Goal: Use online tool/utility: Use online tool/utility

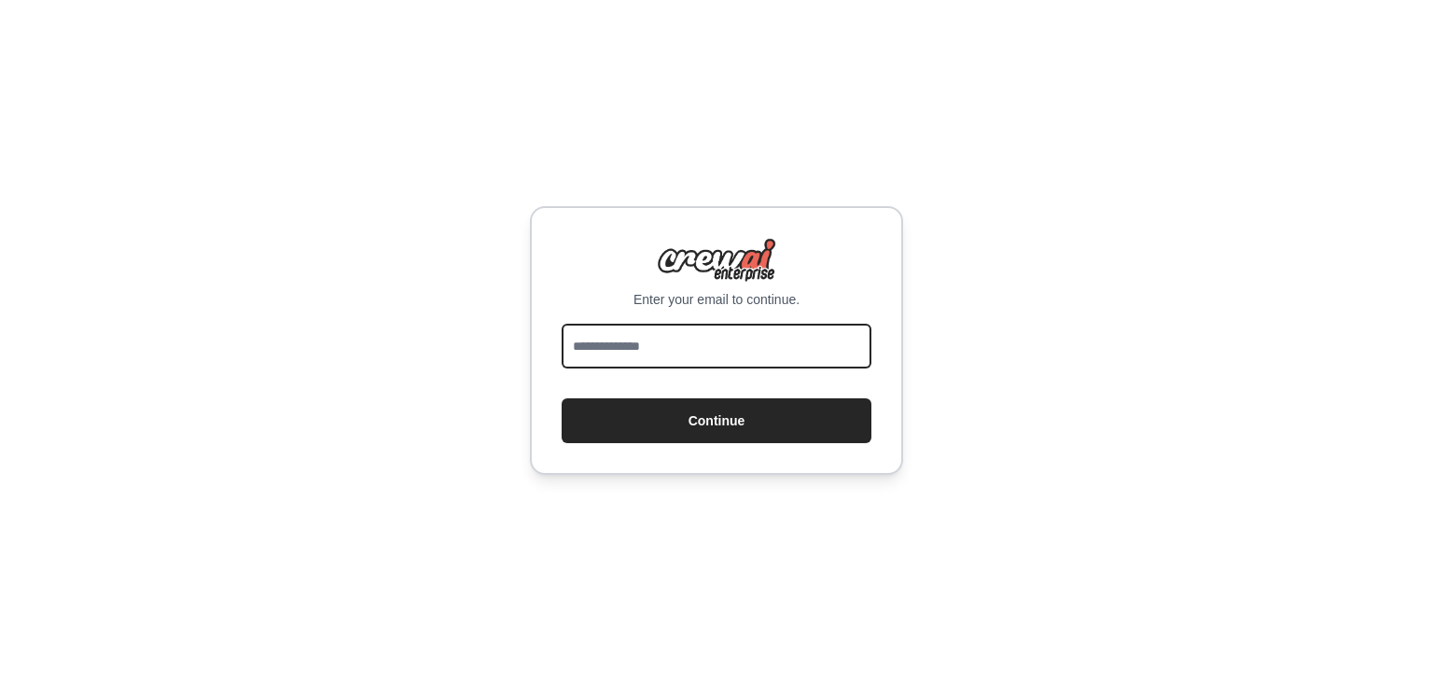
click at [627, 343] on input "email" at bounding box center [716, 346] width 310 height 45
type input "**********"
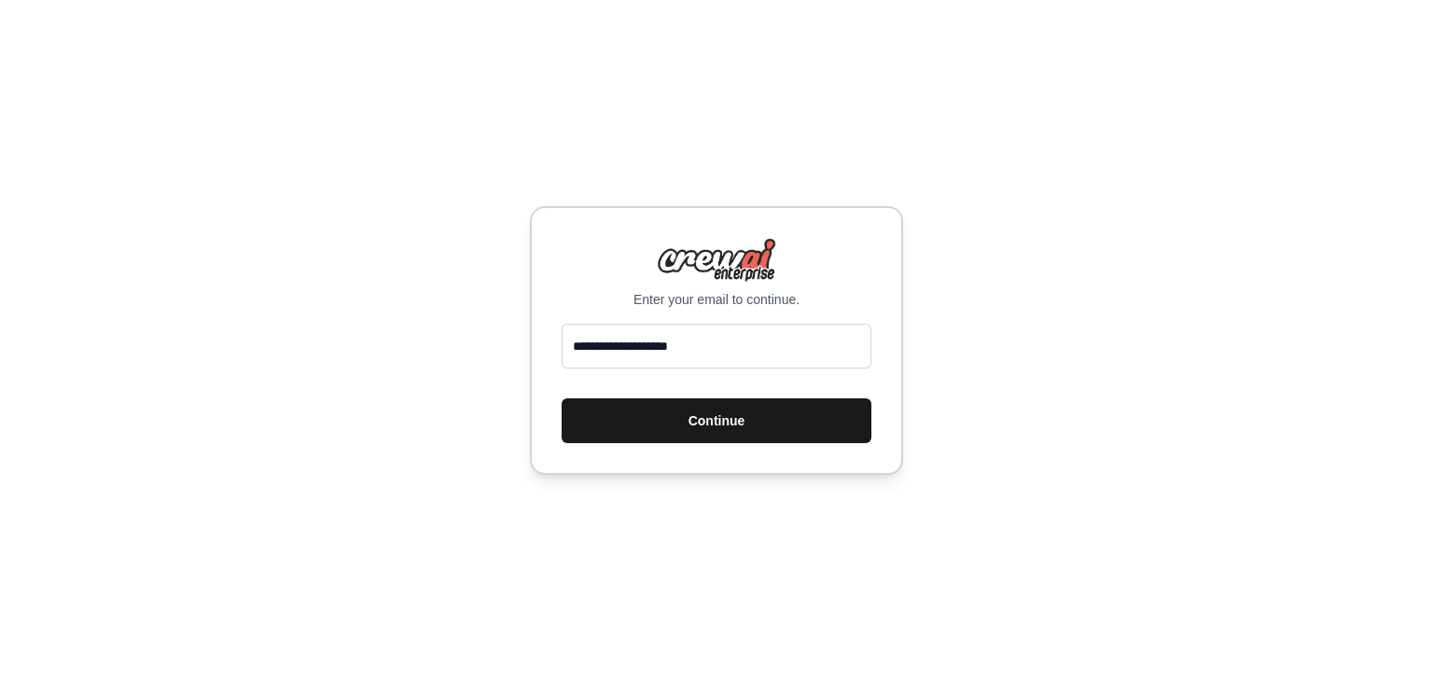
click at [711, 422] on button "Continue" at bounding box center [716, 420] width 310 height 45
click at [1083, 277] on div "**********" at bounding box center [716, 340] width 1433 height 681
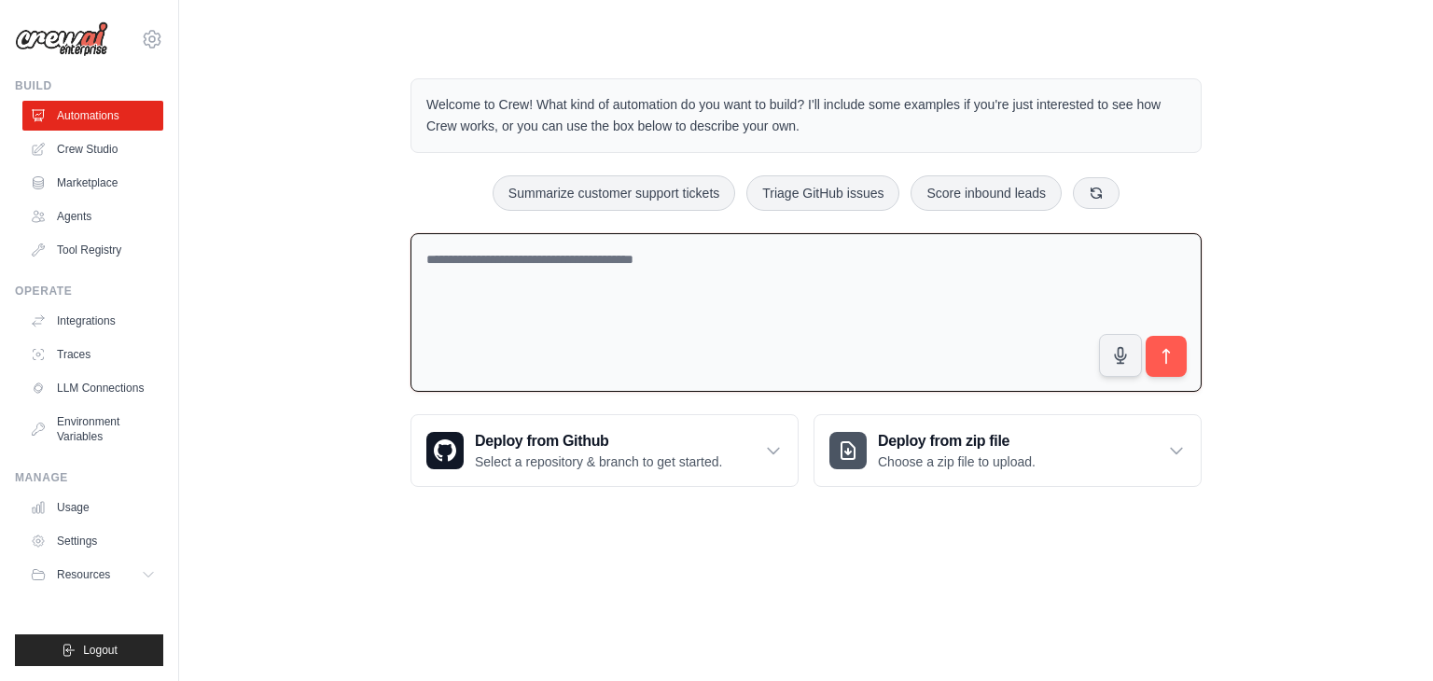
click at [724, 267] on textarea at bounding box center [805, 312] width 791 height 159
paste textarea "**********"
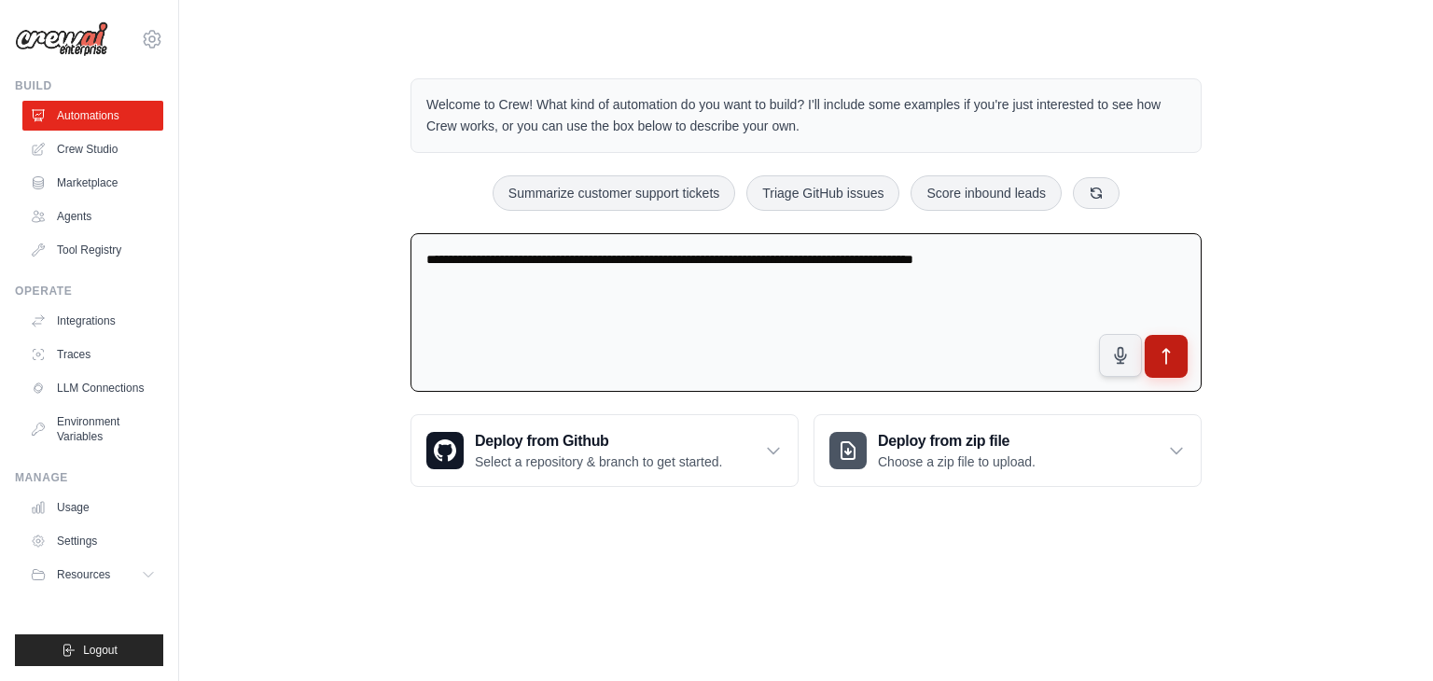
type textarea "**********"
click at [1161, 359] on icon "submit" at bounding box center [1166, 357] width 20 height 20
click at [1321, 277] on div "**********" at bounding box center [806, 282] width 1194 height 468
click at [1191, 352] on textarea "**********" at bounding box center [805, 312] width 791 height 159
click at [1166, 349] on icon "submit" at bounding box center [1166, 356] width 7 height 15
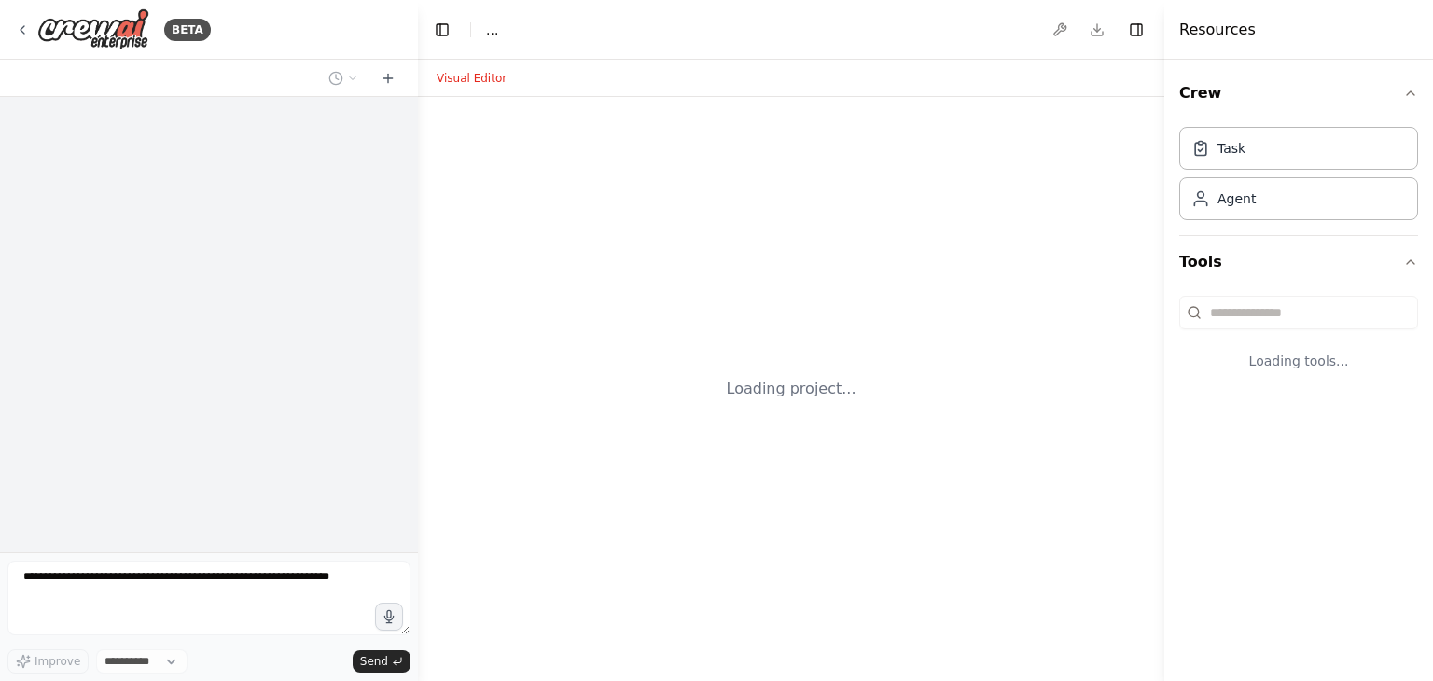
select select "****"
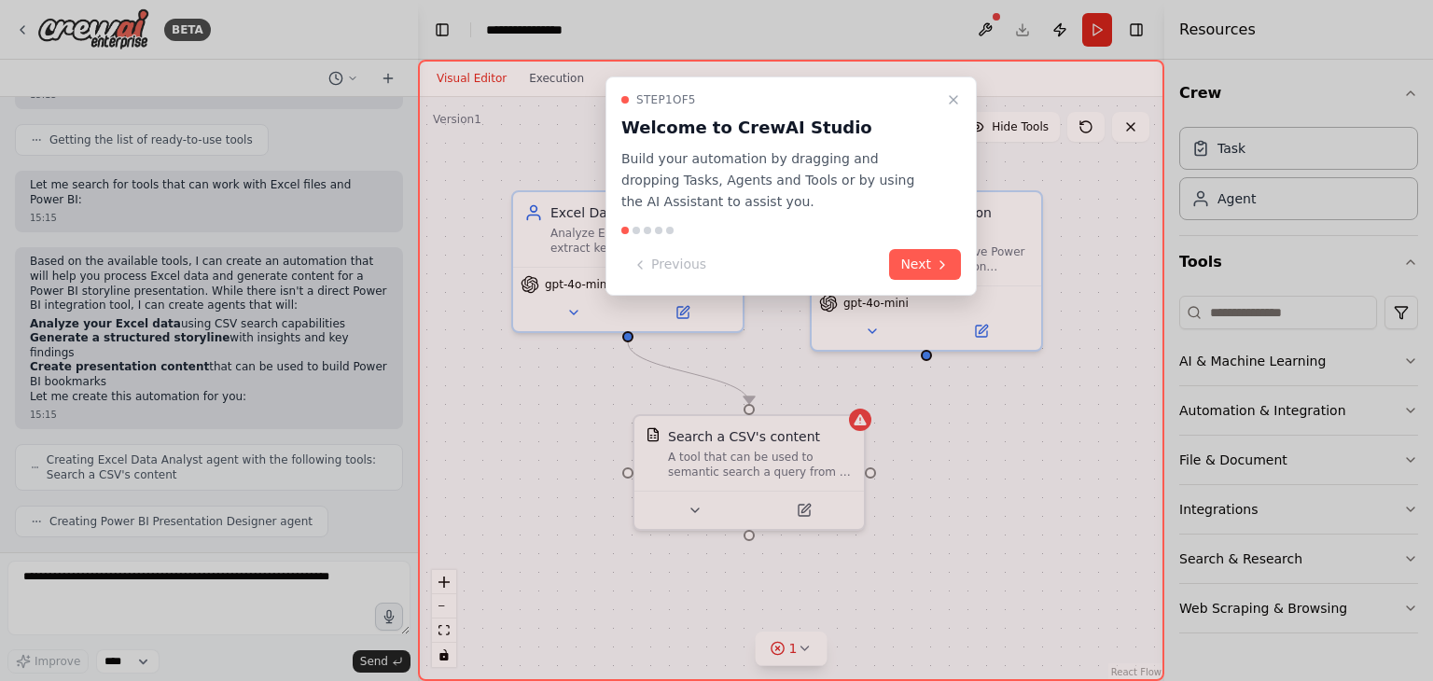
scroll to position [761, 0]
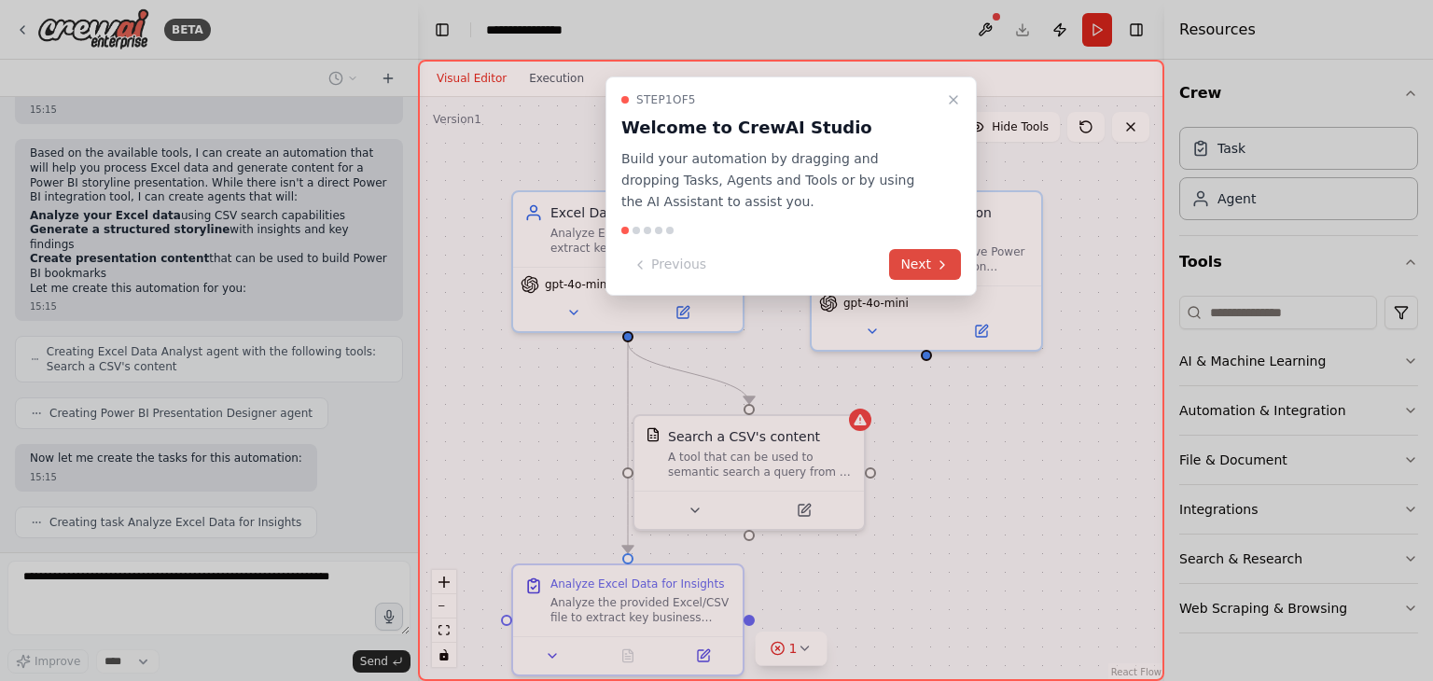
click at [933, 260] on button "Next" at bounding box center [925, 264] width 72 height 31
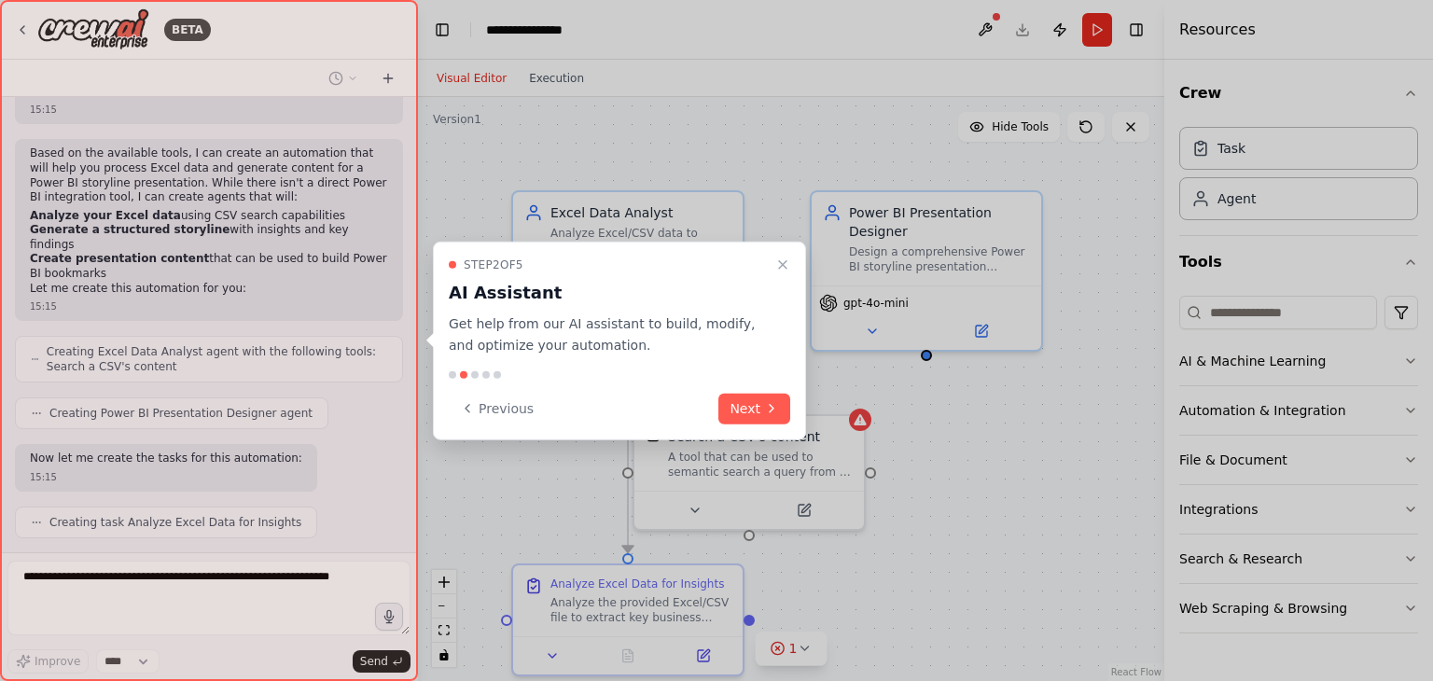
click at [744, 411] on button "Next" at bounding box center [754, 408] width 72 height 31
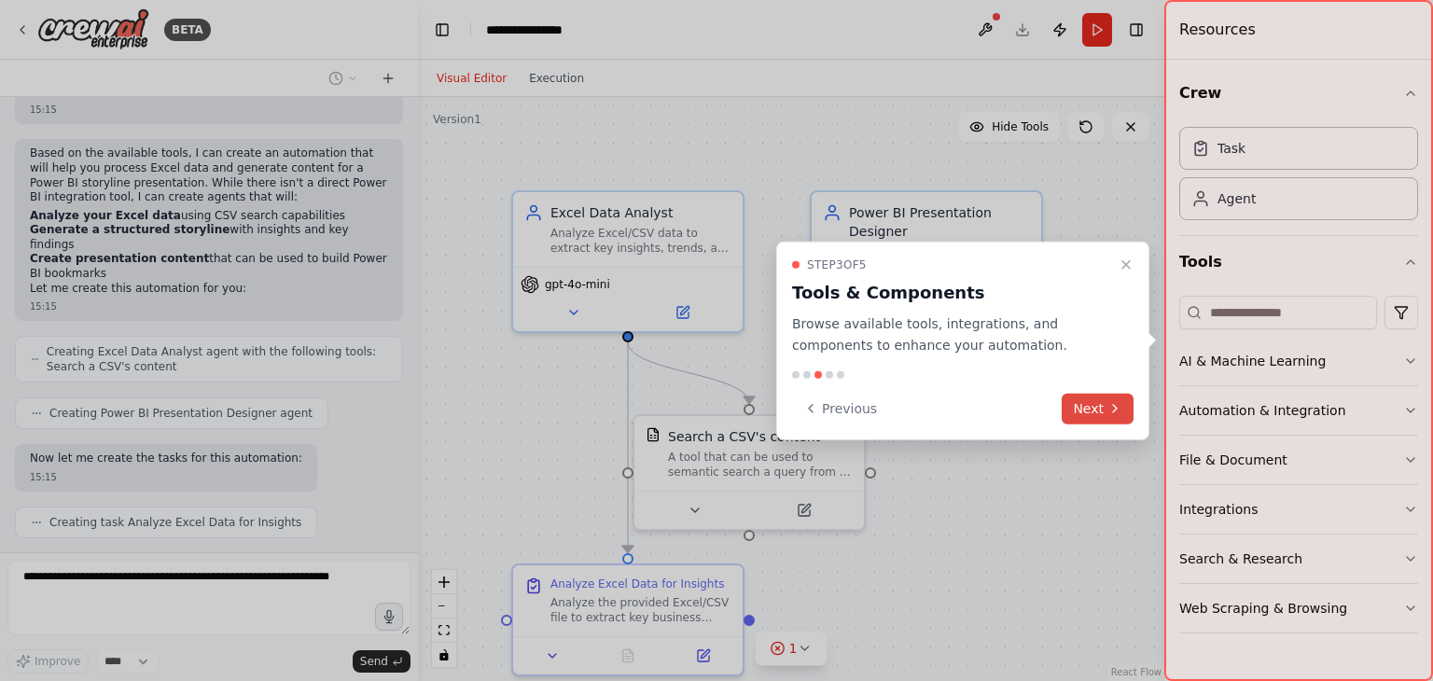
click at [1073, 409] on button "Next" at bounding box center [1097, 408] width 72 height 31
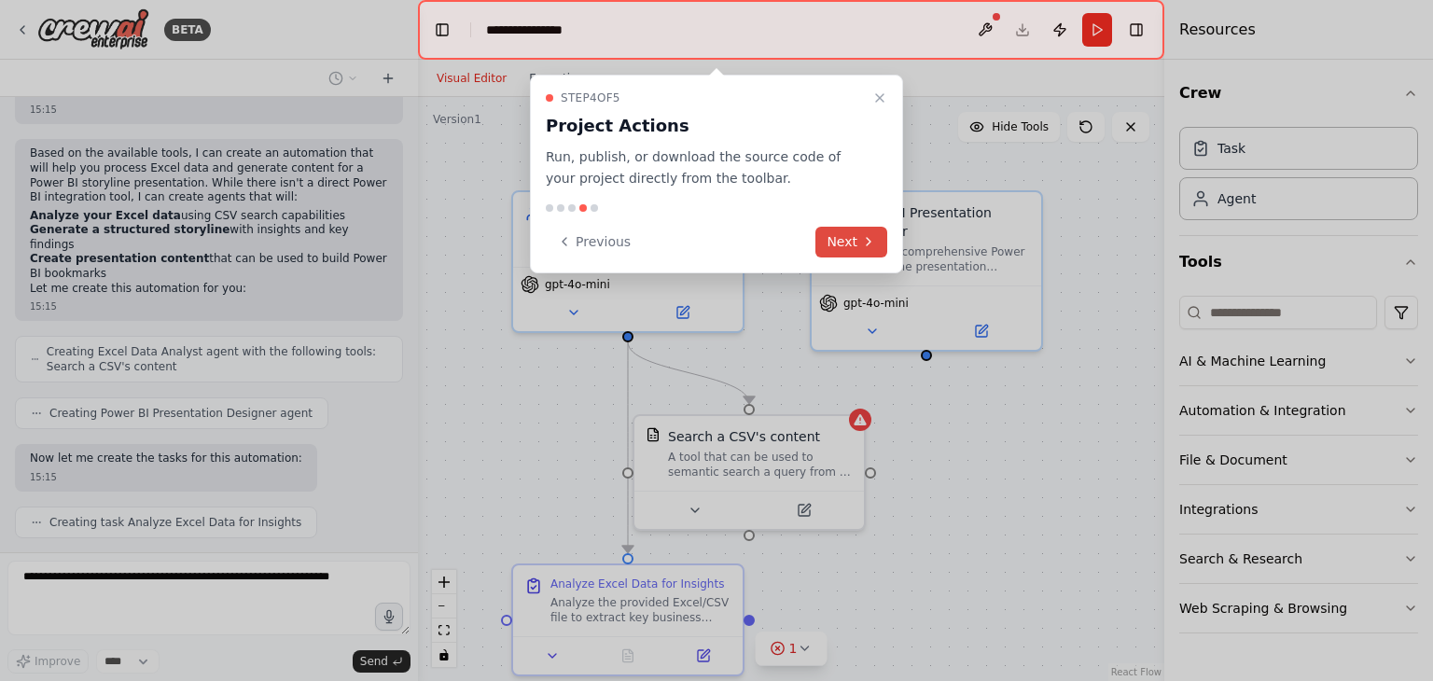
scroll to position [808, 0]
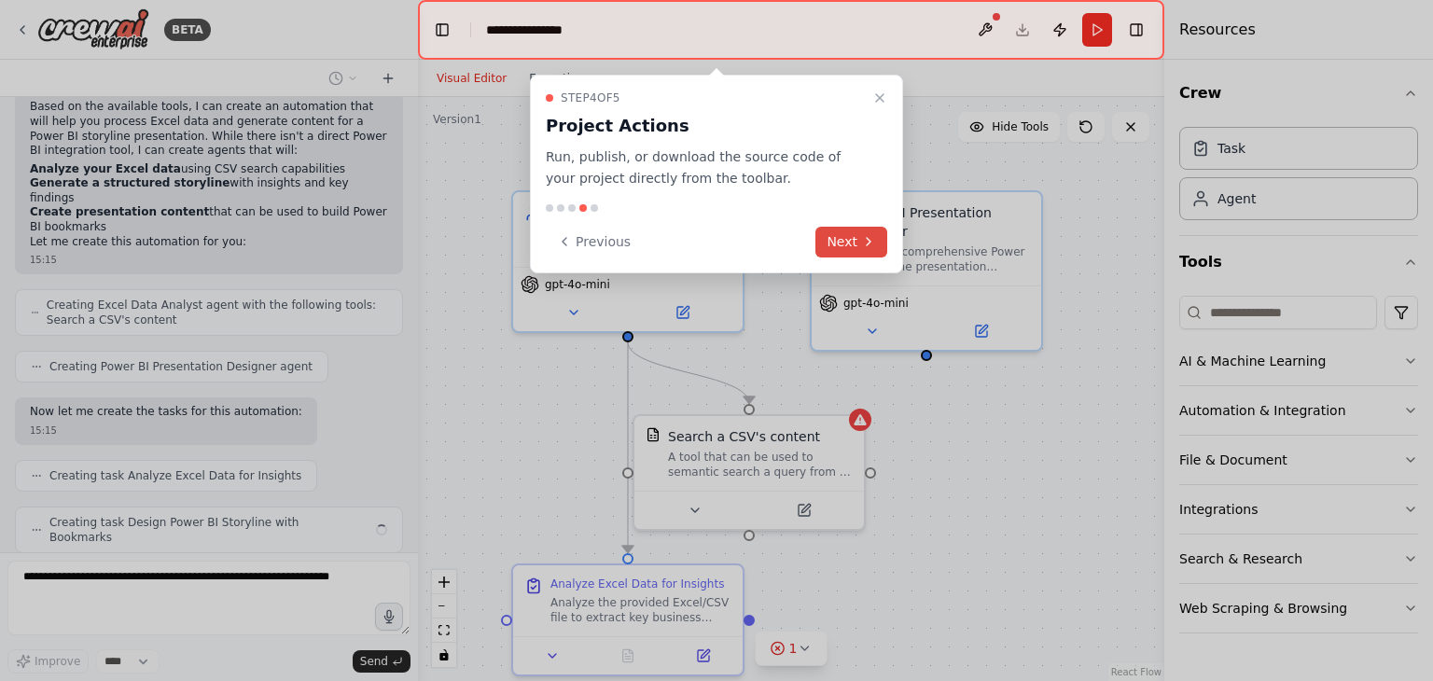
click at [858, 240] on button "Next" at bounding box center [851, 242] width 72 height 31
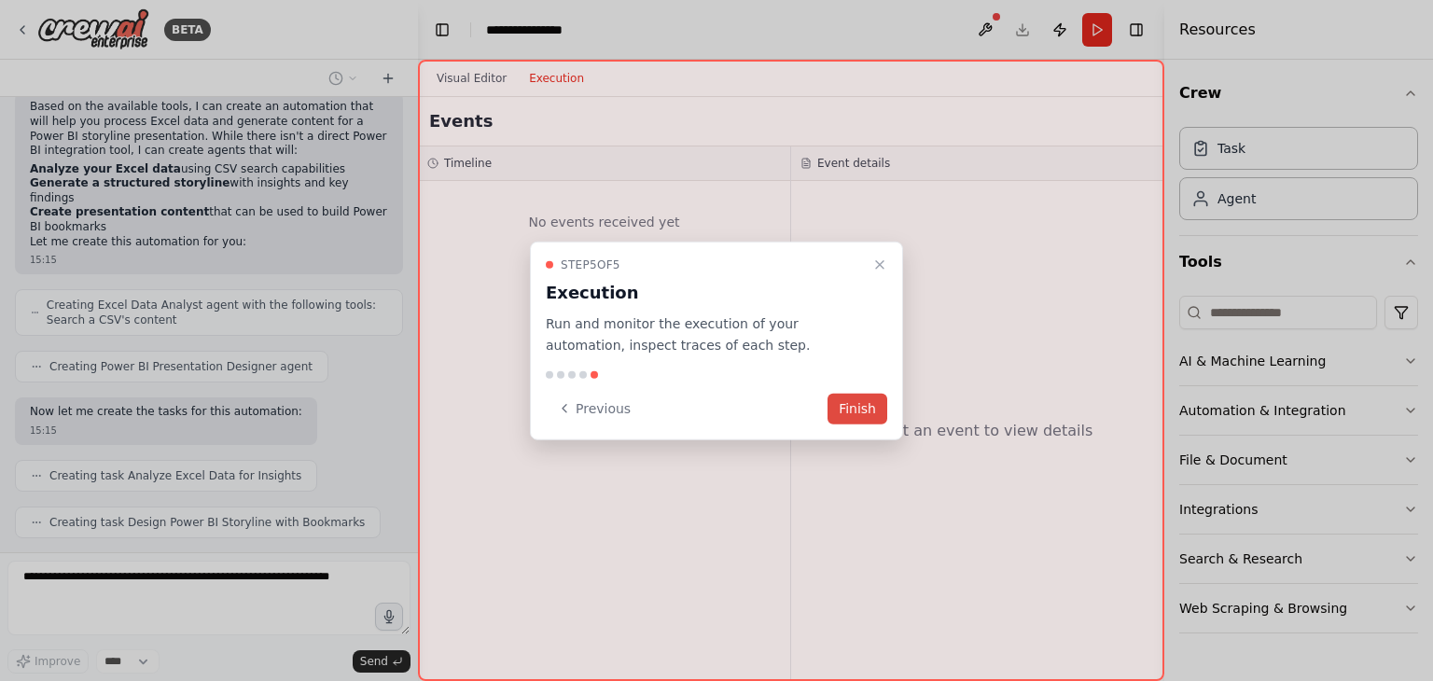
click at [854, 408] on button "Finish" at bounding box center [857, 408] width 60 height 31
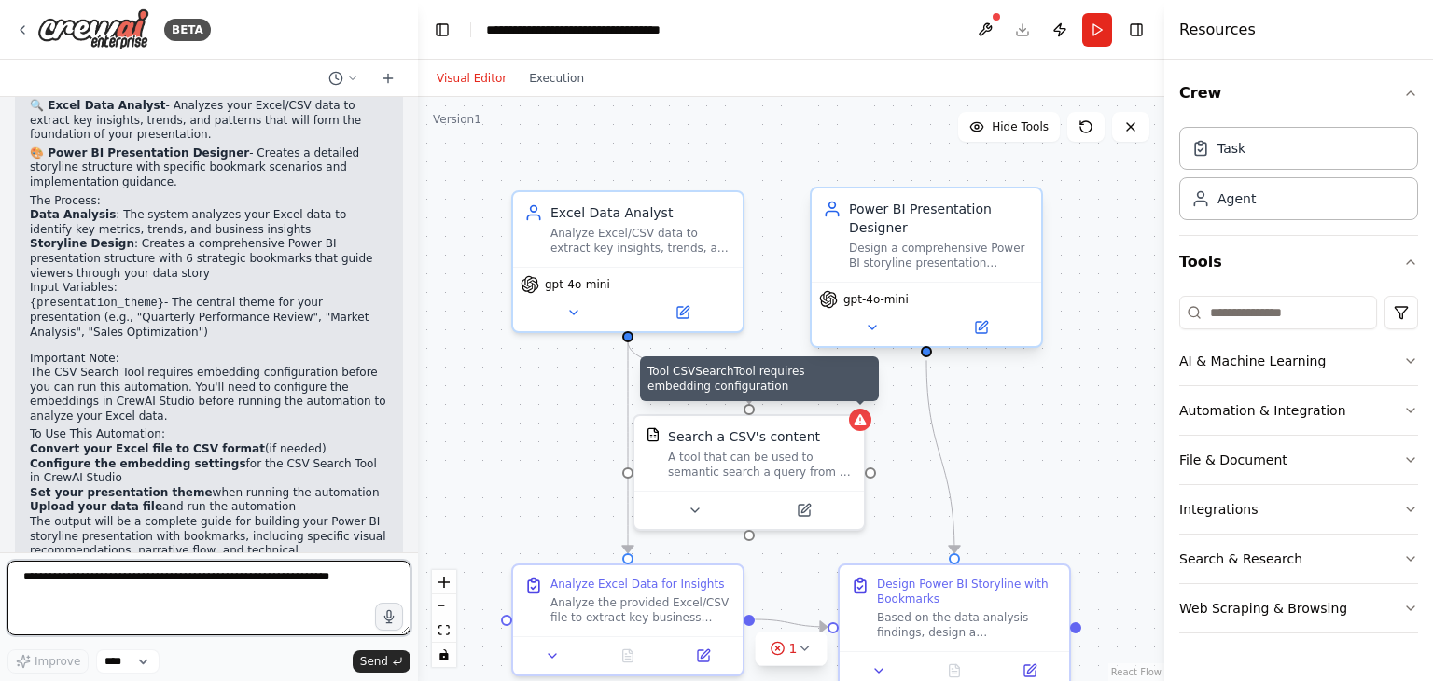
scroll to position [1530, 0]
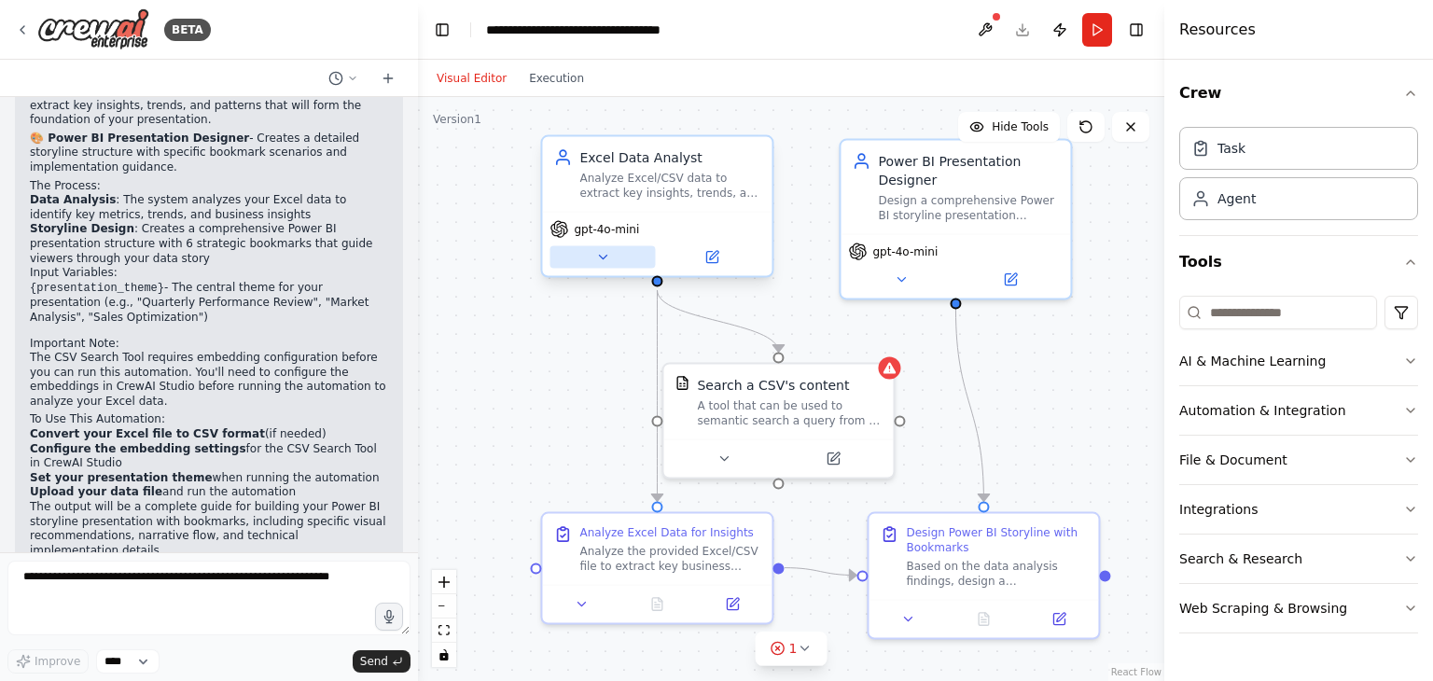
click at [602, 256] on icon at bounding box center [602, 258] width 7 height 4
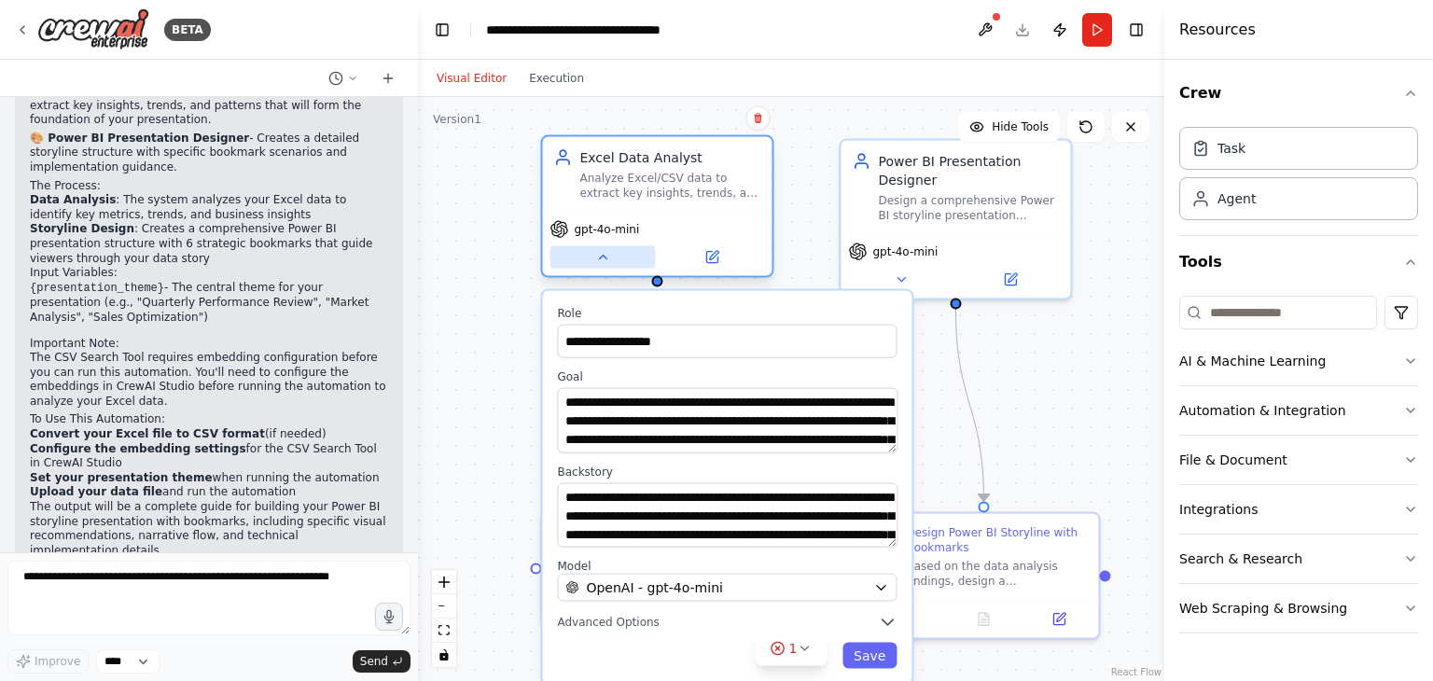
click at [602, 256] on icon at bounding box center [602, 258] width 7 height 4
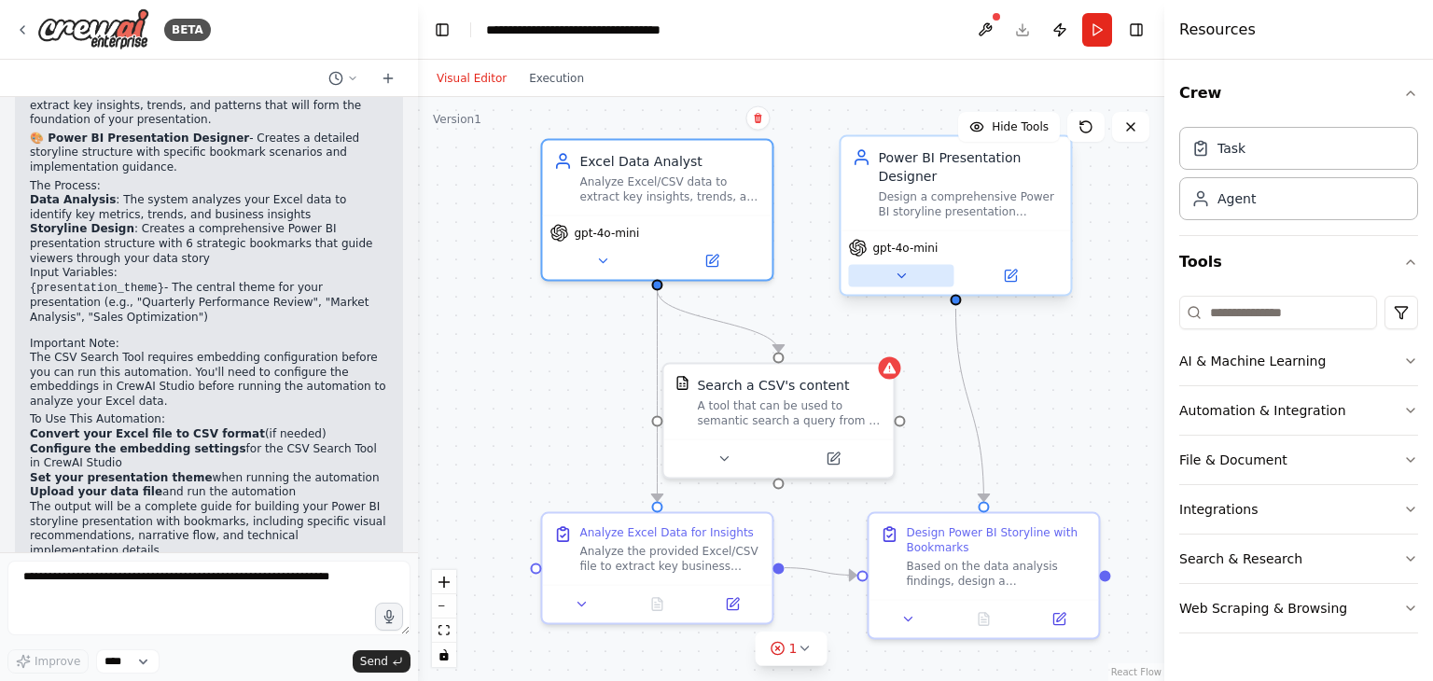
click at [899, 273] on icon at bounding box center [900, 276] width 15 height 15
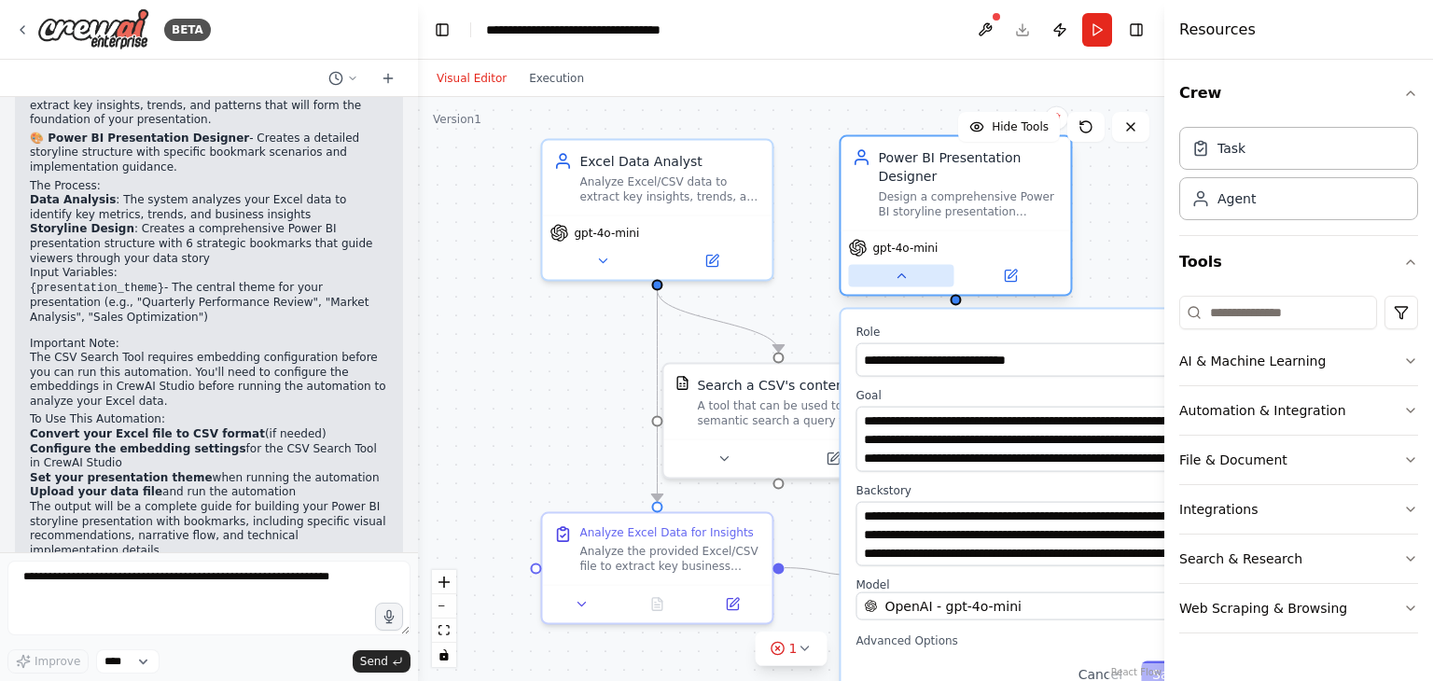
click at [899, 273] on icon at bounding box center [900, 276] width 15 height 15
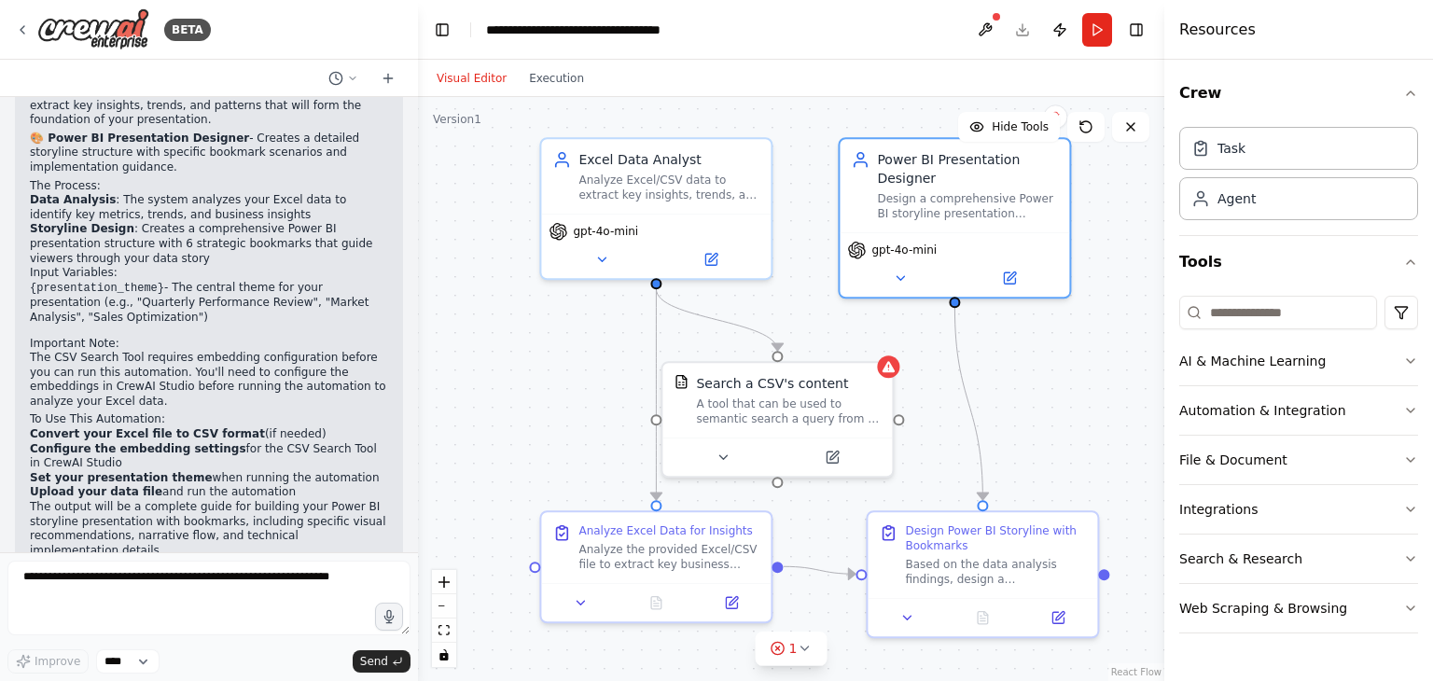
click at [1030, 389] on div ".deletable-edge-delete-btn { width: 20px; height: 20px; border: 0px solid #ffff…" at bounding box center [791, 389] width 746 height 584
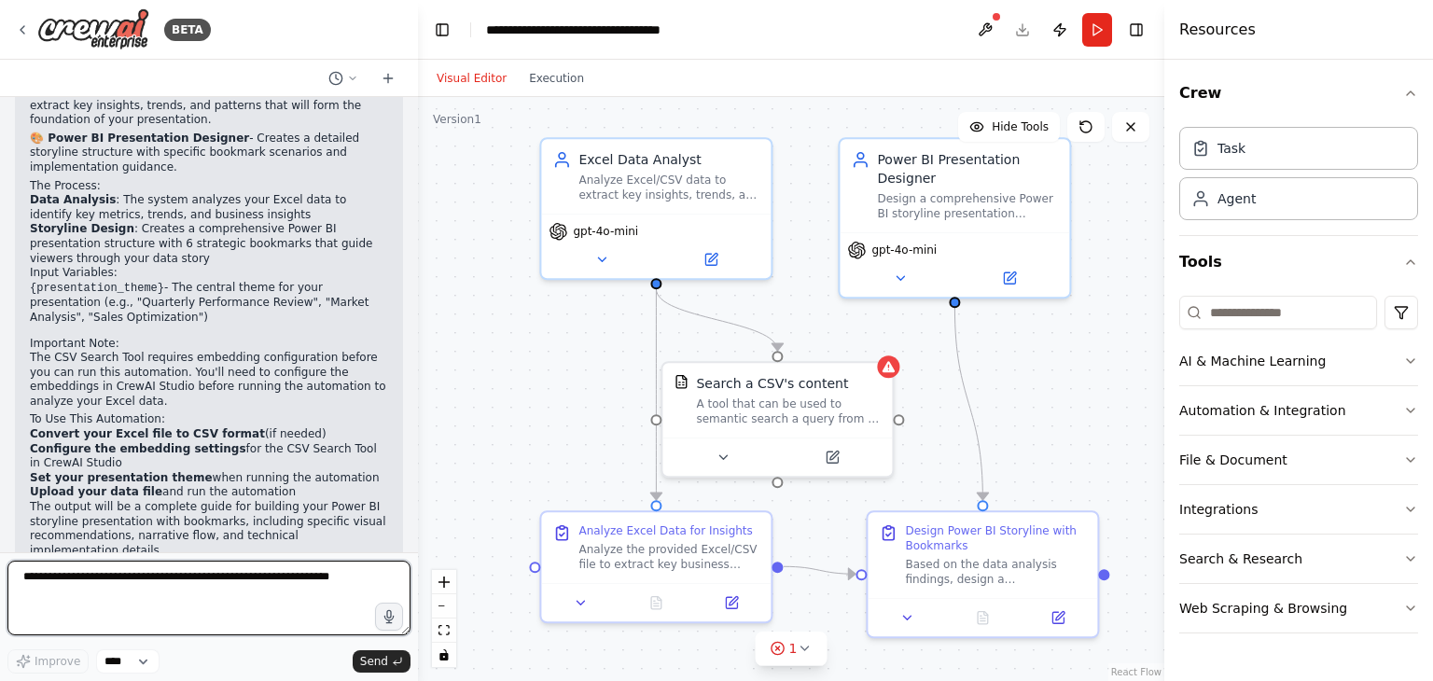
click at [101, 575] on textarea at bounding box center [208, 598] width 403 height 75
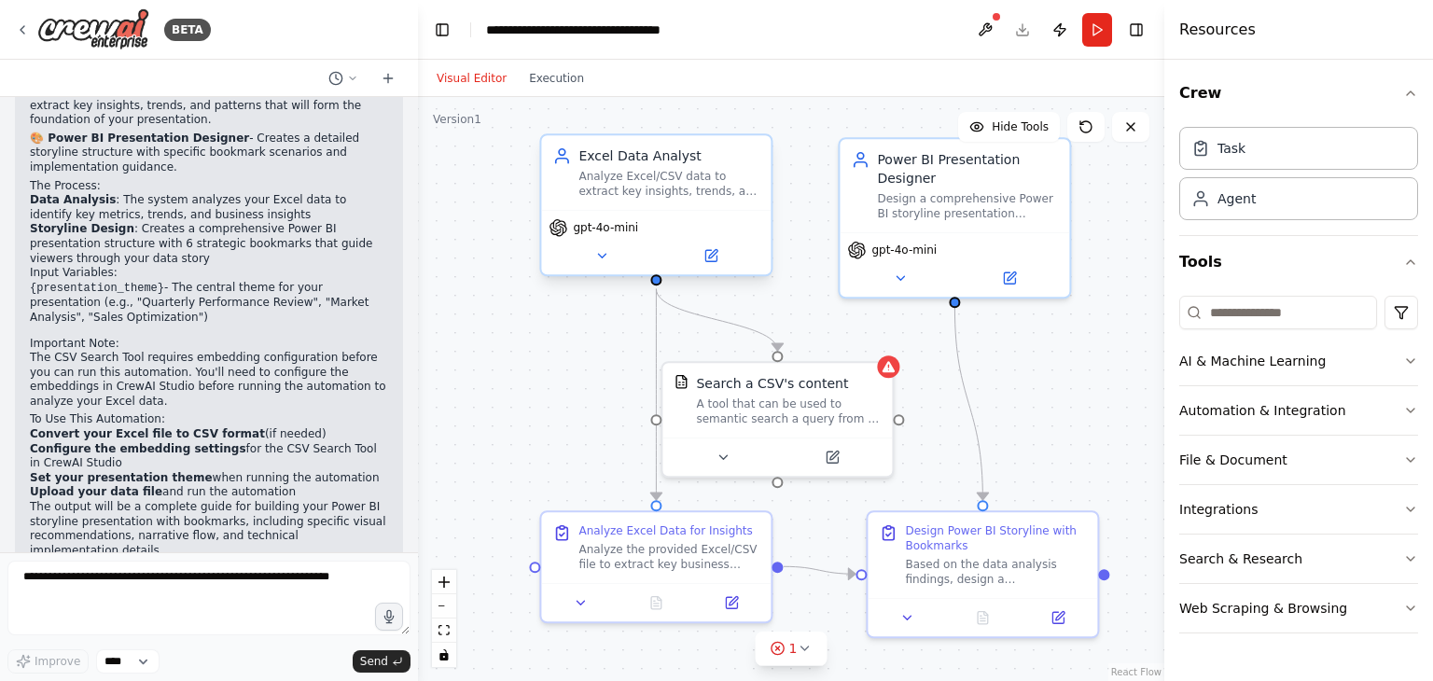
click at [743, 241] on div "gpt-4o-mini" at bounding box center [655, 242] width 229 height 64
click at [713, 254] on icon at bounding box center [712, 254] width 8 height 8
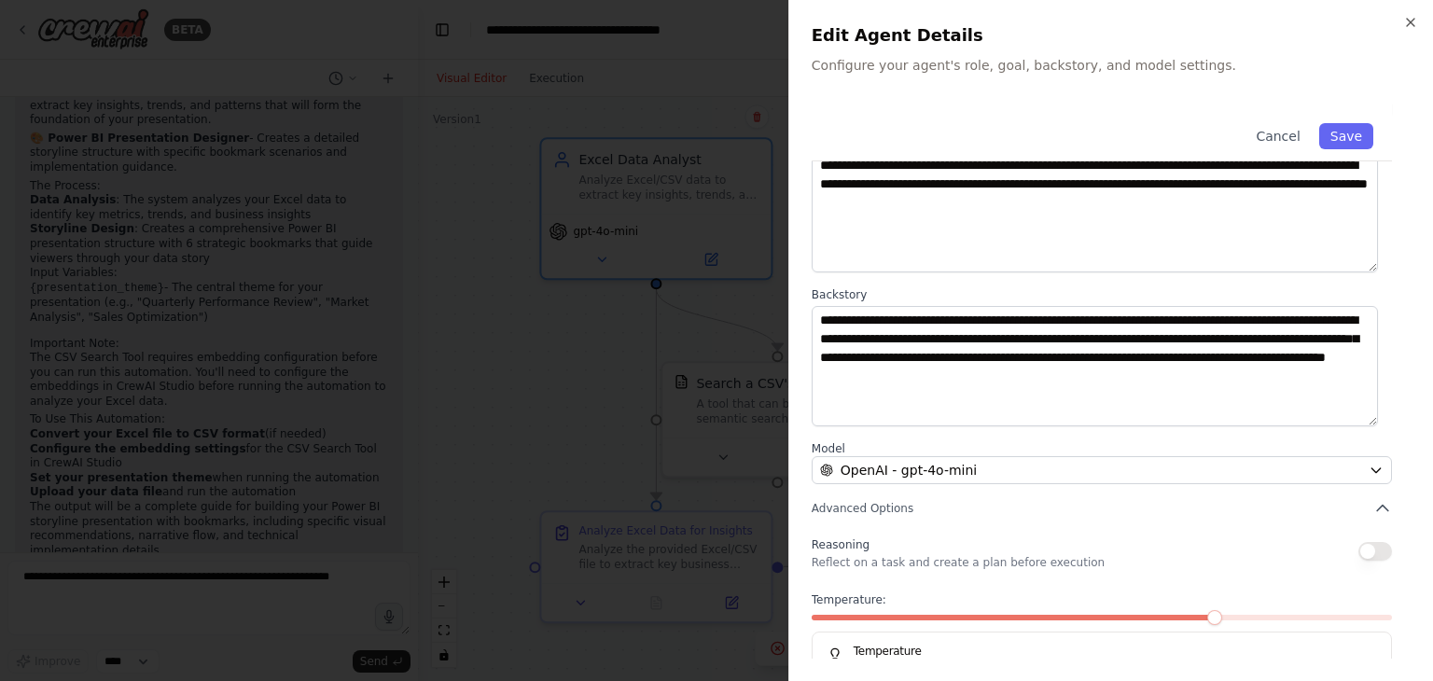
scroll to position [162, 0]
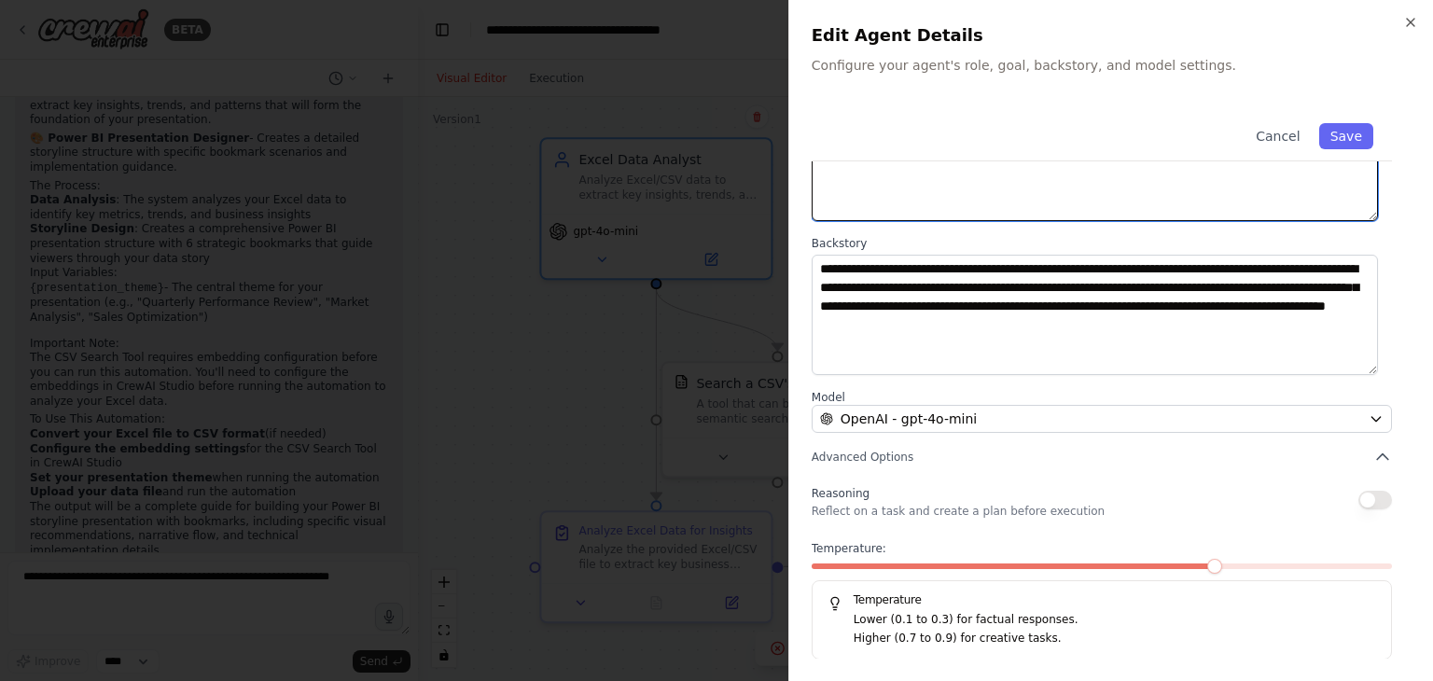
click at [1099, 205] on textarea "**********" at bounding box center [1094, 160] width 566 height 121
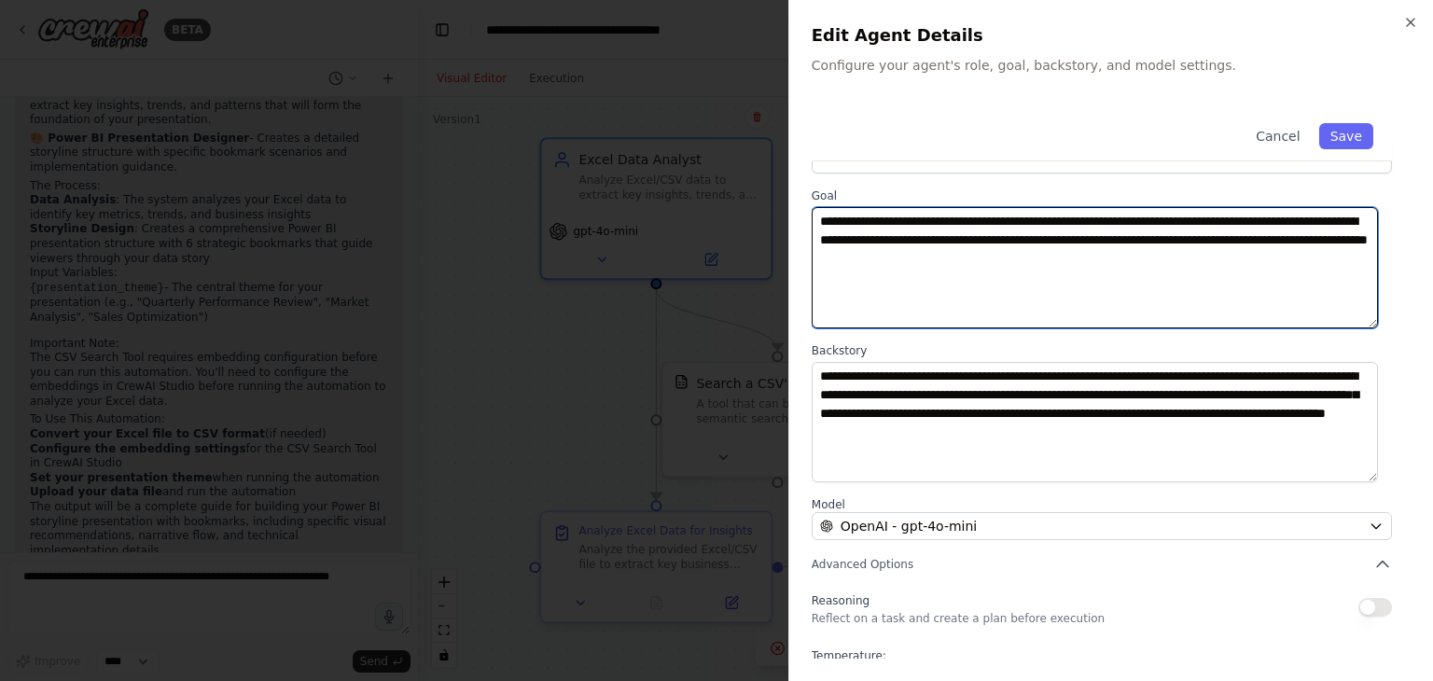
scroll to position [0, 0]
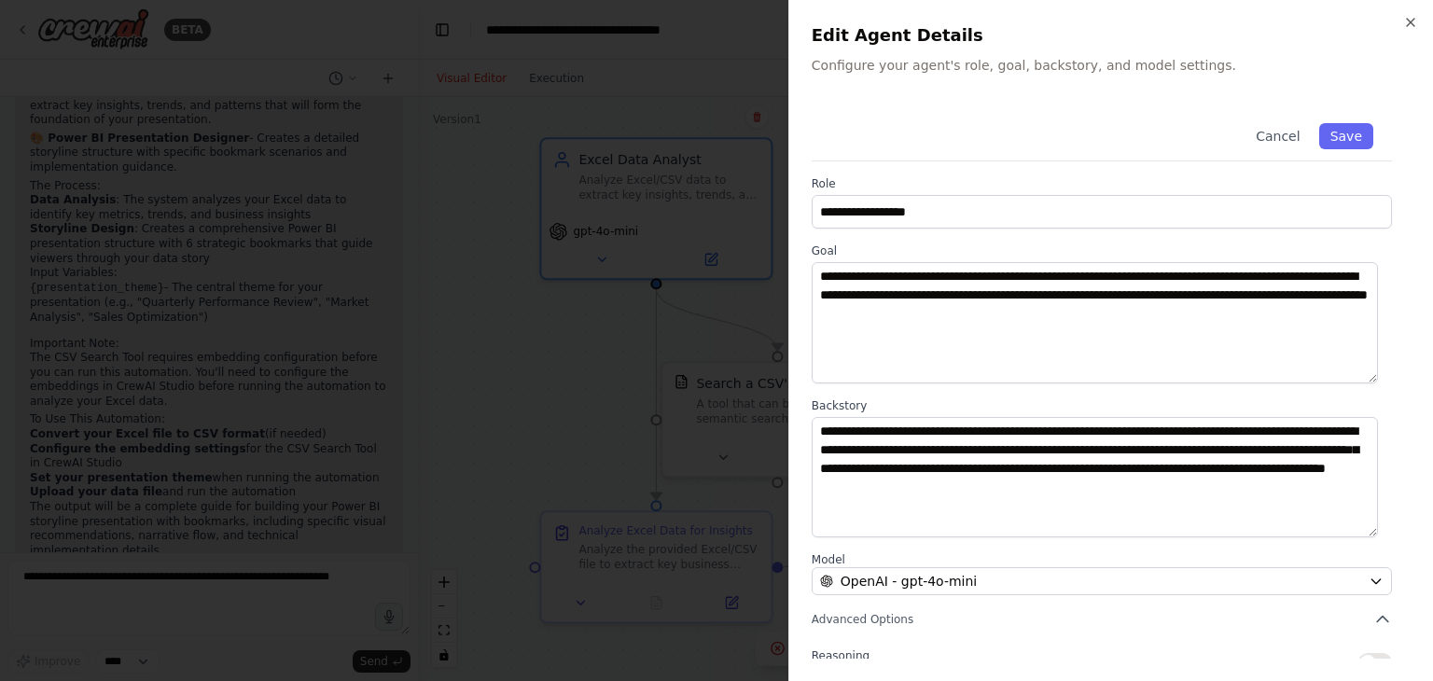
click at [1327, 73] on p "Configure your agent's role, goal, backstory, and model settings." at bounding box center [1110, 65] width 599 height 19
drag, startPoint x: 1280, startPoint y: 141, endPoint x: 1242, endPoint y: 147, distance: 37.9
click at [1279, 142] on button "Cancel" at bounding box center [1277, 136] width 66 height 26
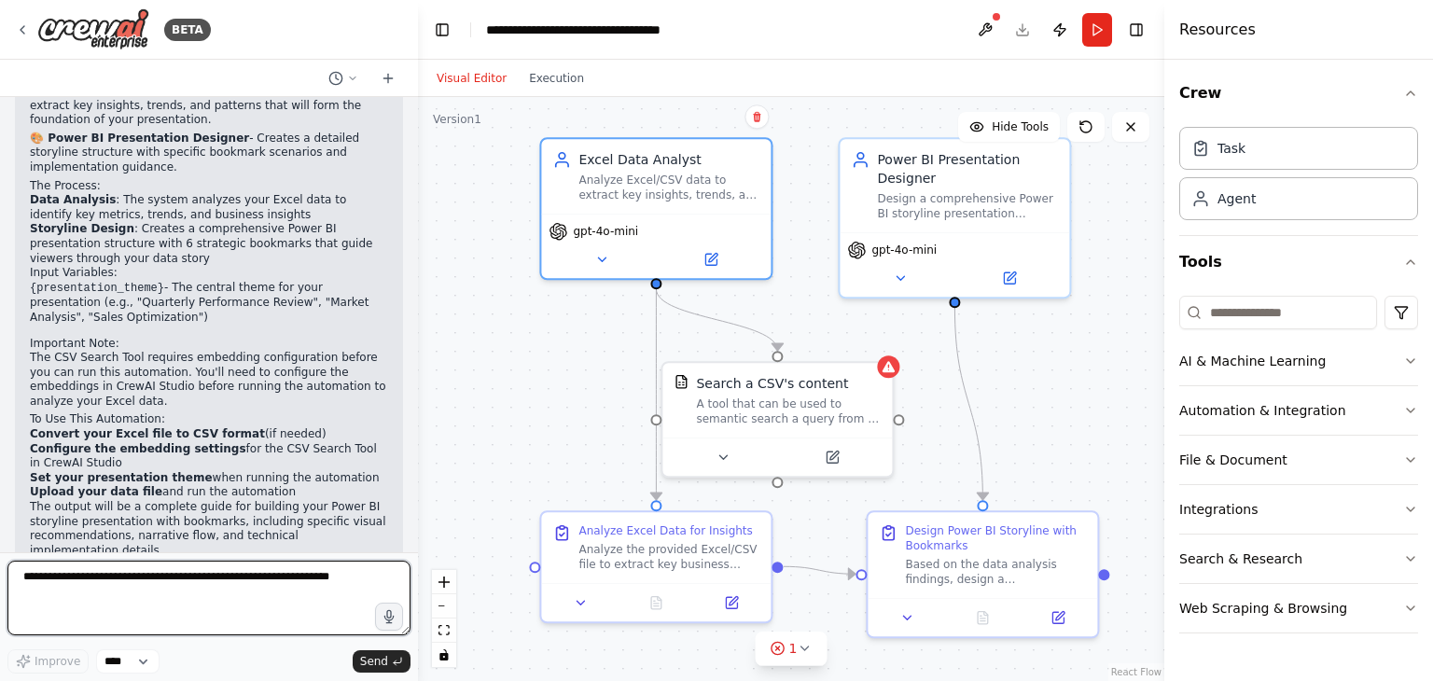
click at [168, 586] on textarea at bounding box center [208, 598] width 403 height 75
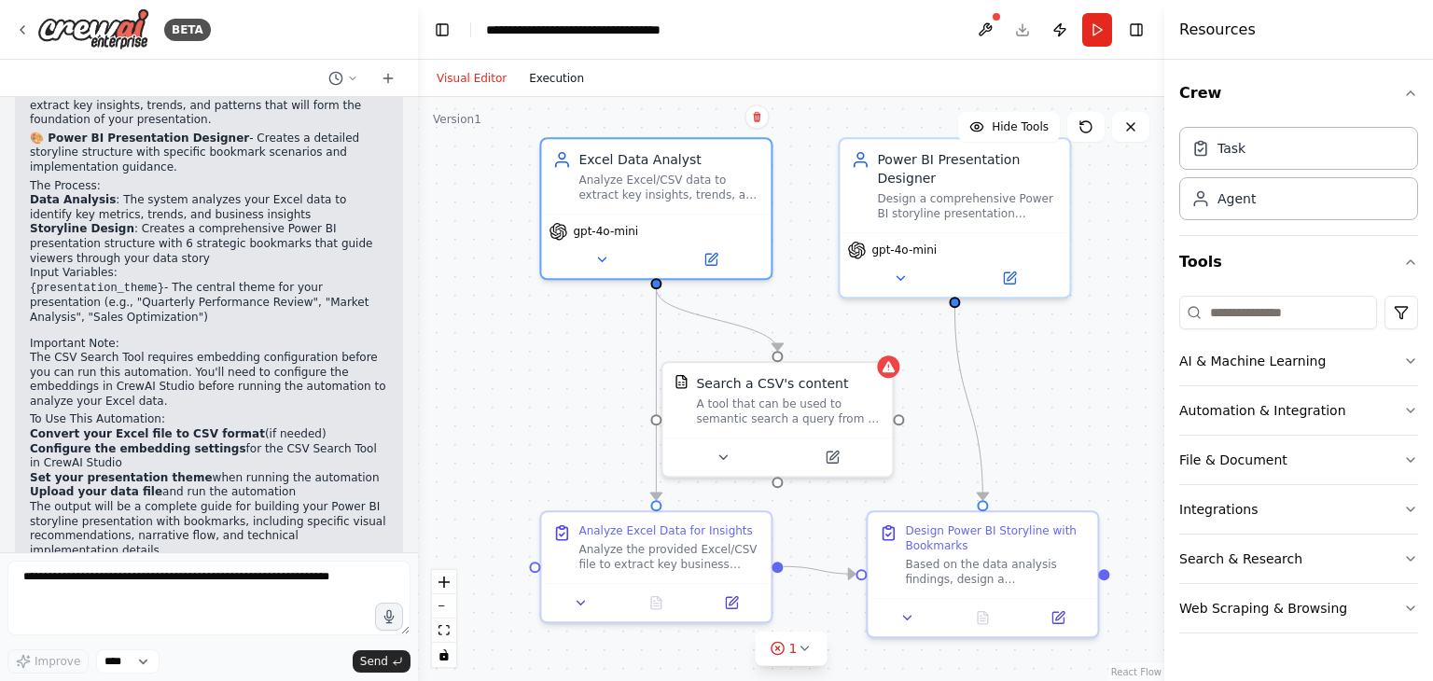
click at [555, 83] on button "Execution" at bounding box center [556, 78] width 77 height 22
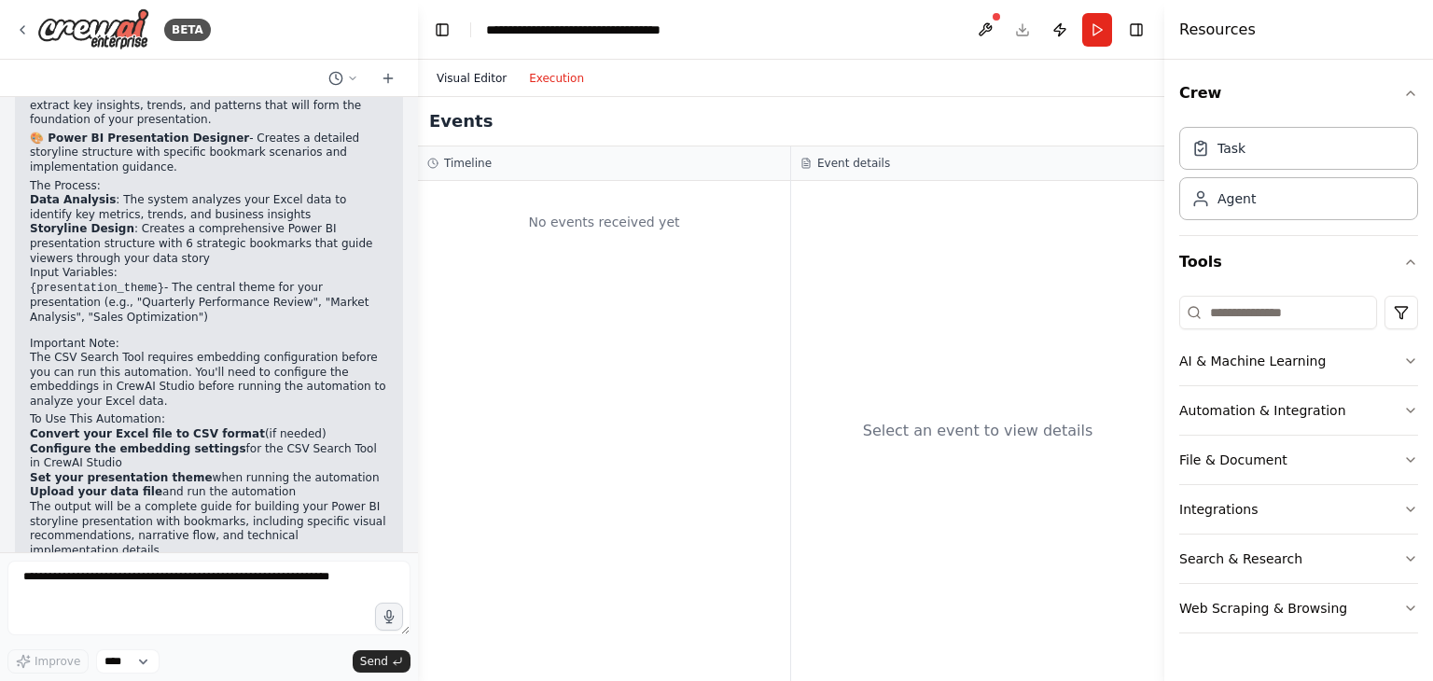
click at [481, 80] on button "Visual Editor" at bounding box center [471, 78] width 92 height 22
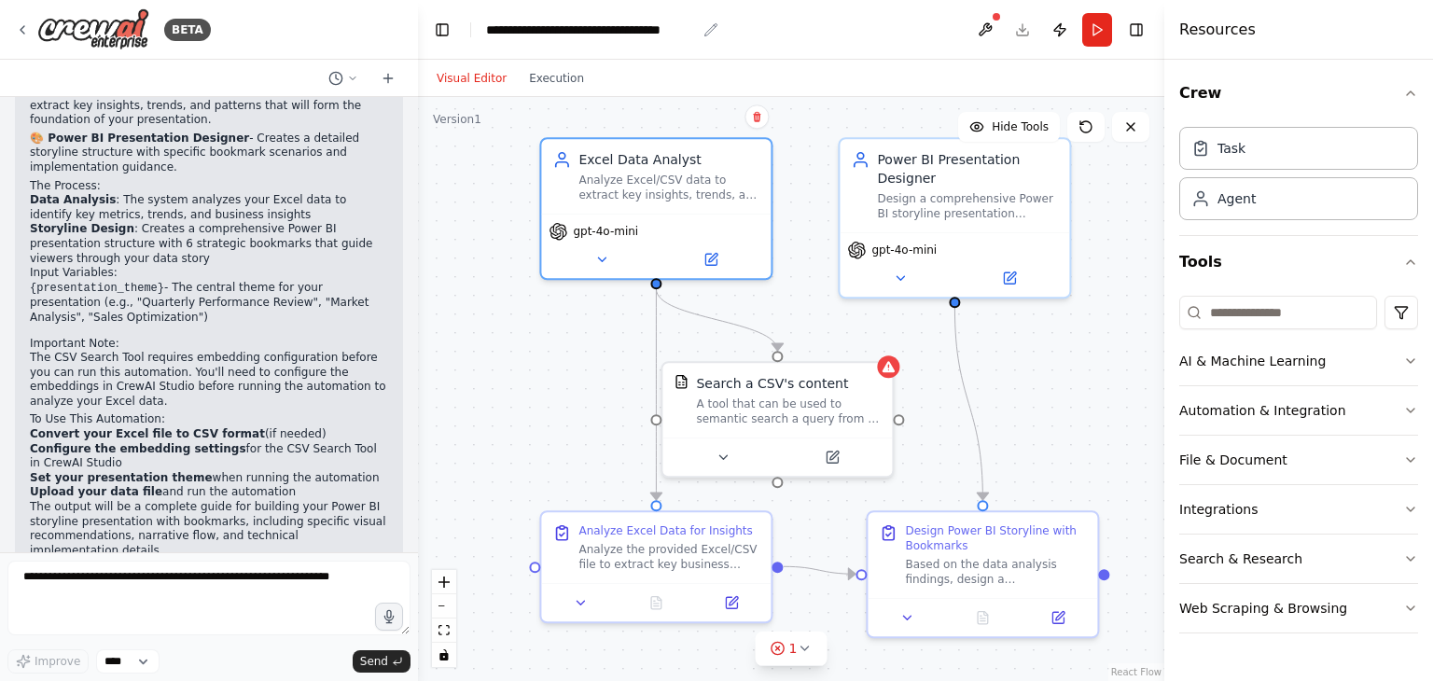
click at [576, 23] on div "**********" at bounding box center [591, 30] width 210 height 19
click at [748, 35] on header "**********" at bounding box center [791, 30] width 746 height 60
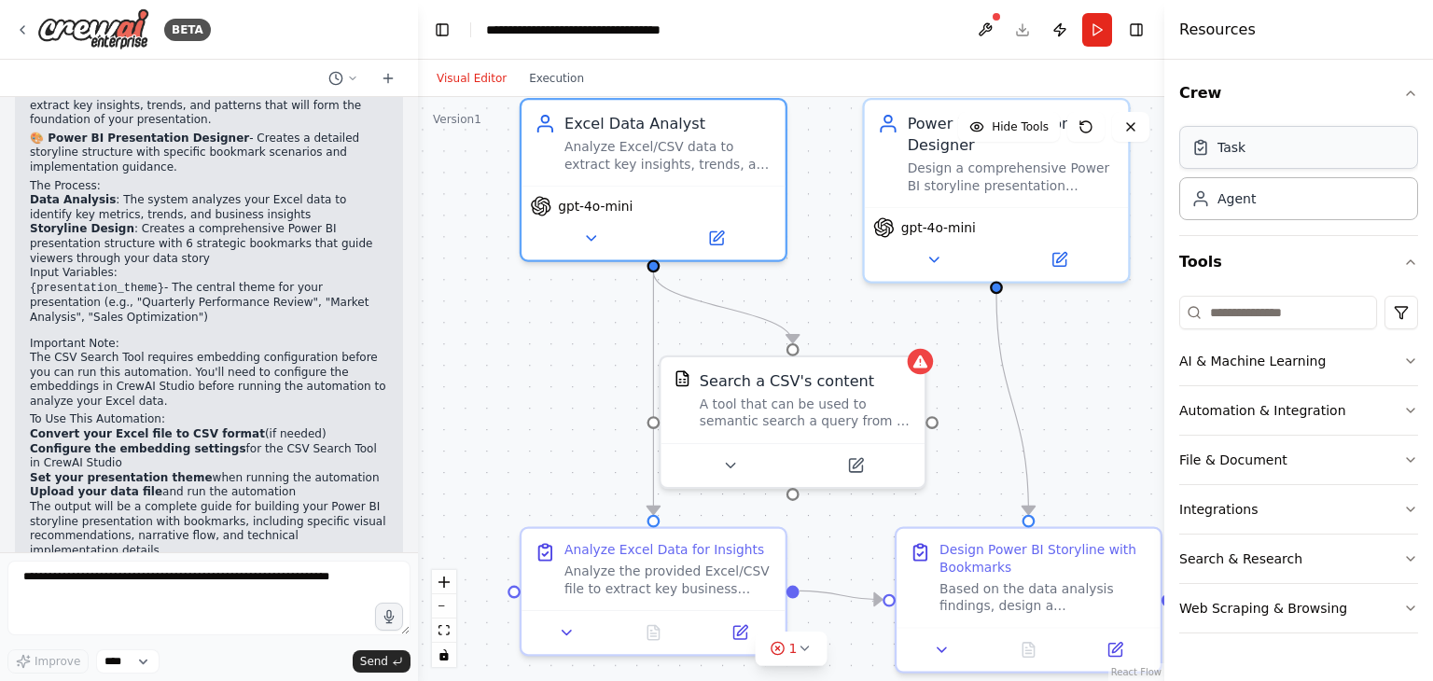
click at [1224, 157] on div "Task" at bounding box center [1298, 147] width 239 height 43
click at [1361, 146] on div "Task" at bounding box center [1298, 147] width 239 height 43
click at [1199, 161] on div "Task" at bounding box center [1298, 147] width 239 height 43
click at [1199, 100] on button "Crew" at bounding box center [1298, 93] width 239 height 52
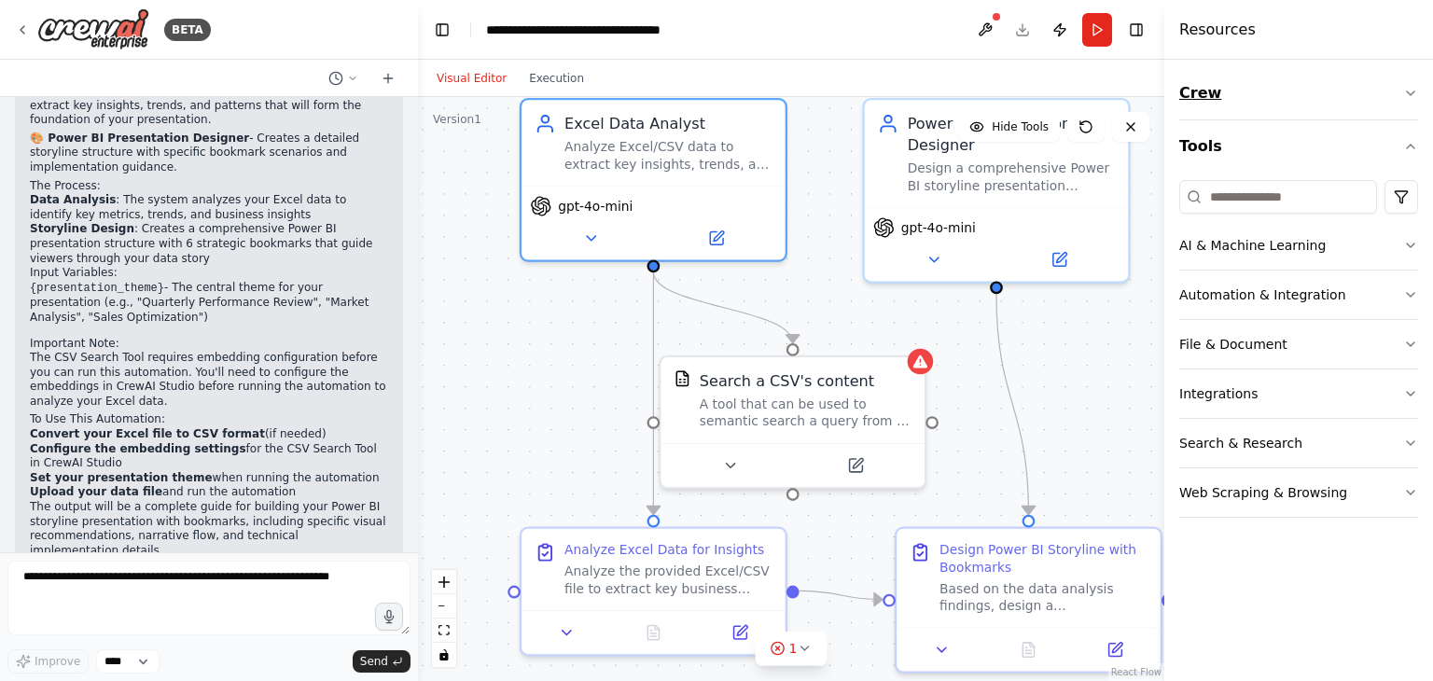
click at [1199, 99] on button "Crew" at bounding box center [1298, 93] width 239 height 52
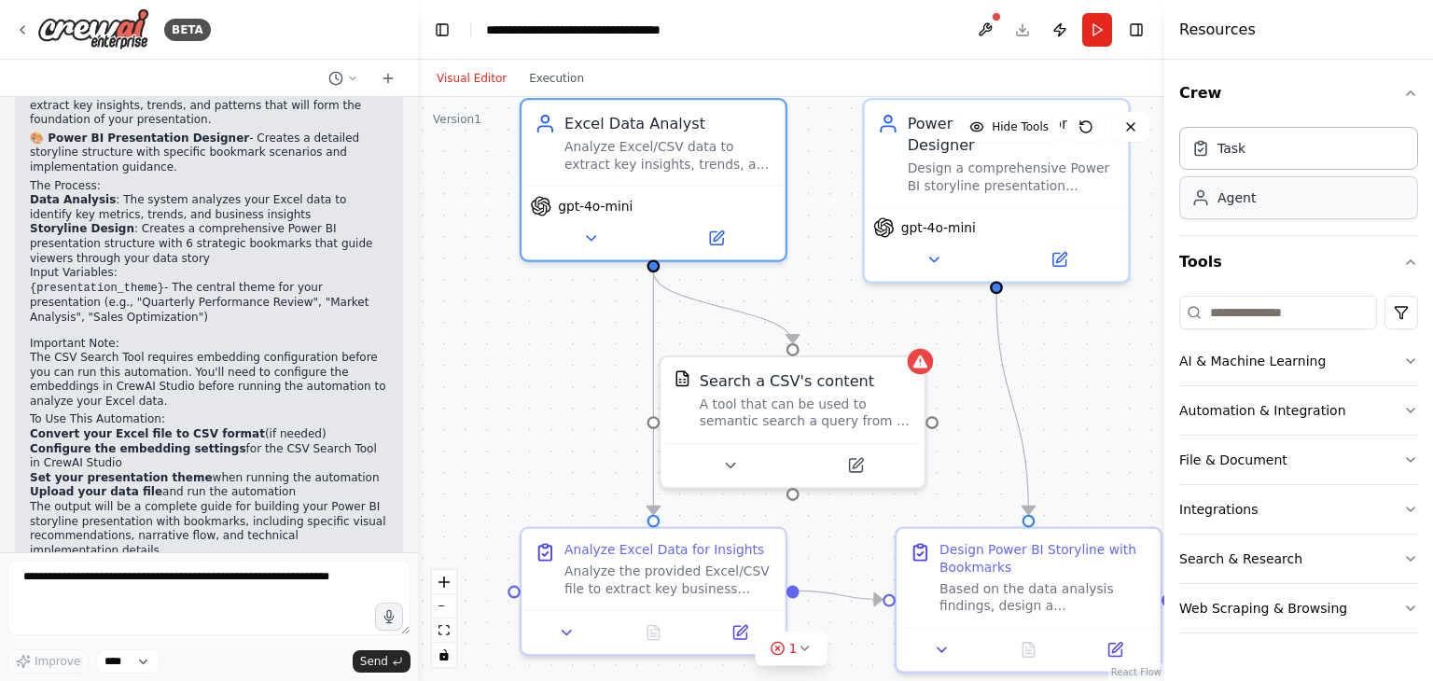
click at [1218, 203] on div "Agent" at bounding box center [1236, 197] width 38 height 19
click at [1207, 169] on div "Task" at bounding box center [1298, 148] width 239 height 43
click at [482, 379] on div ".deletable-edge-delete-btn { width: 20px; height: 20px; border: 0px solid #ffff…" at bounding box center [791, 389] width 746 height 584
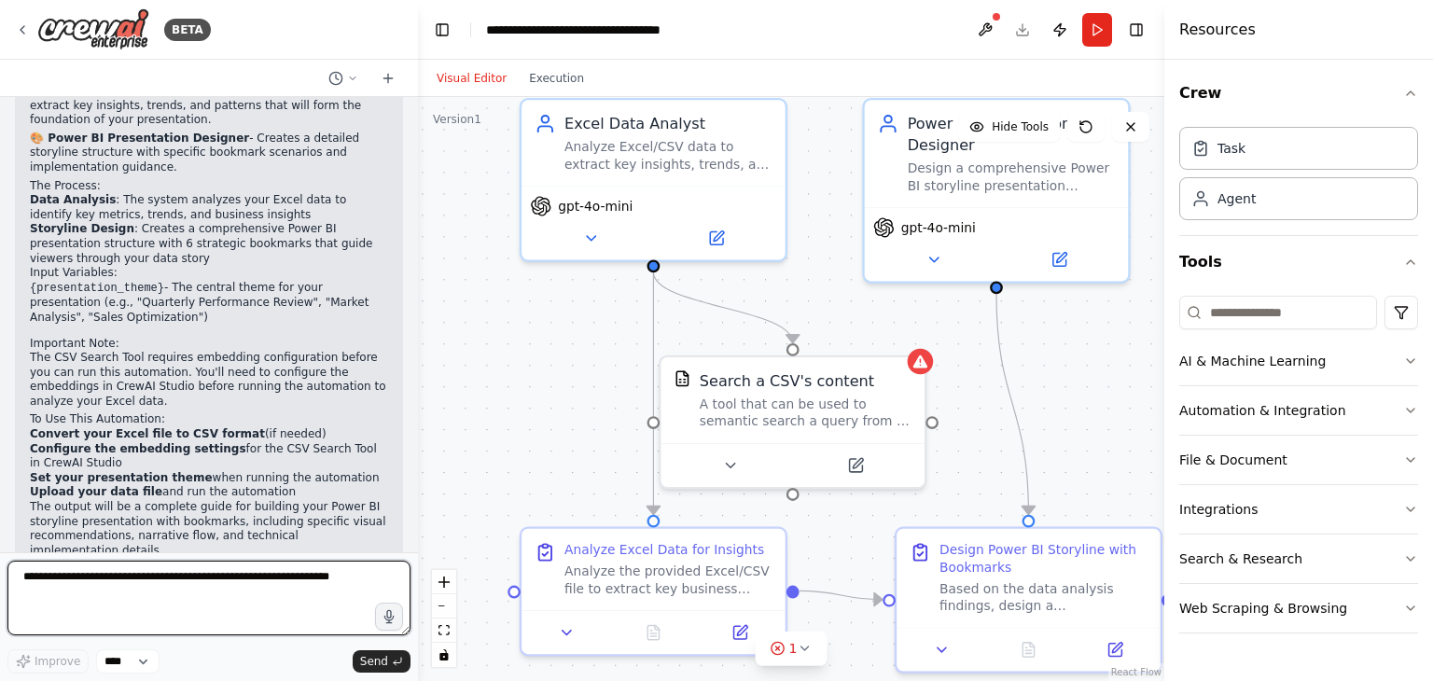
click at [170, 568] on textarea at bounding box center [208, 598] width 403 height 75
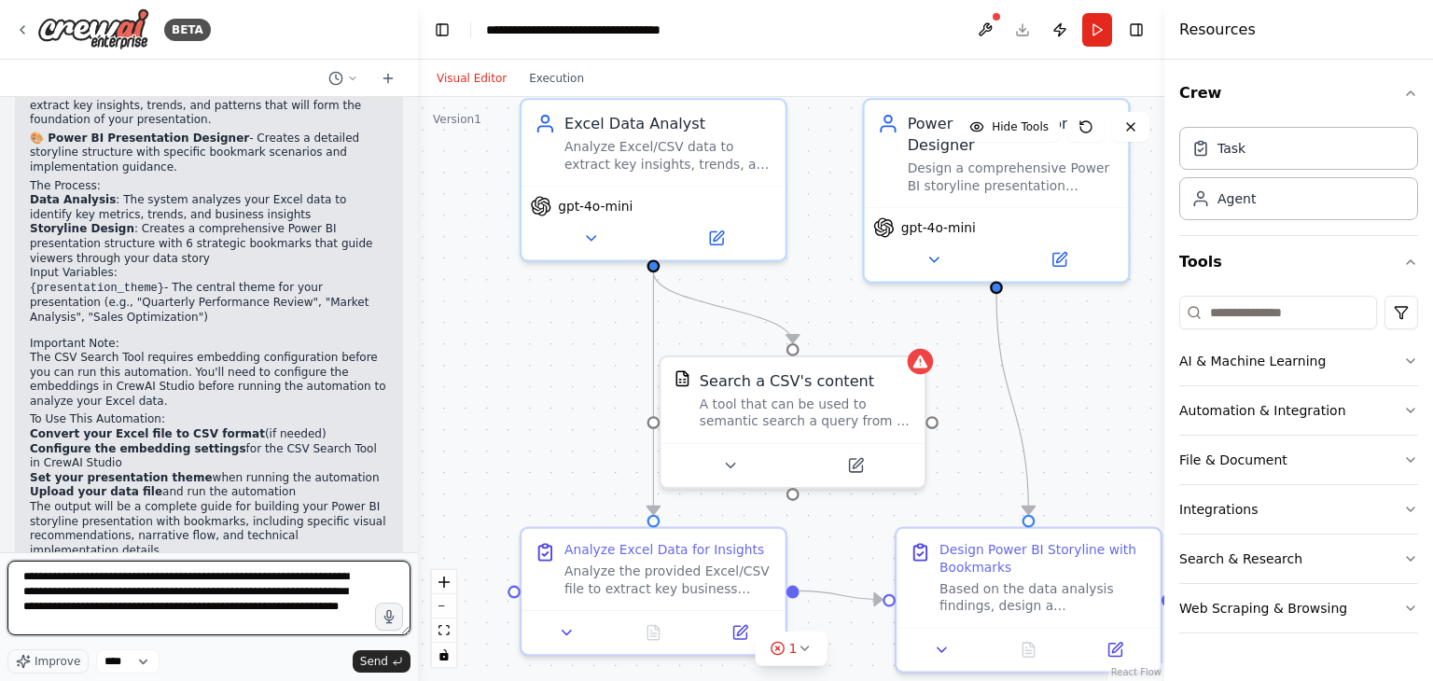
paste textarea "**********"
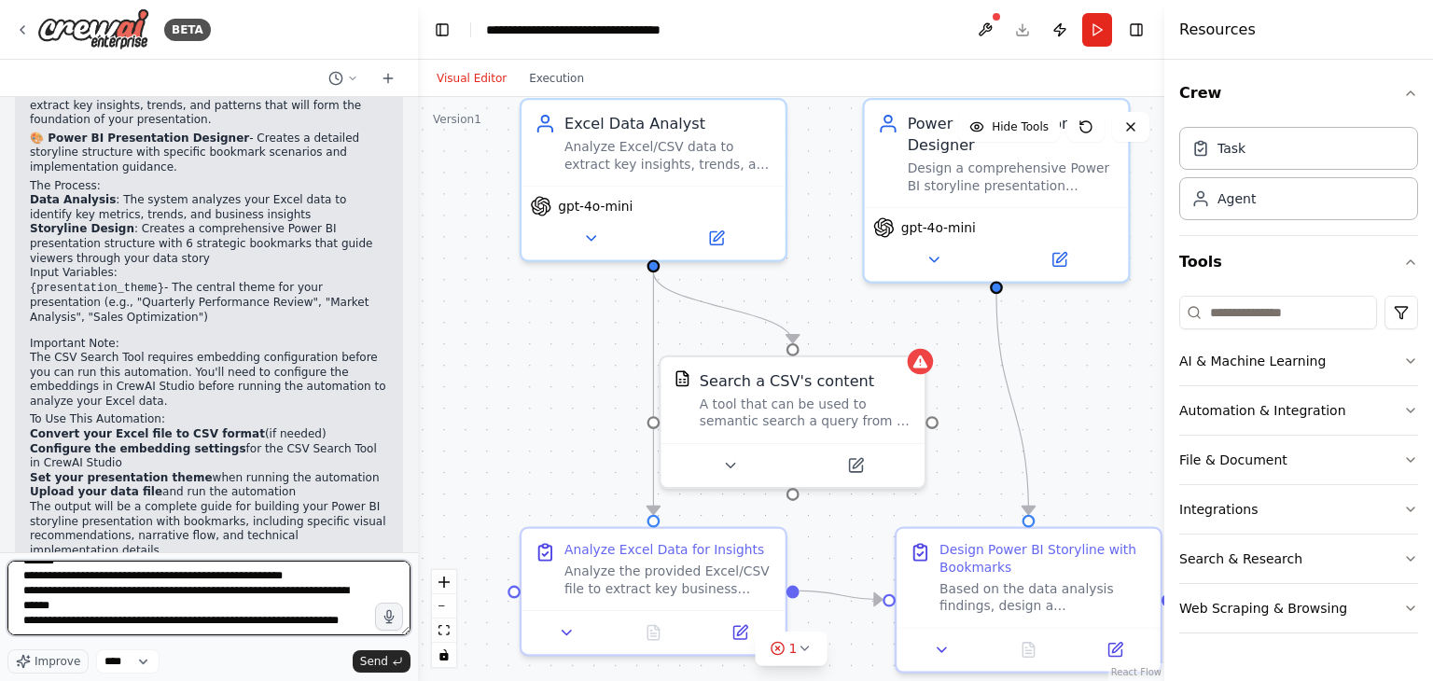
scroll to position [277, 0]
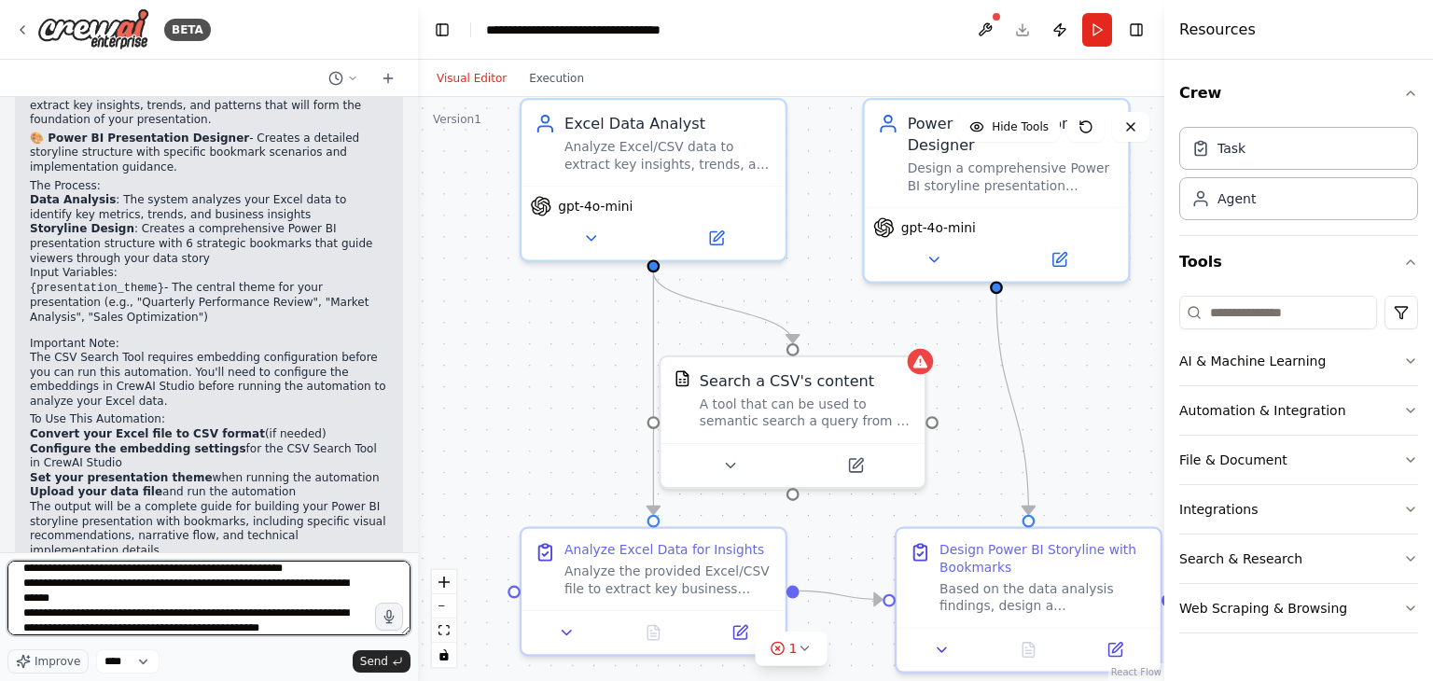
type textarea "**********"
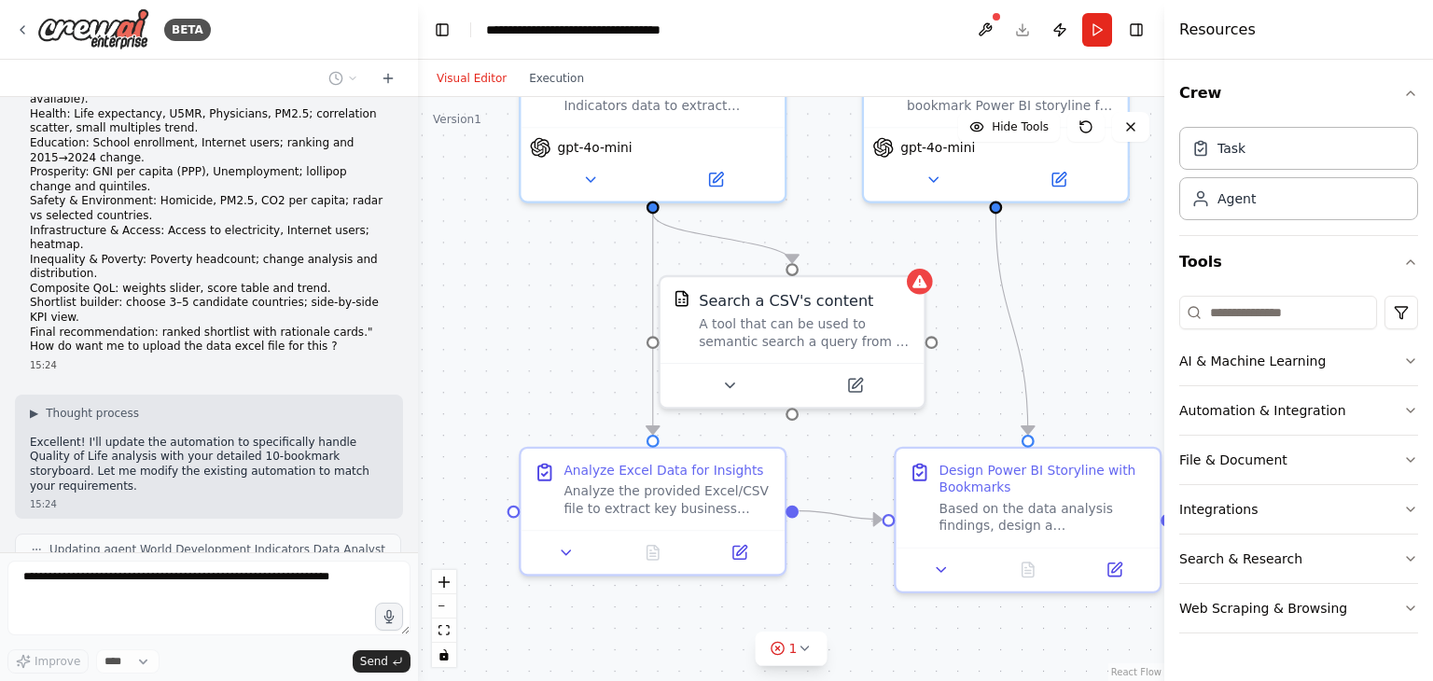
scroll to position [2229, 0]
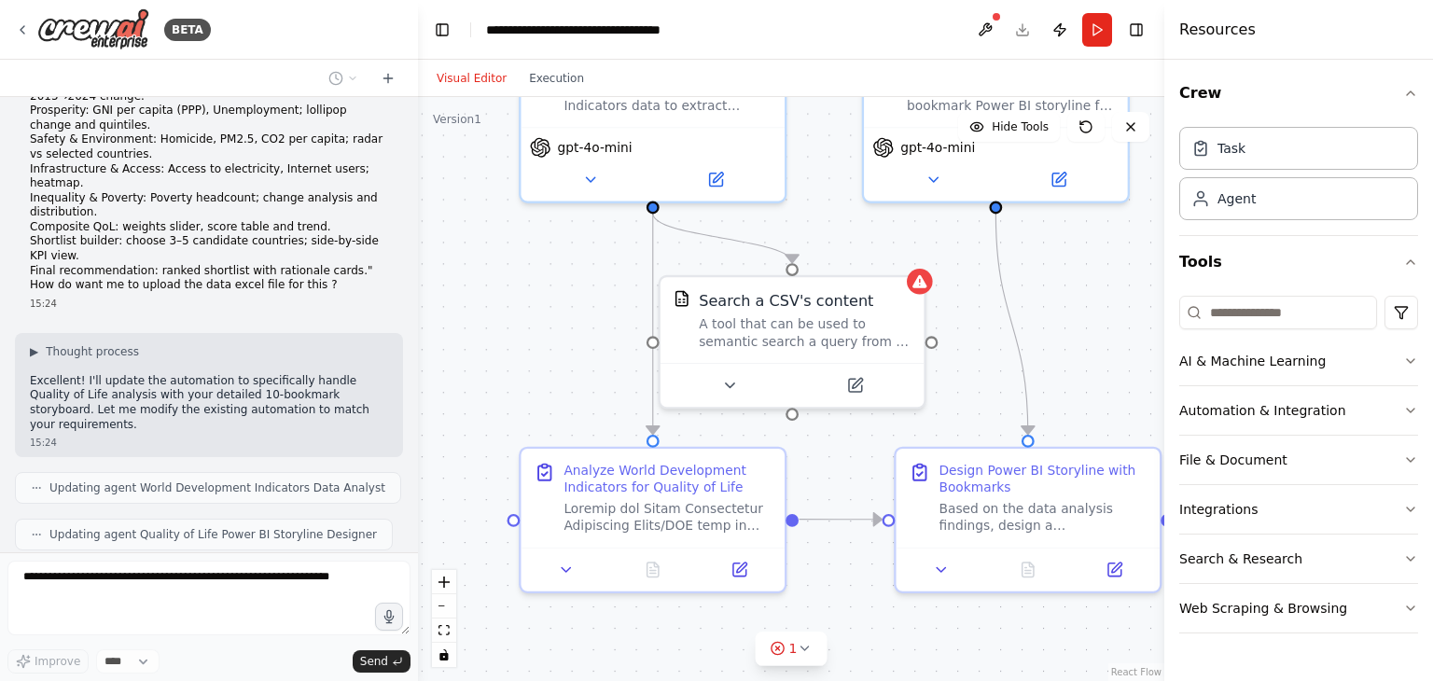
click at [544, 299] on div ".deletable-edge-delete-btn { width: 20px; height: 20px; border: 0px solid #ffff…" at bounding box center [791, 389] width 746 height 584
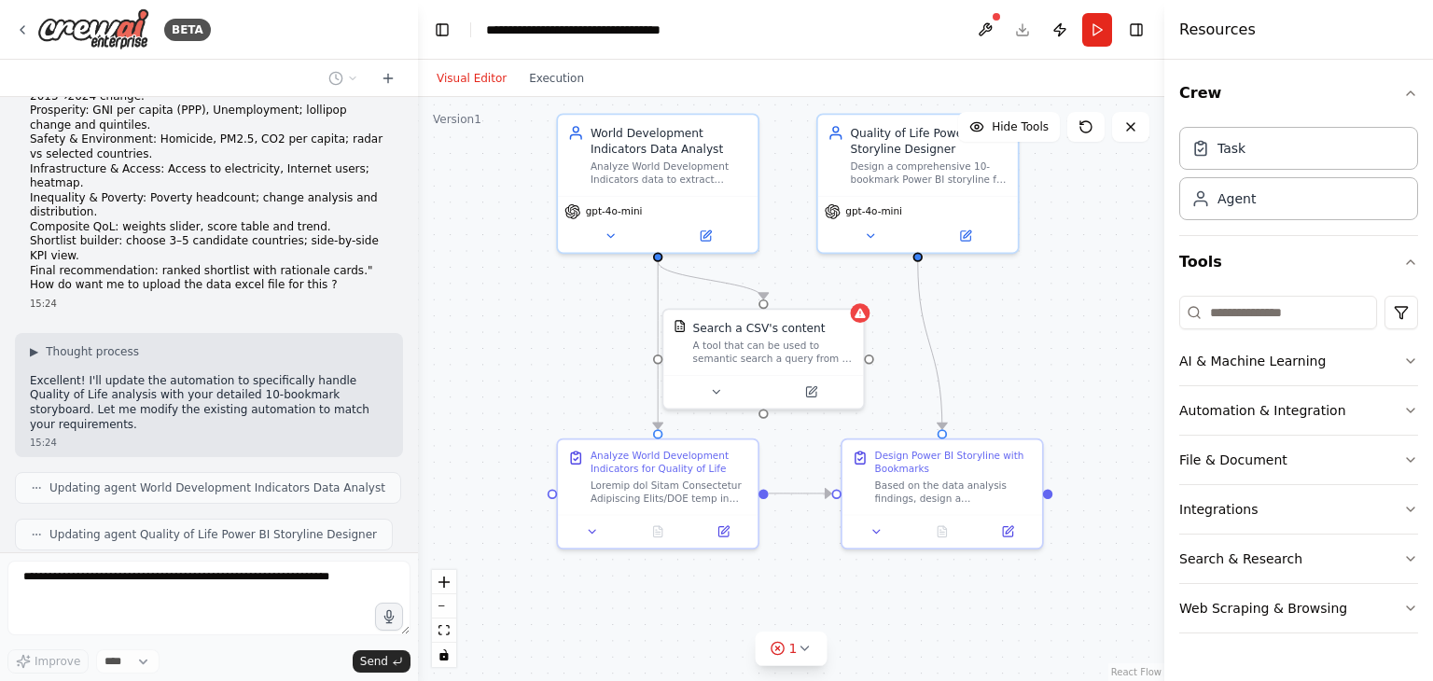
click at [1063, 331] on div ".deletable-edge-delete-btn { width: 20px; height: 20px; border: 0px solid #ffff…" at bounding box center [791, 389] width 746 height 584
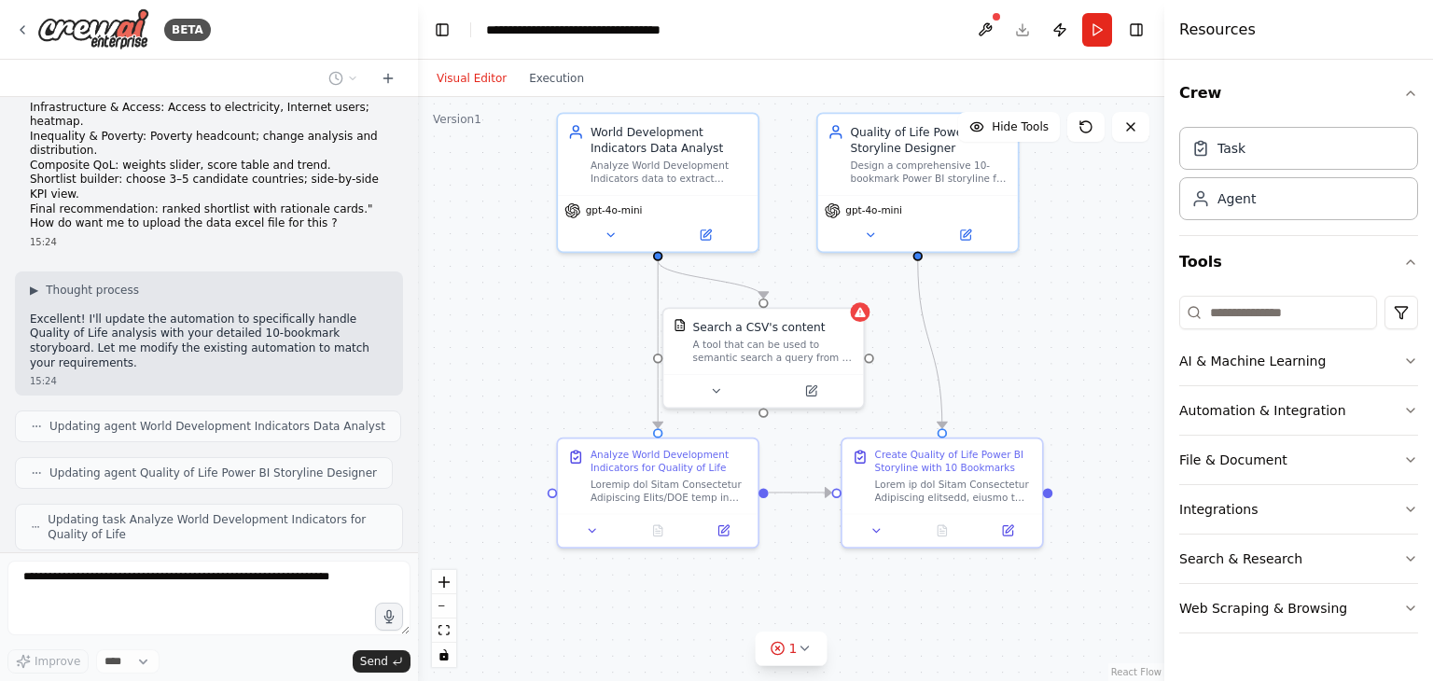
scroll to position [2336, 0]
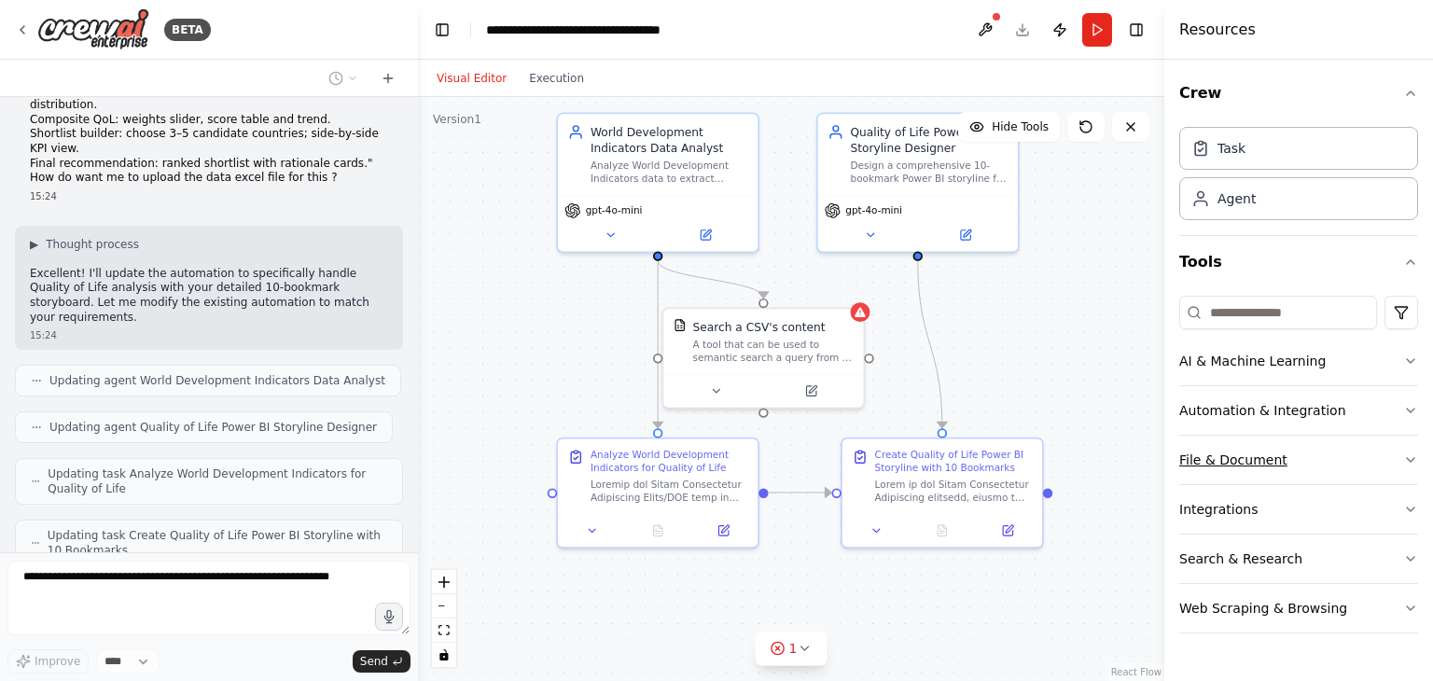
click at [1276, 456] on button "File & Document" at bounding box center [1298, 460] width 239 height 48
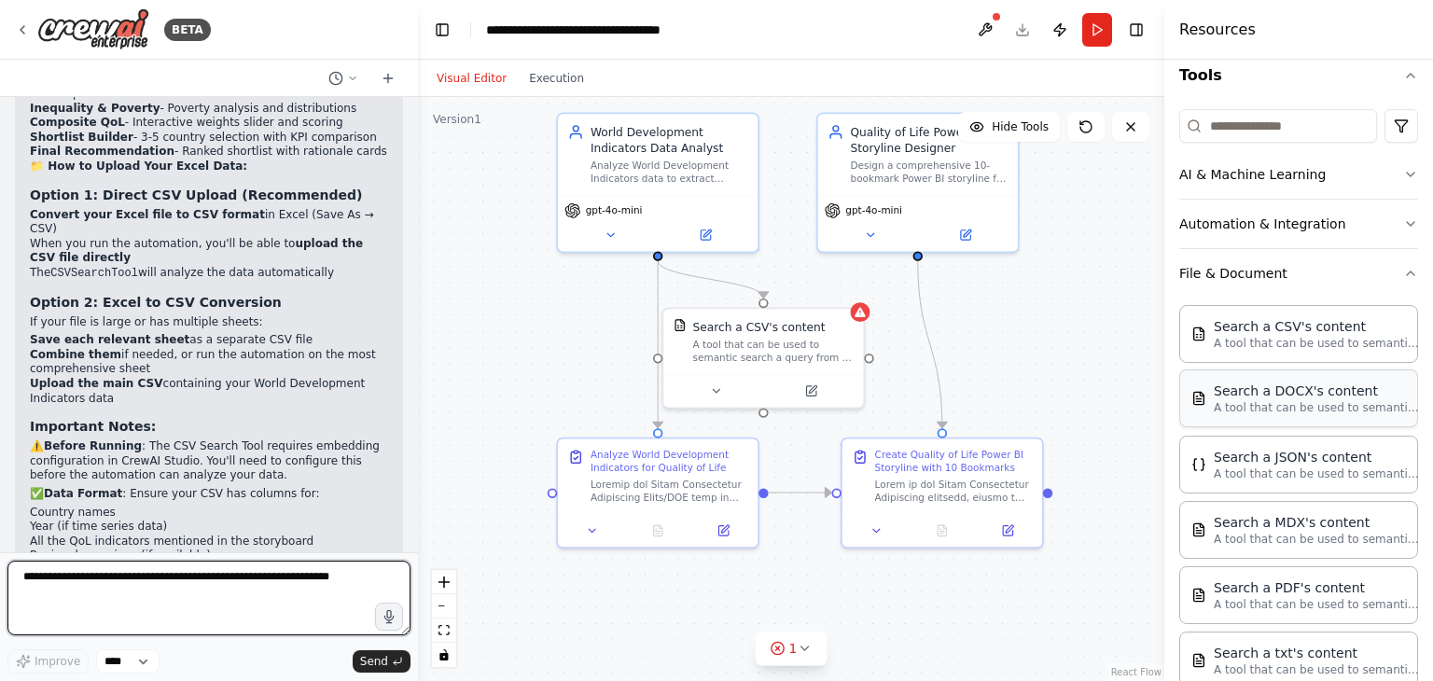
scroll to position [3265, 0]
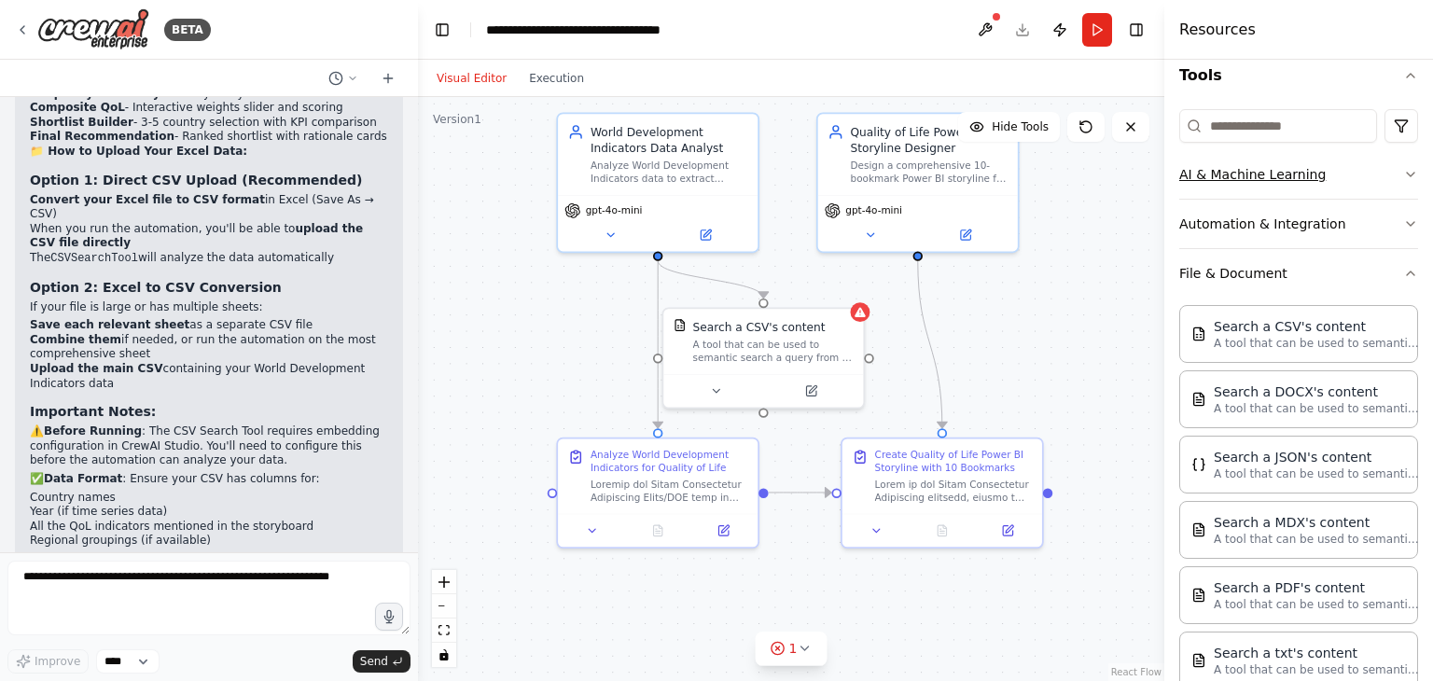
click at [1339, 184] on button "AI & Machine Learning" at bounding box center [1298, 174] width 239 height 48
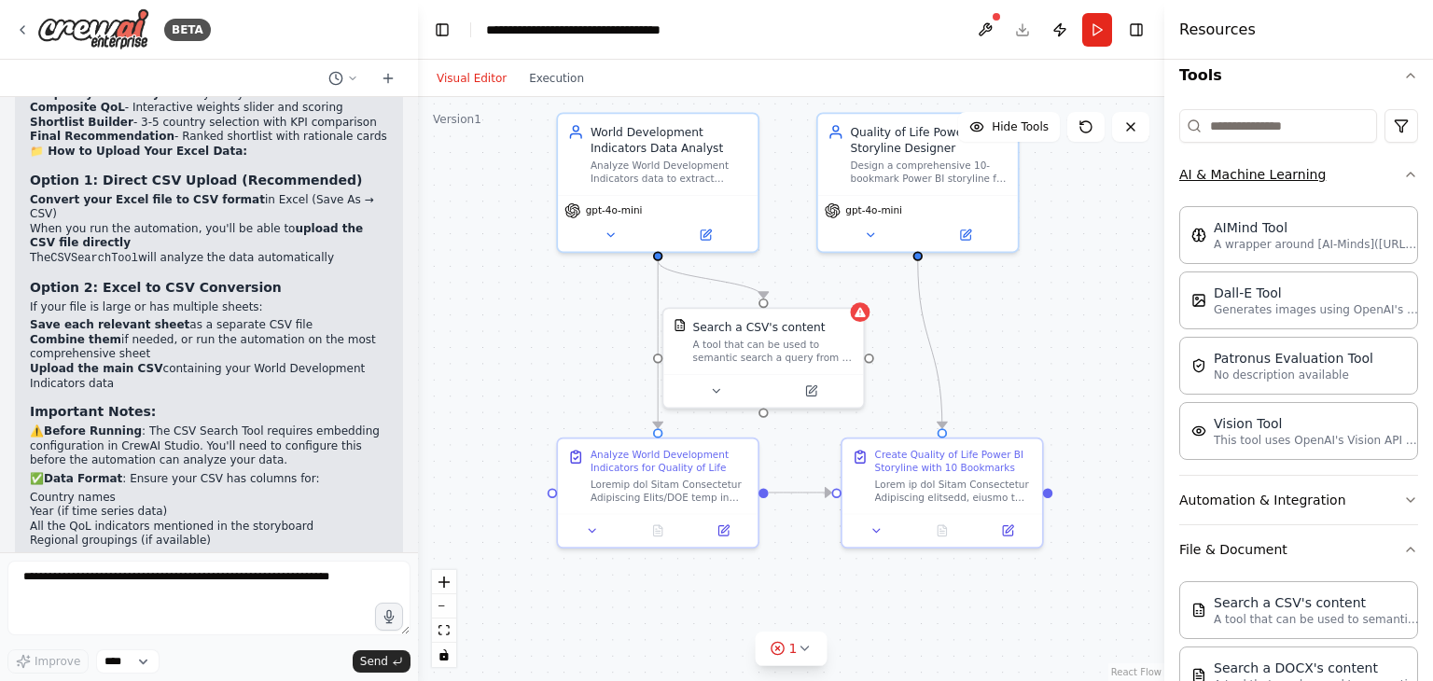
click at [1338, 184] on button "AI & Machine Learning" at bounding box center [1298, 174] width 239 height 48
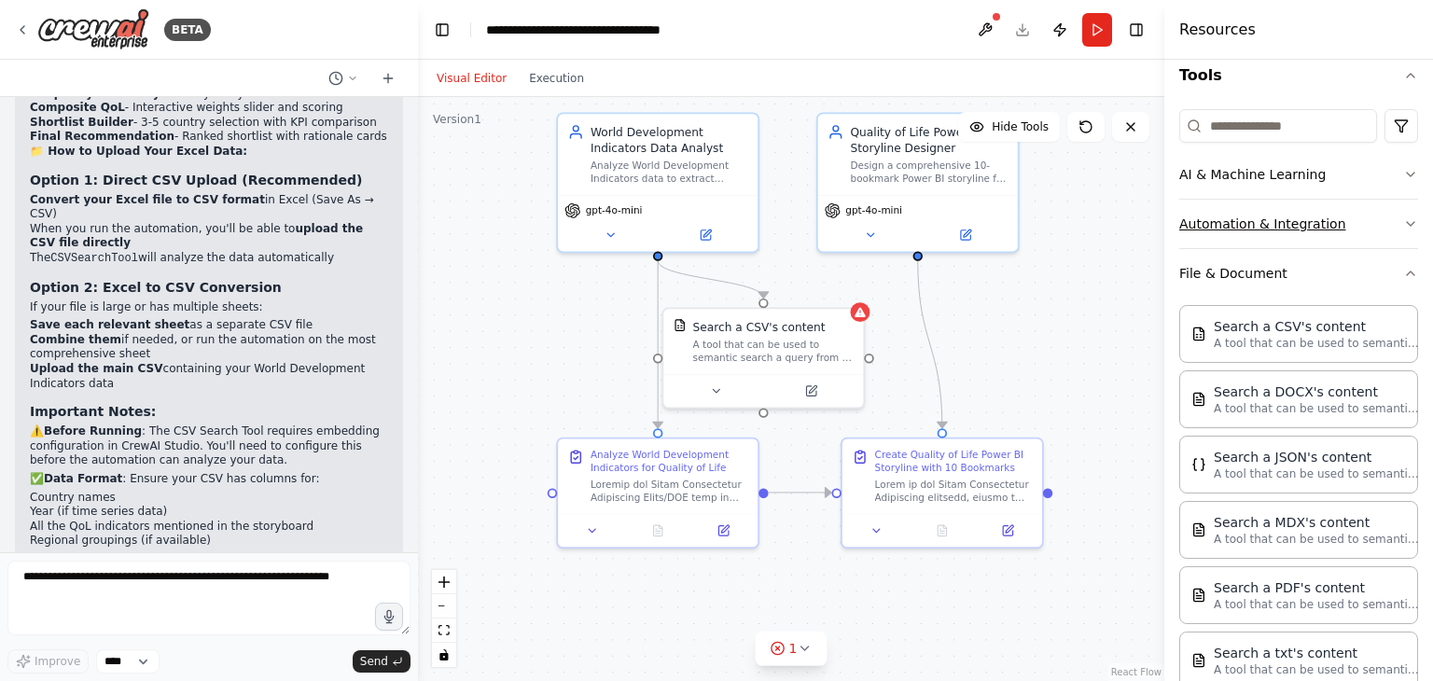
click at [1352, 217] on button "Automation & Integration" at bounding box center [1298, 224] width 239 height 48
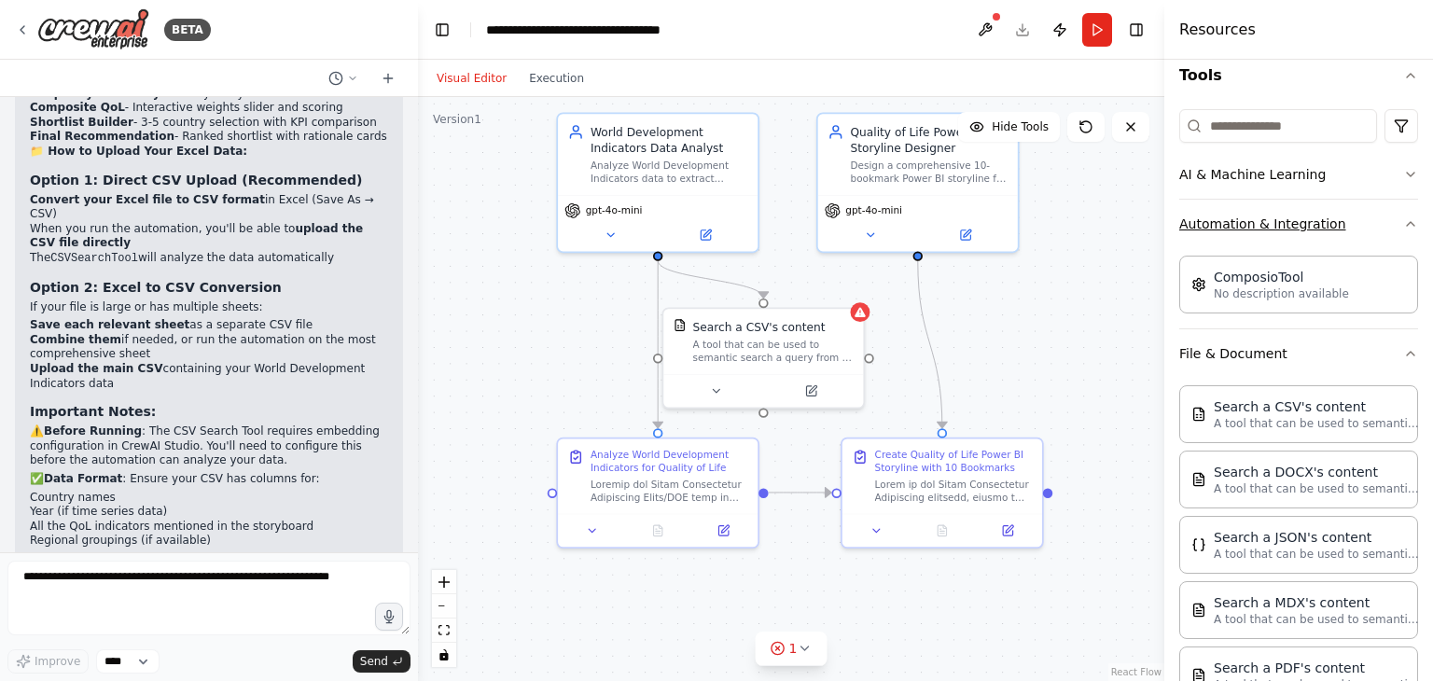
click at [1265, 224] on button "Automation & Integration" at bounding box center [1298, 224] width 239 height 48
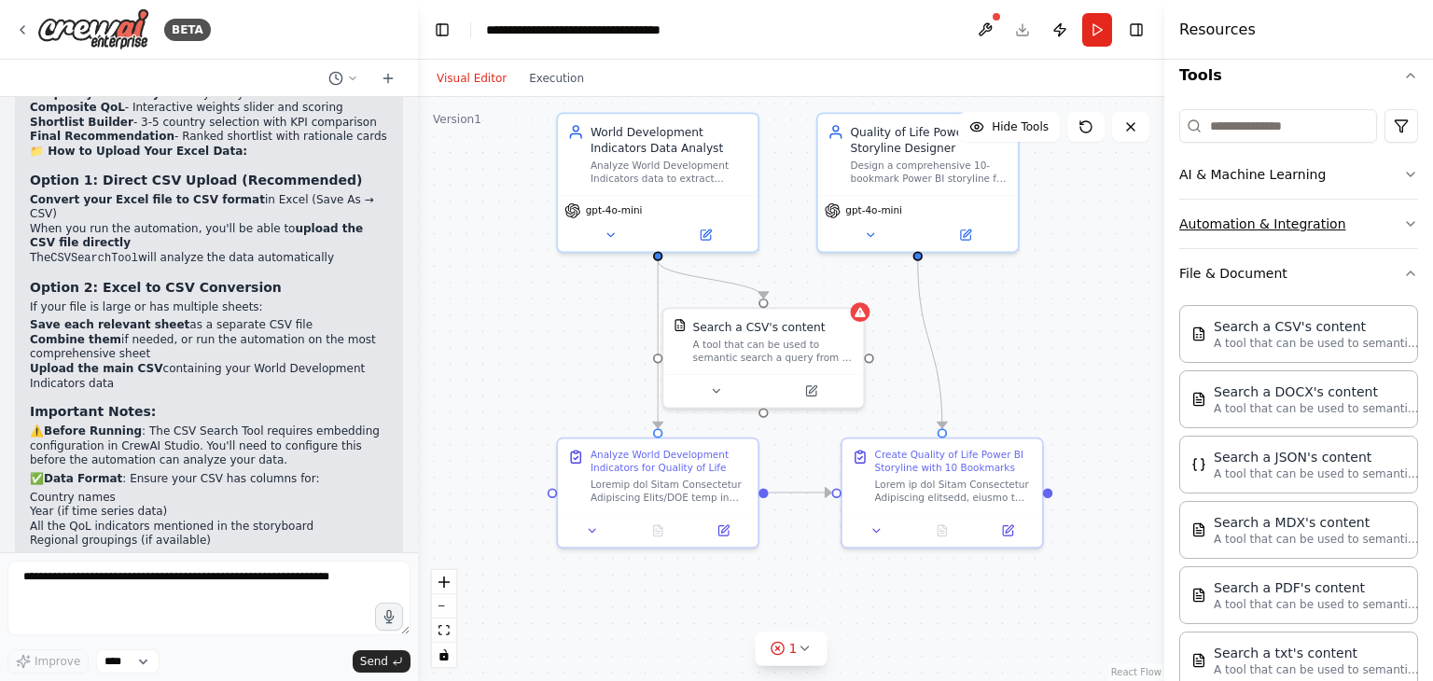
click at [1403, 219] on icon "button" at bounding box center [1410, 223] width 15 height 15
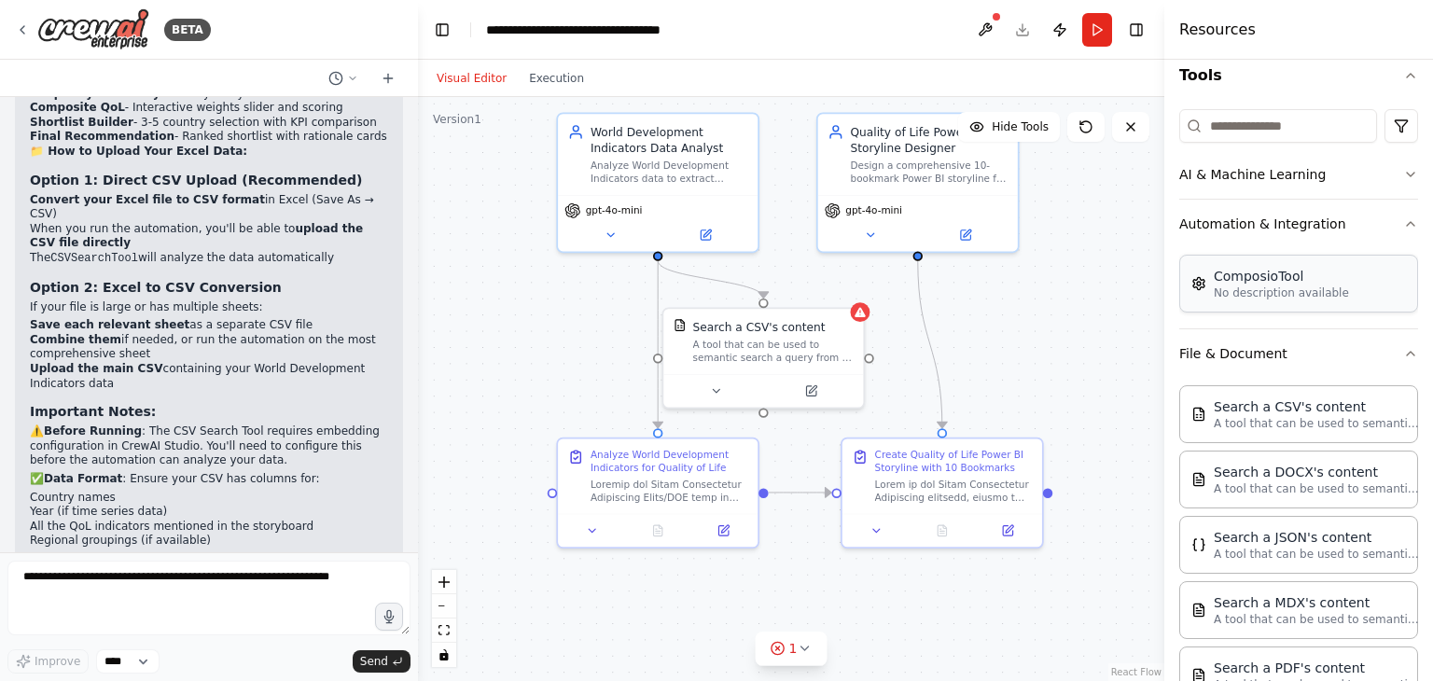
click at [1255, 286] on p "No description available" at bounding box center [1280, 292] width 135 height 15
click at [1232, 295] on p "No description available" at bounding box center [1280, 292] width 135 height 15
click at [1253, 415] on p "A tool that can be used to semantic search a query from a CSV's content." at bounding box center [1315, 422] width 205 height 15
click at [1303, 226] on button "Automation & Integration" at bounding box center [1298, 224] width 239 height 48
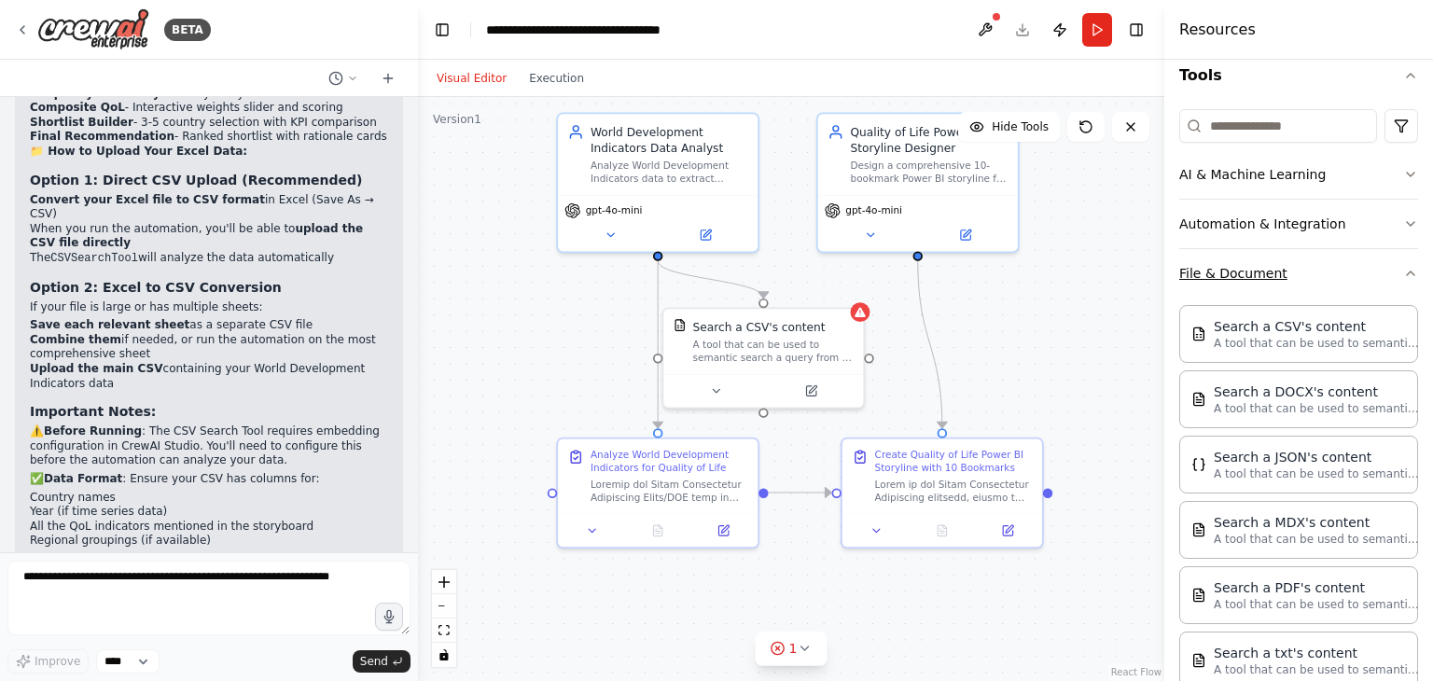
click at [1302, 277] on button "File & Document" at bounding box center [1298, 273] width 239 height 48
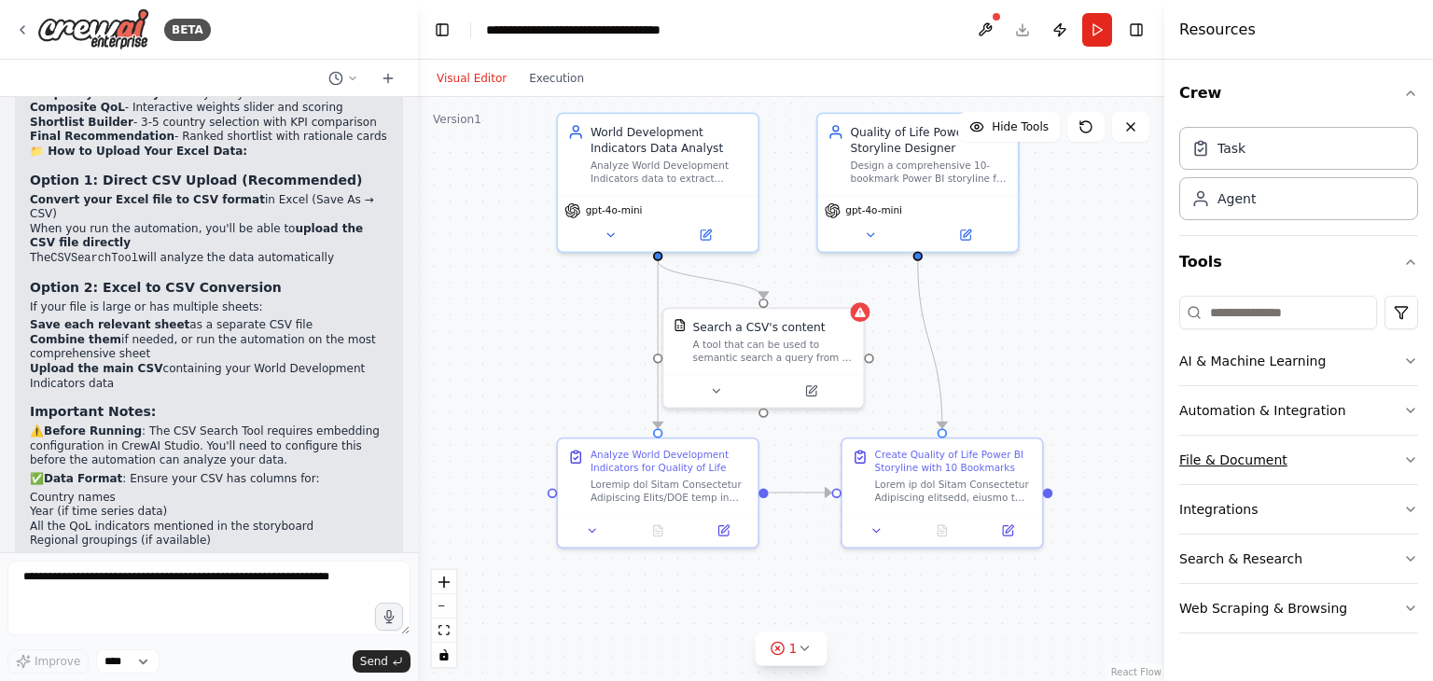
click at [1205, 461] on button "File & Document" at bounding box center [1298, 460] width 239 height 48
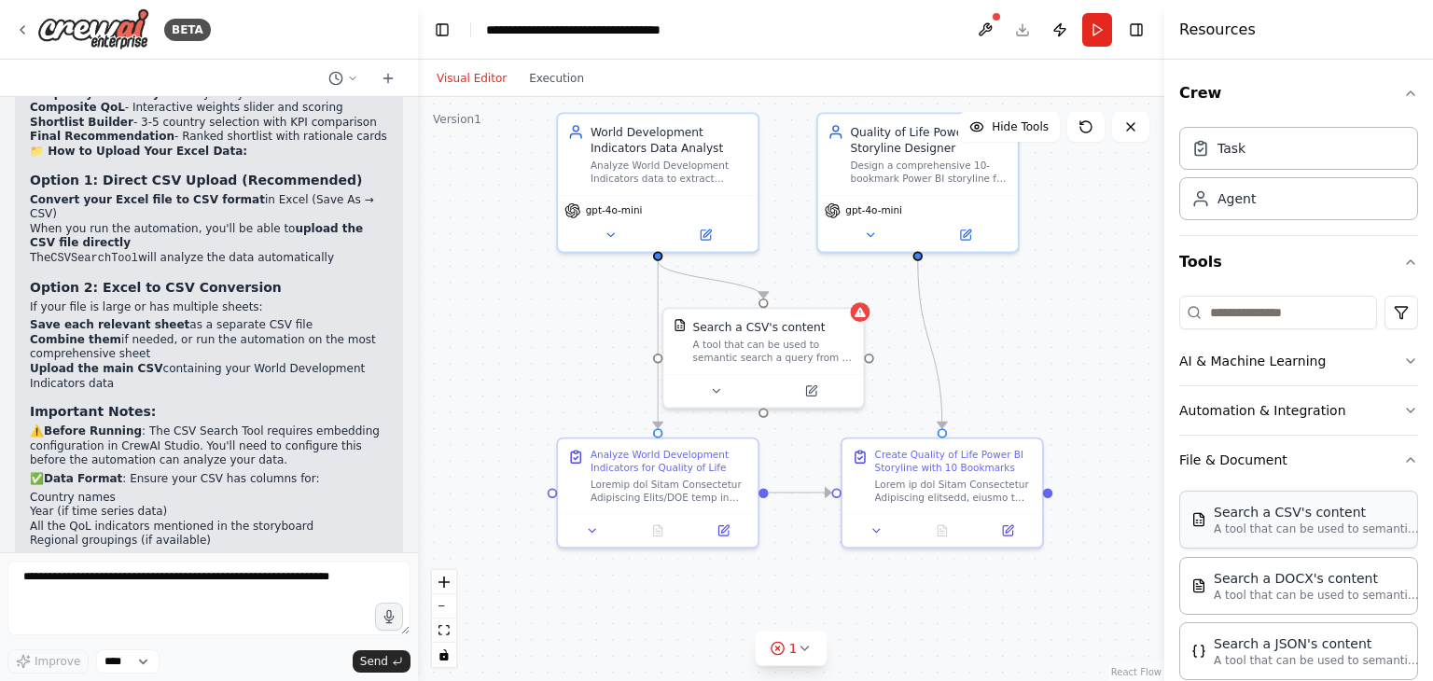
click at [1199, 528] on div "Search a CSV's content A tool that can be used to semantic search a query from …" at bounding box center [1298, 520] width 215 height 34
click at [1199, 527] on div "Search a CSV's content A tool that can be used to semantic search a query from …" at bounding box center [1298, 520] width 215 height 34
drag, startPoint x: 1199, startPoint y: 527, endPoint x: 1221, endPoint y: 530, distance: 21.6
click at [1205, 529] on div "Search a CSV's content A tool that can be used to semantic search a query from …" at bounding box center [1298, 520] width 215 height 34
click at [1309, 526] on p "A tool that can be used to semantic search a query from a CSV's content." at bounding box center [1315, 528] width 205 height 15
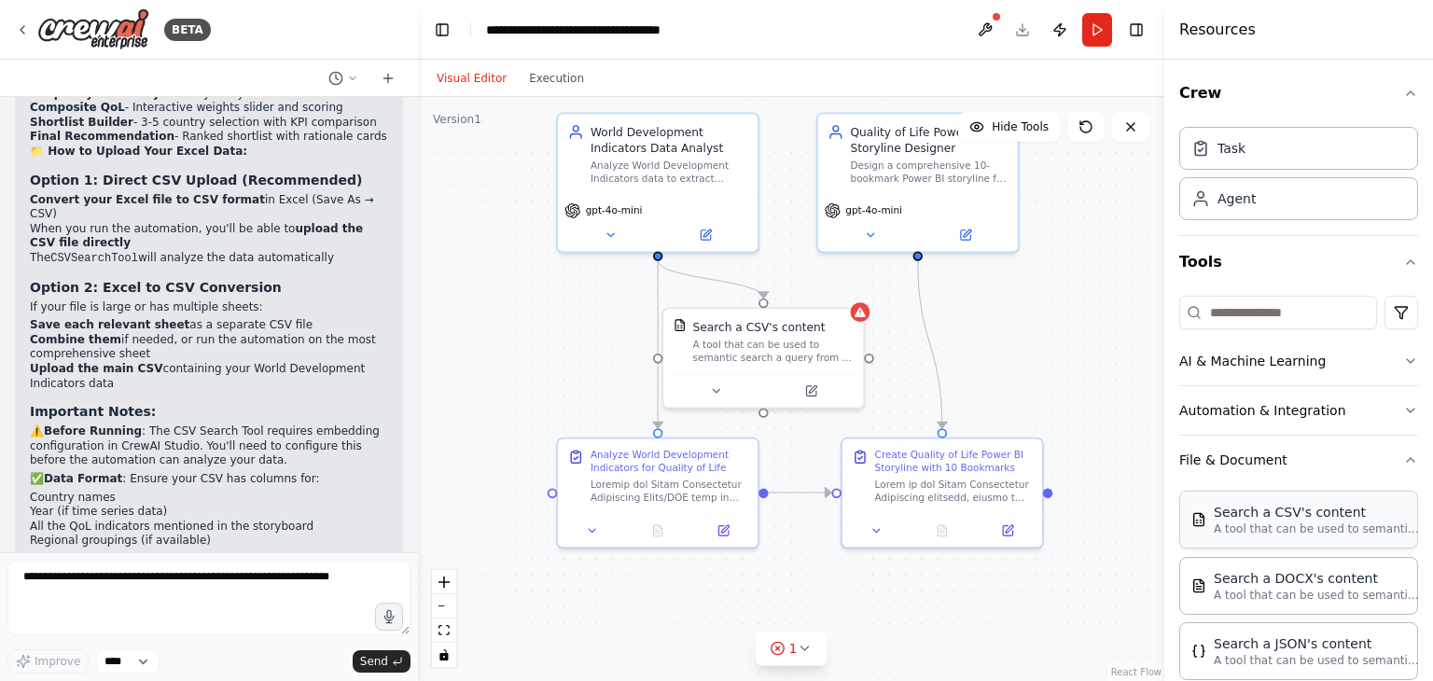
click at [1313, 512] on div "Search a CSV's content" at bounding box center [1315, 512] width 205 height 19
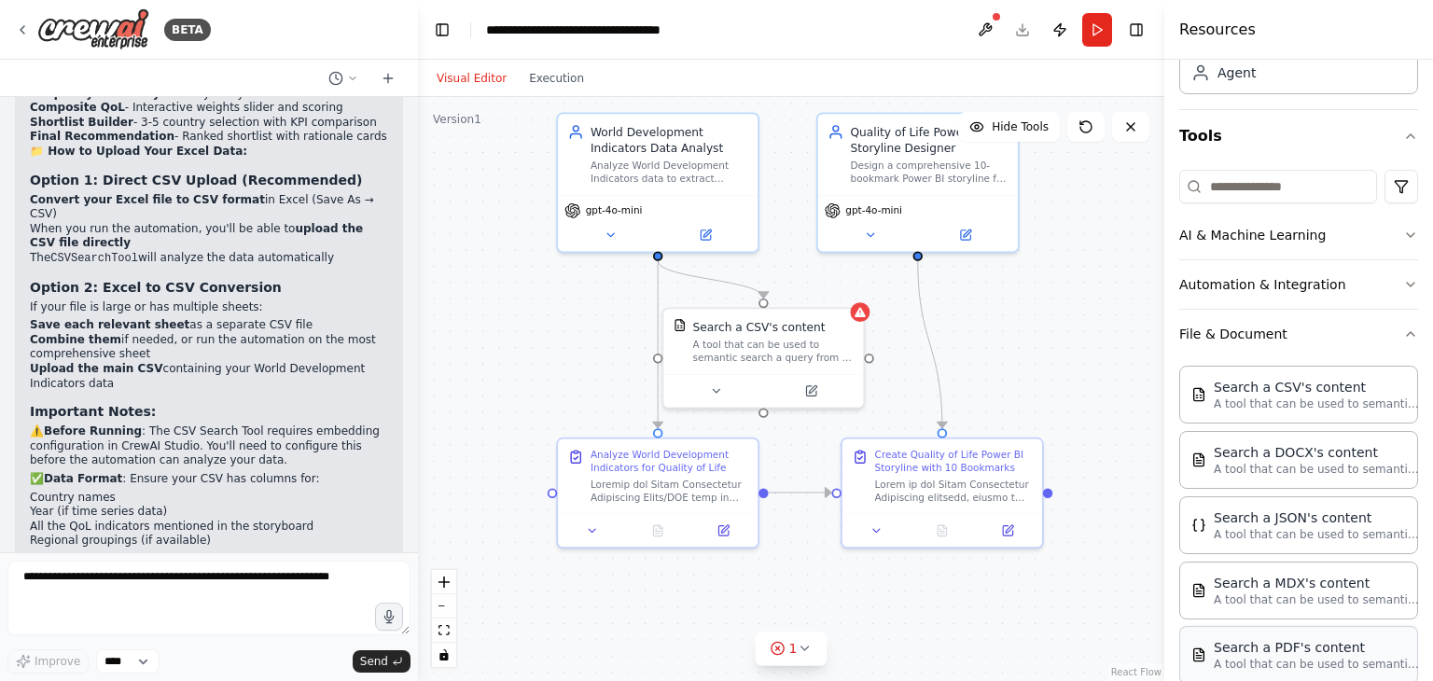
scroll to position [373, 0]
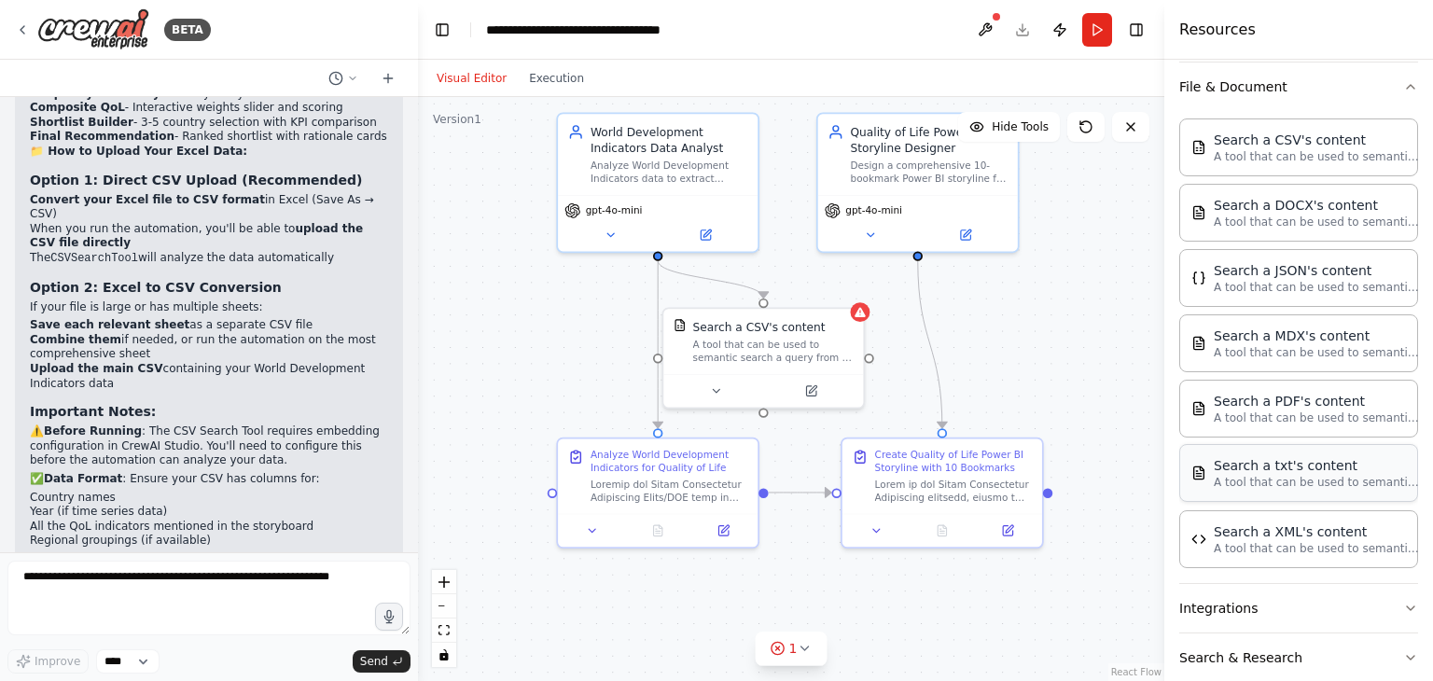
click at [1295, 475] on p "A tool that can be used to semantic search a query from a txt's content." at bounding box center [1315, 482] width 205 height 15
click at [1303, 393] on div "Search a PDF's content" at bounding box center [1315, 400] width 205 height 19
click at [1300, 142] on div "Search a CSV's content" at bounding box center [1315, 139] width 205 height 19
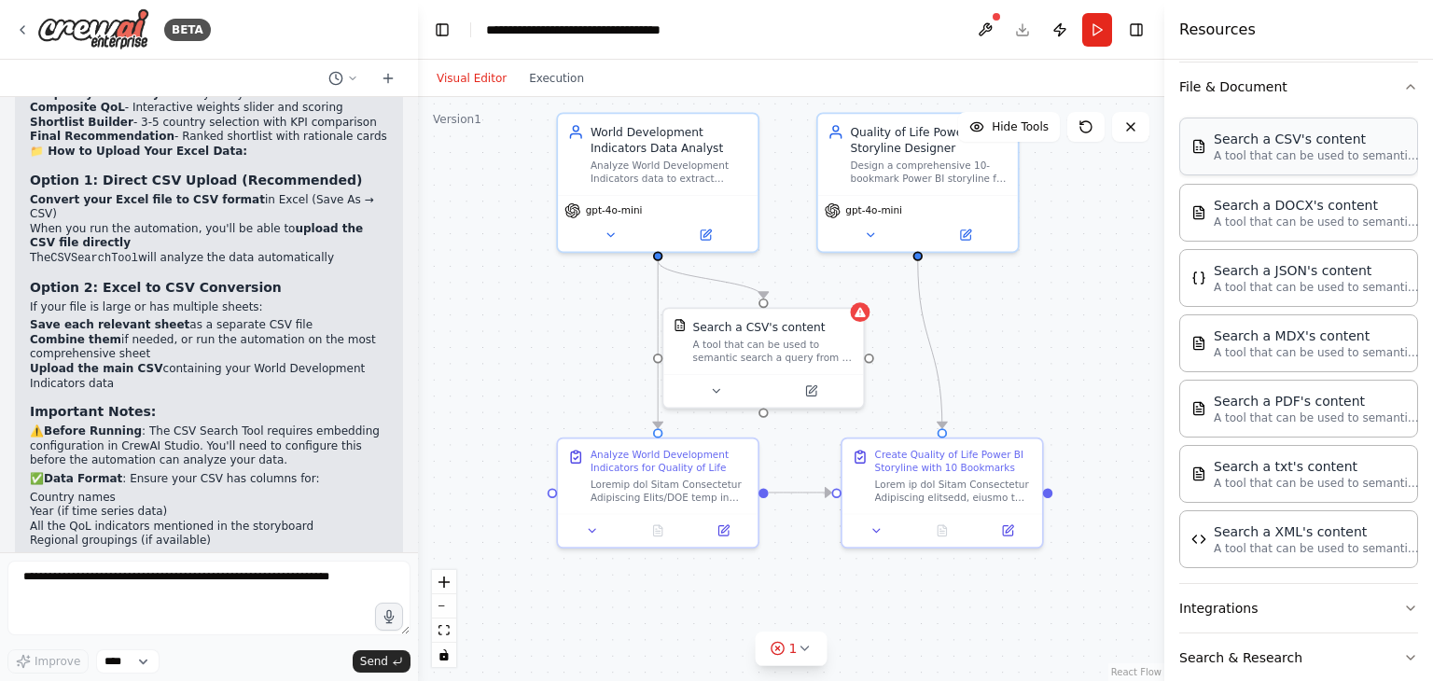
click at [1300, 142] on div "Search a CSV's content" at bounding box center [1315, 139] width 205 height 19
click at [228, 647] on p "The output will be a complete, ready-to-implement Power BI guide with all 10 bo…" at bounding box center [209, 669] width 358 height 44
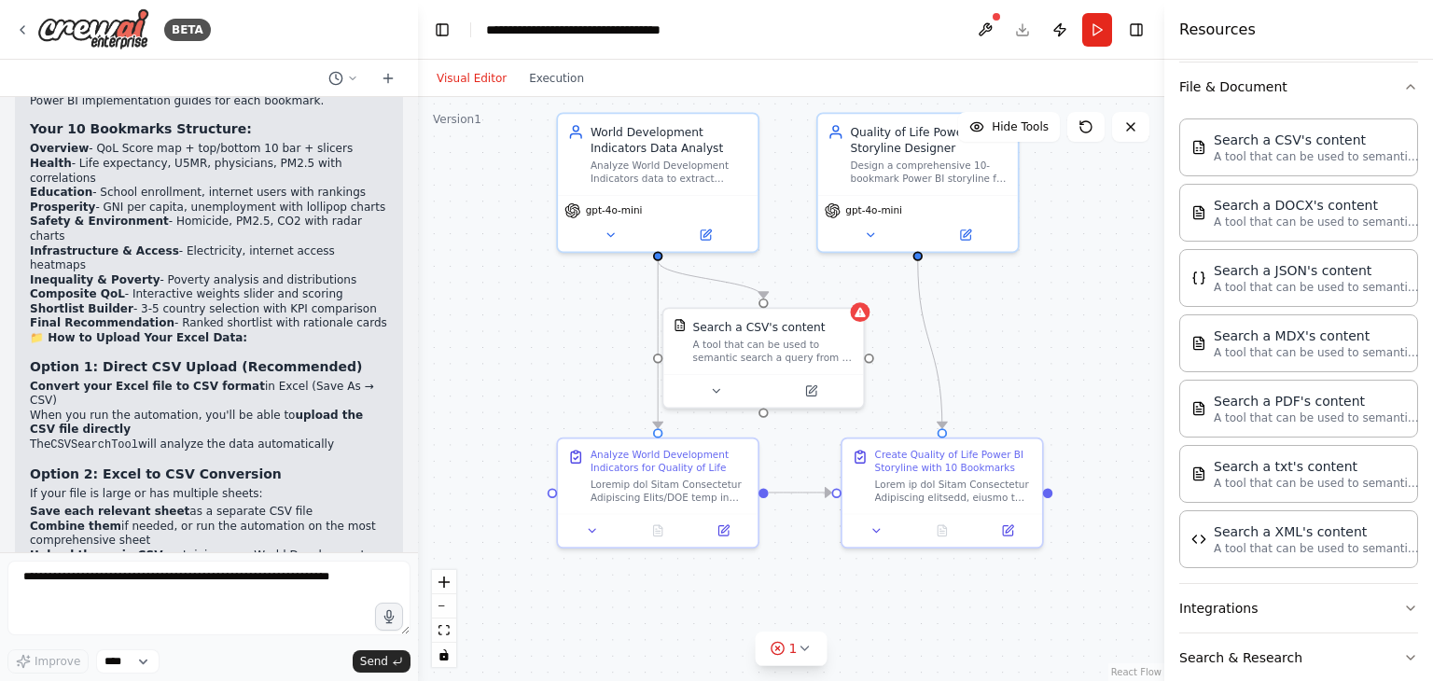
scroll to position [3265, 0]
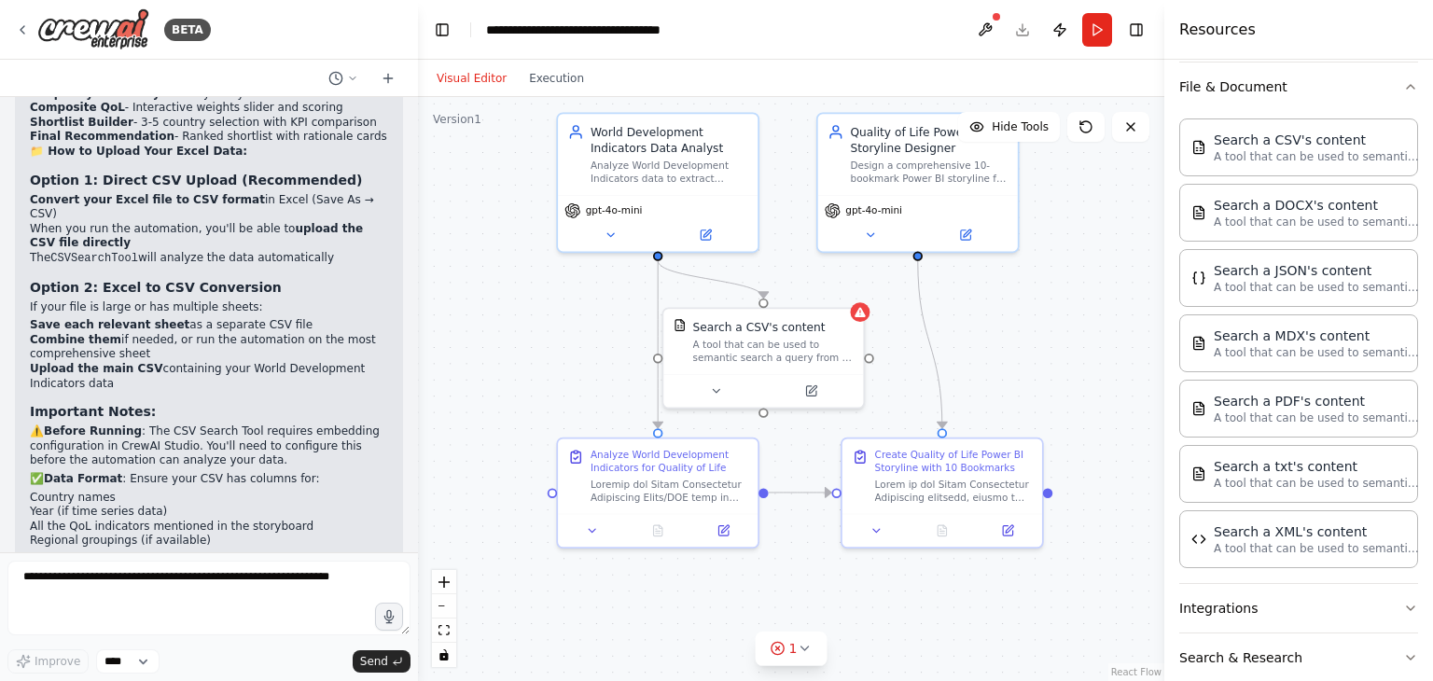
click at [257, 647] on p "The output will be a complete, ready-to-implement Power BI guide with all 10 bo…" at bounding box center [209, 669] width 358 height 44
click at [84, 617] on strong "Run the automation" at bounding box center [93, 623] width 126 height 13
click at [869, 578] on div ".deletable-edge-delete-btn { width: 20px; height: 20px; border: 0px solid #ffff…" at bounding box center [791, 389] width 746 height 584
drag, startPoint x: 787, startPoint y: 550, endPoint x: 788, endPoint y: 560, distance: 9.4
click at [788, 553] on div ".deletable-edge-delete-btn { width: 20px; height: 20px; border: 0px solid #ffff…" at bounding box center [791, 389] width 746 height 584
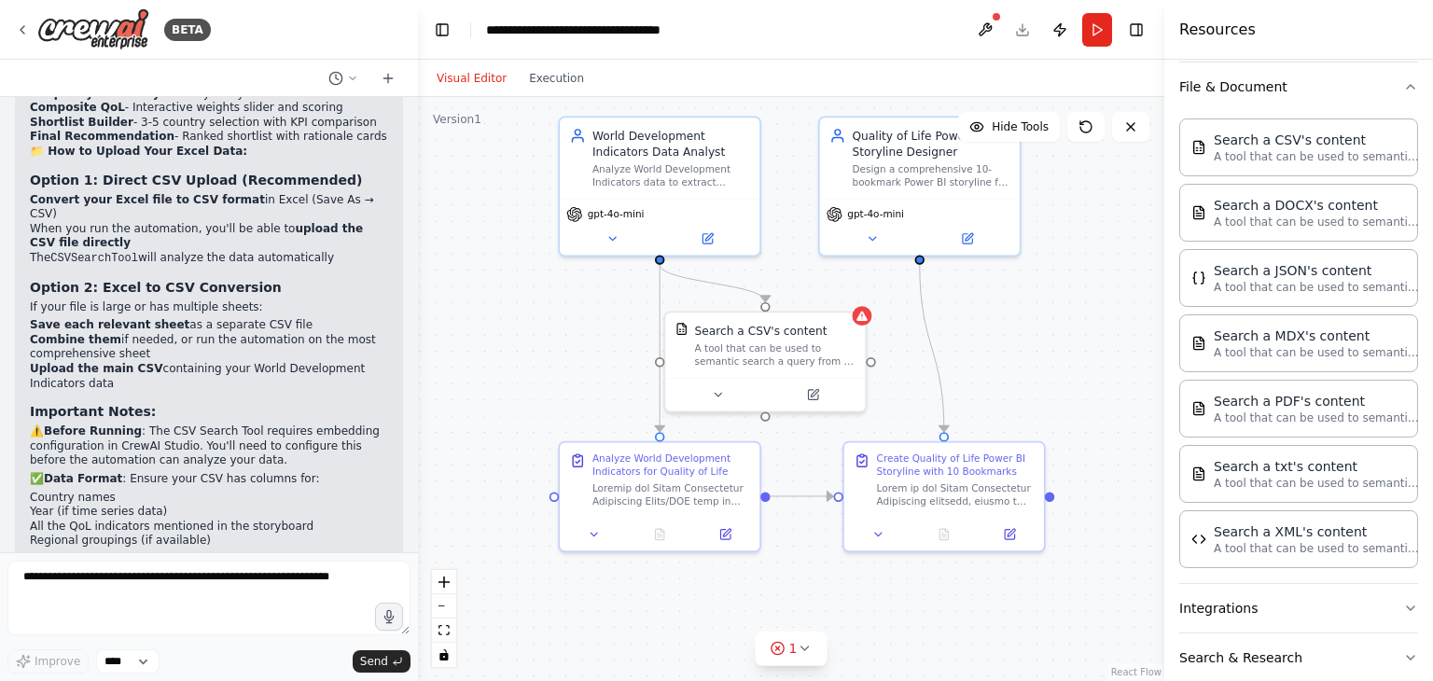
drag, startPoint x: 821, startPoint y: 584, endPoint x: 812, endPoint y: 589, distance: 9.6
click at [820, 584] on div ".deletable-edge-delete-btn { width: 20px; height: 20px; border: 0px solid #ffff…" at bounding box center [791, 389] width 746 height 584
click at [709, 232] on icon at bounding box center [707, 233] width 7 height 7
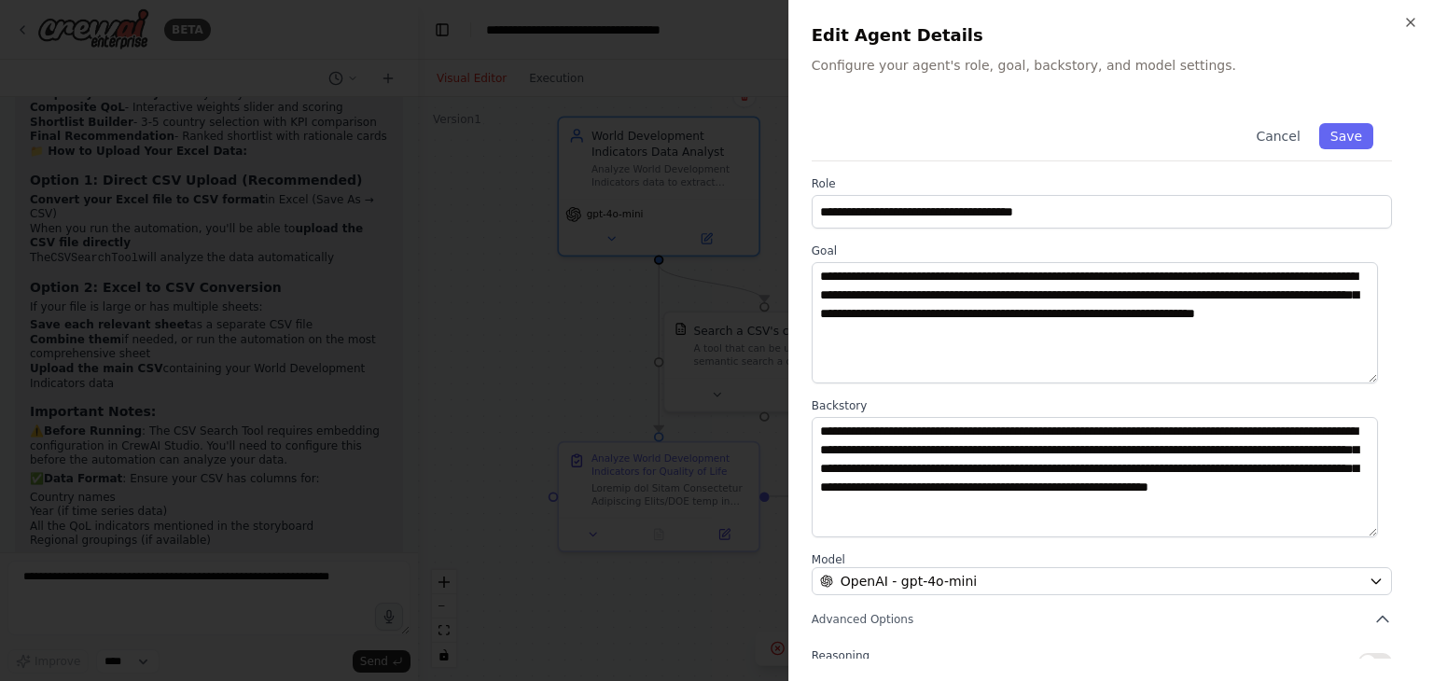
scroll to position [162, 0]
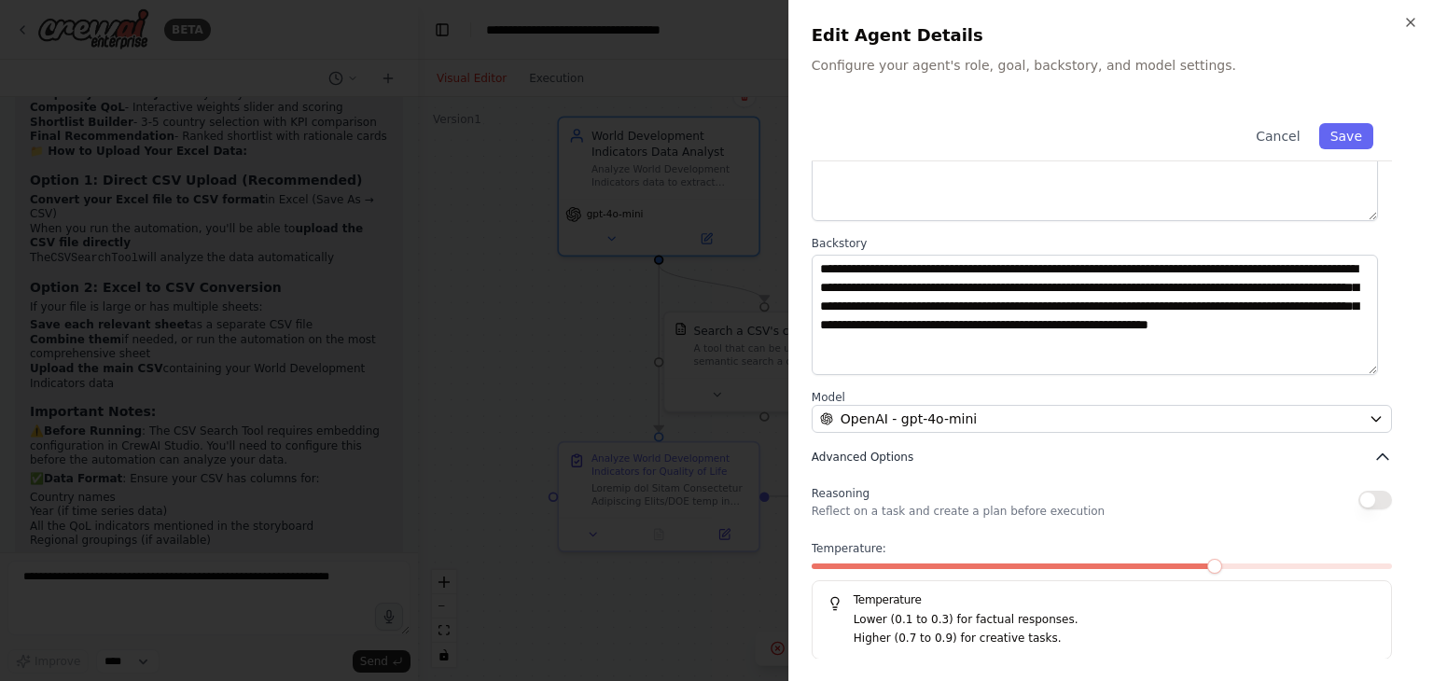
click at [966, 453] on button "Advanced Options" at bounding box center [1101, 457] width 580 height 19
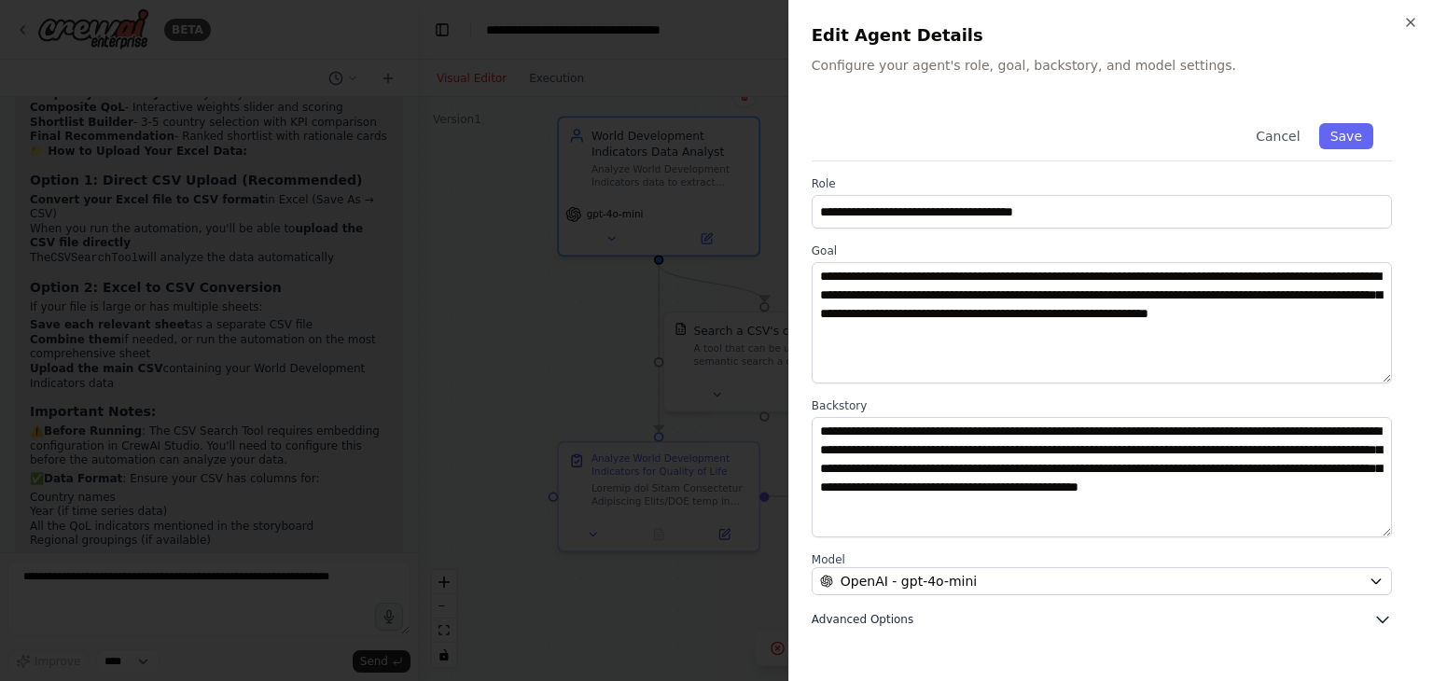
scroll to position [0, 0]
click at [1293, 135] on button "Cancel" at bounding box center [1277, 136] width 66 height 26
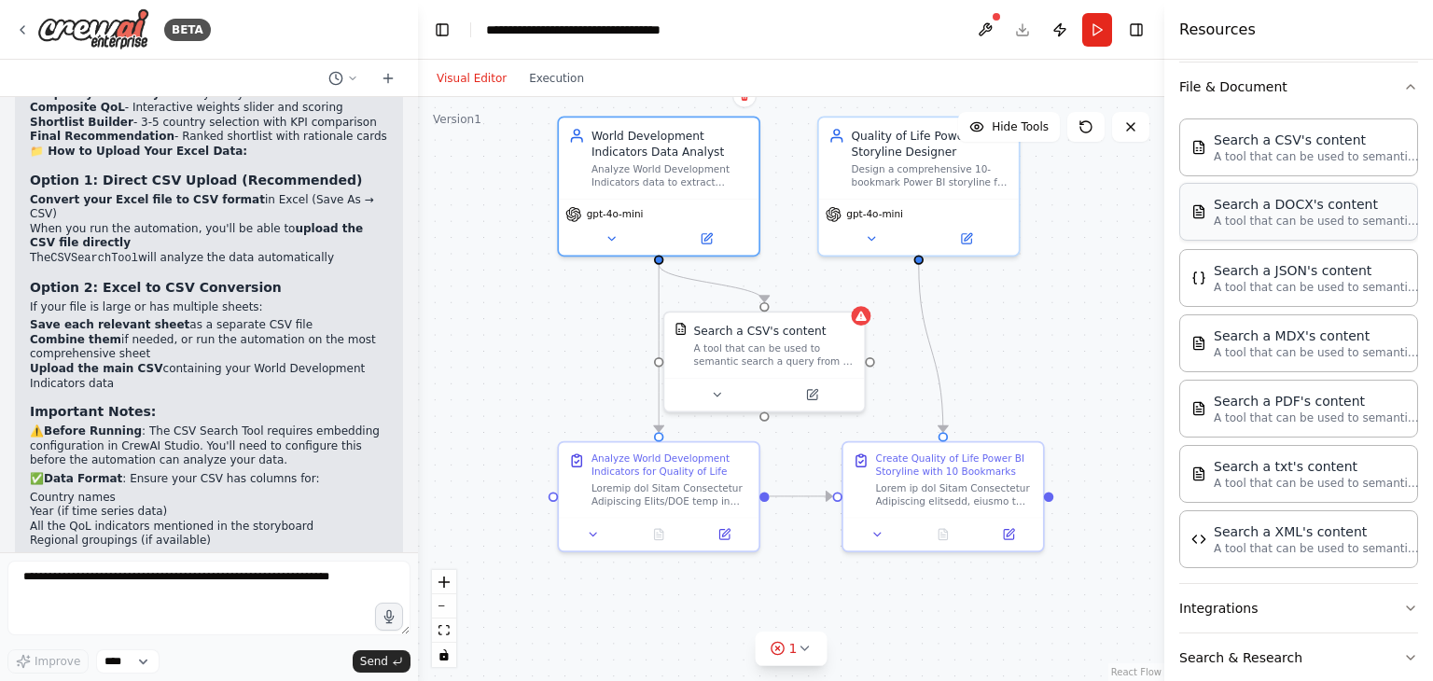
click at [1281, 221] on p "A tool that can be used to semantic search a query from a DOCX's content." at bounding box center [1315, 221] width 205 height 15
click at [1295, 209] on div "Search a DOCX's content" at bounding box center [1315, 204] width 205 height 19
click at [1227, 131] on div "Search a CSV's content" at bounding box center [1315, 139] width 205 height 19
click at [1093, 35] on button "Run" at bounding box center [1097, 30] width 30 height 34
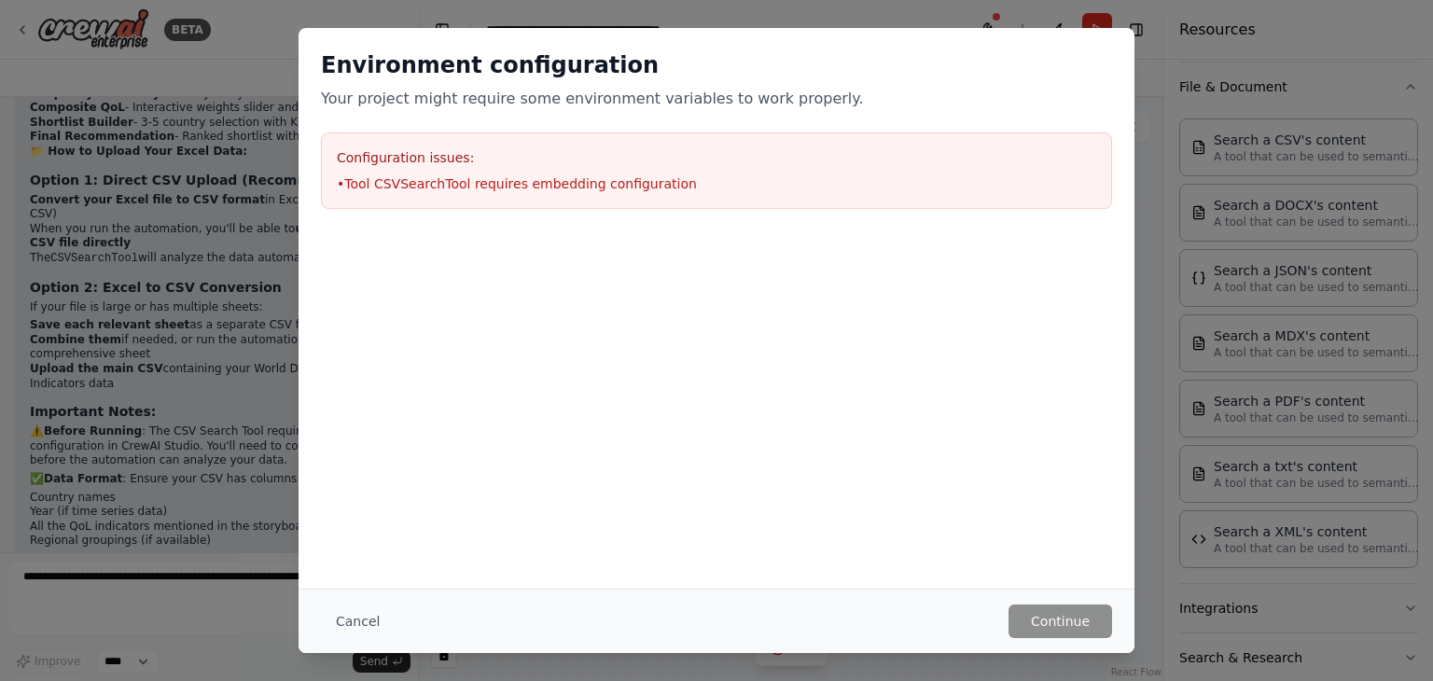
click at [375, 98] on p "Your project might require some environment variables to work properly." at bounding box center [716, 99] width 791 height 22
click at [716, 105] on p "Your project might require some environment variables to work properly." at bounding box center [716, 99] width 791 height 22
click at [433, 176] on li "• Tool CSVSearchTool requires embedding configuration" at bounding box center [716, 183] width 759 height 19
click at [407, 165] on h3 "Configuration issues:" at bounding box center [716, 157] width 759 height 19
click at [358, 616] on button "Cancel" at bounding box center [358, 621] width 74 height 34
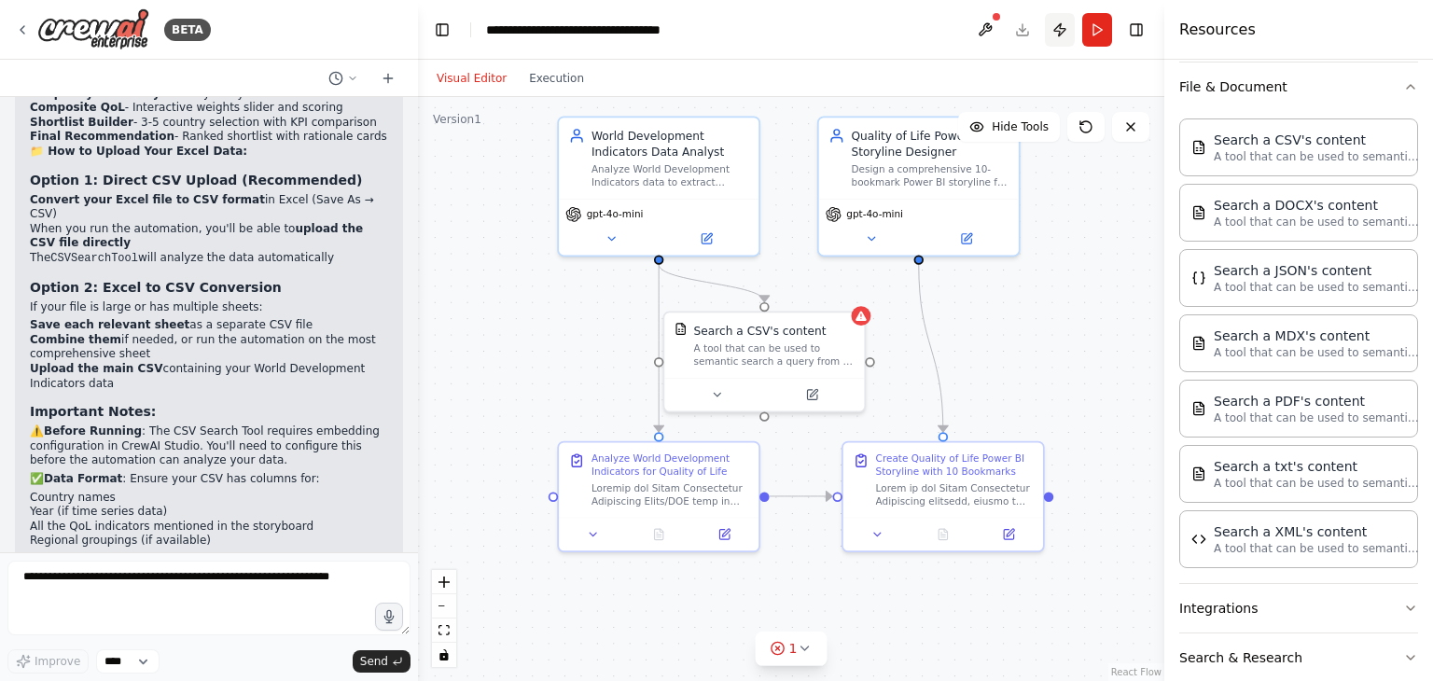
click at [1056, 32] on button "Publish" at bounding box center [1060, 30] width 30 height 34
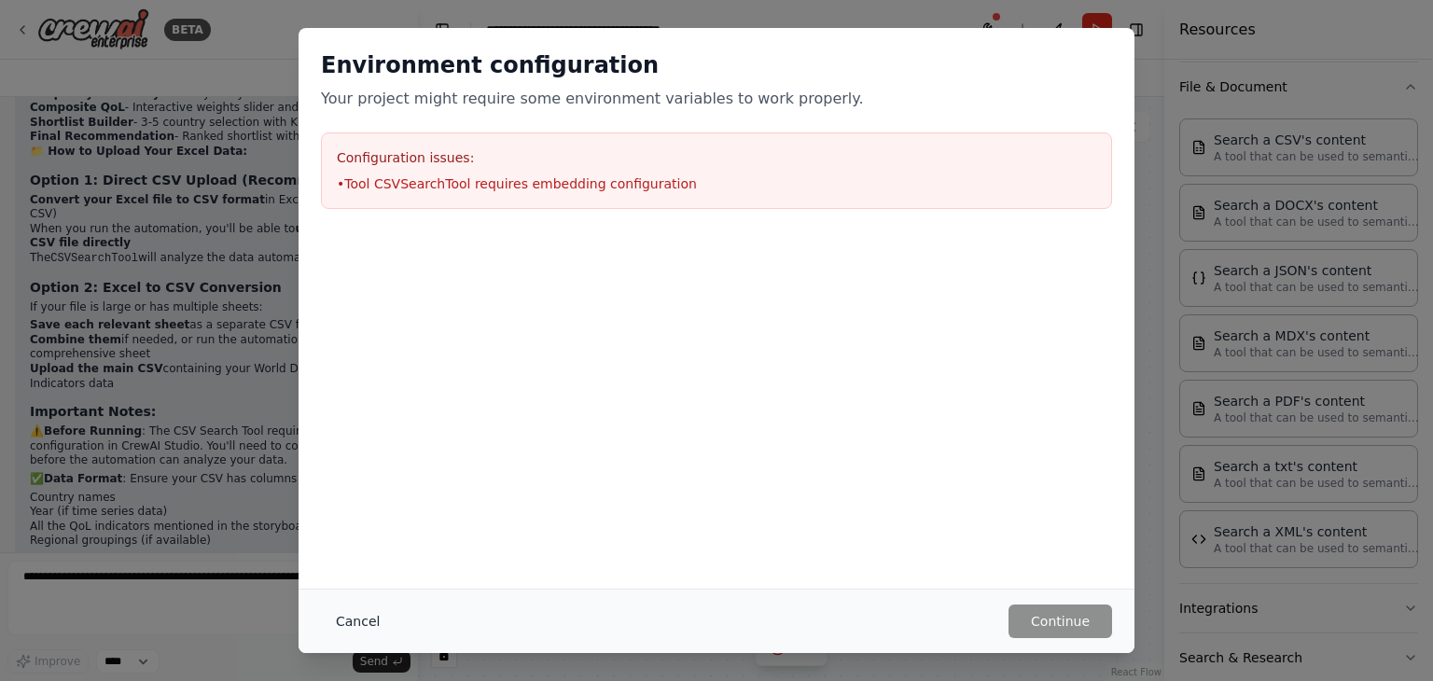
click at [359, 620] on button "Cancel" at bounding box center [358, 621] width 74 height 34
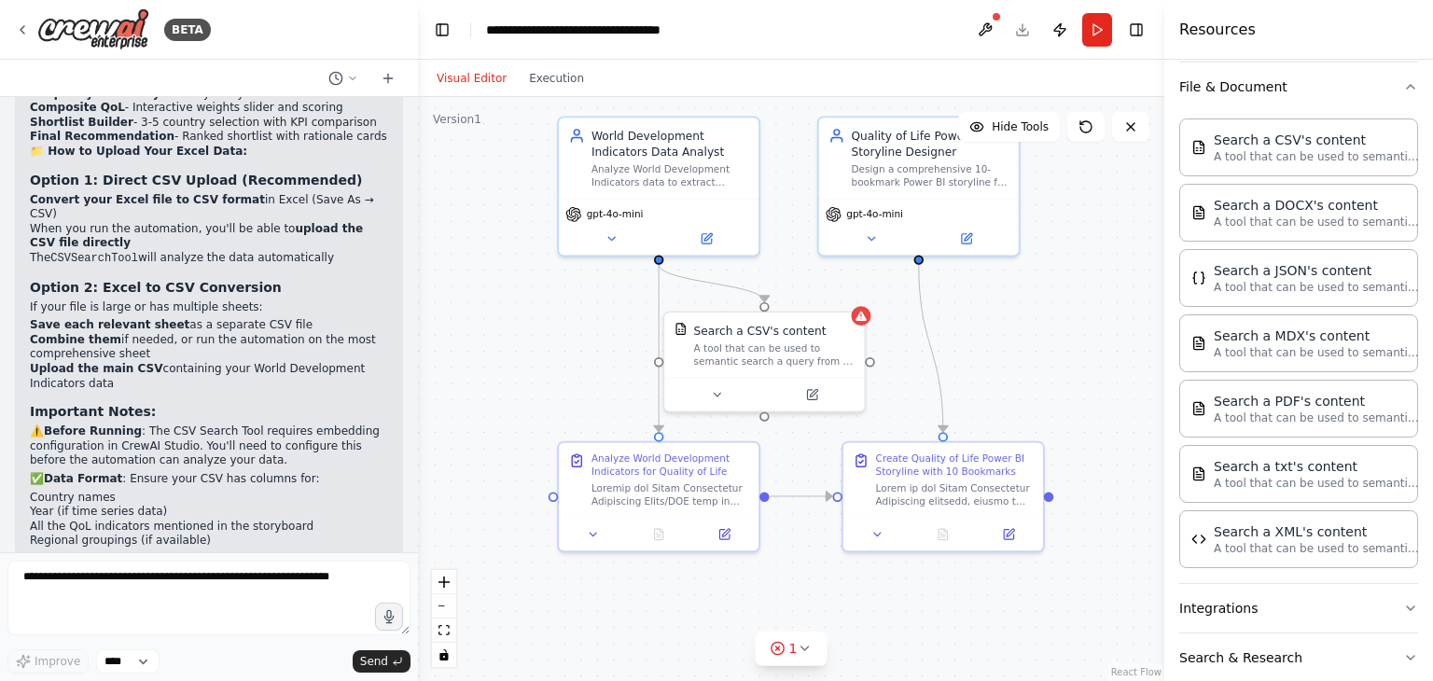
click at [706, 34] on header "**********" at bounding box center [791, 30] width 746 height 60
click at [632, 36] on div "**********" at bounding box center [591, 30] width 210 height 19
click at [440, 31] on button "Toggle Left Sidebar" at bounding box center [442, 30] width 26 height 26
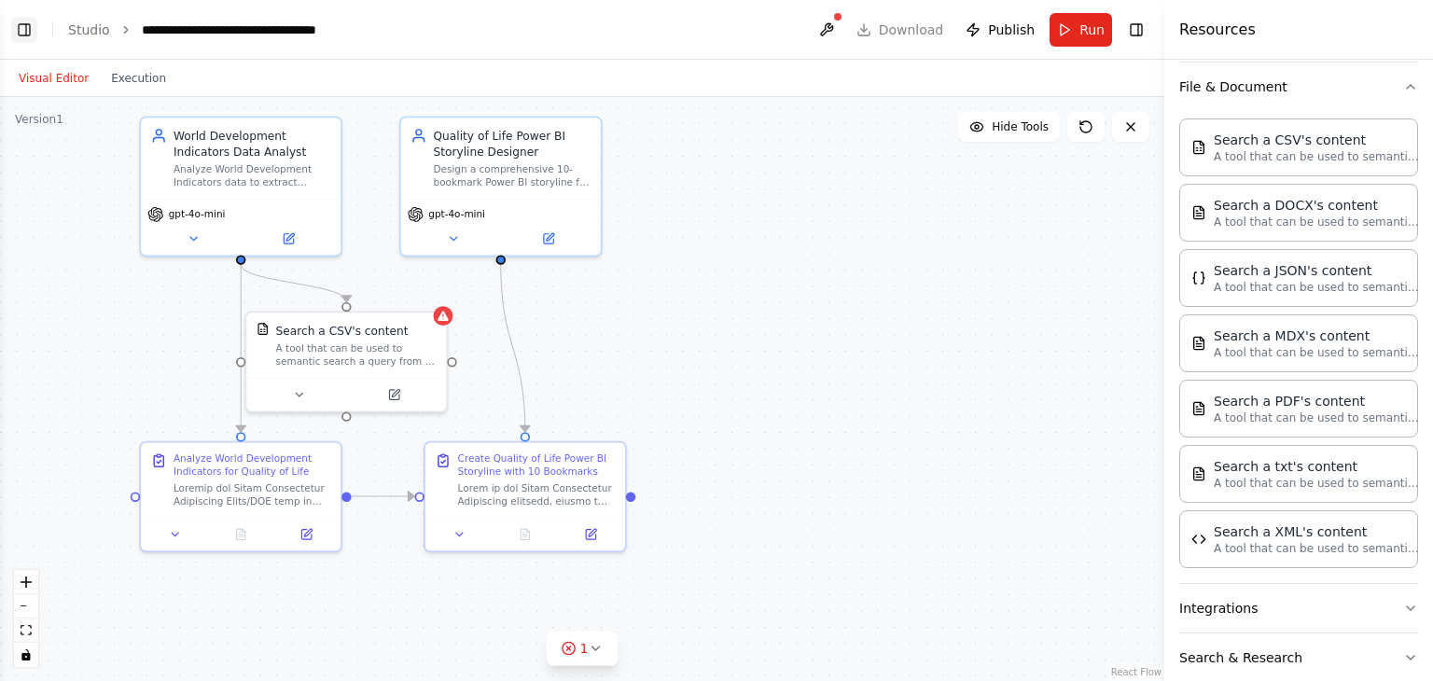
click at [22, 34] on button "Toggle Left Sidebar" at bounding box center [24, 30] width 26 height 26
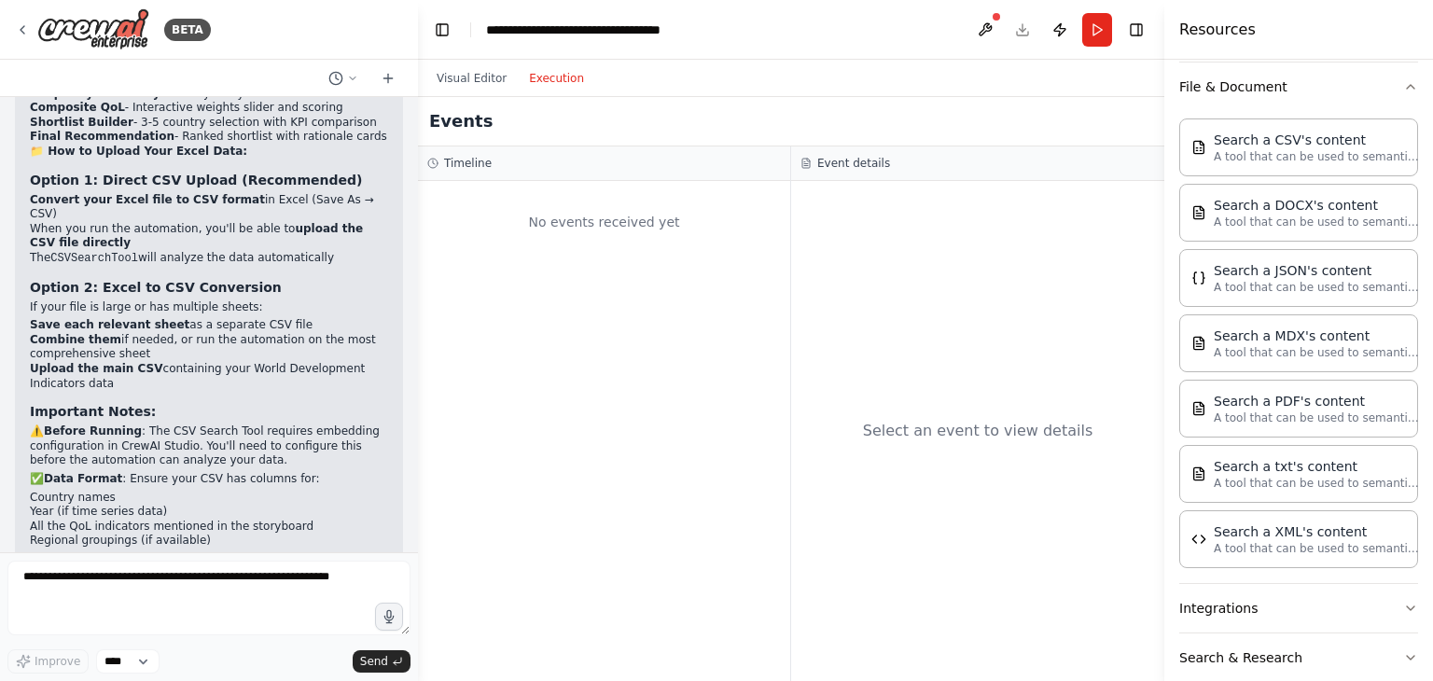
click at [553, 80] on button "Execution" at bounding box center [556, 78] width 77 height 22
drag, startPoint x: 608, startPoint y: 310, endPoint x: 533, endPoint y: 239, distance: 102.9
click at [603, 307] on div "No events received yet" at bounding box center [604, 431] width 372 height 500
click at [618, 226] on div "No events received yet" at bounding box center [603, 221] width 353 height 63
click at [387, 75] on icon at bounding box center [388, 78] width 15 height 15
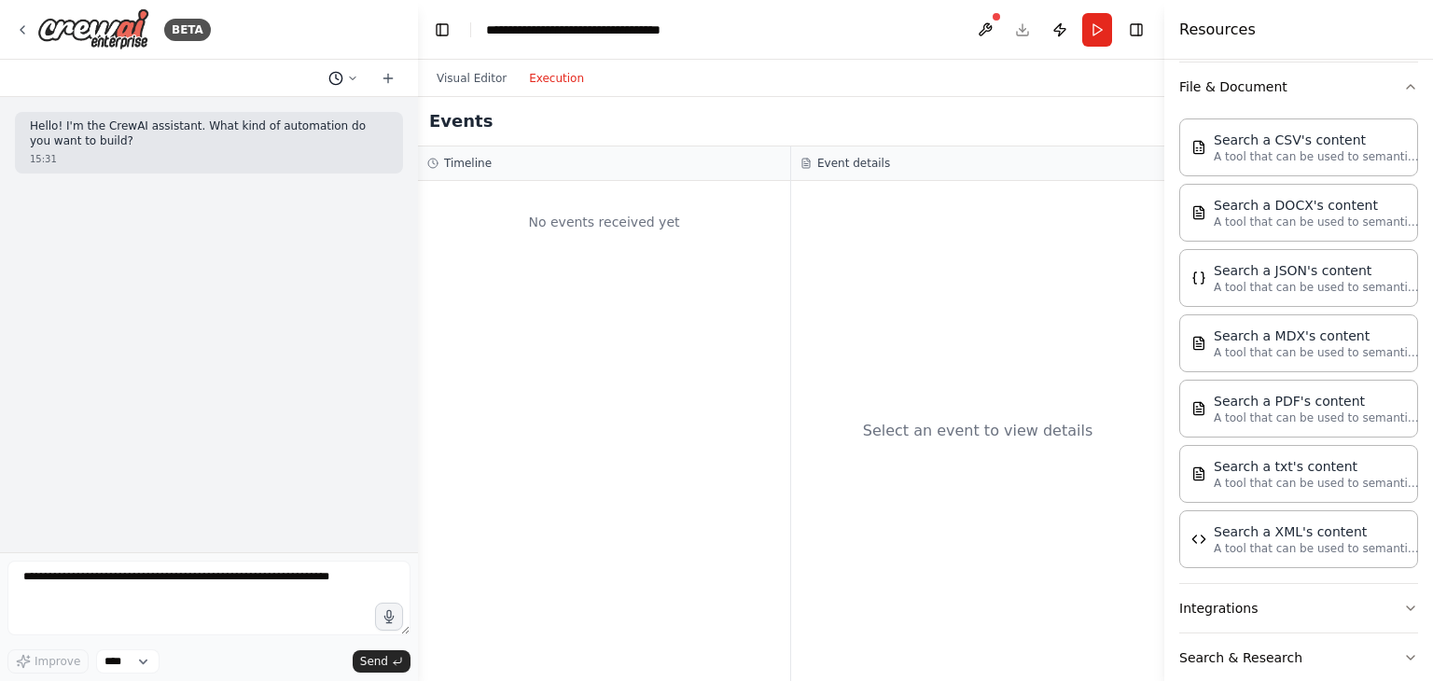
click at [354, 76] on icon at bounding box center [352, 78] width 11 height 11
click at [245, 150] on span at bounding box center [271, 146] width 138 height 15
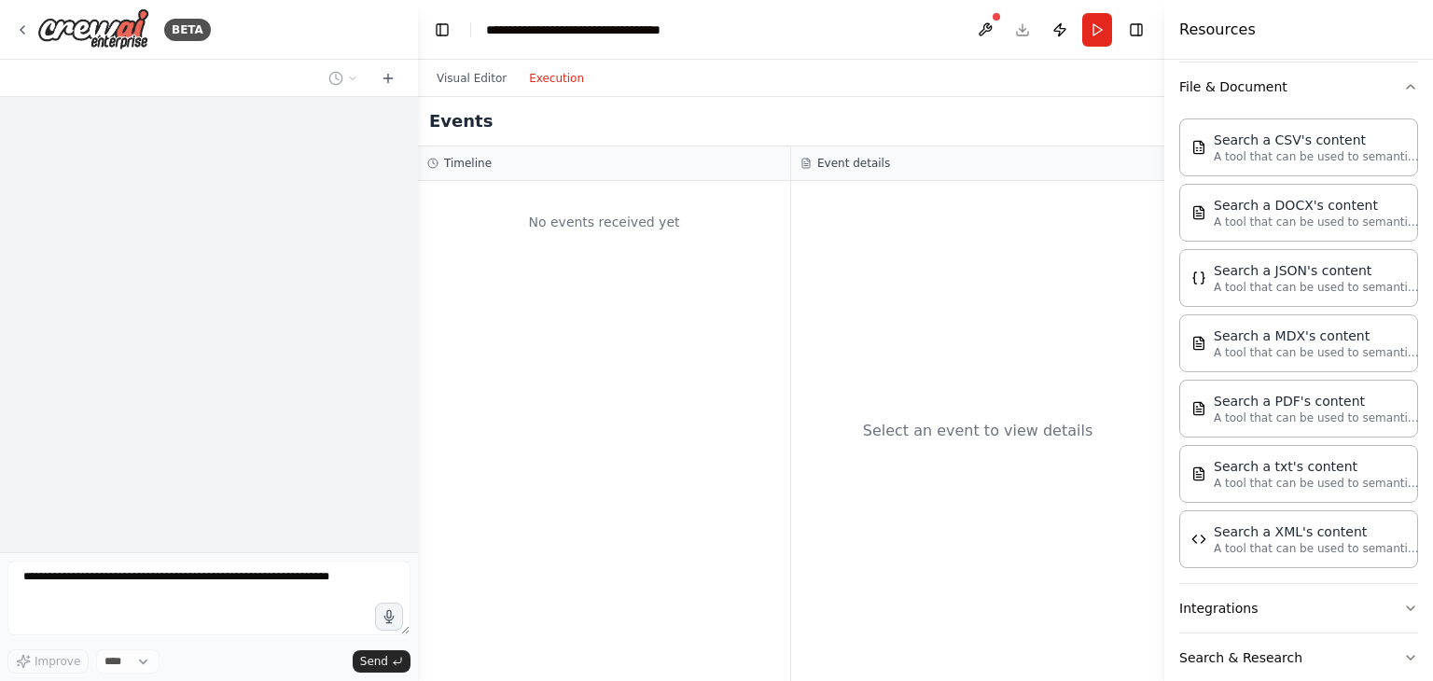
scroll to position [3018, 0]
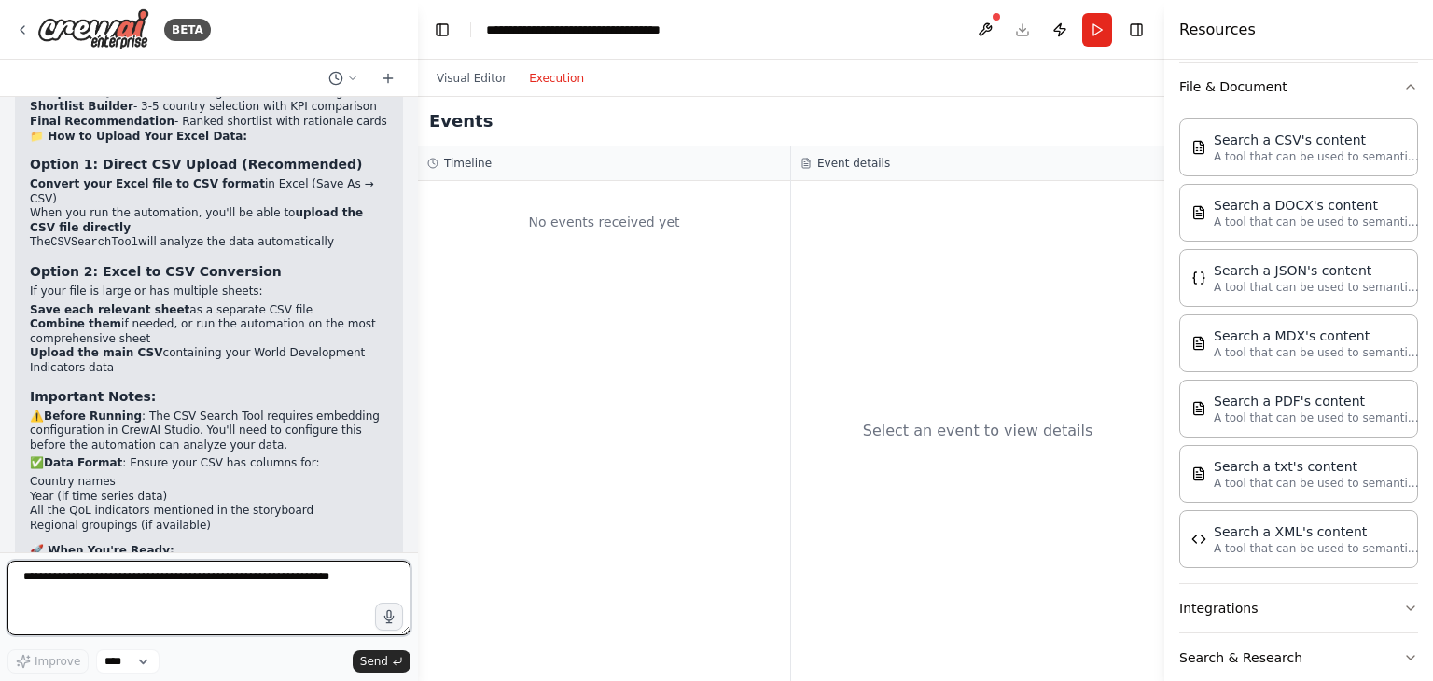
click at [143, 590] on textarea at bounding box center [208, 598] width 403 height 75
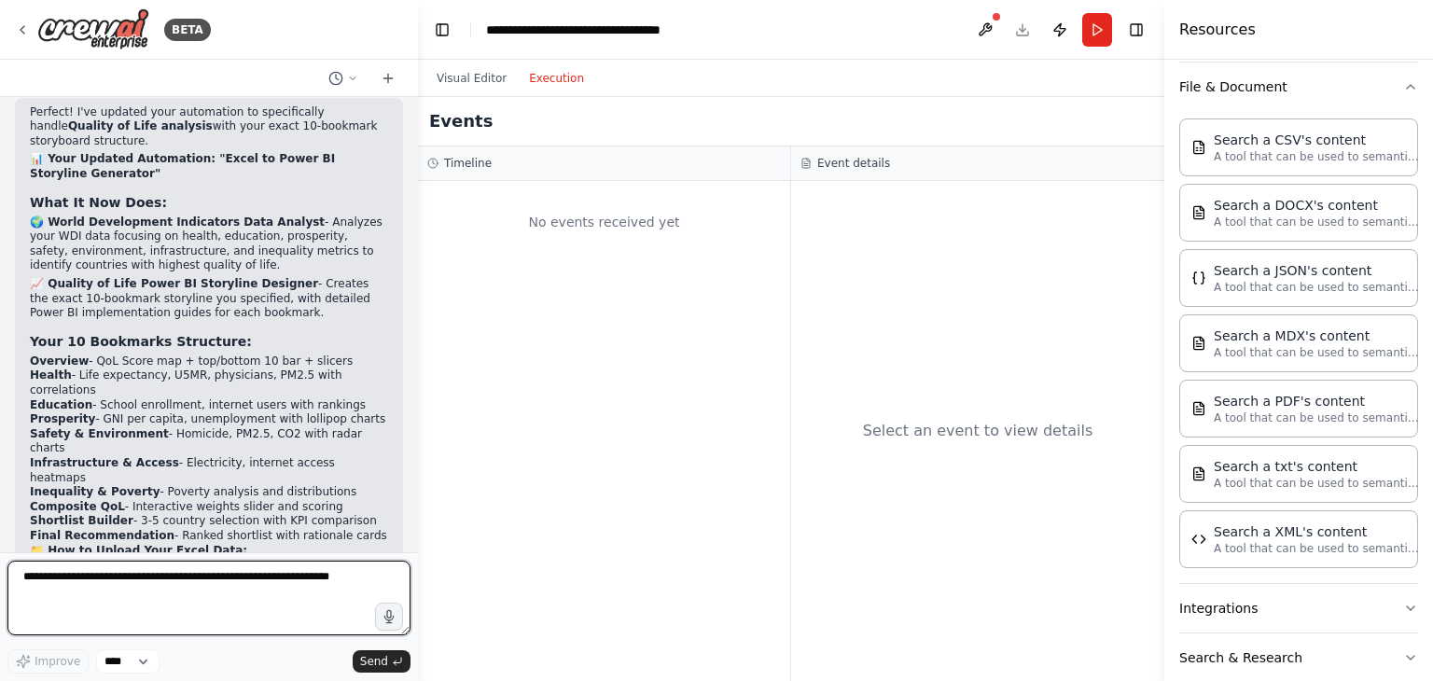
scroll to position [2458, 0]
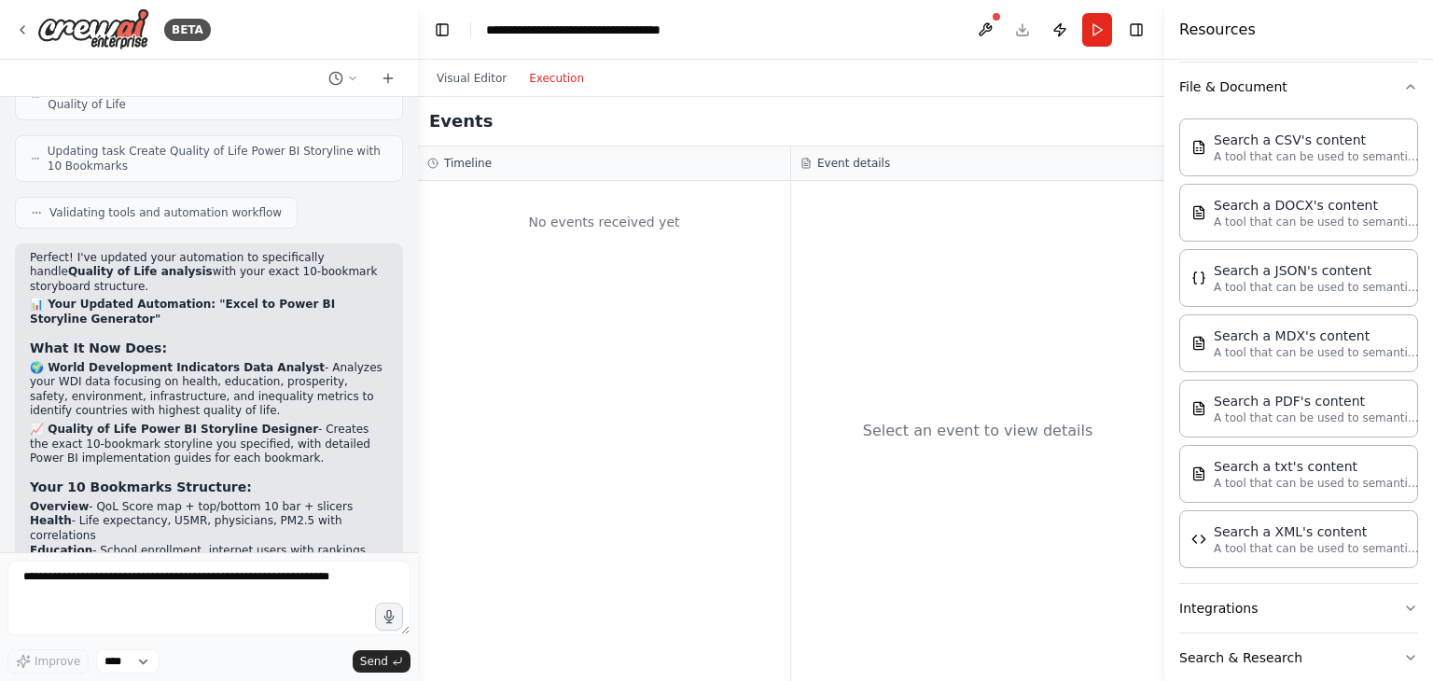
click at [1025, 28] on header "**********" at bounding box center [791, 30] width 746 height 60
click at [1019, 30] on header "**********" at bounding box center [791, 30] width 746 height 60
click at [994, 25] on button at bounding box center [985, 30] width 30 height 34
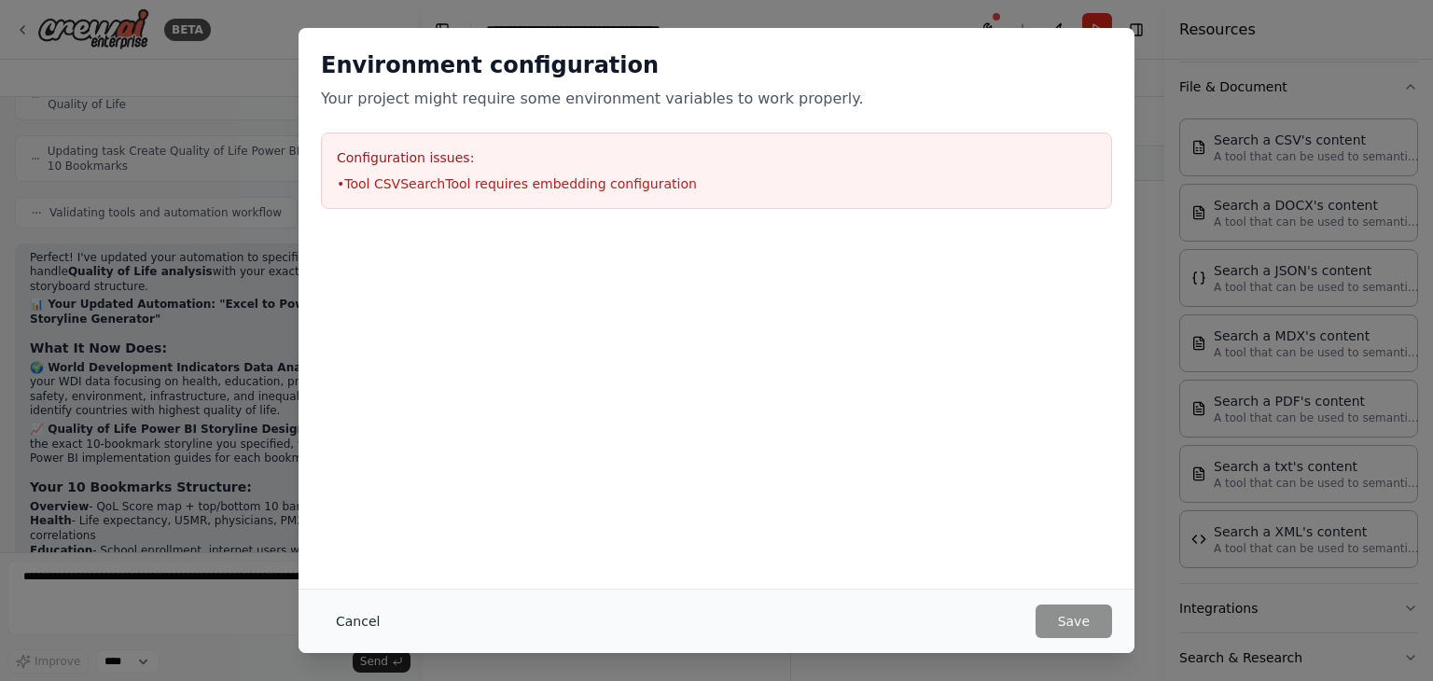
click at [360, 618] on button "Cancel" at bounding box center [358, 621] width 74 height 34
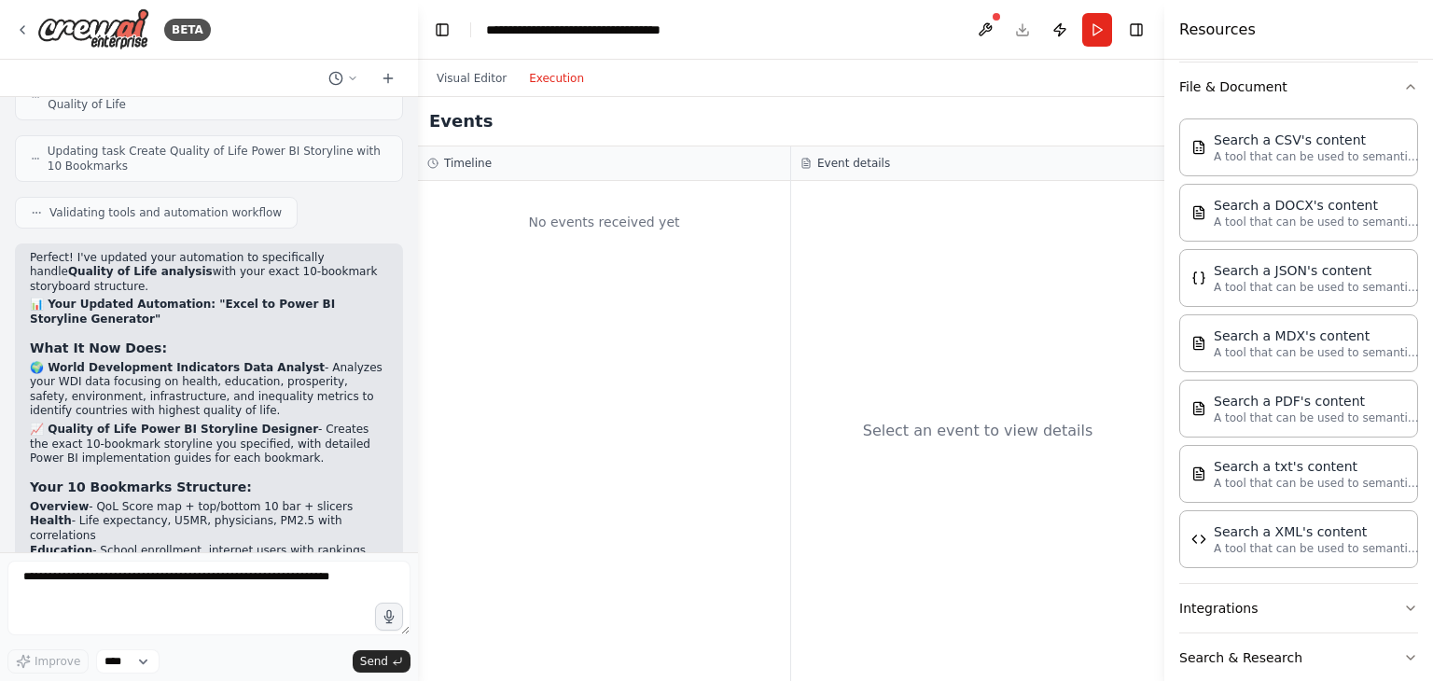
click at [1232, 38] on h4 "Resources" at bounding box center [1217, 30] width 76 height 22
click at [1231, 83] on button "File & Document" at bounding box center [1298, 86] width 239 height 48
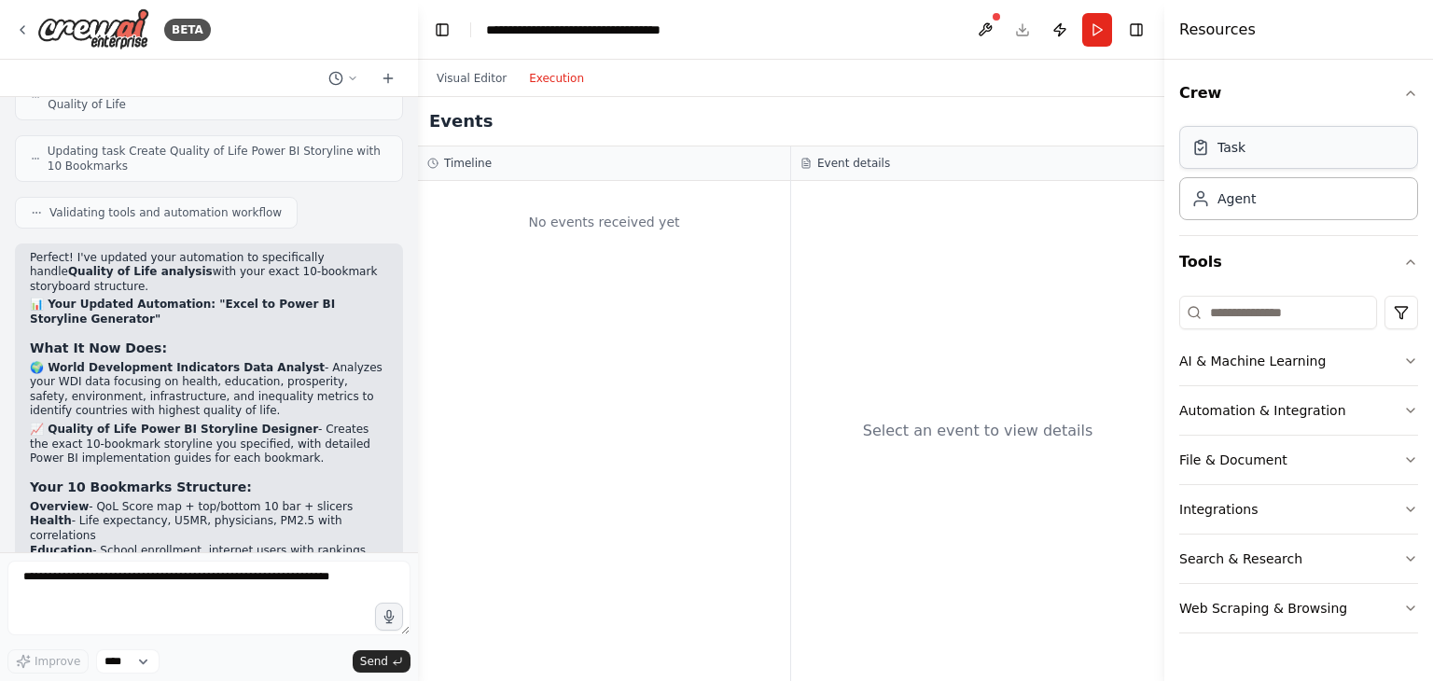
click at [1230, 156] on div "Task" at bounding box center [1231, 147] width 28 height 19
click at [1225, 206] on div "Agent" at bounding box center [1298, 197] width 239 height 43
click at [1202, 267] on button "Tools" at bounding box center [1298, 262] width 239 height 52
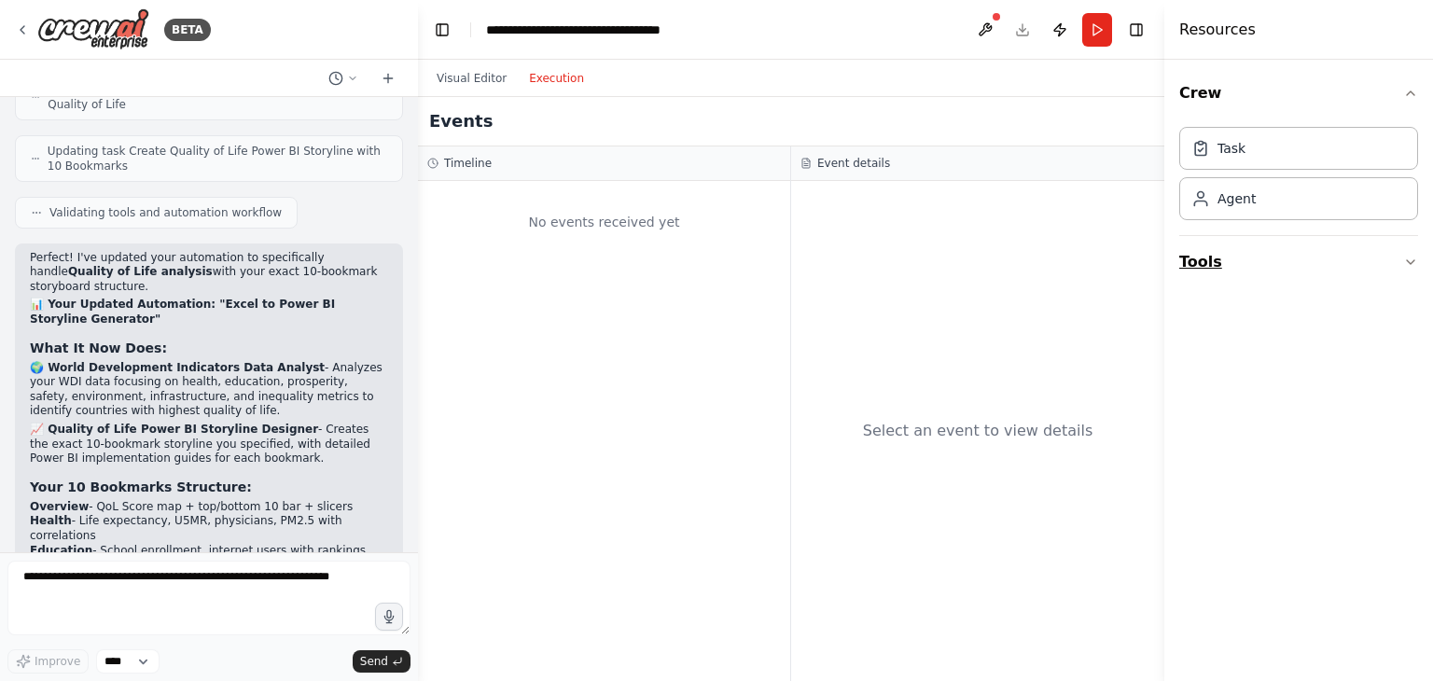
click at [1202, 267] on button "Tools" at bounding box center [1298, 262] width 239 height 52
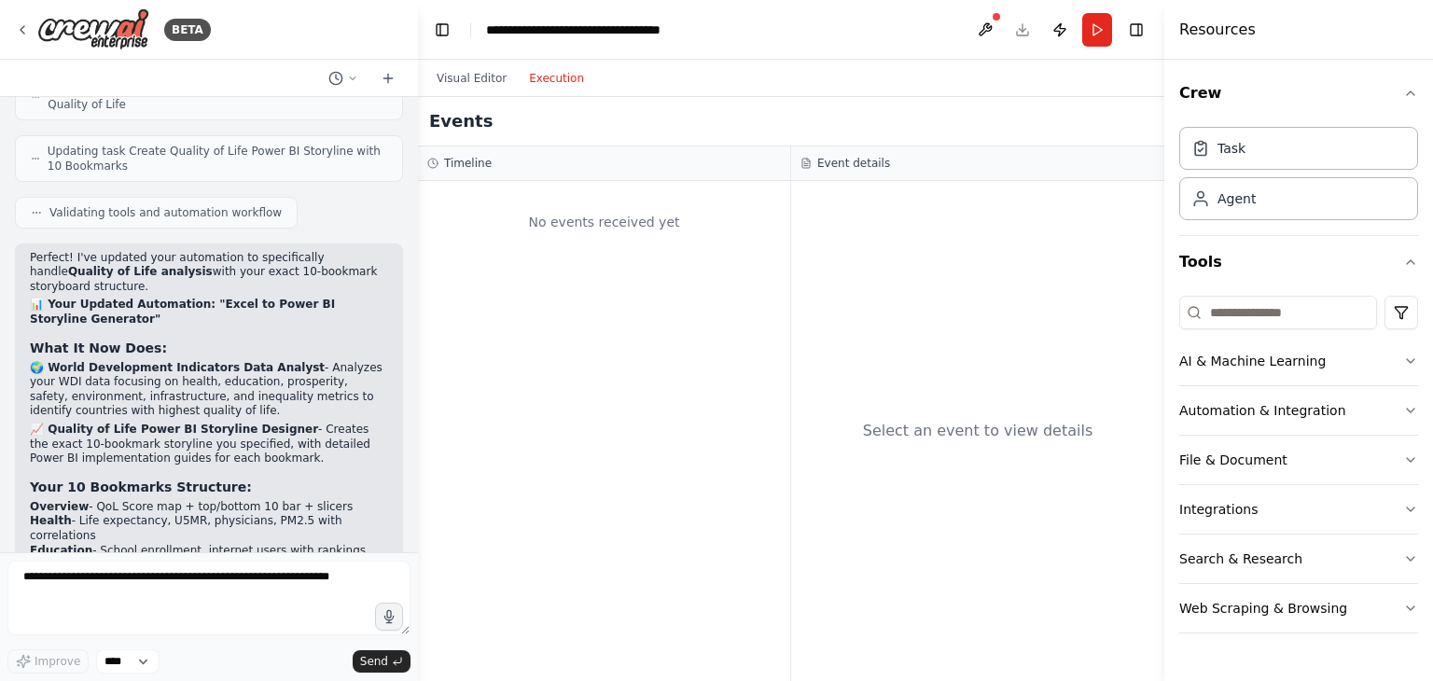
click at [1205, 24] on h4 "Resources" at bounding box center [1217, 30] width 76 height 22
drag, startPoint x: 1200, startPoint y: 72, endPoint x: 1200, endPoint y: 92, distance: 20.5
click at [1200, 90] on button "Crew" at bounding box center [1298, 93] width 239 height 52
click at [1200, 92] on button "Crew" at bounding box center [1298, 93] width 239 height 52
click at [1205, 156] on icon at bounding box center [1200, 147] width 19 height 19
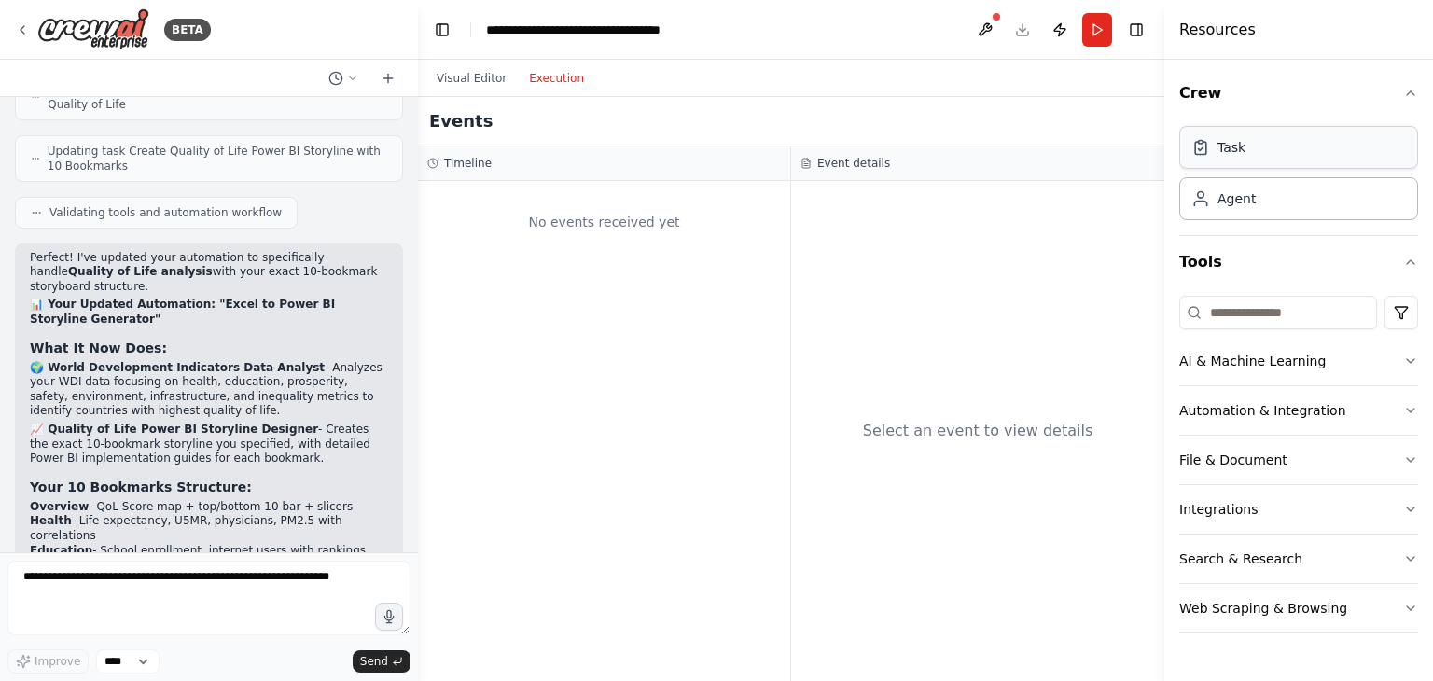
click at [1205, 155] on icon at bounding box center [1200, 147] width 19 height 19
click at [1204, 155] on icon at bounding box center [1200, 147] width 19 height 19
click at [1203, 155] on icon at bounding box center [1200, 147] width 19 height 19
click at [1202, 154] on icon at bounding box center [1200, 147] width 19 height 19
click at [1201, 153] on icon at bounding box center [1200, 147] width 19 height 19
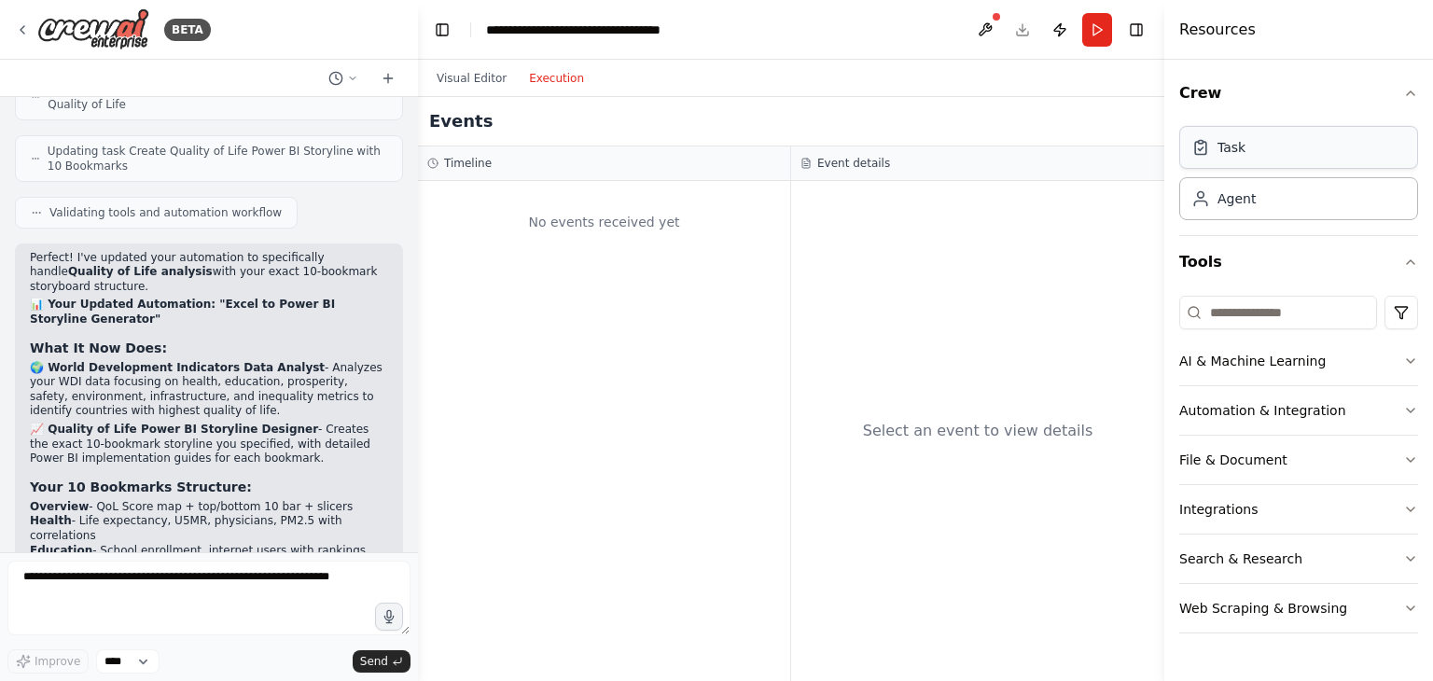
click at [1201, 153] on icon at bounding box center [1200, 147] width 19 height 19
drag, startPoint x: 1201, startPoint y: 152, endPoint x: 707, endPoint y: 114, distance: 495.8
click at [1198, 151] on icon at bounding box center [1200, 148] width 19 height 19
click at [478, 79] on button "Visual Editor" at bounding box center [471, 78] width 92 height 22
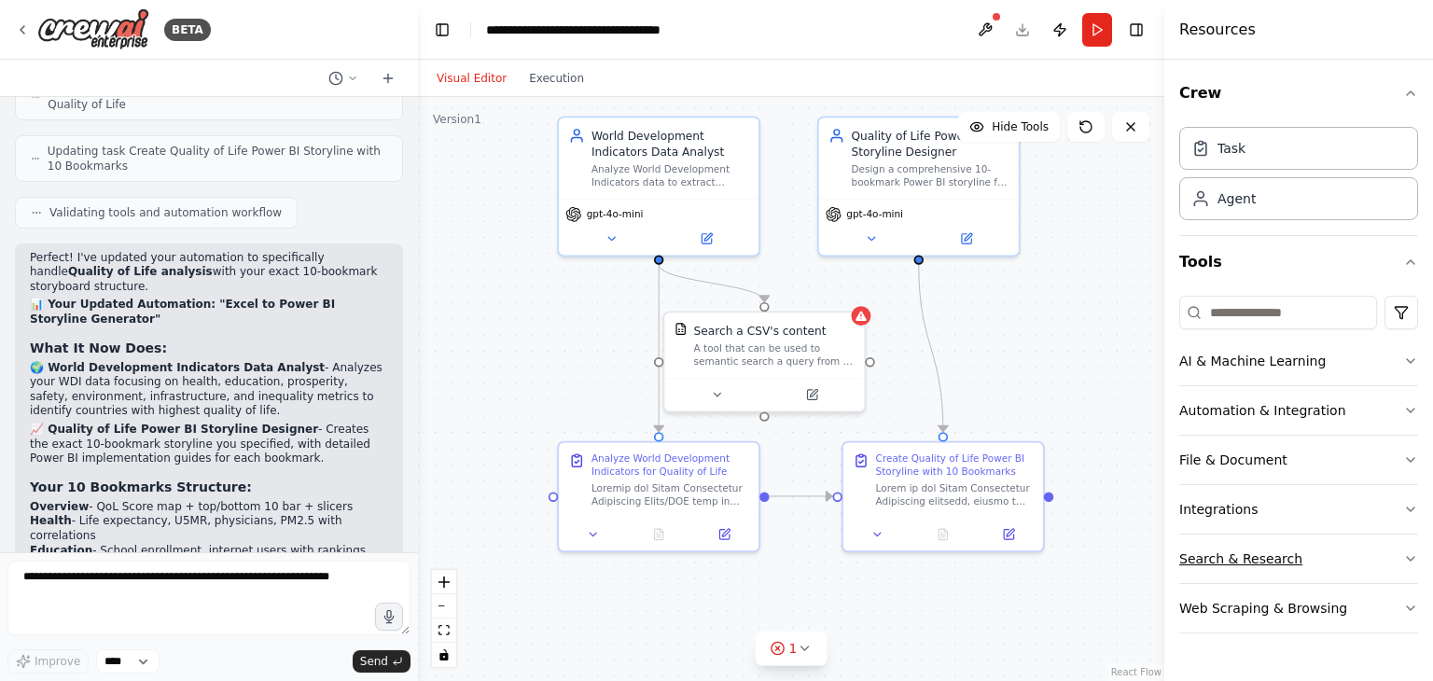
click at [1239, 560] on button "Search & Research" at bounding box center [1298, 558] width 239 height 48
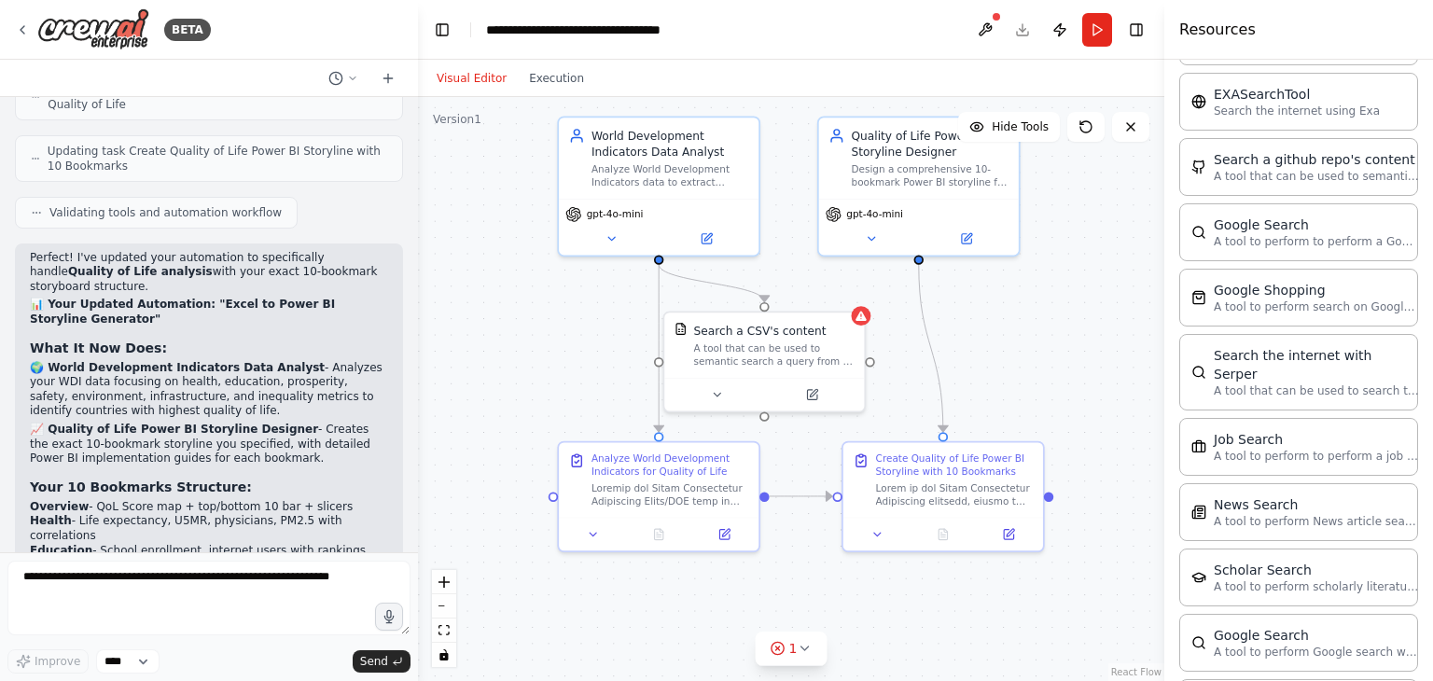
scroll to position [653, 0]
click at [1260, 228] on p "A tool to perform to perform a Google search with a search_query." at bounding box center [1315, 235] width 205 height 15
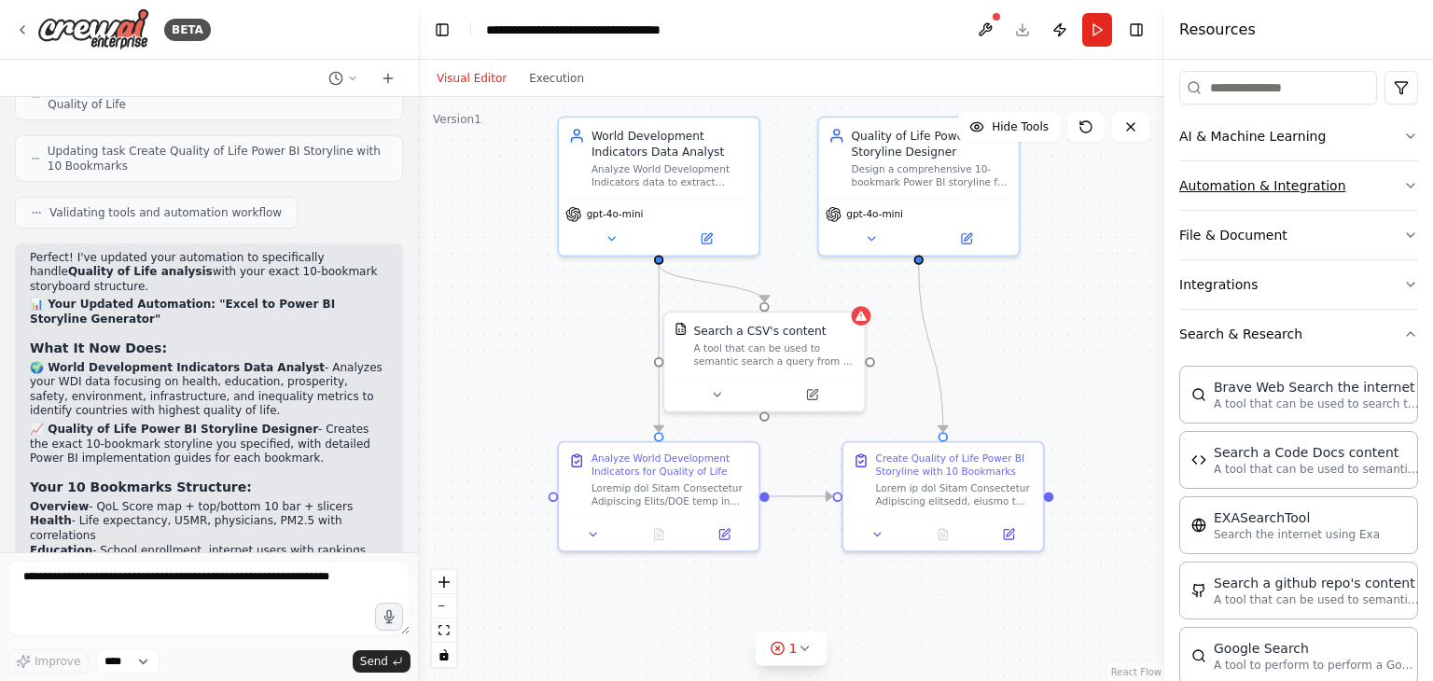
scroll to position [83, 0]
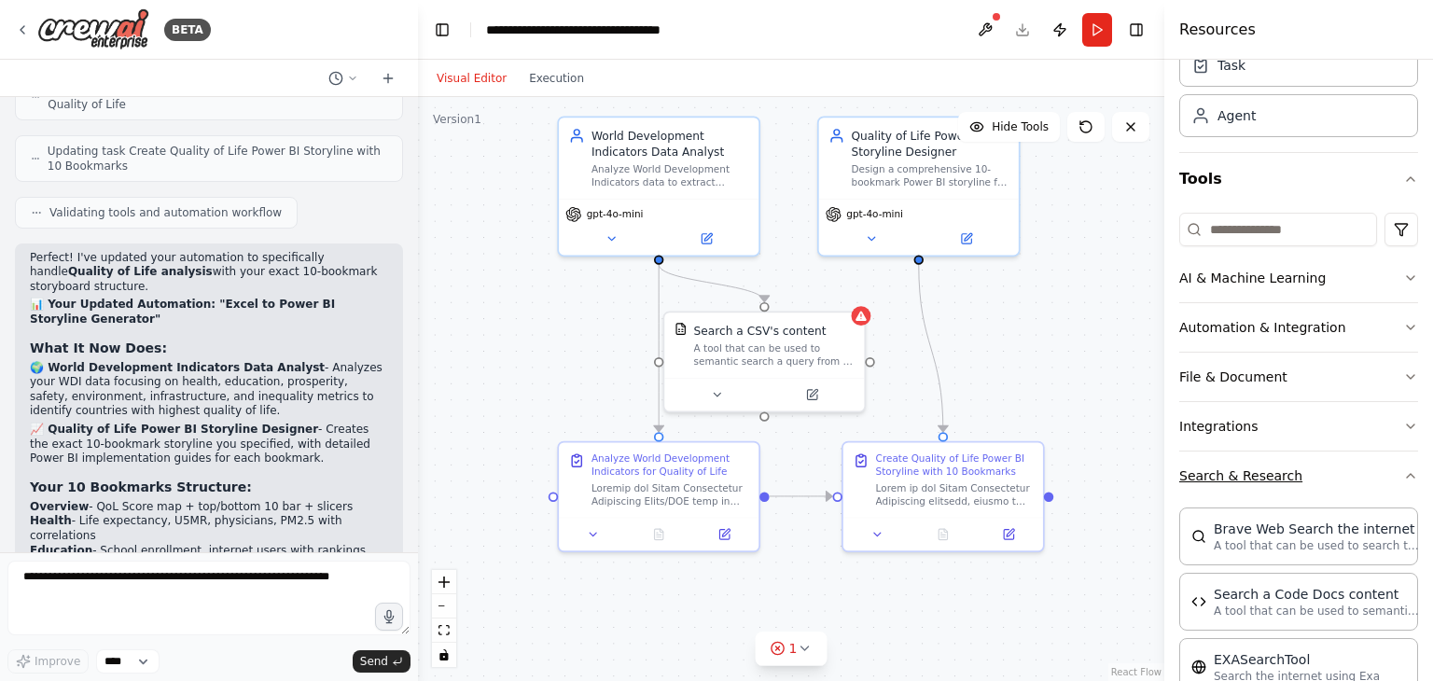
click at [1250, 465] on button "Search & Research" at bounding box center [1298, 475] width 239 height 48
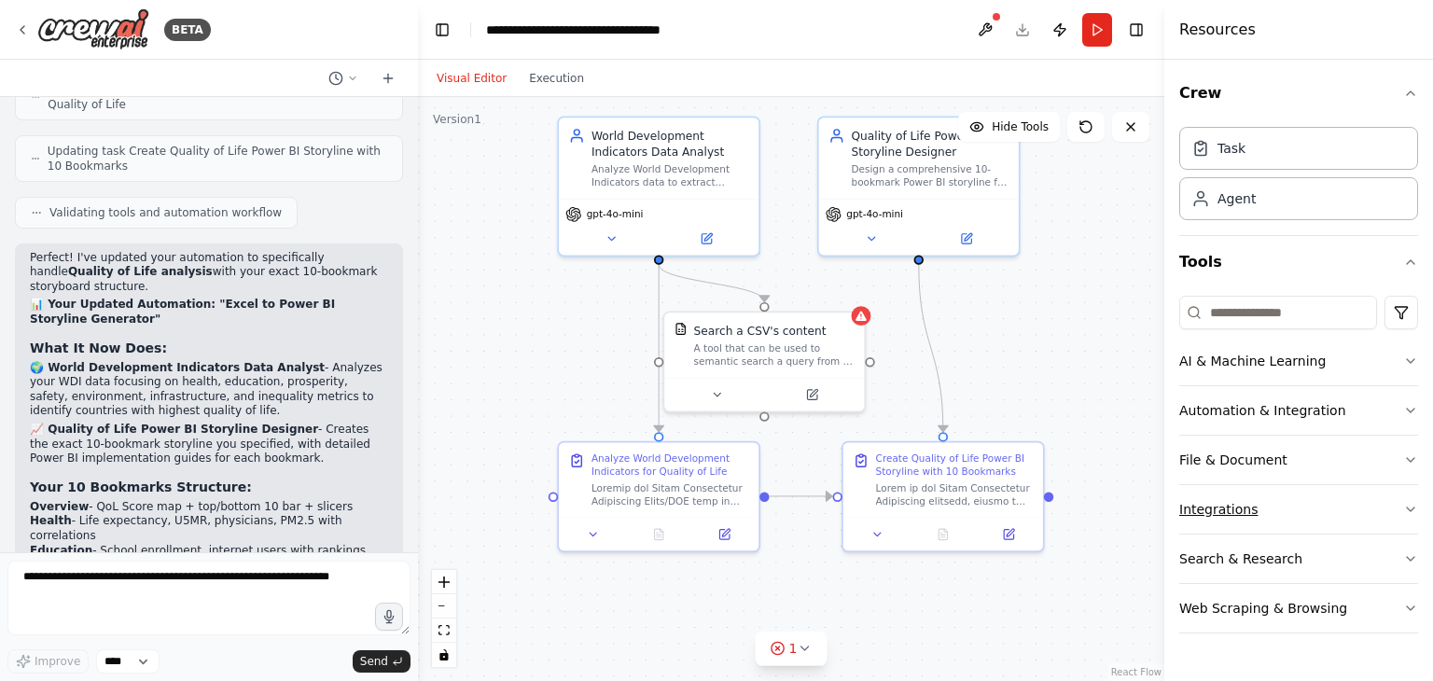
click at [1225, 505] on button "Integrations" at bounding box center [1298, 509] width 239 height 48
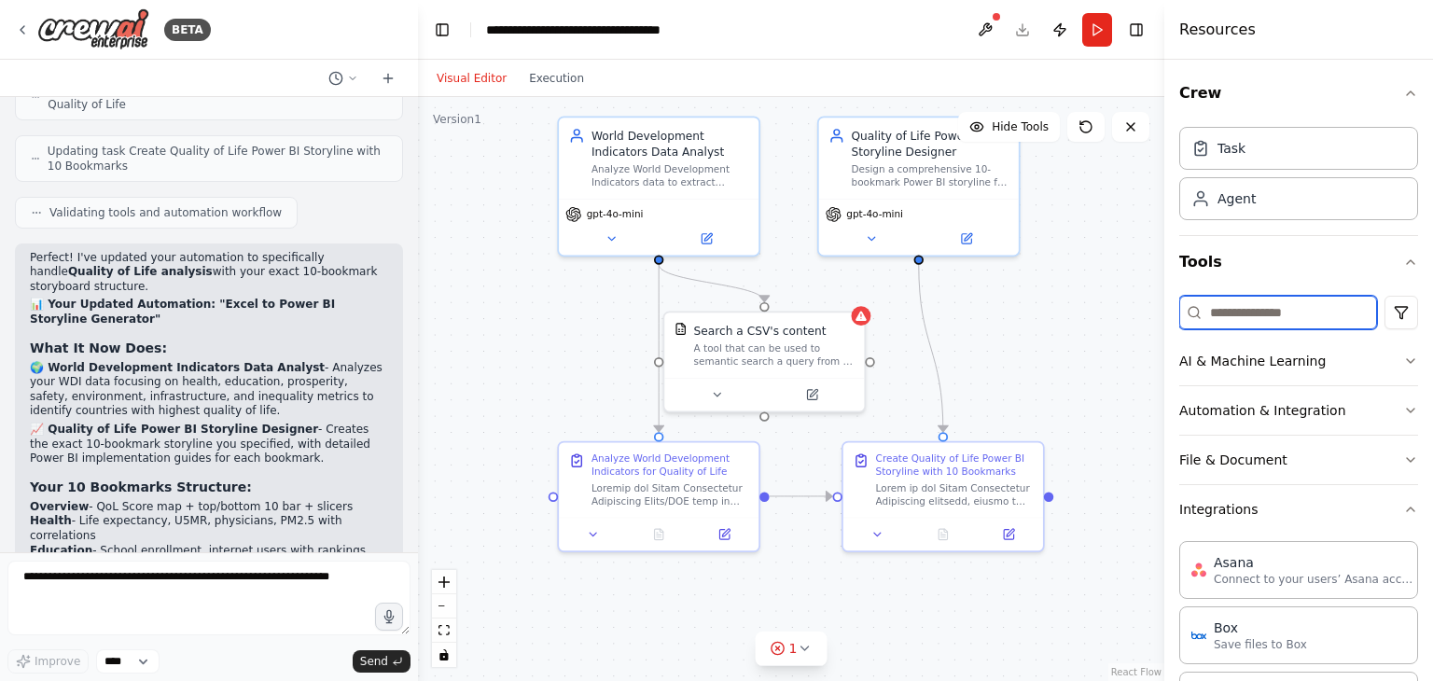
click at [1250, 307] on input at bounding box center [1278, 313] width 198 height 34
drag, startPoint x: 1222, startPoint y: 506, endPoint x: 1220, endPoint y: 497, distance: 9.5
click at [1221, 505] on button "Integrations" at bounding box center [1298, 509] width 239 height 48
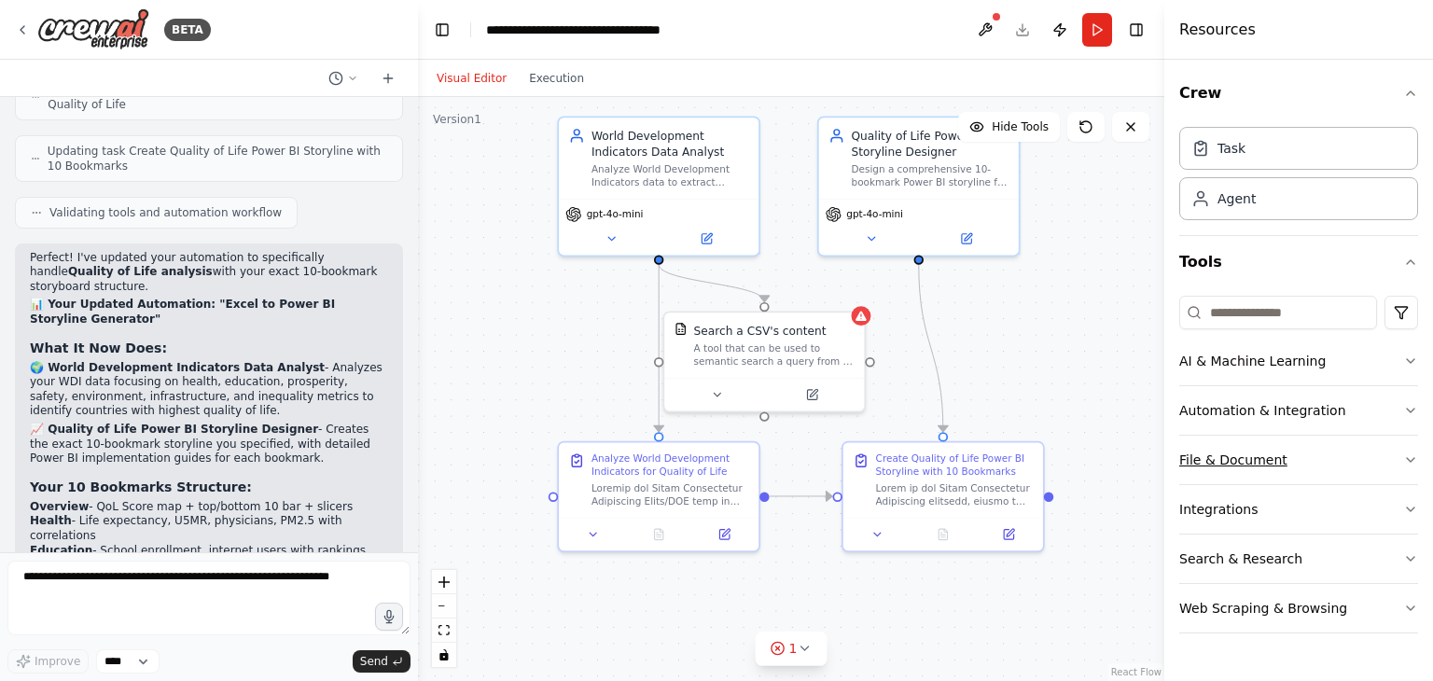
click at [1212, 464] on button "File & Document" at bounding box center [1298, 460] width 239 height 48
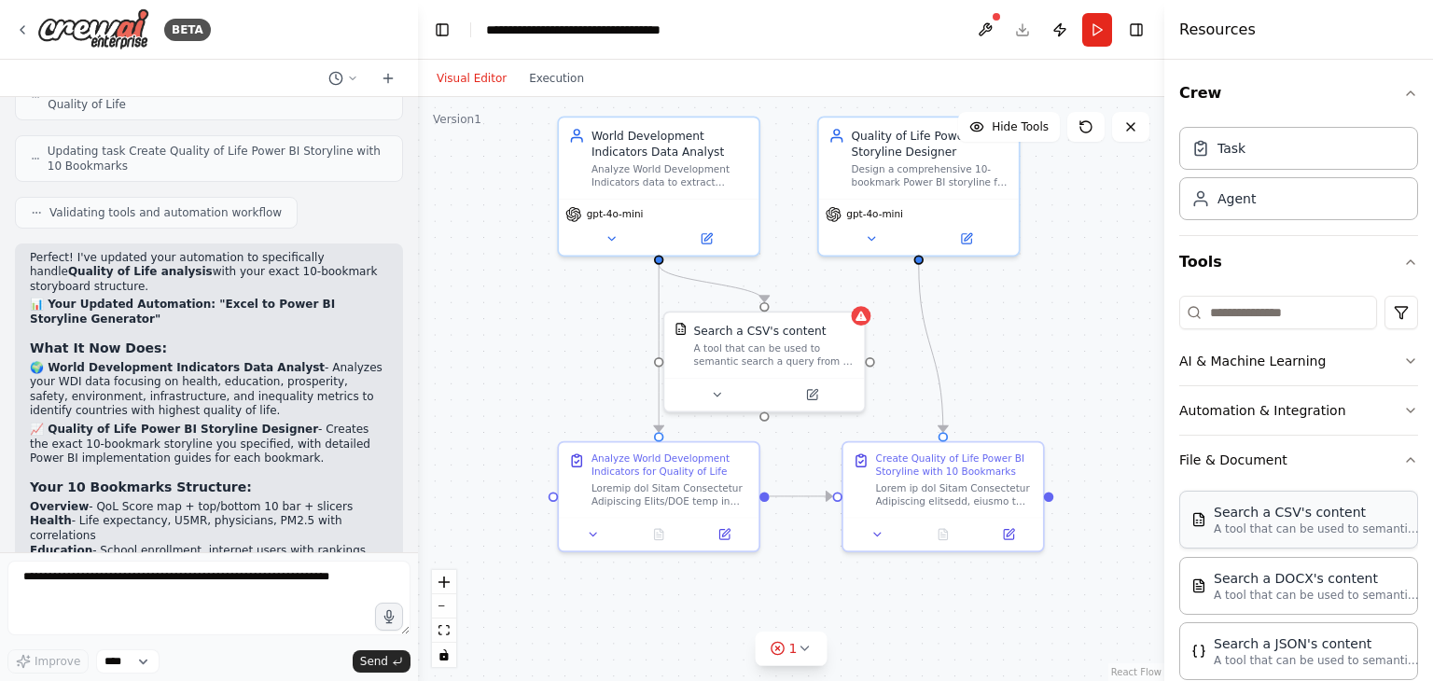
click at [1246, 513] on div "Search a CSV's content" at bounding box center [1315, 512] width 205 height 19
click at [1194, 517] on img at bounding box center [1198, 519] width 15 height 15
click at [1381, 529] on p "A tool that can be used to semantic search a query from a CSV's content." at bounding box center [1315, 528] width 205 height 15
click at [1260, 517] on div "Search a CSV's content" at bounding box center [1315, 512] width 205 height 19
click at [654, 146] on div "World Development Indicators Data Analyst" at bounding box center [670, 140] width 158 height 33
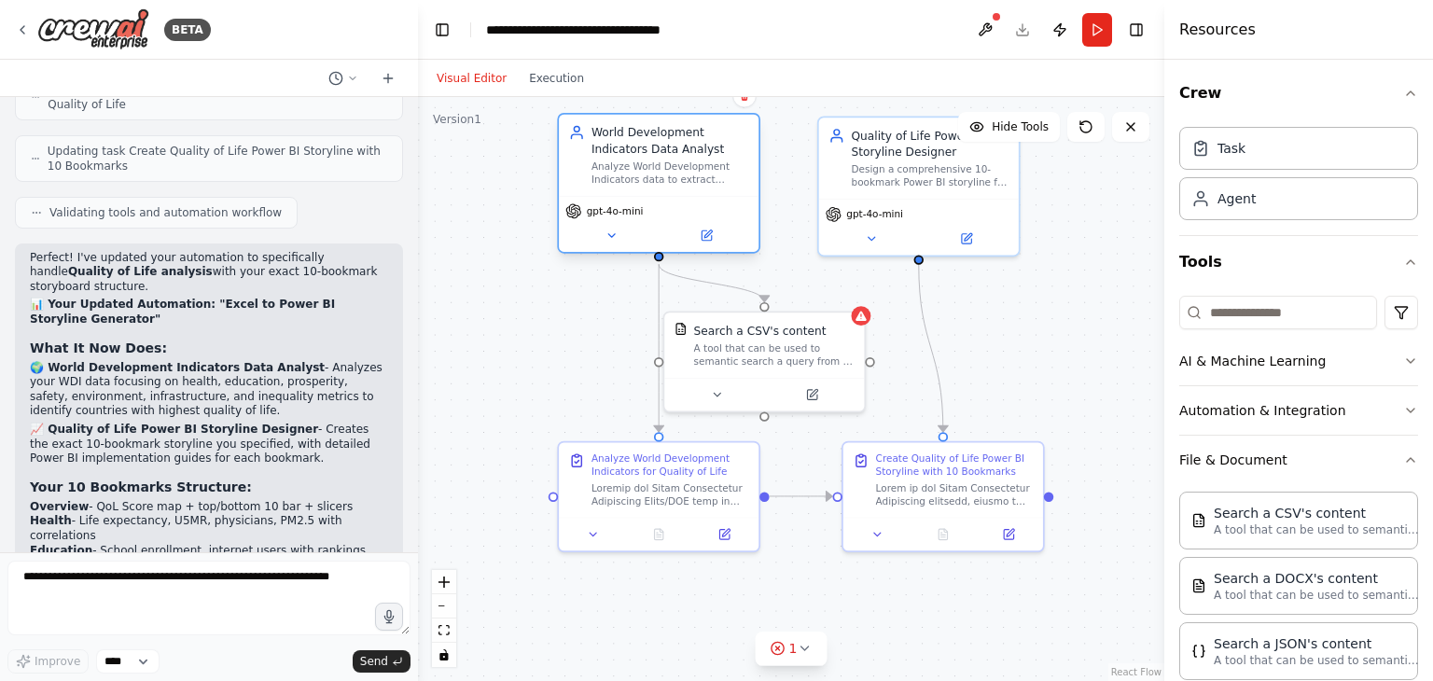
click at [627, 154] on div "World Development Indicators Data Analyst" at bounding box center [670, 140] width 158 height 33
click at [675, 196] on div "gpt-4o-mini" at bounding box center [659, 224] width 200 height 56
click at [705, 232] on icon at bounding box center [705, 234] width 9 height 9
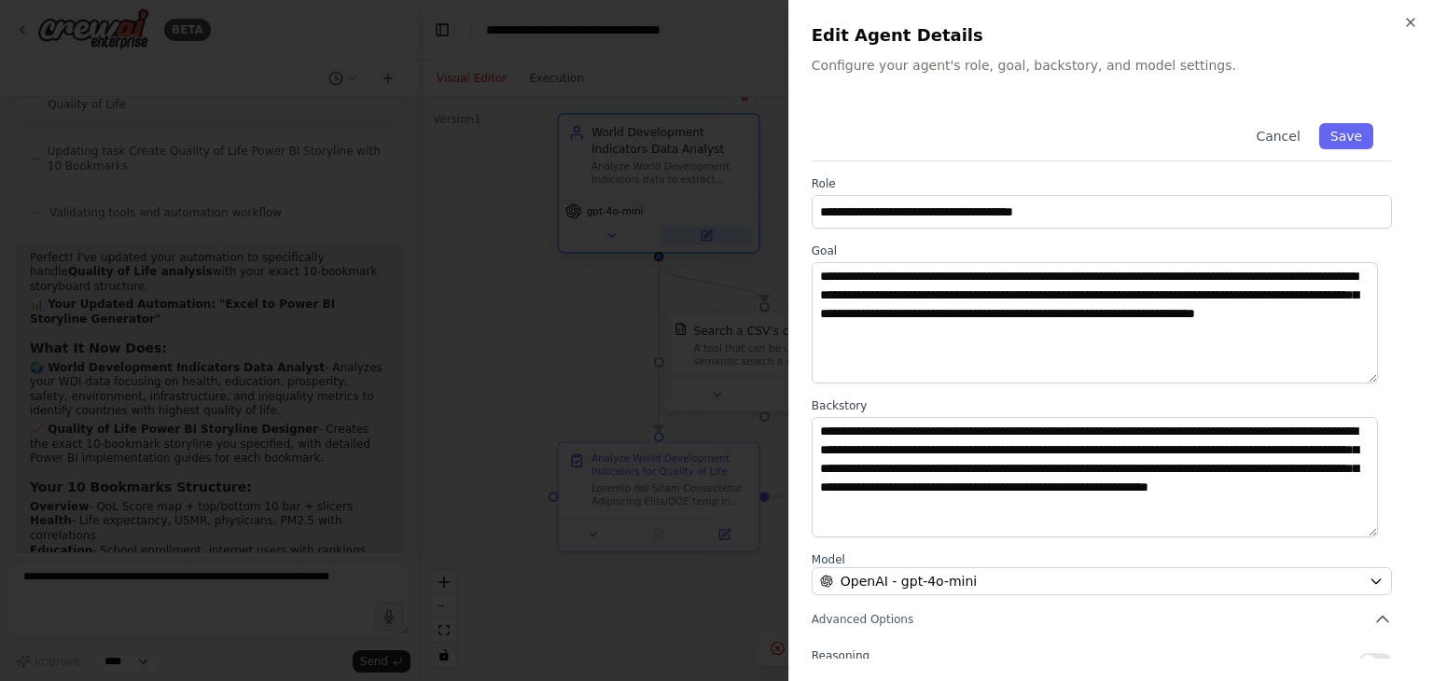
click at [705, 232] on div at bounding box center [716, 340] width 1433 height 681
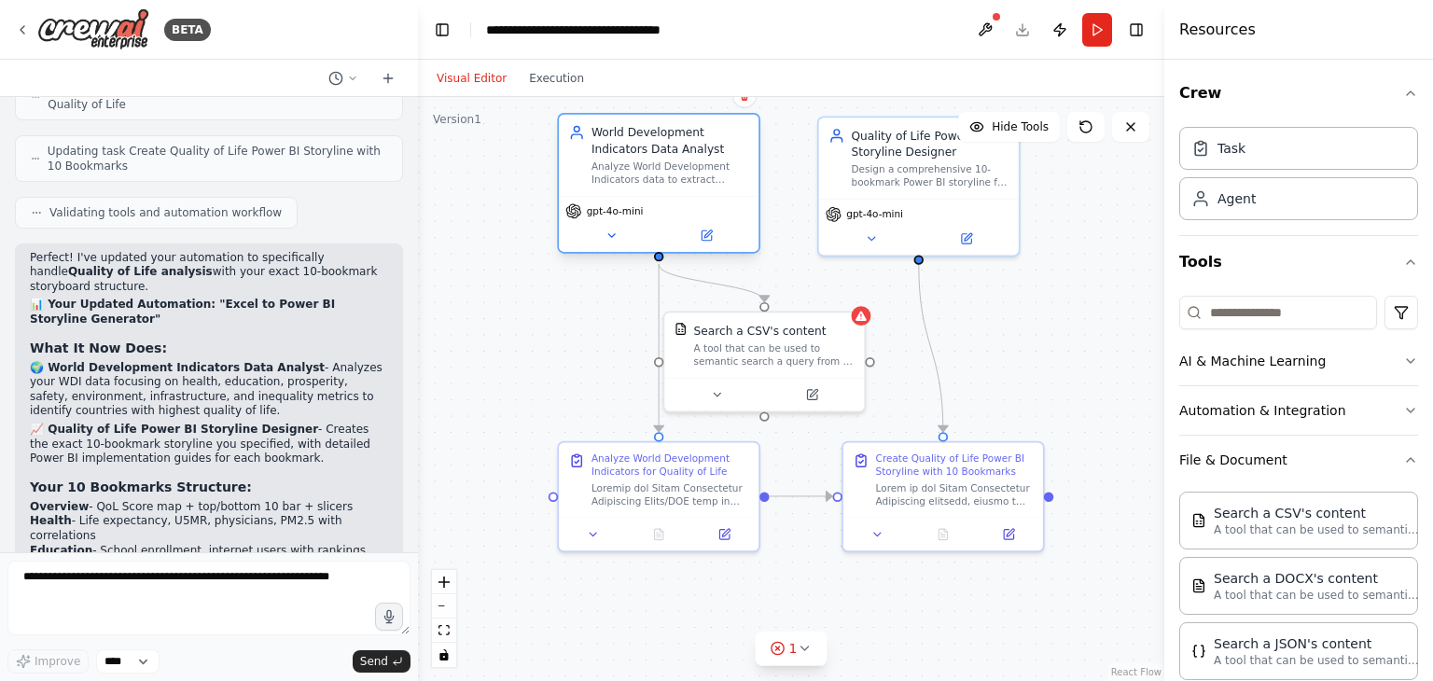
click at [613, 218] on div "gpt-4o-mini" at bounding box center [659, 224] width 200 height 56
click at [614, 239] on icon at bounding box center [610, 235] width 13 height 13
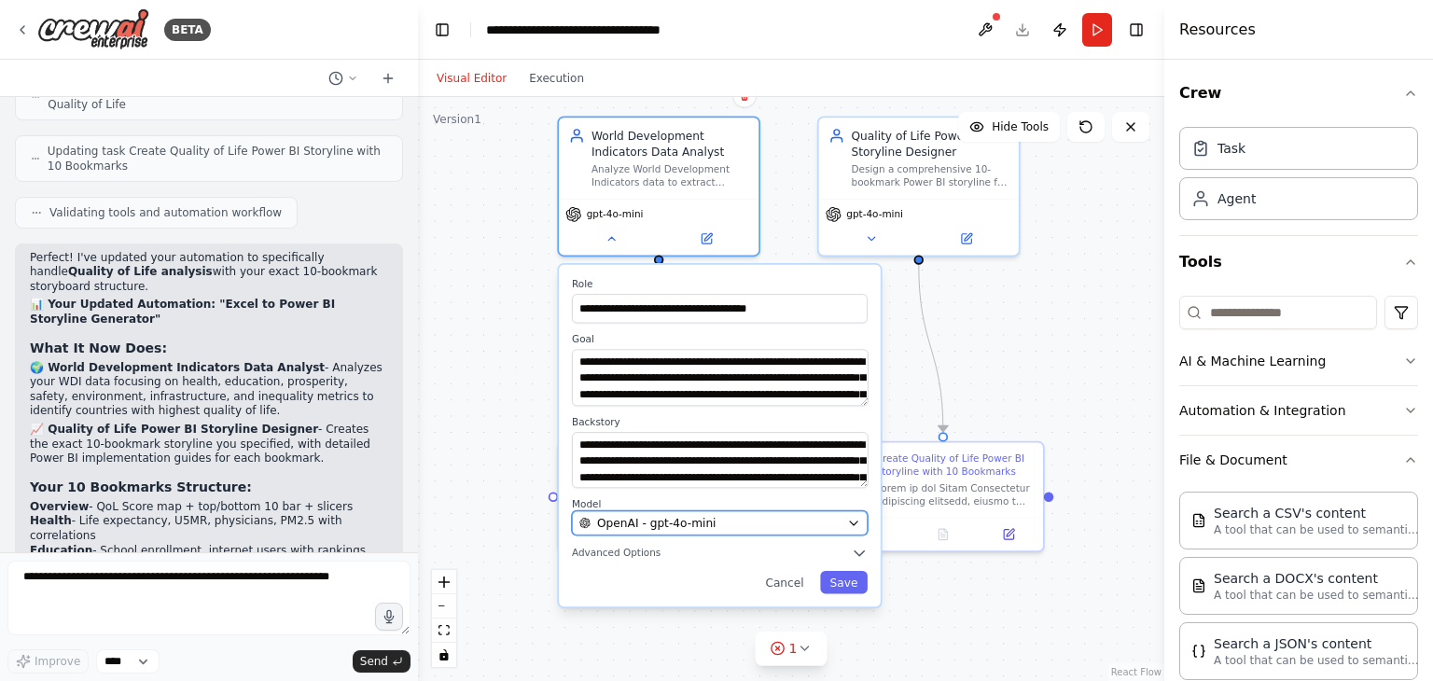
click at [705, 519] on span "OpenAI - gpt-4o-mini" at bounding box center [656, 523] width 118 height 16
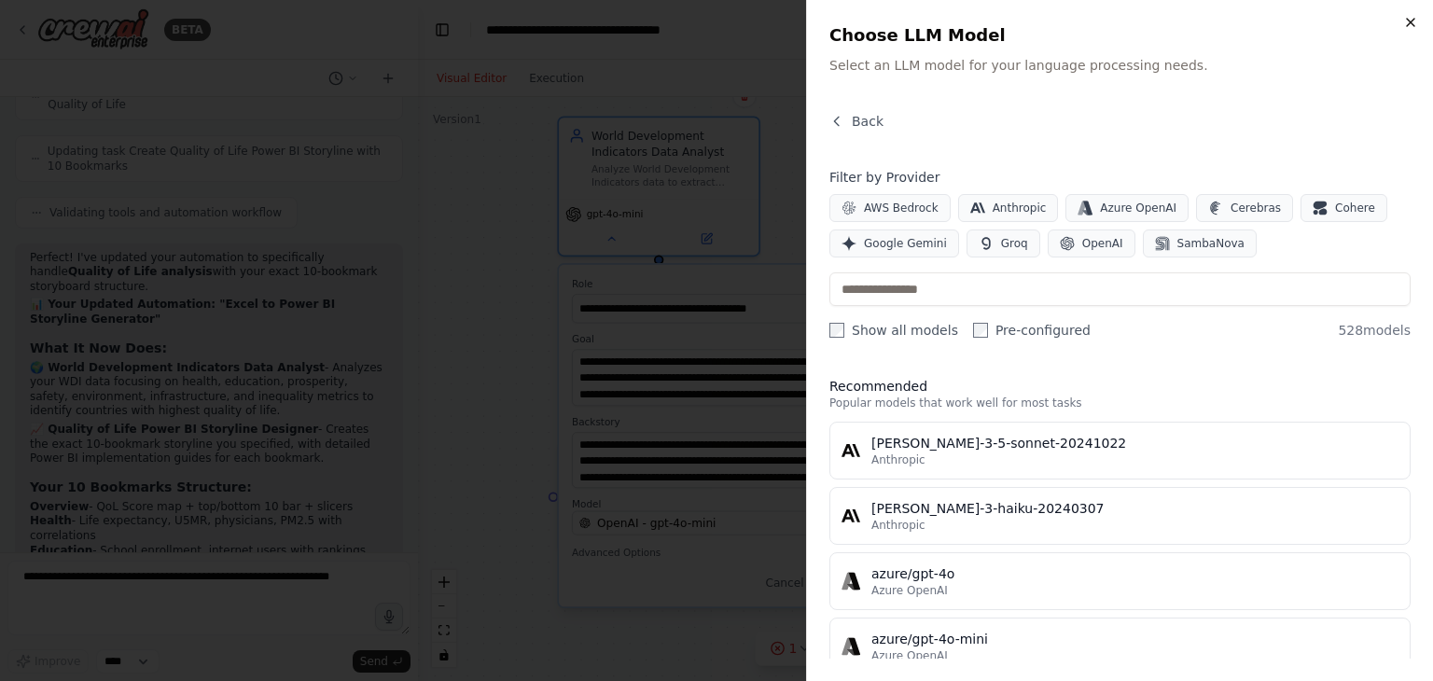
click at [1414, 23] on icon "button" at bounding box center [1410, 22] width 15 height 15
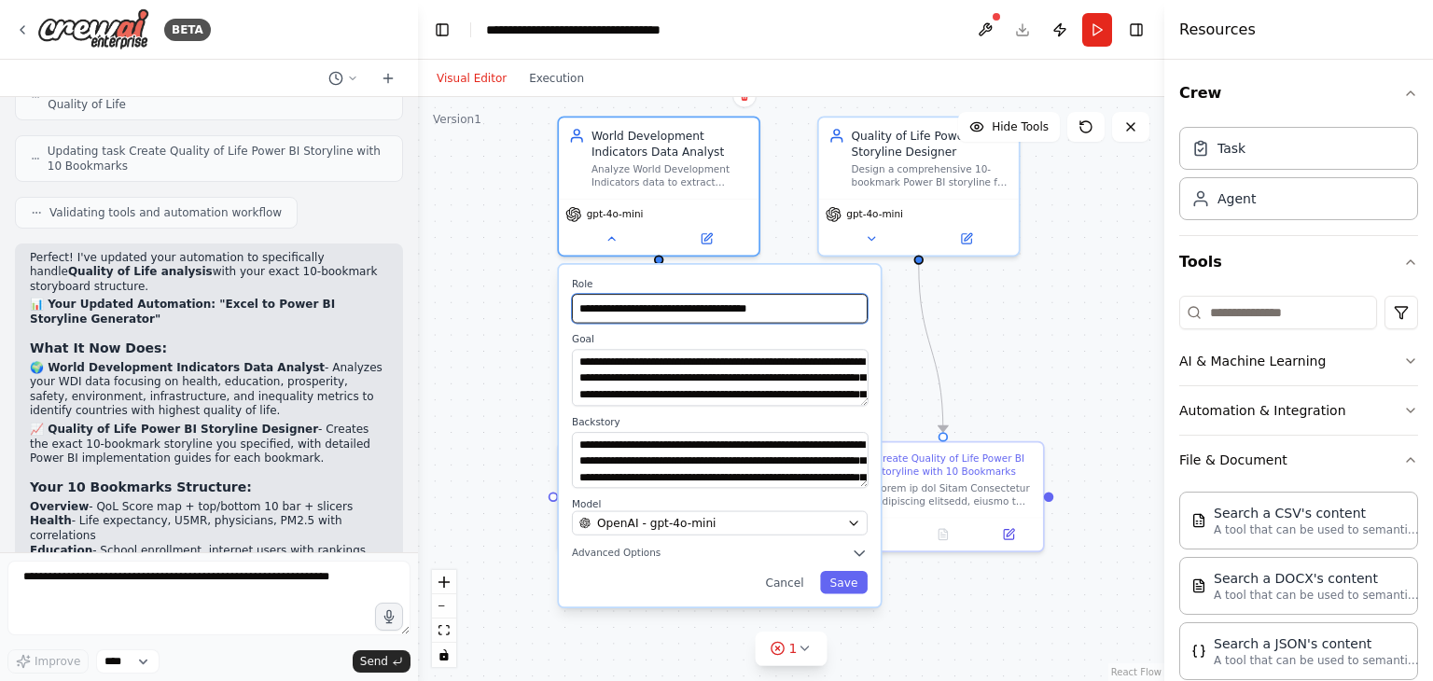
click at [755, 318] on input "**********" at bounding box center [720, 308] width 296 height 29
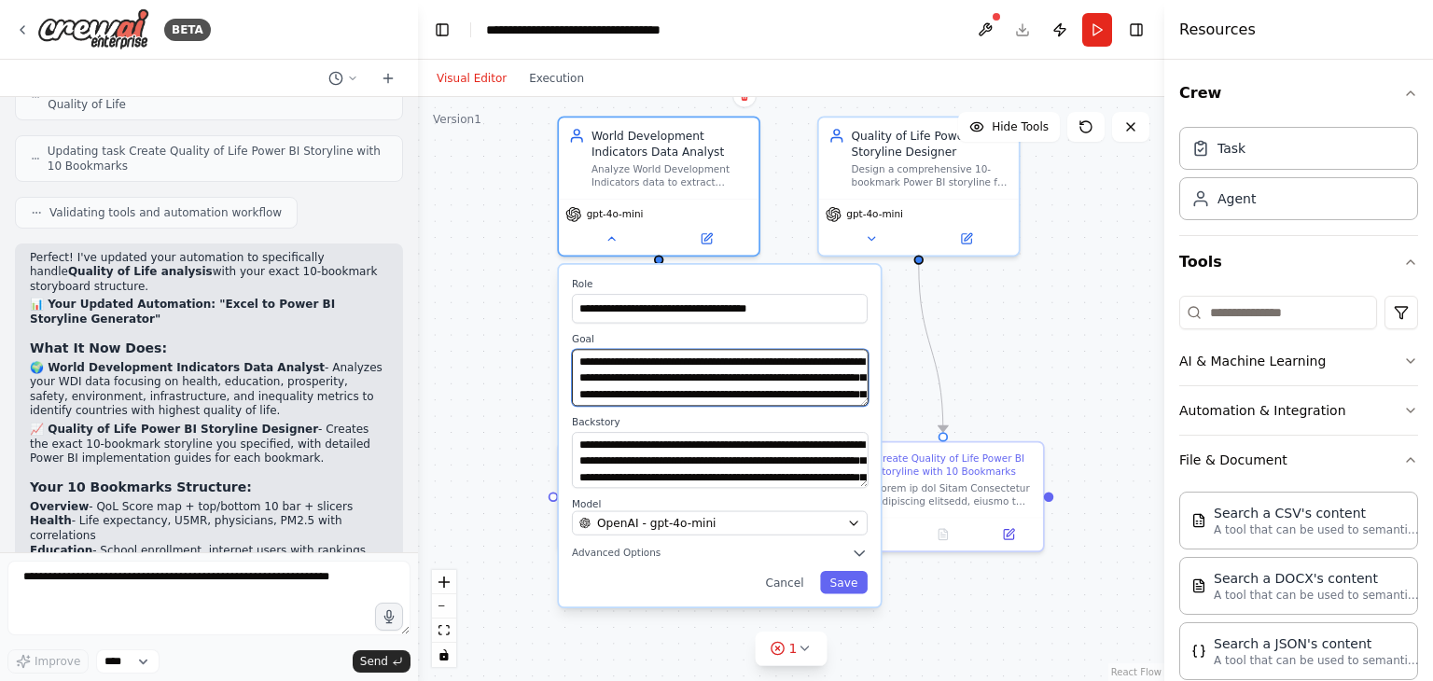
click at [641, 367] on textarea "**********" at bounding box center [720, 377] width 297 height 57
click at [993, 334] on div ".deletable-edge-delete-btn { width: 20px; height: 20px; border: 0px solid #ffff…" at bounding box center [791, 389] width 746 height 584
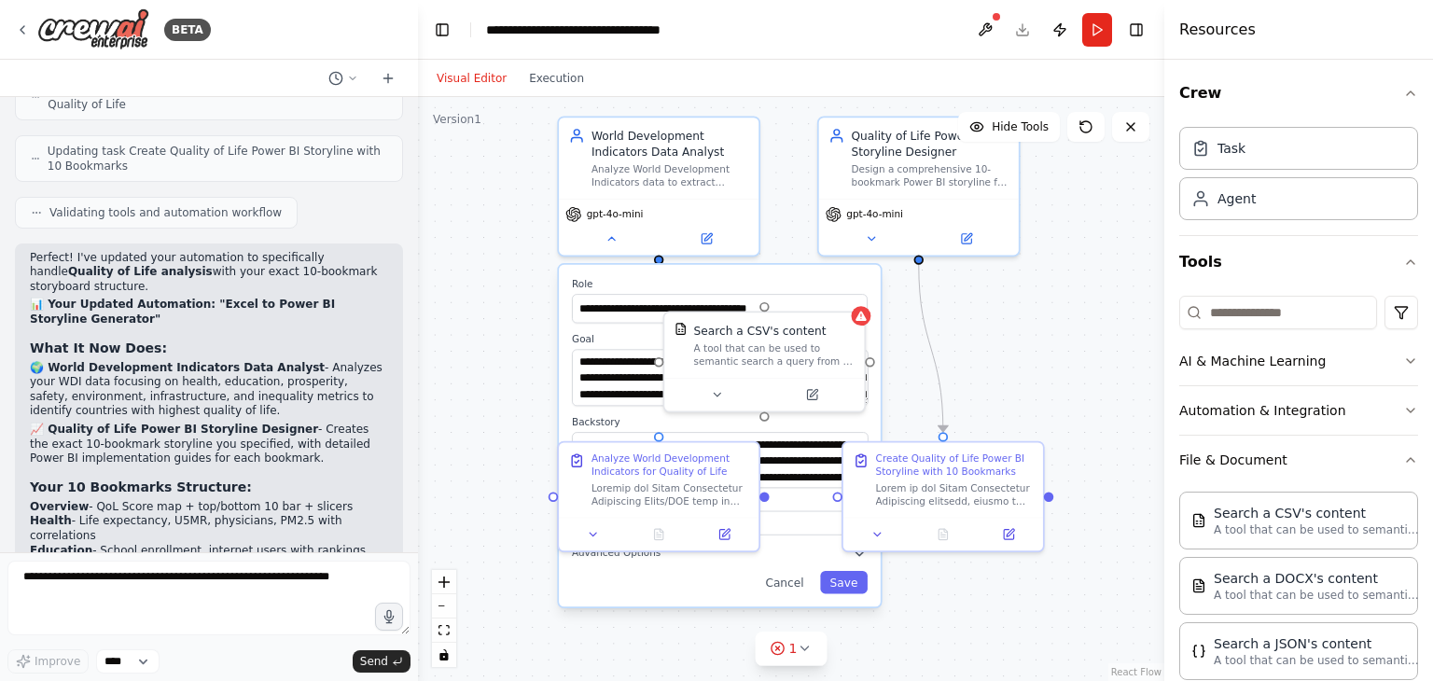
click at [486, 337] on div ".deletable-edge-delete-btn { width: 20px; height: 20px; border: 0px solid #ffff…" at bounding box center [791, 389] width 746 height 584
click at [717, 389] on icon at bounding box center [716, 391] width 13 height 13
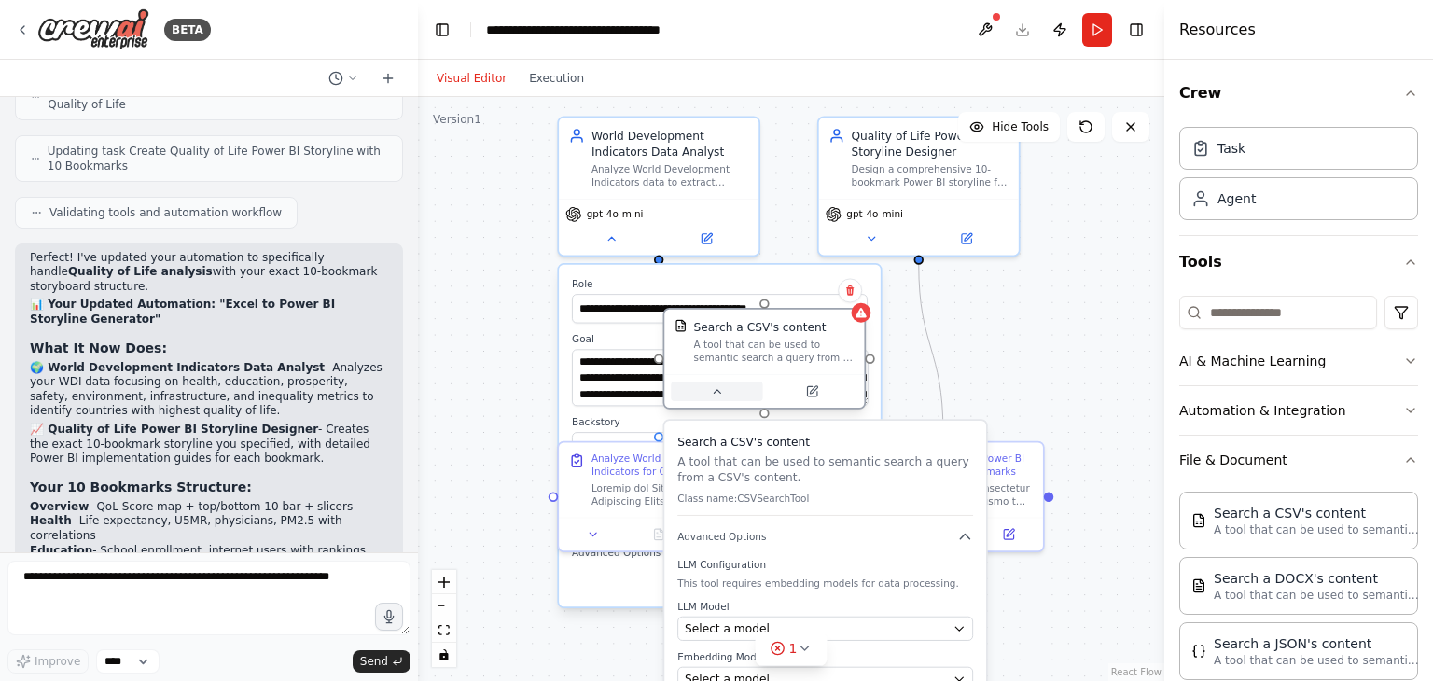
click at [717, 389] on icon at bounding box center [716, 391] width 13 height 13
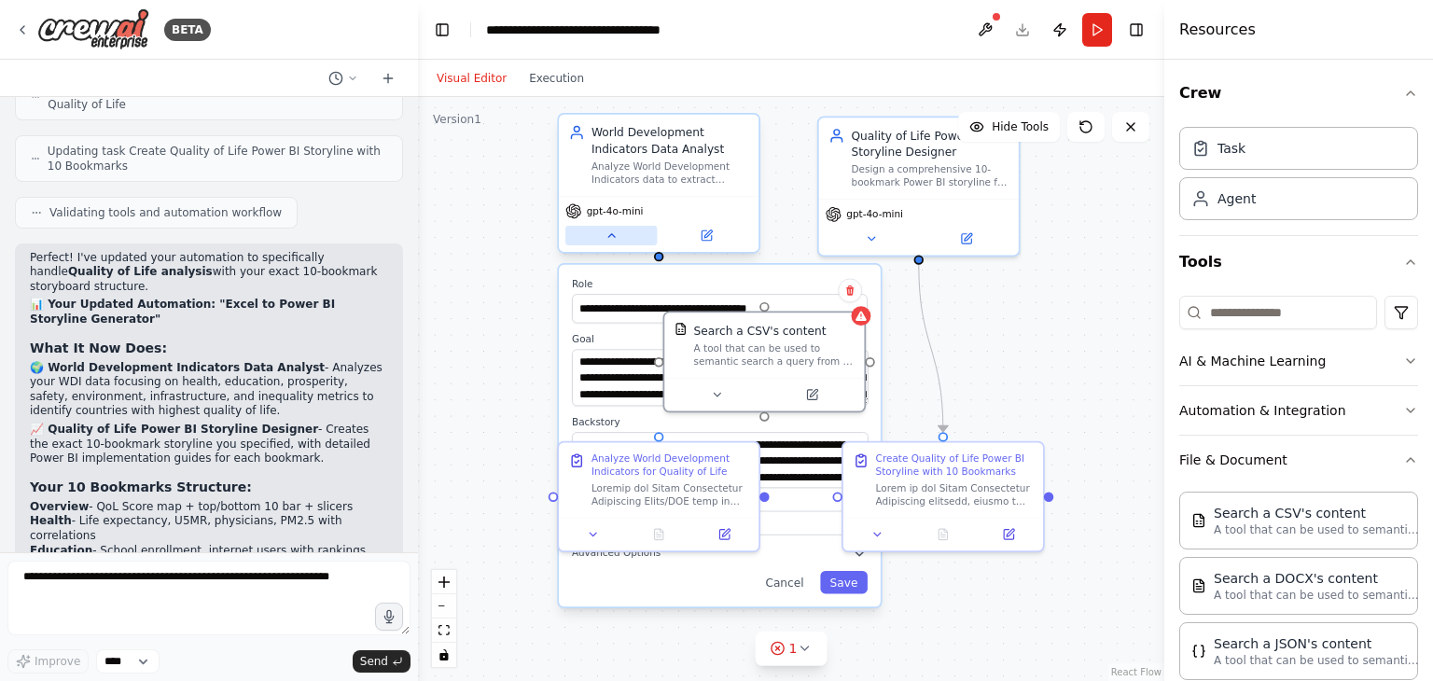
click at [618, 233] on button at bounding box center [610, 236] width 91 height 20
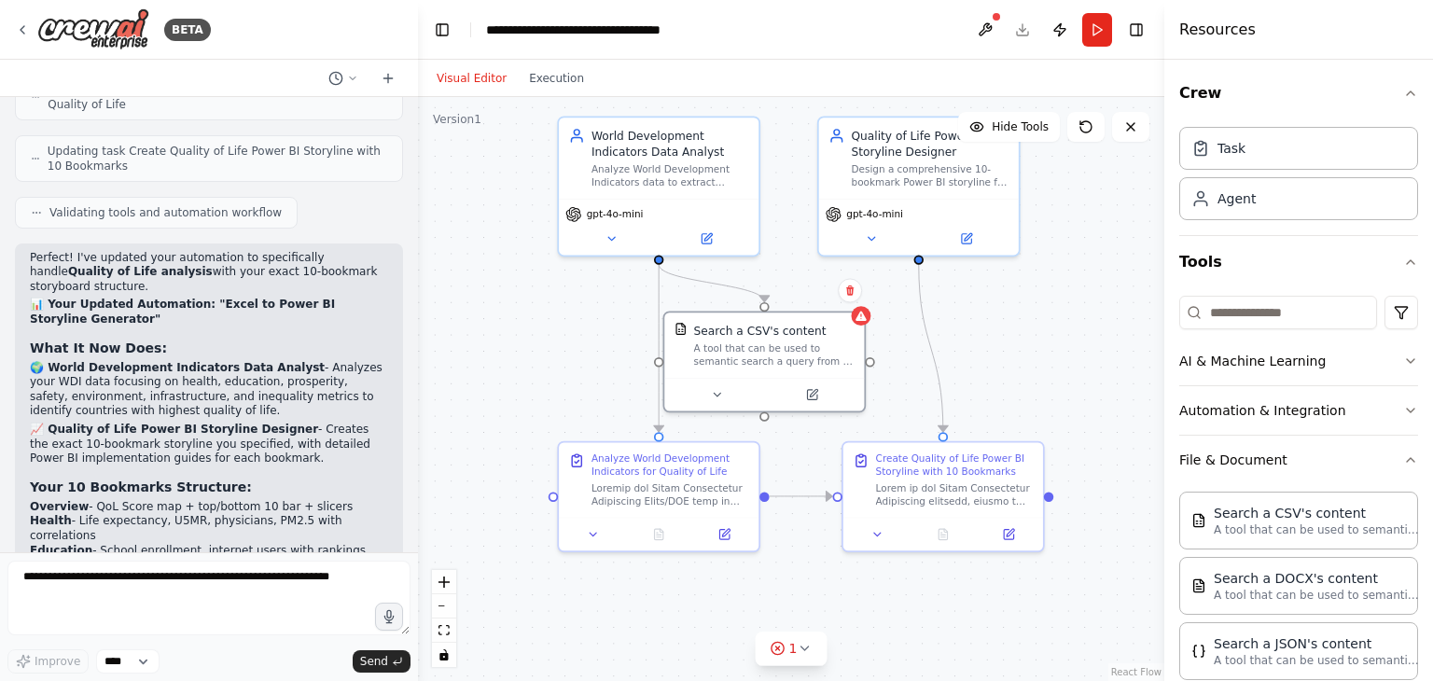
click at [489, 146] on div ".deletable-edge-delete-btn { width: 20px; height: 20px; border: 0px solid #ffff…" at bounding box center [791, 389] width 746 height 584
click at [1085, 288] on div ".deletable-edge-delete-btn { width: 20px; height: 20px; border: 0px solid #ffff…" at bounding box center [791, 389] width 746 height 584
click at [1129, 233] on div ".deletable-edge-delete-btn { width: 20px; height: 20px; border: 0px solid #ffff…" at bounding box center [791, 389] width 746 height 584
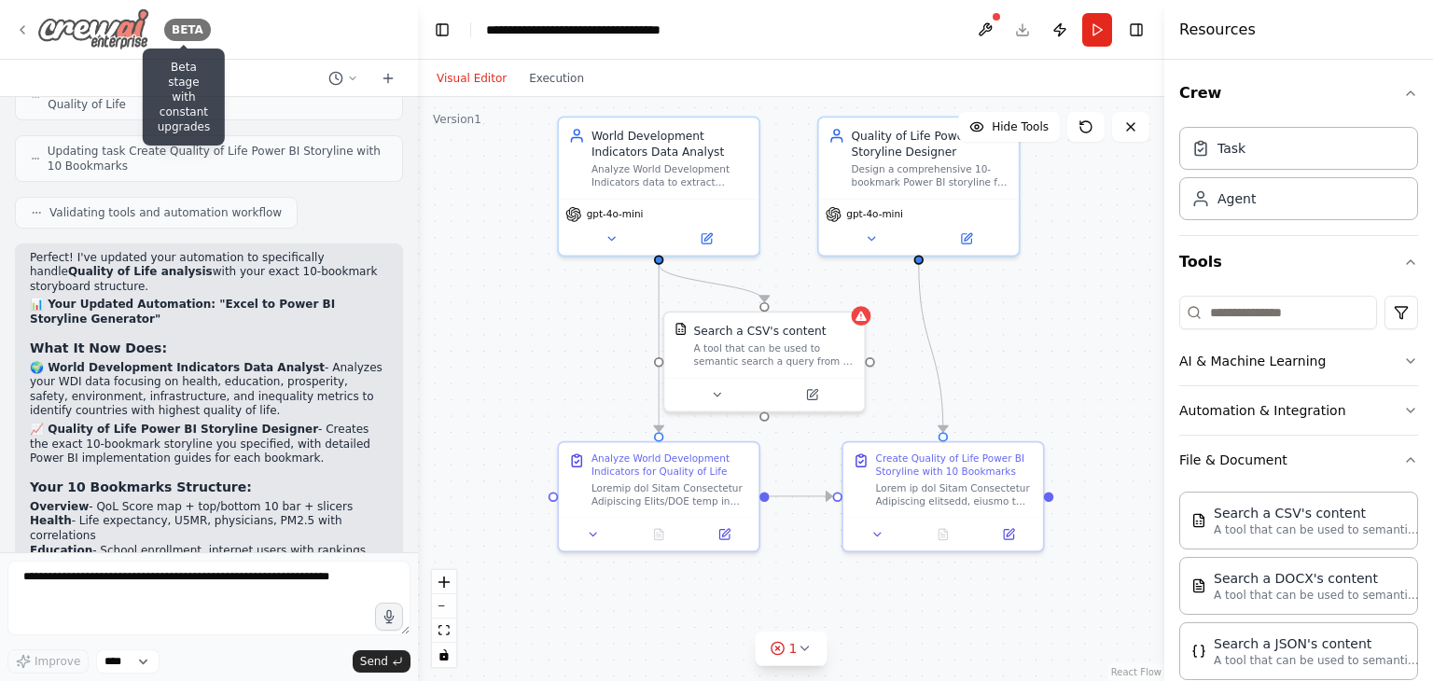
click at [187, 27] on div "BETA" at bounding box center [187, 30] width 47 height 22
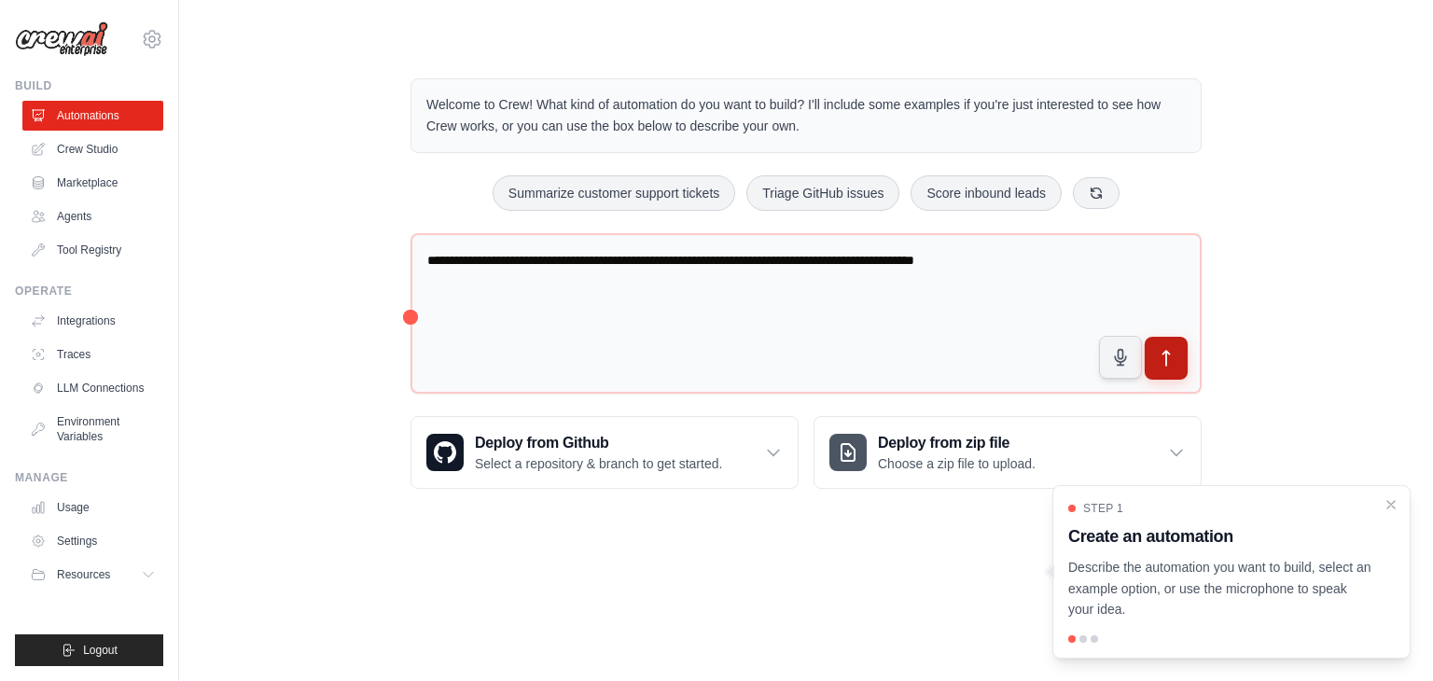
click at [1162, 353] on icon "submit" at bounding box center [1166, 359] width 20 height 20
click at [92, 644] on span "Logout" at bounding box center [100, 650] width 35 height 15
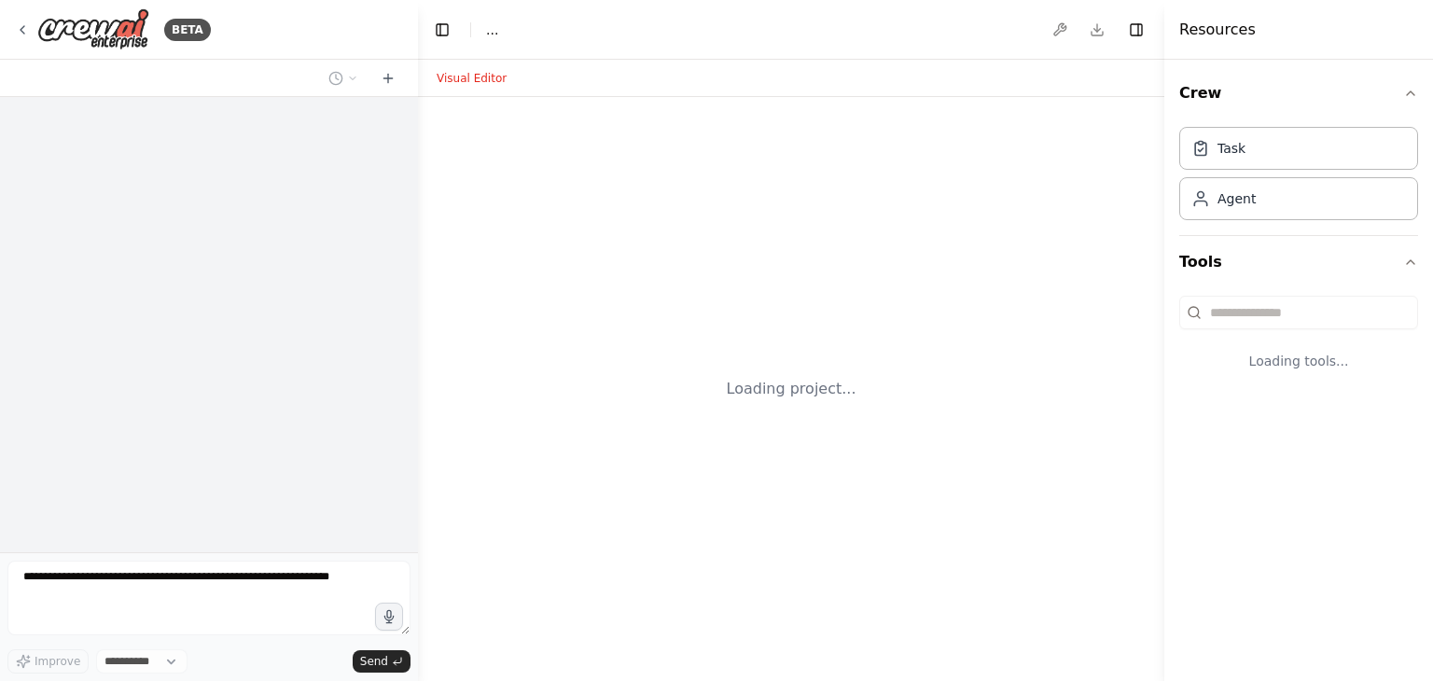
select select "****"
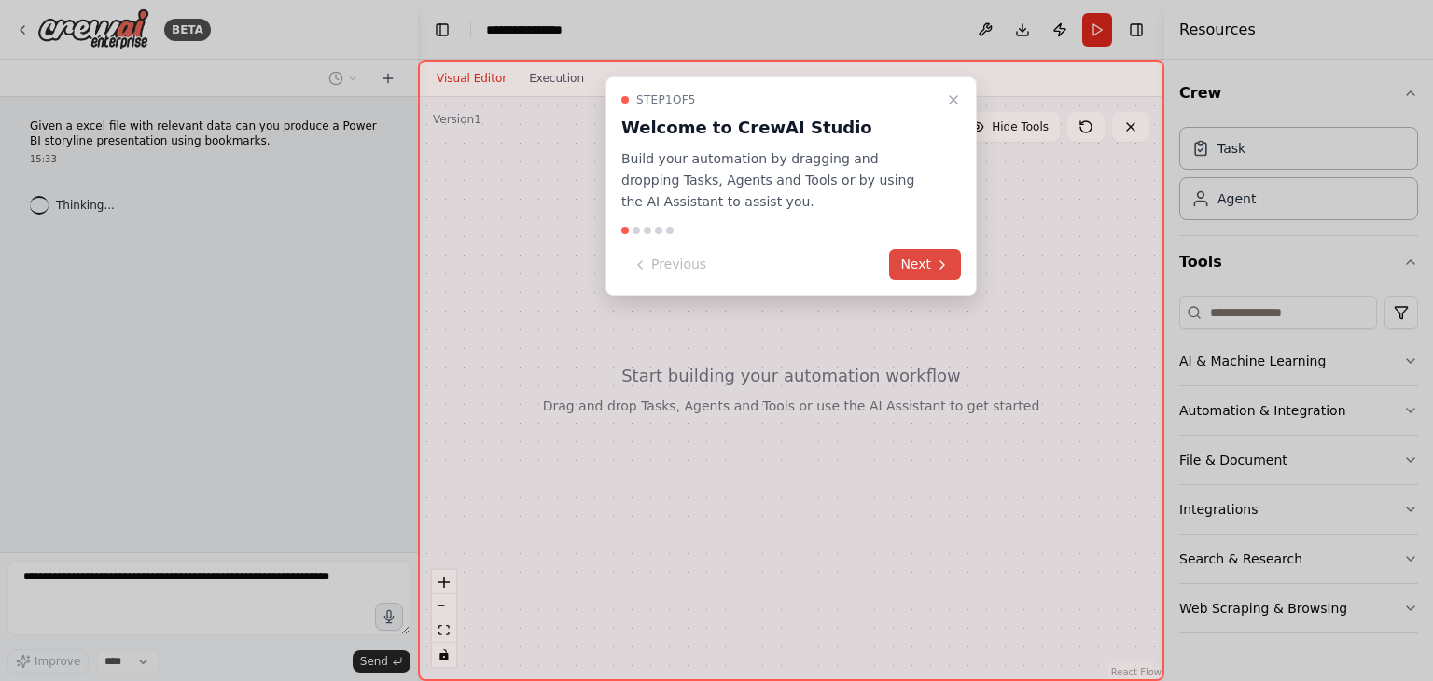
click at [922, 262] on button "Next" at bounding box center [925, 264] width 72 height 31
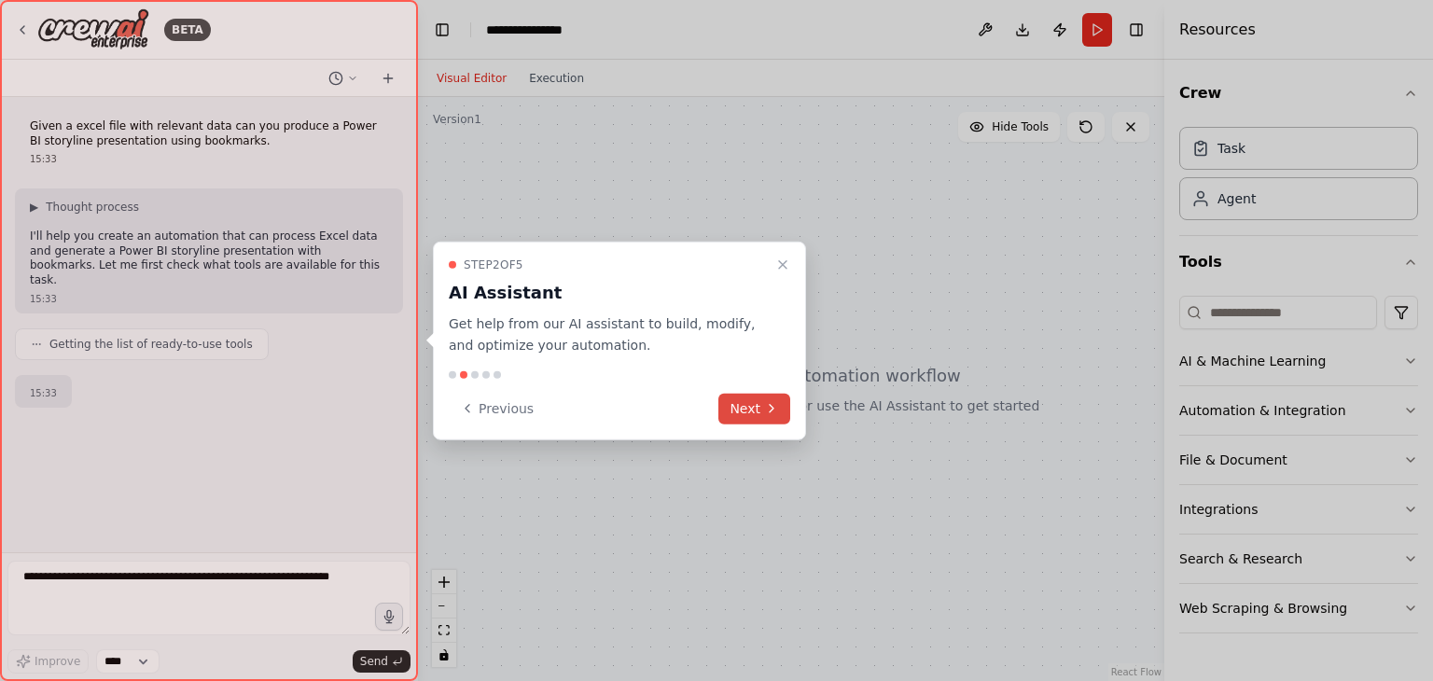
click at [758, 416] on button "Next" at bounding box center [754, 408] width 72 height 31
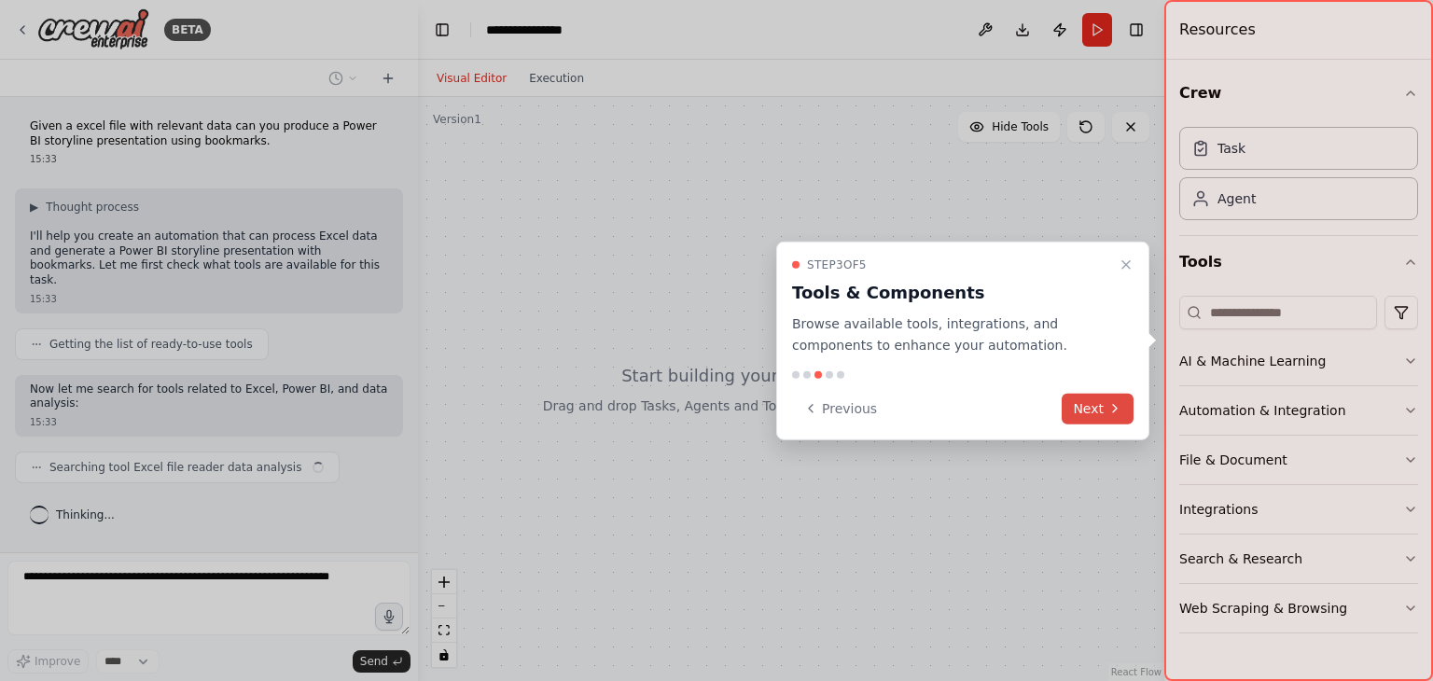
click at [758, 416] on div at bounding box center [716, 340] width 1433 height 681
drag, startPoint x: 1015, startPoint y: 412, endPoint x: 1130, endPoint y: 411, distance: 115.7
click at [1123, 412] on div "Previous Next" at bounding box center [962, 408] width 341 height 31
click at [1087, 408] on button "Next" at bounding box center [1097, 408] width 72 height 31
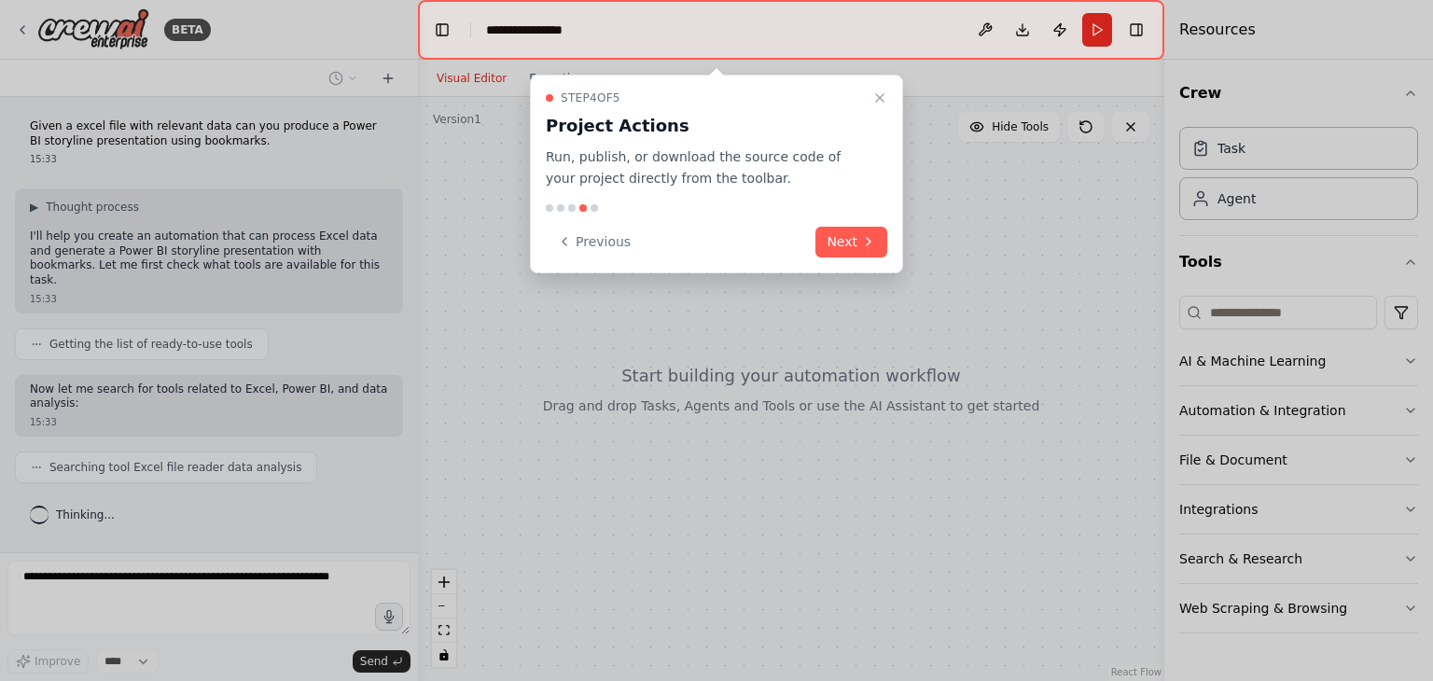
click at [1087, 408] on div at bounding box center [716, 340] width 1433 height 681
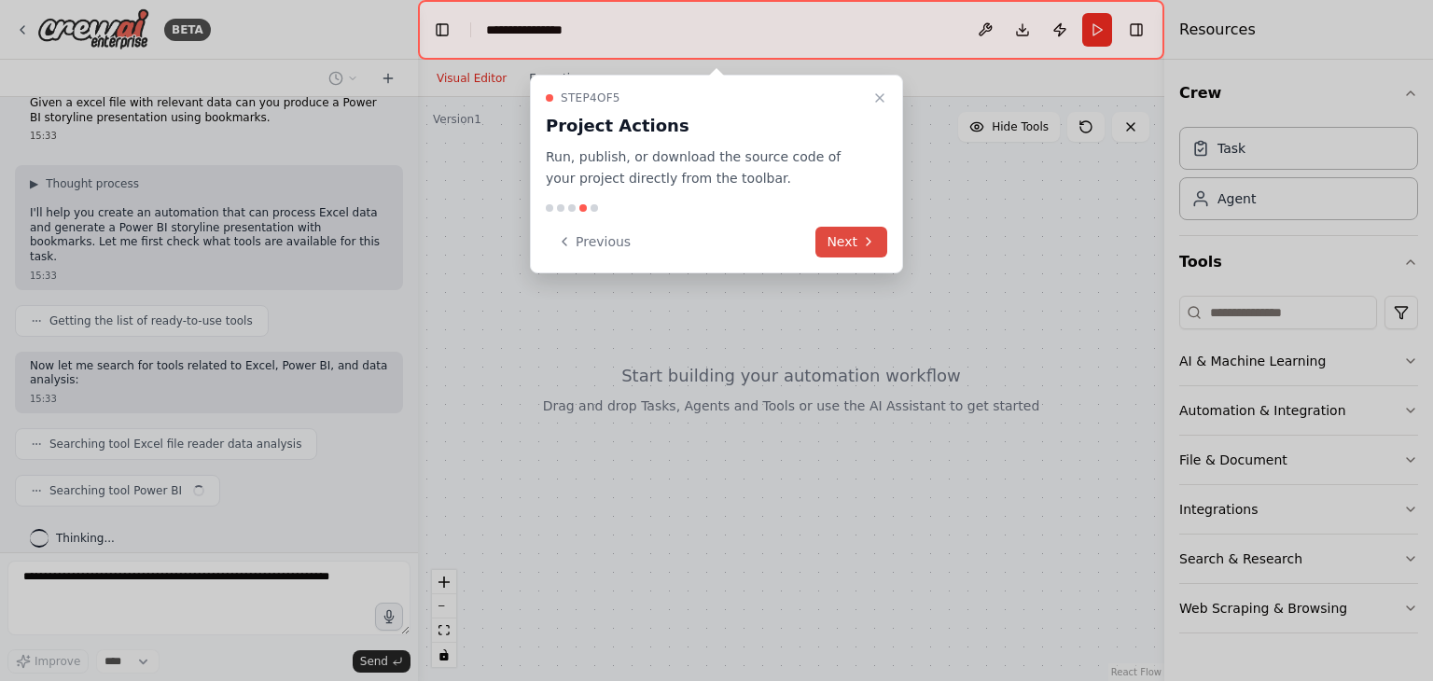
click at [859, 242] on button "Next" at bounding box center [851, 242] width 72 height 31
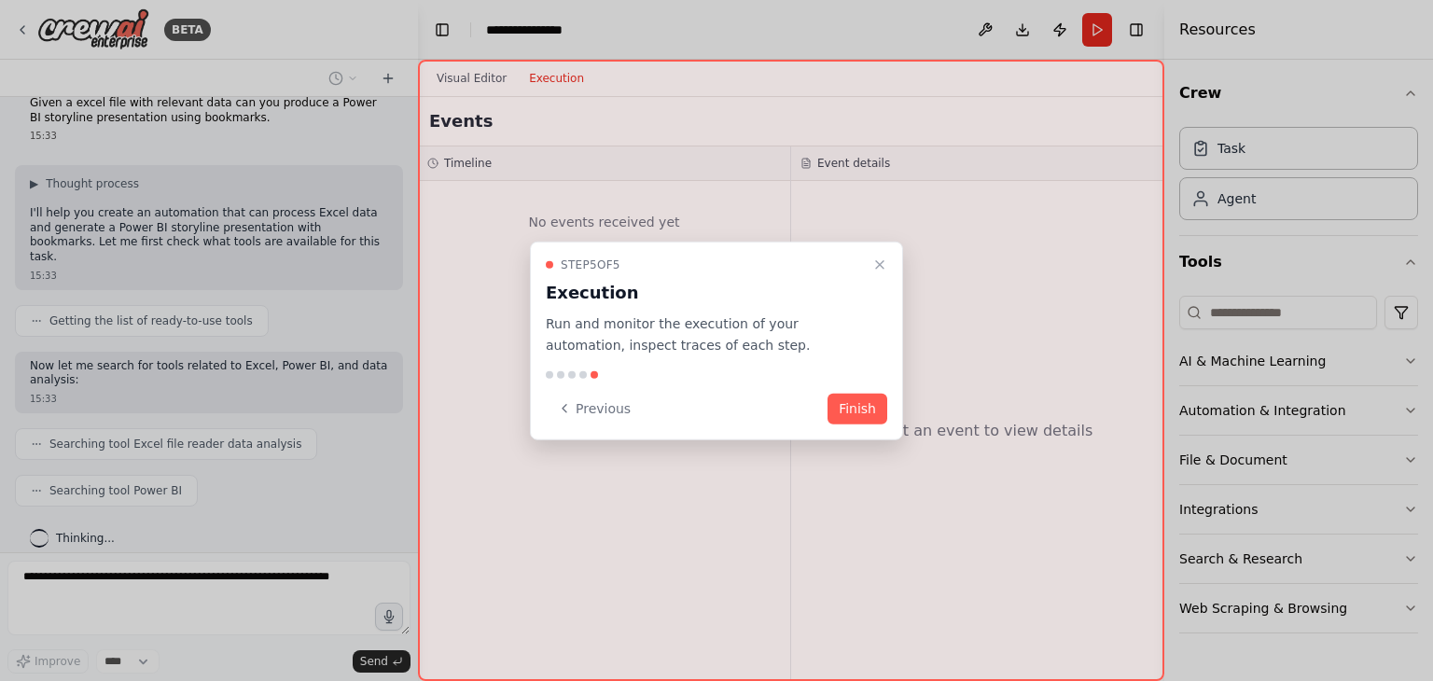
click at [865, 416] on button "Finish" at bounding box center [857, 408] width 60 height 31
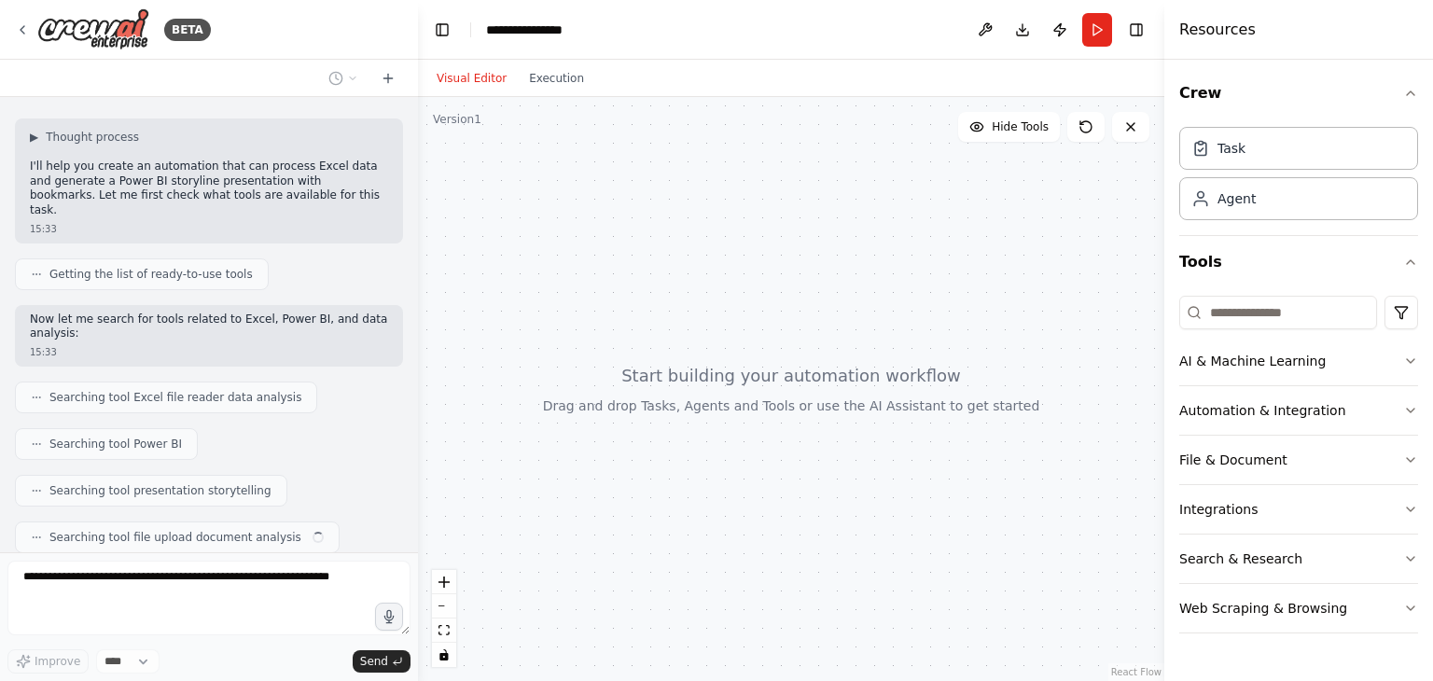
scroll to position [116, 0]
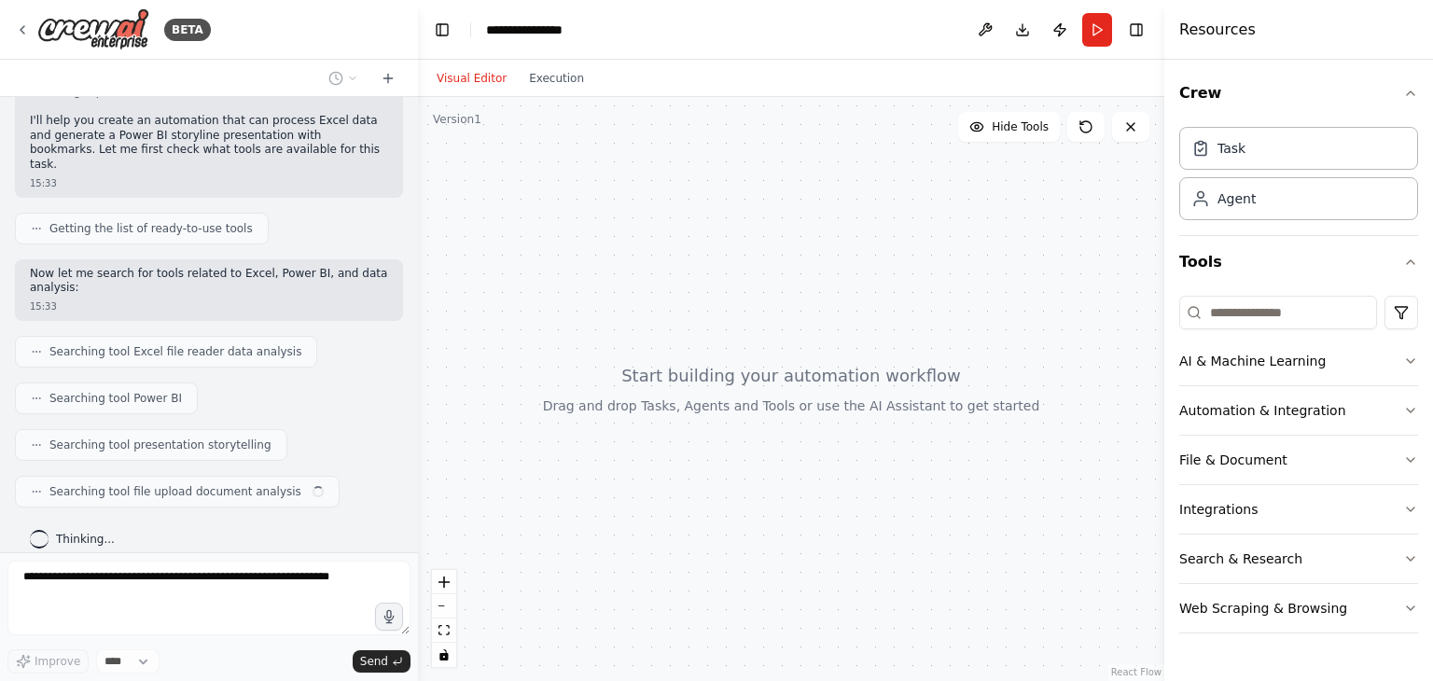
click at [896, 336] on div at bounding box center [791, 389] width 746 height 584
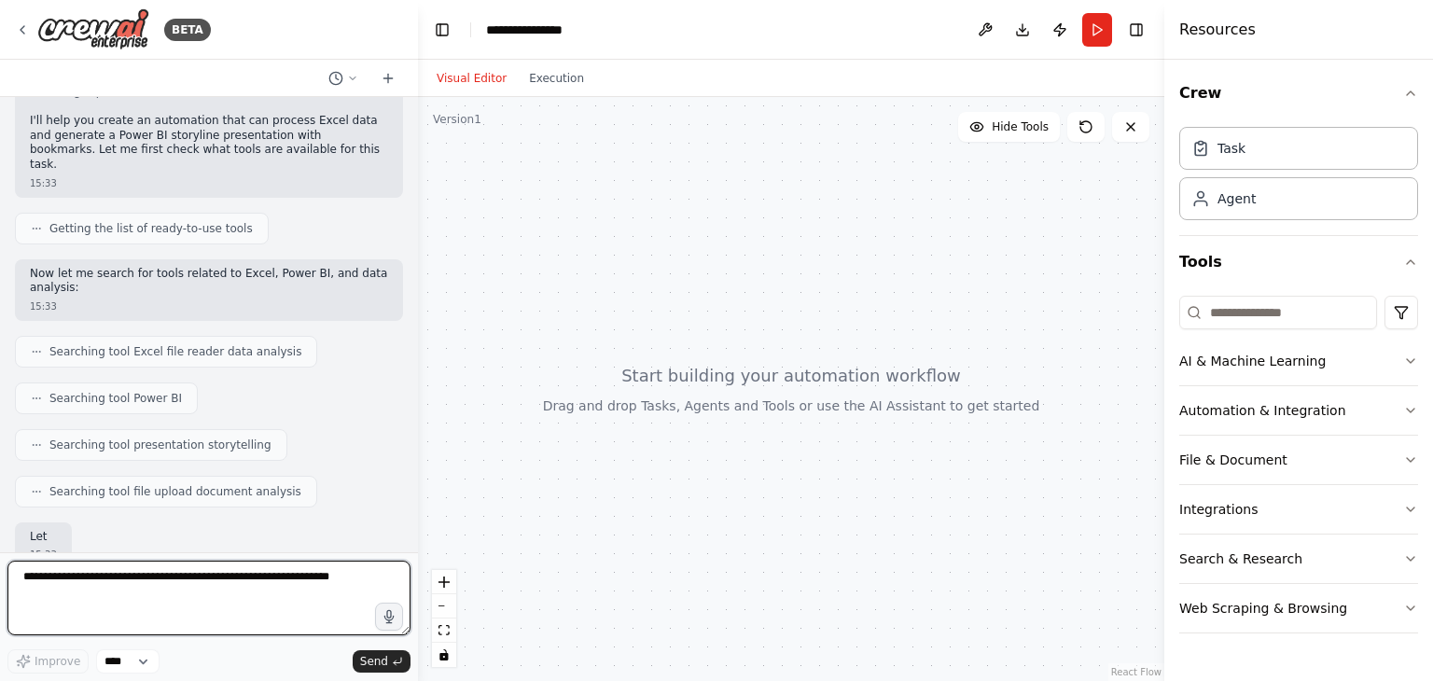
scroll to position [130, 0]
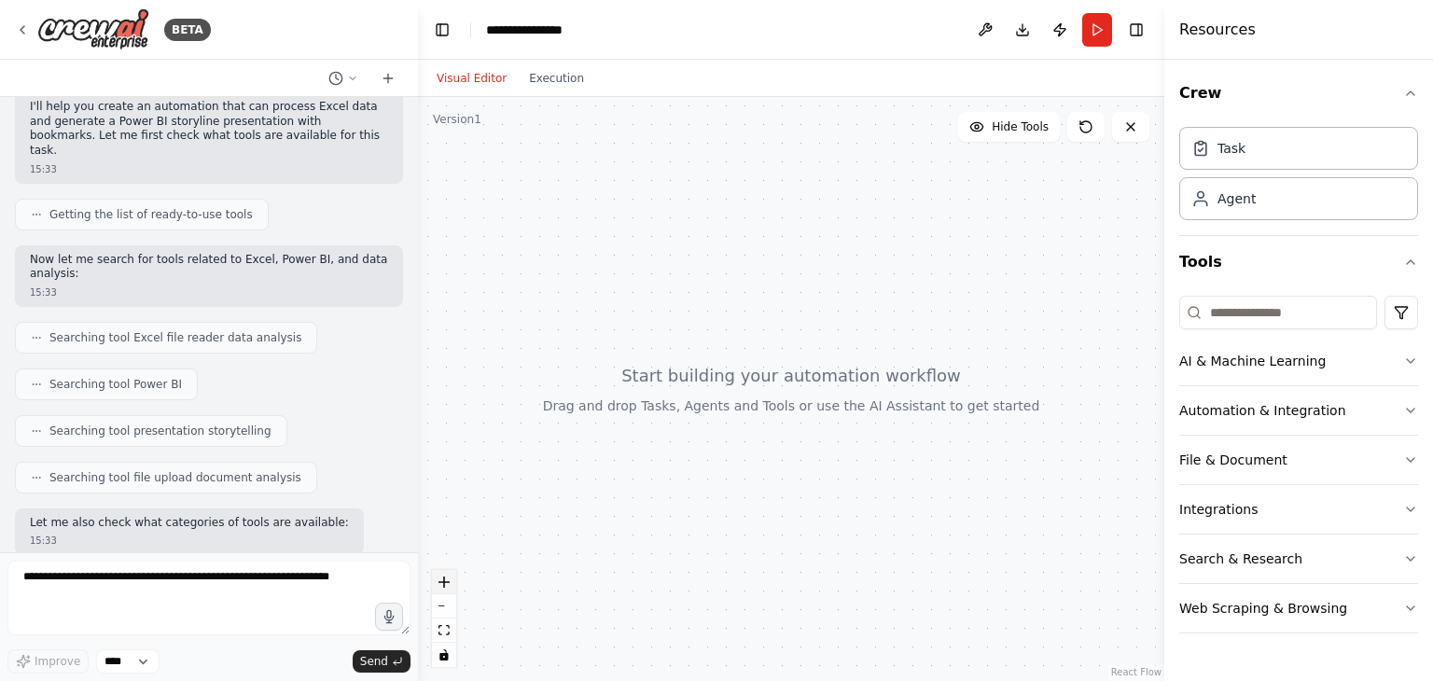
click at [442, 582] on icon "zoom in" at bounding box center [443, 581] width 11 height 11
click at [388, 655] on button "Send" at bounding box center [382, 661] width 58 height 22
click at [444, 602] on button "zoom out" at bounding box center [444, 606] width 24 height 24
click at [538, 460] on div at bounding box center [791, 389] width 746 height 584
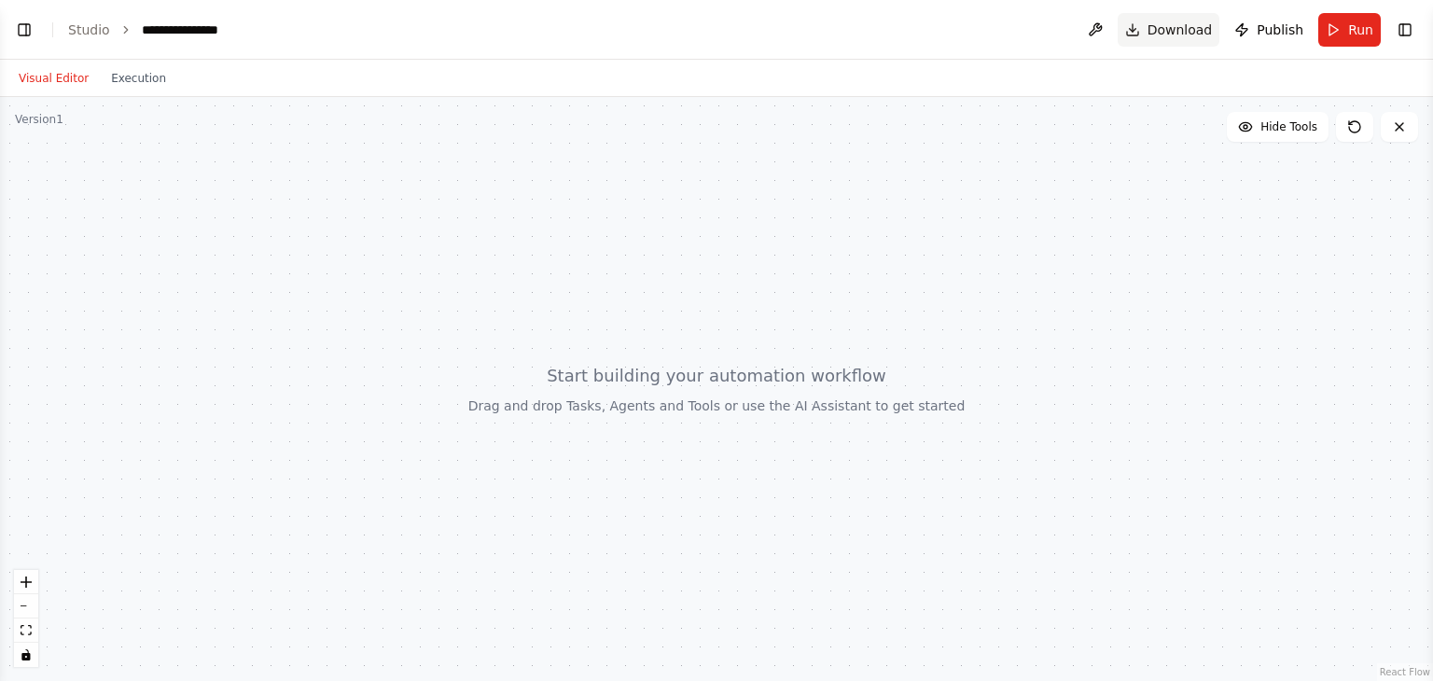
click at [1142, 31] on button "Download" at bounding box center [1168, 30] width 103 height 34
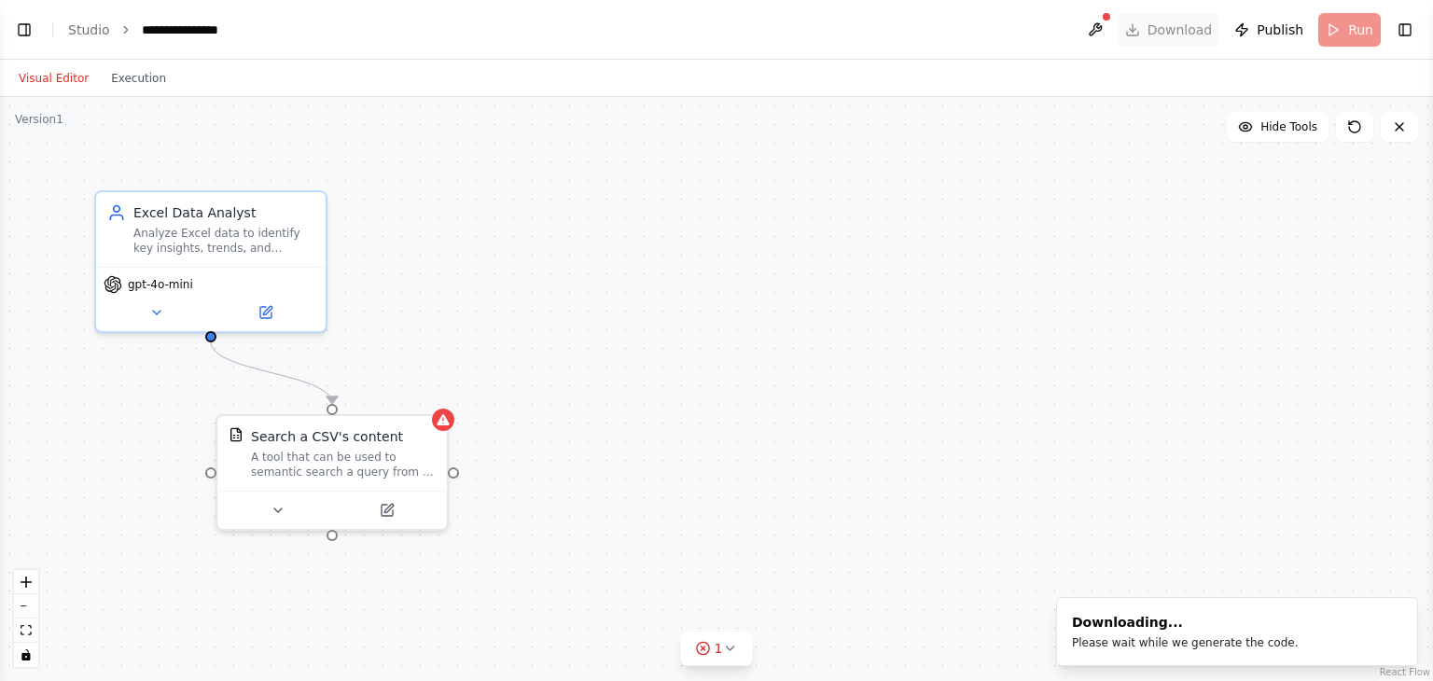
scroll to position [378, 0]
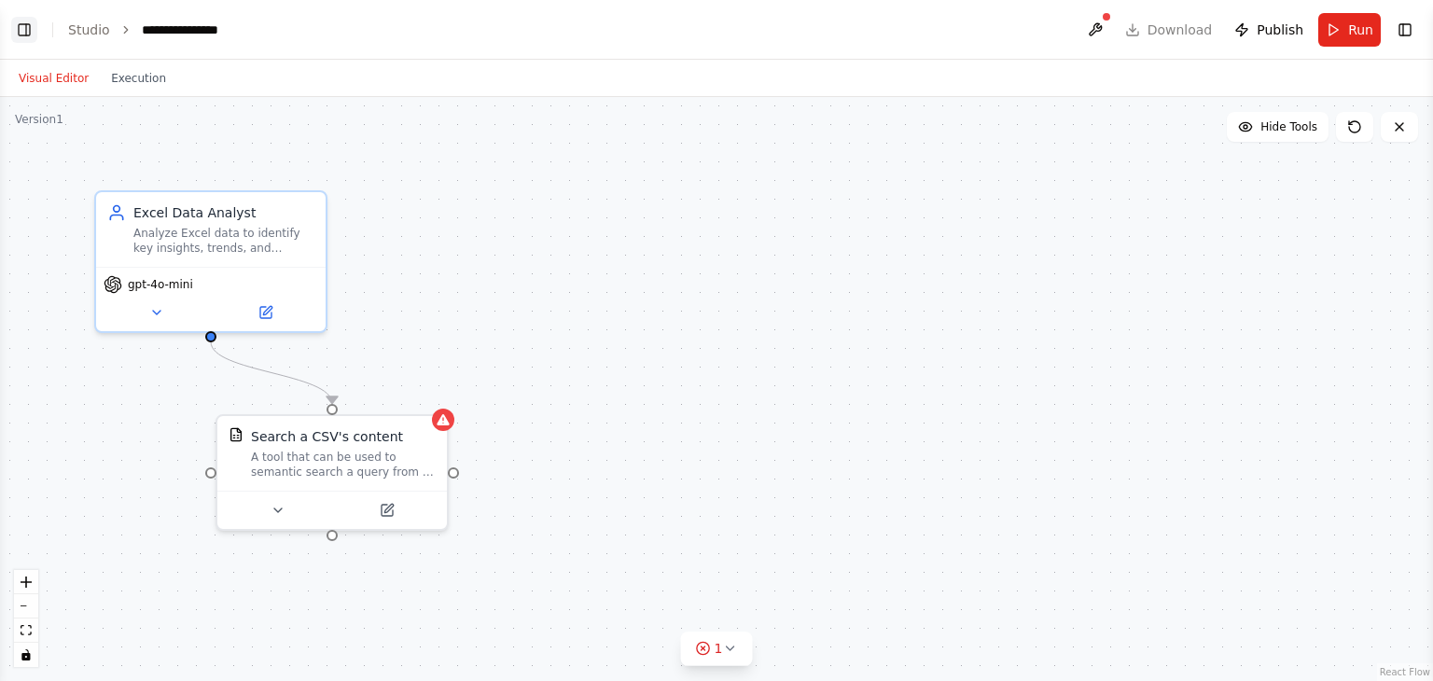
click at [30, 26] on button "Toggle Left Sidebar" at bounding box center [24, 30] width 26 height 26
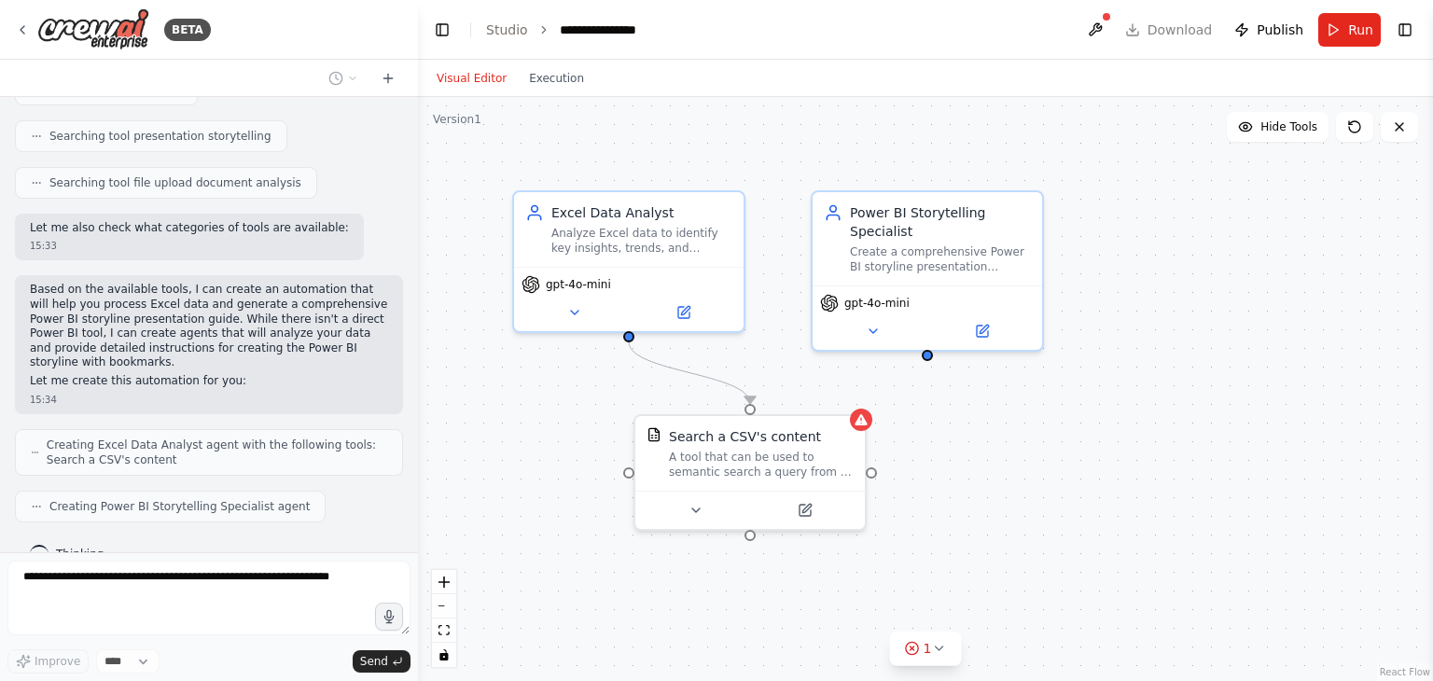
scroll to position [533, 0]
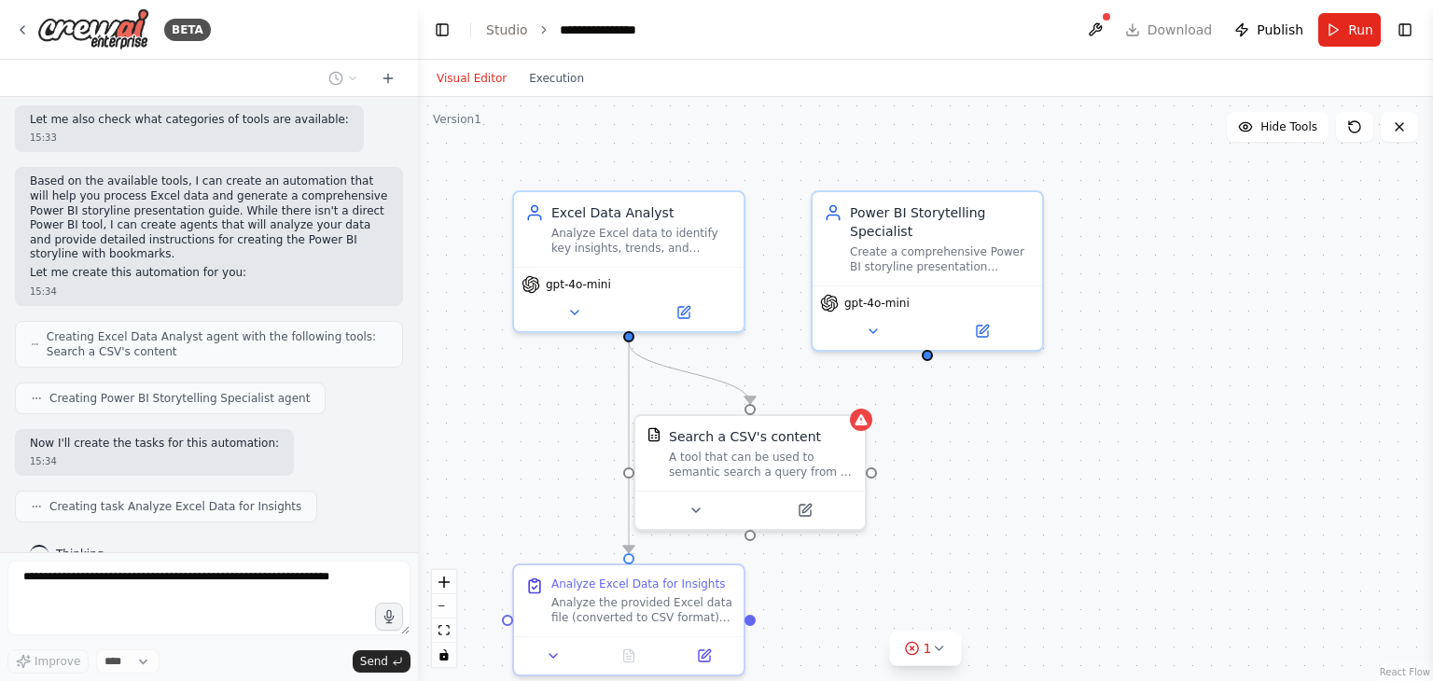
click at [961, 515] on div ".deletable-edge-delete-btn { width: 20px; height: 20px; border: 0px solid #ffff…" at bounding box center [925, 389] width 1015 height 584
drag, startPoint x: 854, startPoint y: 132, endPoint x: 846, endPoint y: 141, distance: 11.9
click at [848, 139] on div ".deletable-edge-delete-btn { width: 20px; height: 20px; border: 0px solid #ffff…" at bounding box center [925, 389] width 1015 height 584
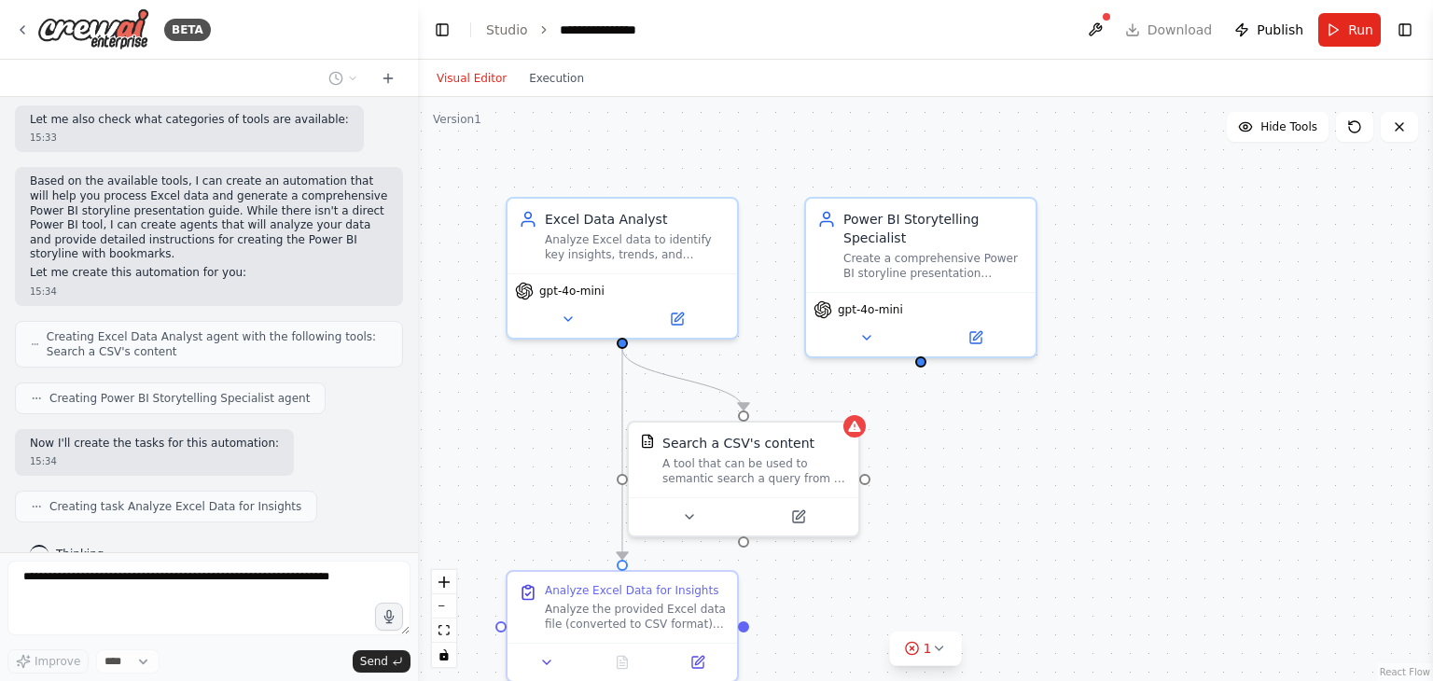
click at [1018, 164] on div ".deletable-edge-delete-btn { width: 20px; height: 20px; border: 0px solid #ffff…" at bounding box center [925, 389] width 1015 height 584
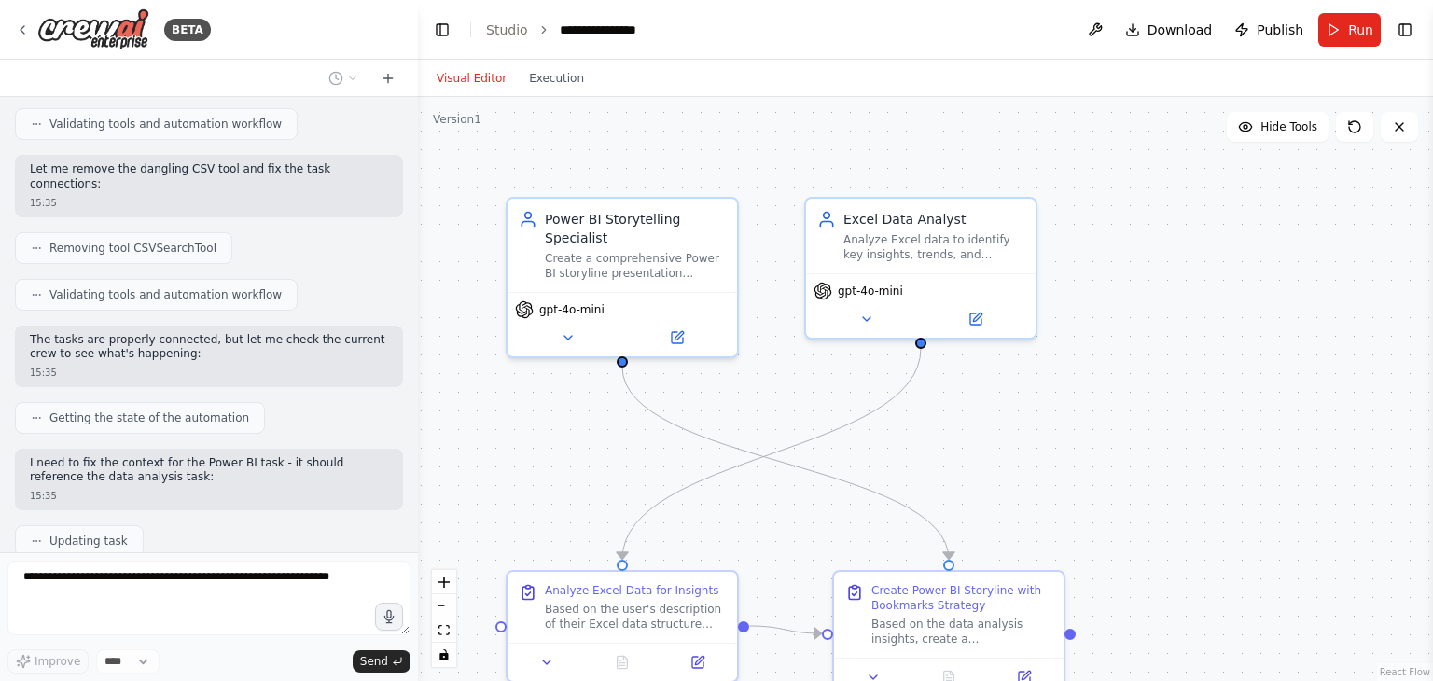
scroll to position [1578, 0]
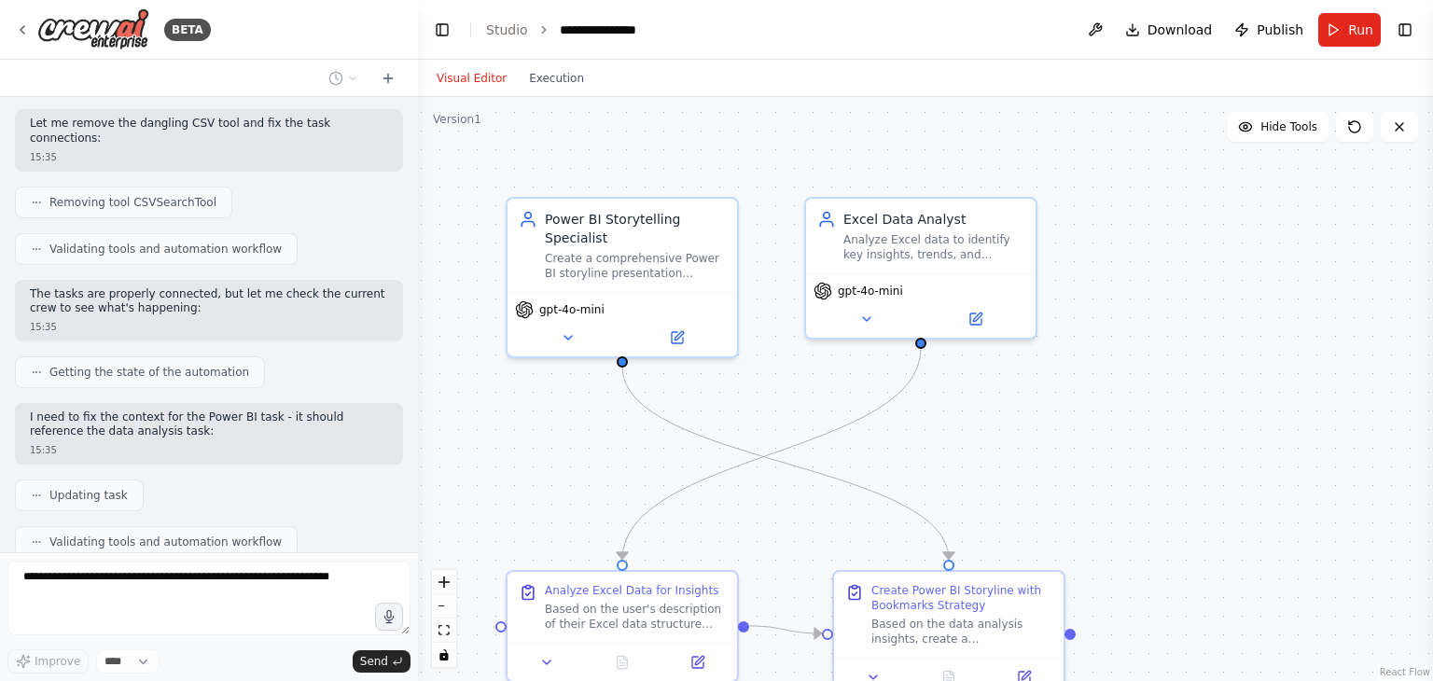
click at [1134, 394] on div ".deletable-edge-delete-btn { width: 20px; height: 20px; border: 0px solid #ffff…" at bounding box center [925, 389] width 1015 height 584
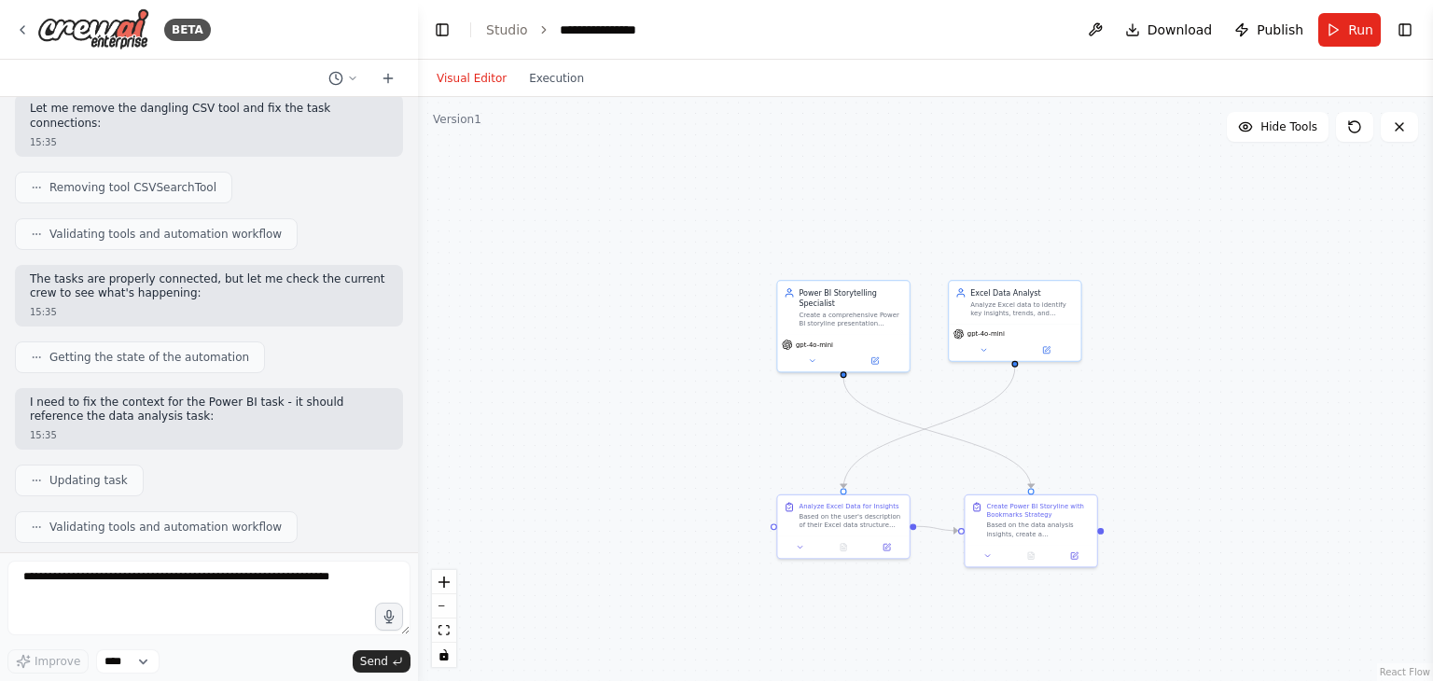
scroll to position [1687, 0]
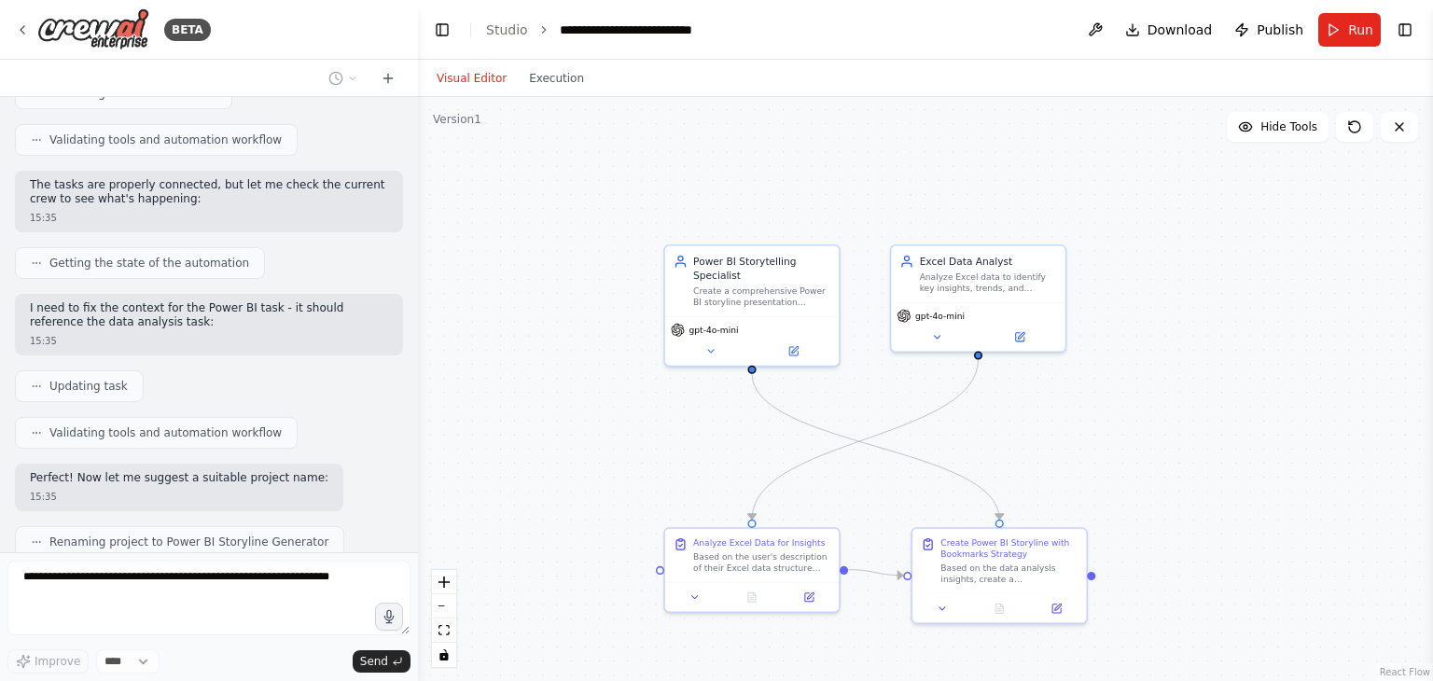
click at [298, 33] on div "BETA" at bounding box center [209, 30] width 418 height 60
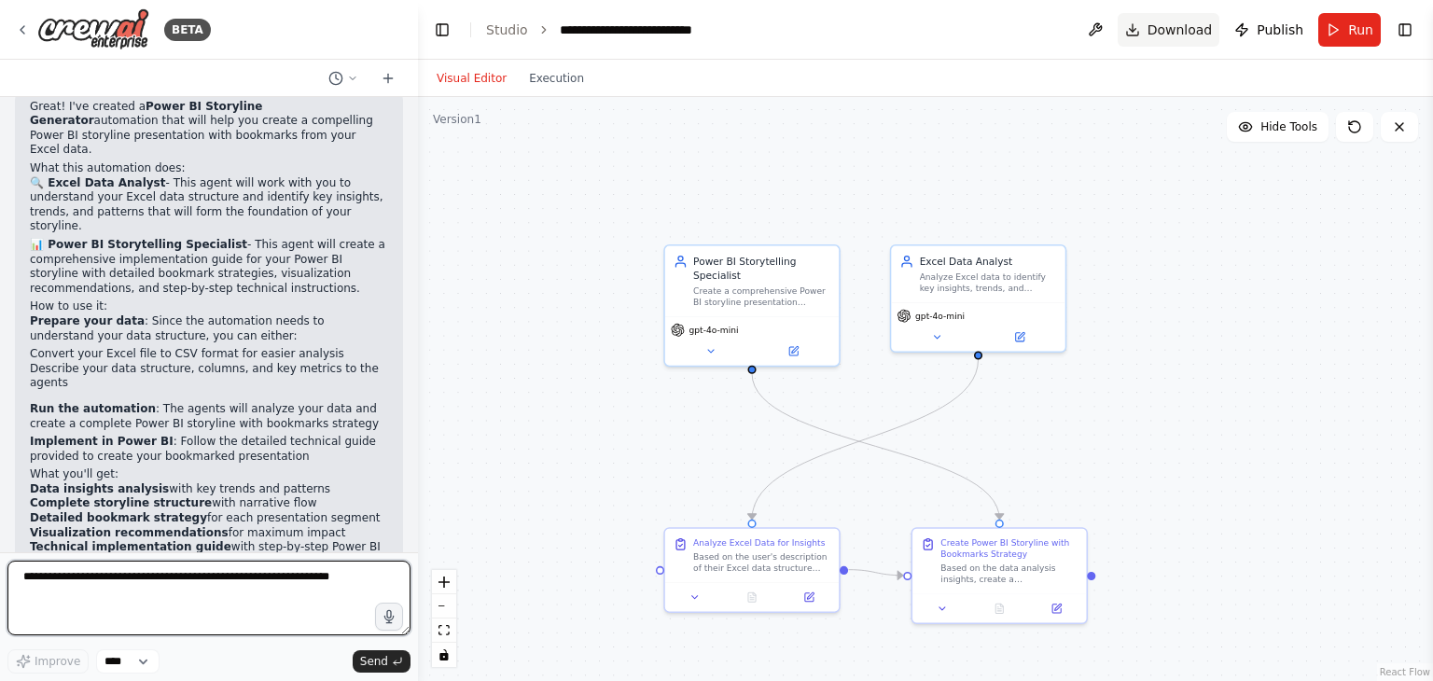
scroll to position [2182, 0]
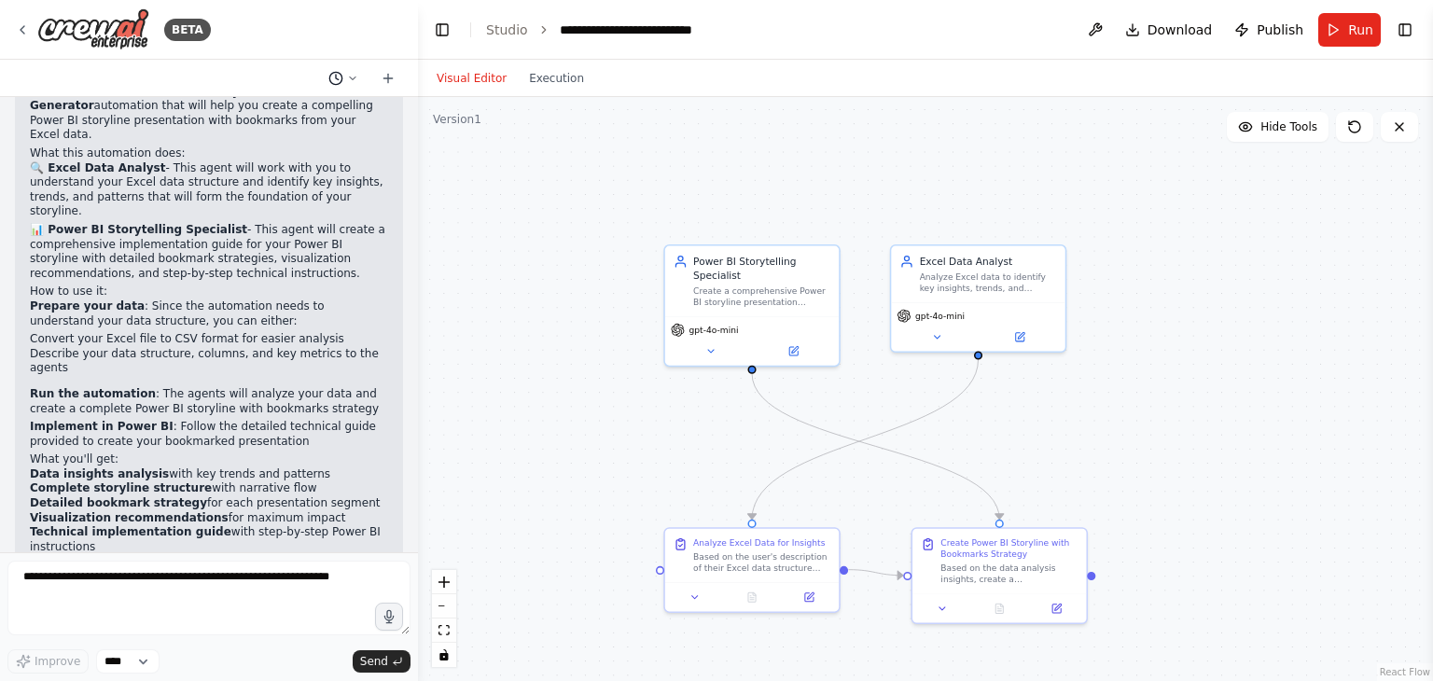
click at [349, 77] on icon at bounding box center [352, 78] width 11 height 11
click at [280, 121] on span "Given a excel file with relevant data can you produce a Power BI storyline pres…" at bounding box center [271, 116] width 138 height 15
click at [363, 76] on button at bounding box center [343, 78] width 45 height 22
click at [350, 80] on div at bounding box center [209, 340] width 418 height 681
click at [1346, 32] on button "Run" at bounding box center [1349, 30] width 62 height 34
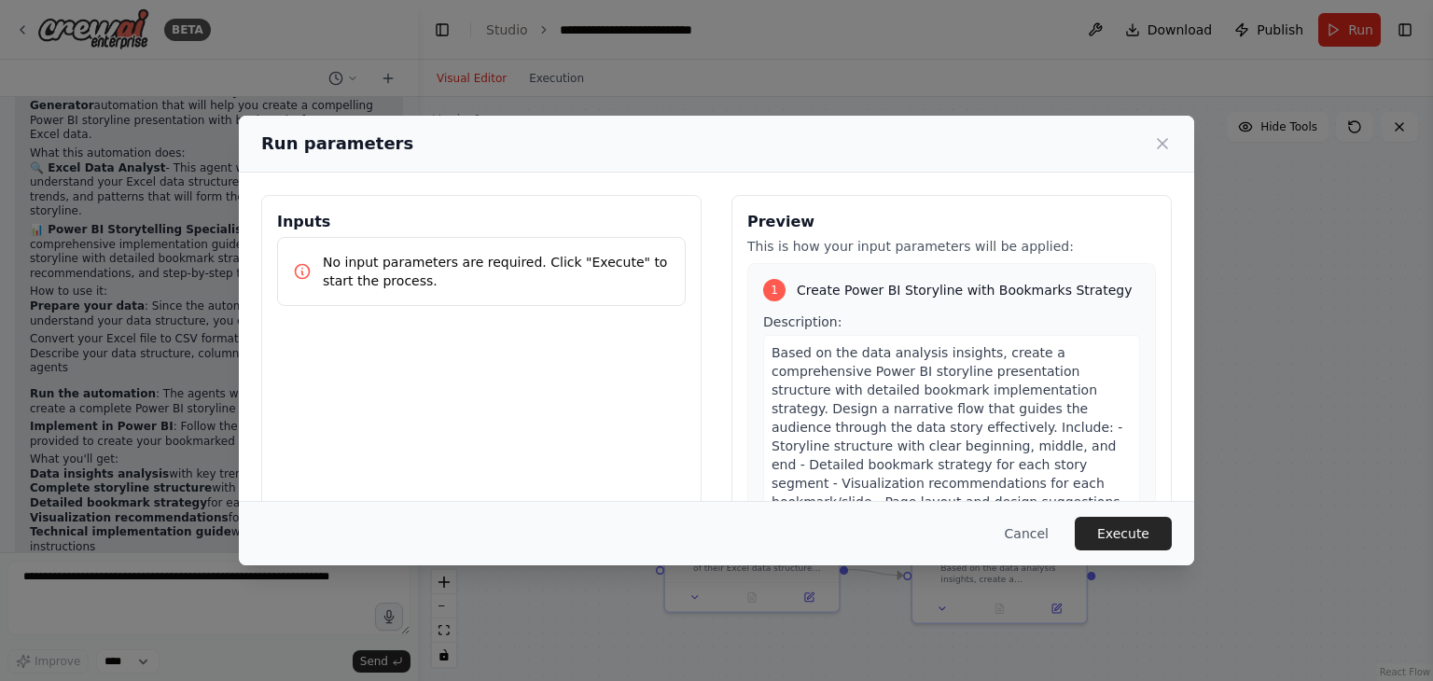
click at [374, 272] on p "No input parameters are required. Click "Execute" to start the process." at bounding box center [496, 271] width 347 height 37
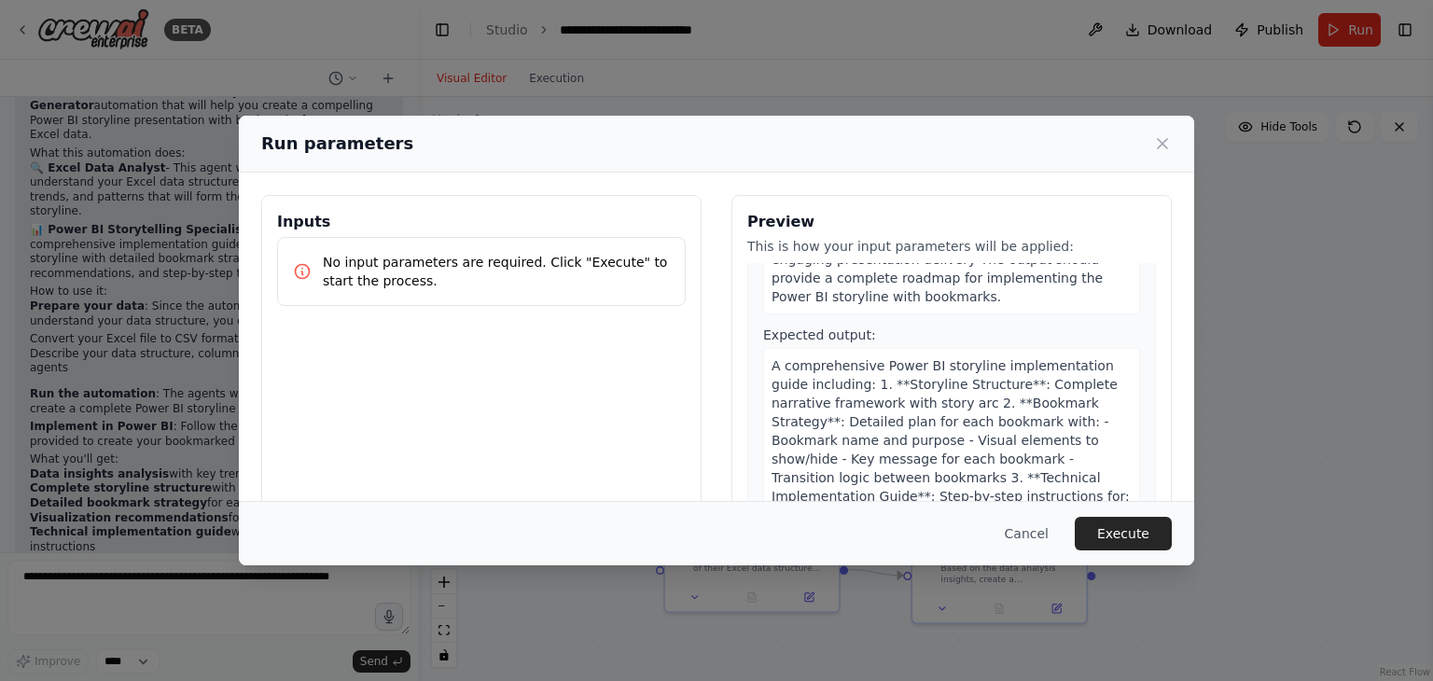
scroll to position [466, 0]
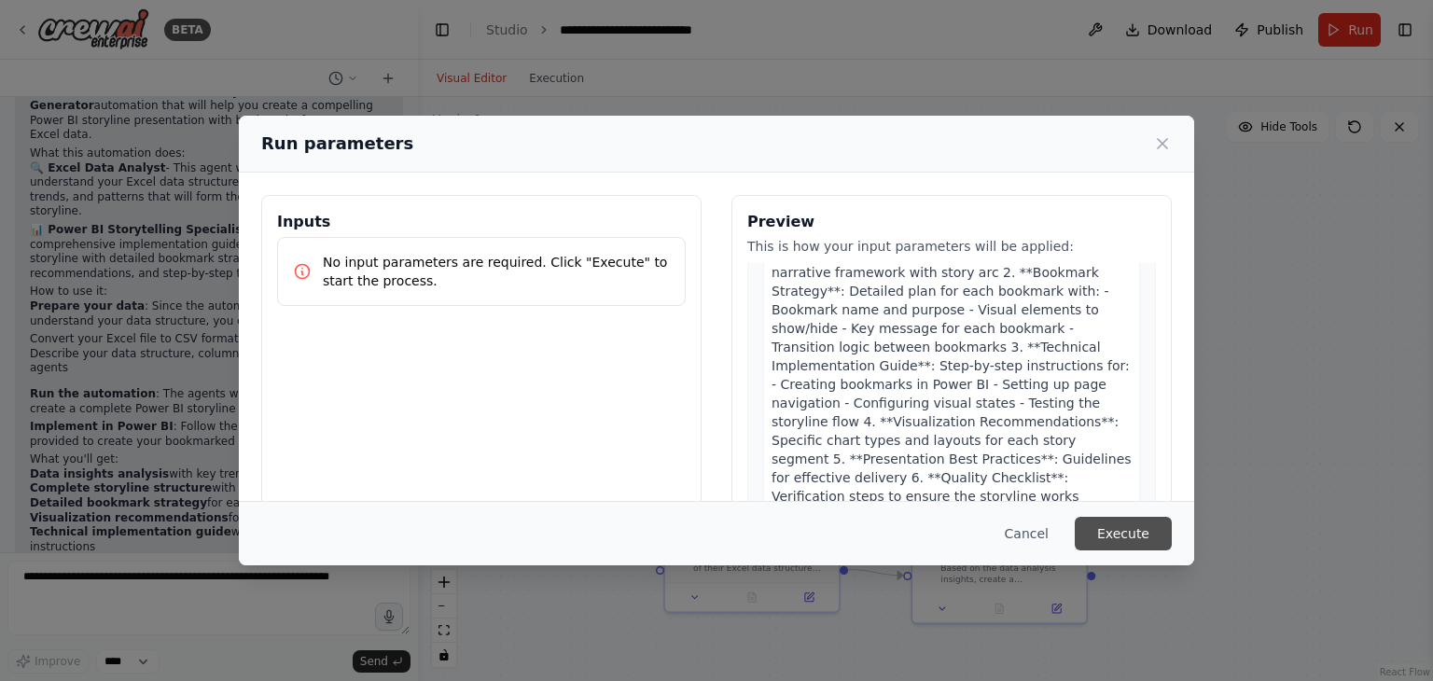
click at [1115, 527] on button "Execute" at bounding box center [1122, 534] width 97 height 34
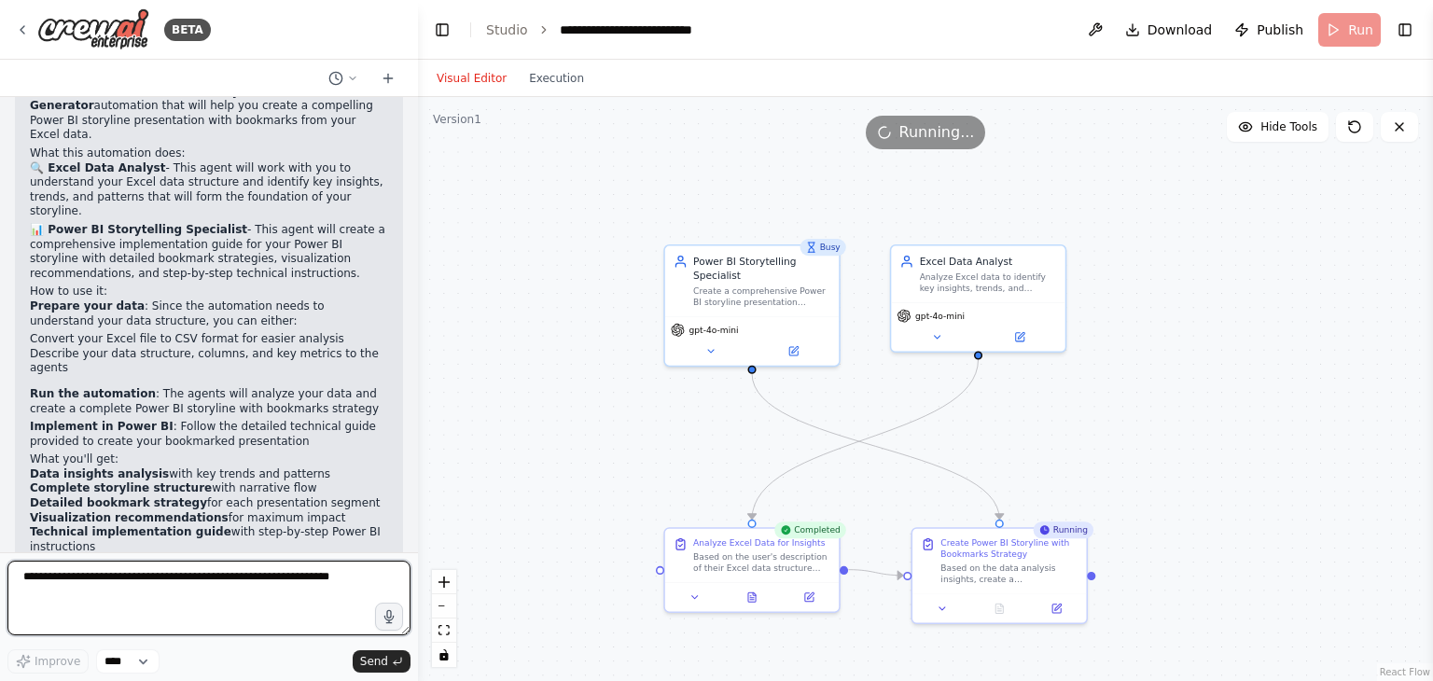
click at [90, 574] on textarea at bounding box center [208, 598] width 403 height 75
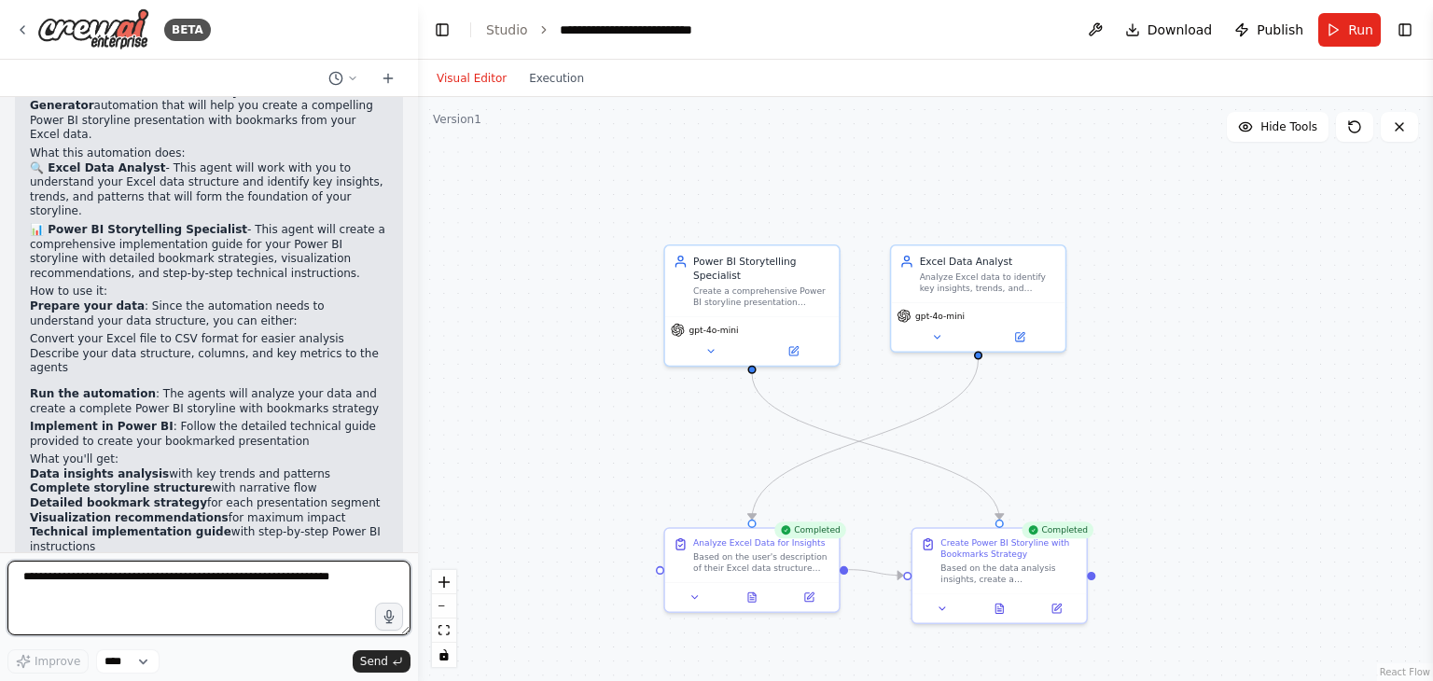
click at [101, 586] on textarea at bounding box center [208, 598] width 403 height 75
click at [100, 594] on textarea at bounding box center [208, 598] width 403 height 75
click at [322, 589] on textarea at bounding box center [208, 598] width 403 height 75
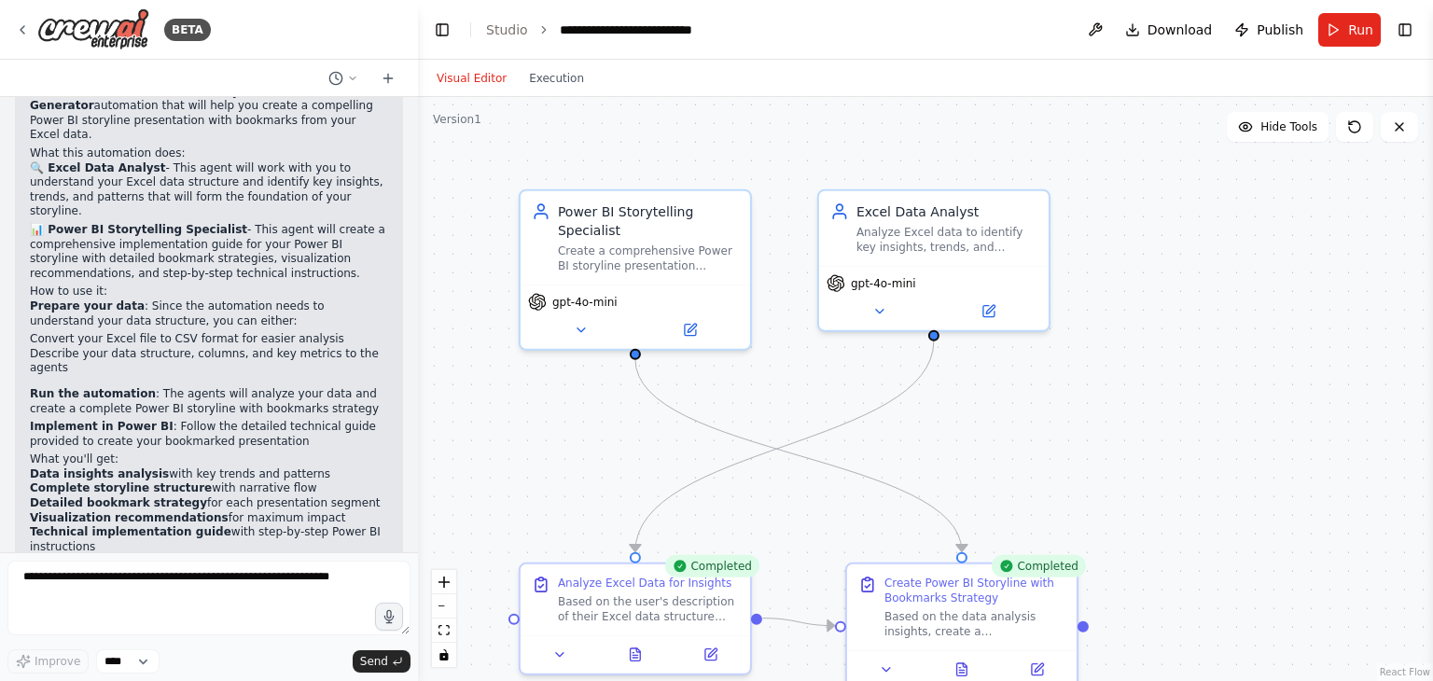
click at [1179, 319] on div ".deletable-edge-delete-btn { width: 20px; height: 20px; border: 0px solid #ffff…" at bounding box center [925, 389] width 1015 height 584
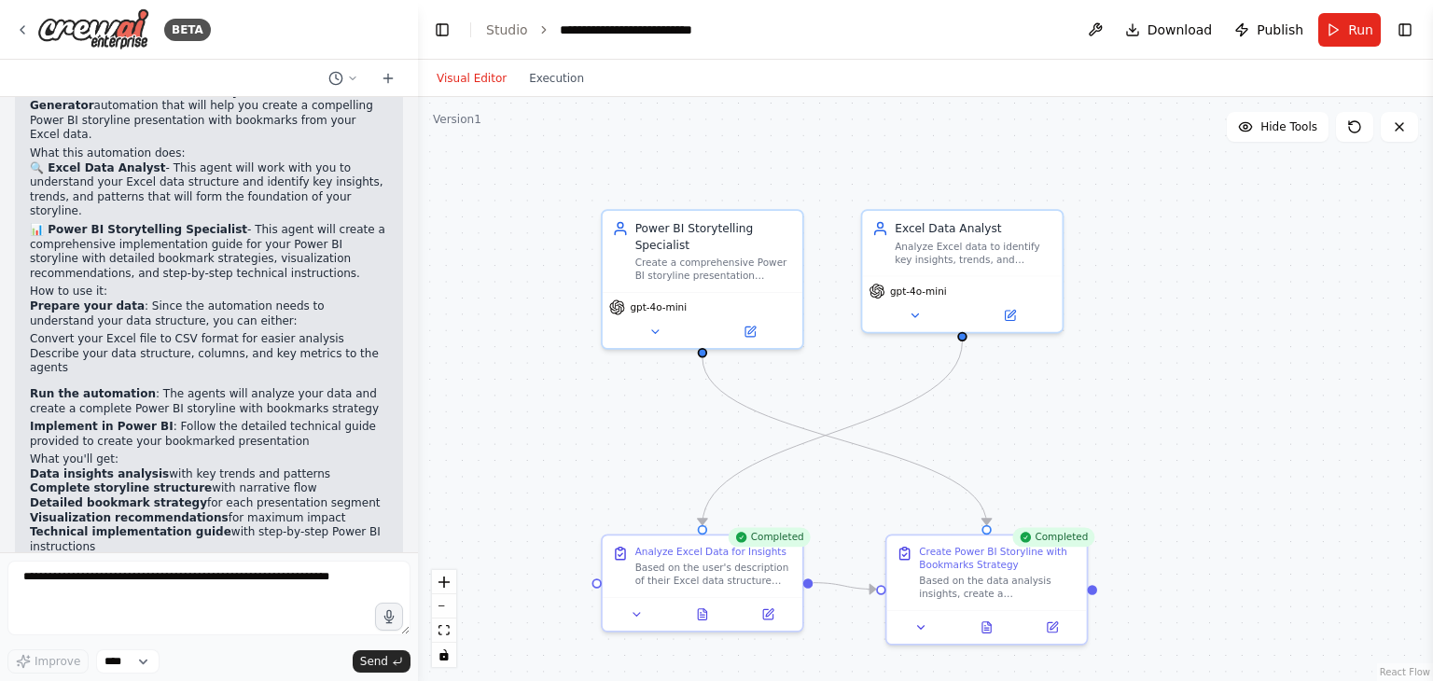
click at [1149, 349] on div ".deletable-edge-delete-btn { width: 20px; height: 20px; border: 0px solid #ffff…" at bounding box center [925, 389] width 1015 height 584
click at [1158, 32] on span "Download" at bounding box center [1179, 30] width 65 height 19
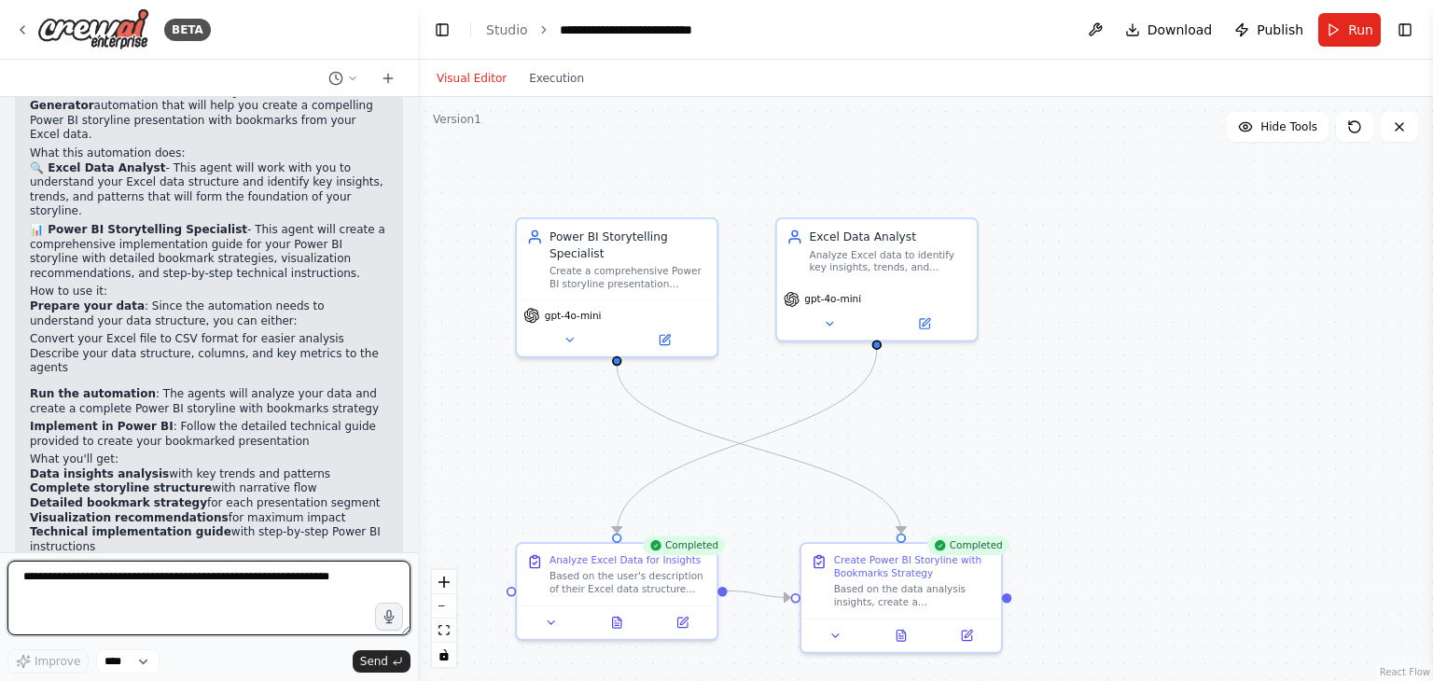
click at [59, 583] on textarea at bounding box center [208, 598] width 403 height 75
type textarea "**********"
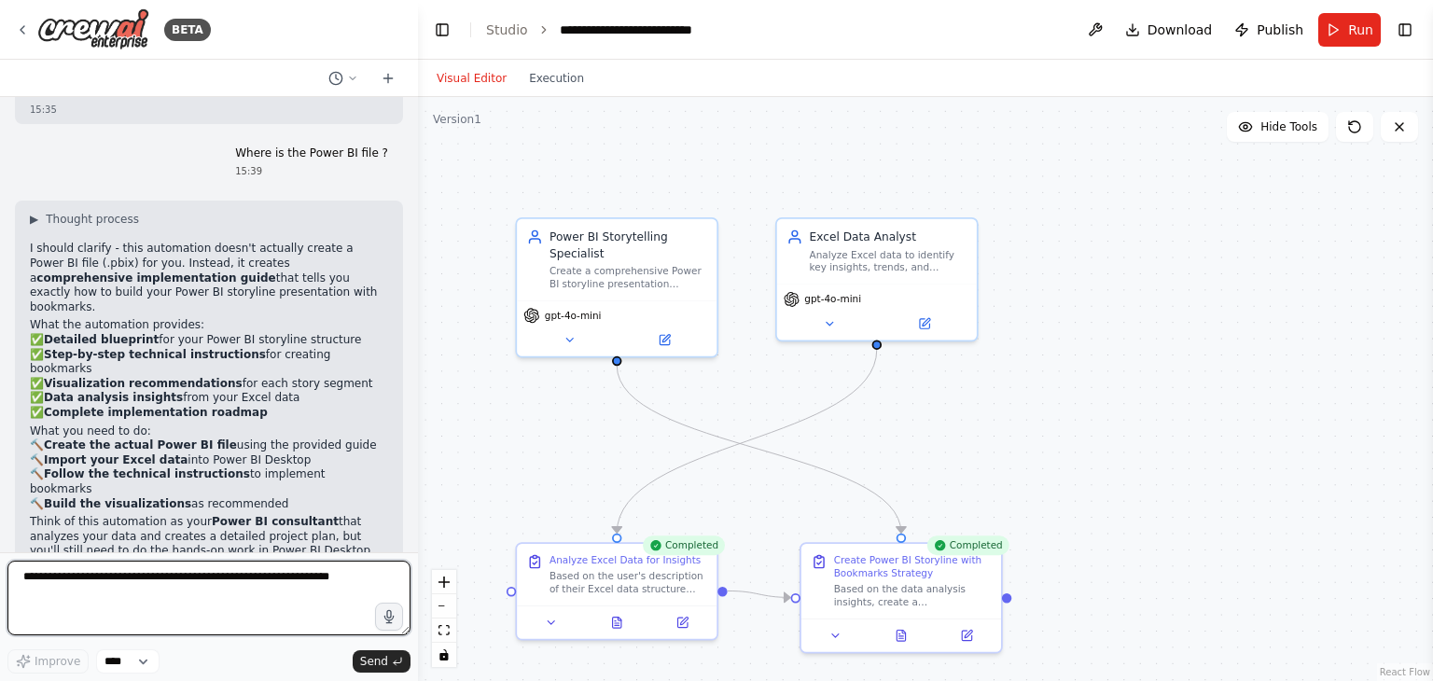
scroll to position [2722, 0]
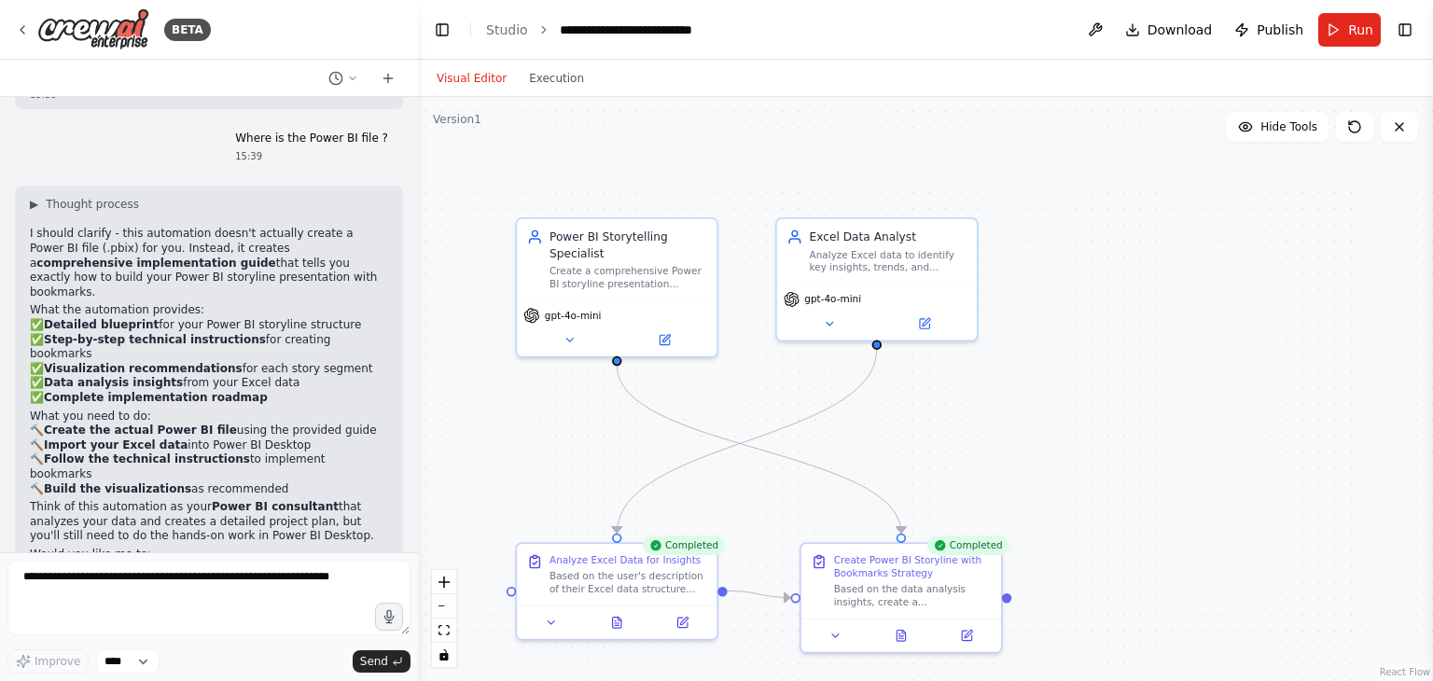
click at [34, 318] on p "✅ Detailed blueprint for your Power BI storyline structure ✅ Step-by-step techn…" at bounding box center [209, 362] width 358 height 88
click at [36, 318] on p "✅ Detailed blueprint for your Power BI storyline structure ✅ Step-by-step techn…" at bounding box center [209, 362] width 358 height 88
click at [34, 423] on p "🔨 Create the actual Power BI file using the provided guide 🔨 Import your Excel …" at bounding box center [209, 459] width 358 height 73
click at [35, 409] on h2 "What you need to do:" at bounding box center [209, 416] width 358 height 15
click at [42, 423] on p "🔨 Create the actual Power BI file using the provided guide 🔨 Import your Excel …" at bounding box center [209, 459] width 358 height 73
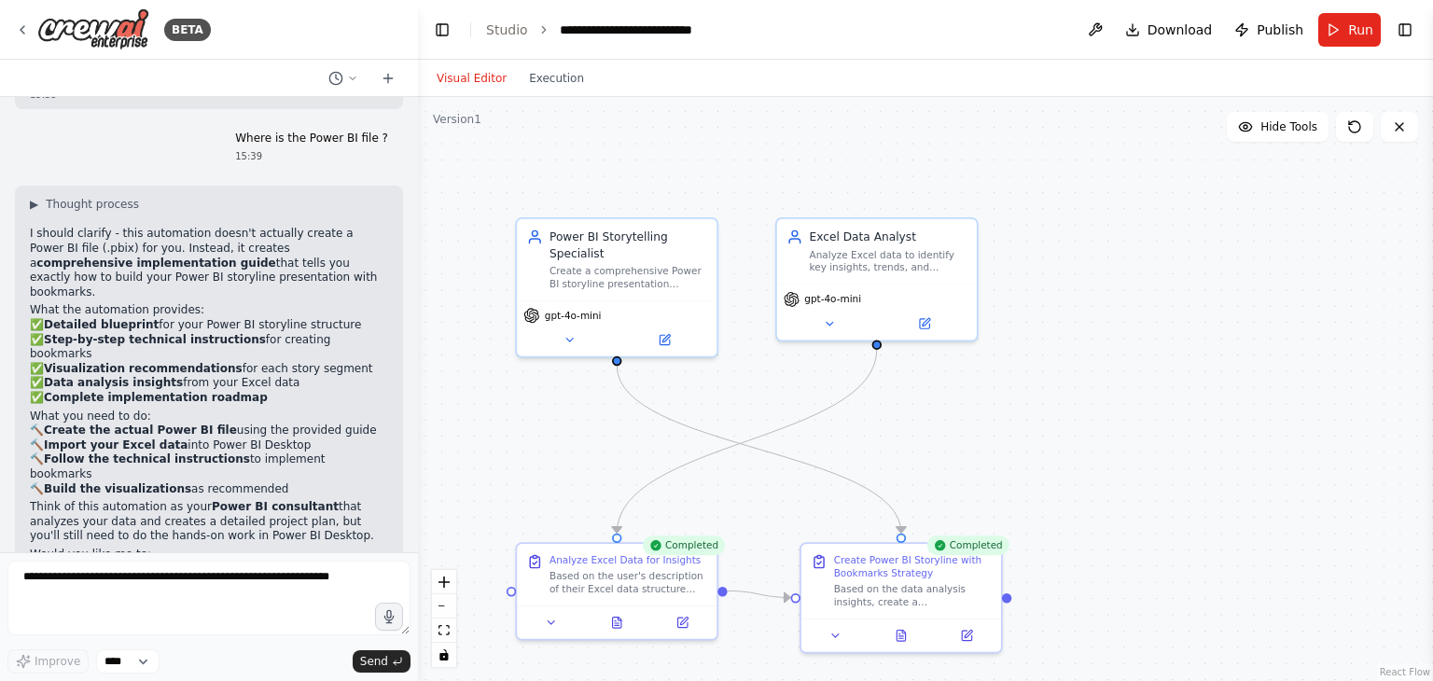
click at [215, 423] on p "🔨 Create the actual Power BI file using the provided guide 🔨 Import your Excel …" at bounding box center [209, 459] width 358 height 73
click at [72, 580] on li "Modify the automation to include additional guidance for specific Power BI feat…" at bounding box center [209, 594] width 358 height 29
click at [22, 475] on div "▶ Thought process I should clarify - this automation doesn't actually create a …" at bounding box center [209, 439] width 388 height 506
click at [62, 580] on strong "Modify the automation" at bounding box center [102, 586] width 145 height 13
click at [91, 580] on strong "Modify the automation" at bounding box center [102, 586] width 145 height 13
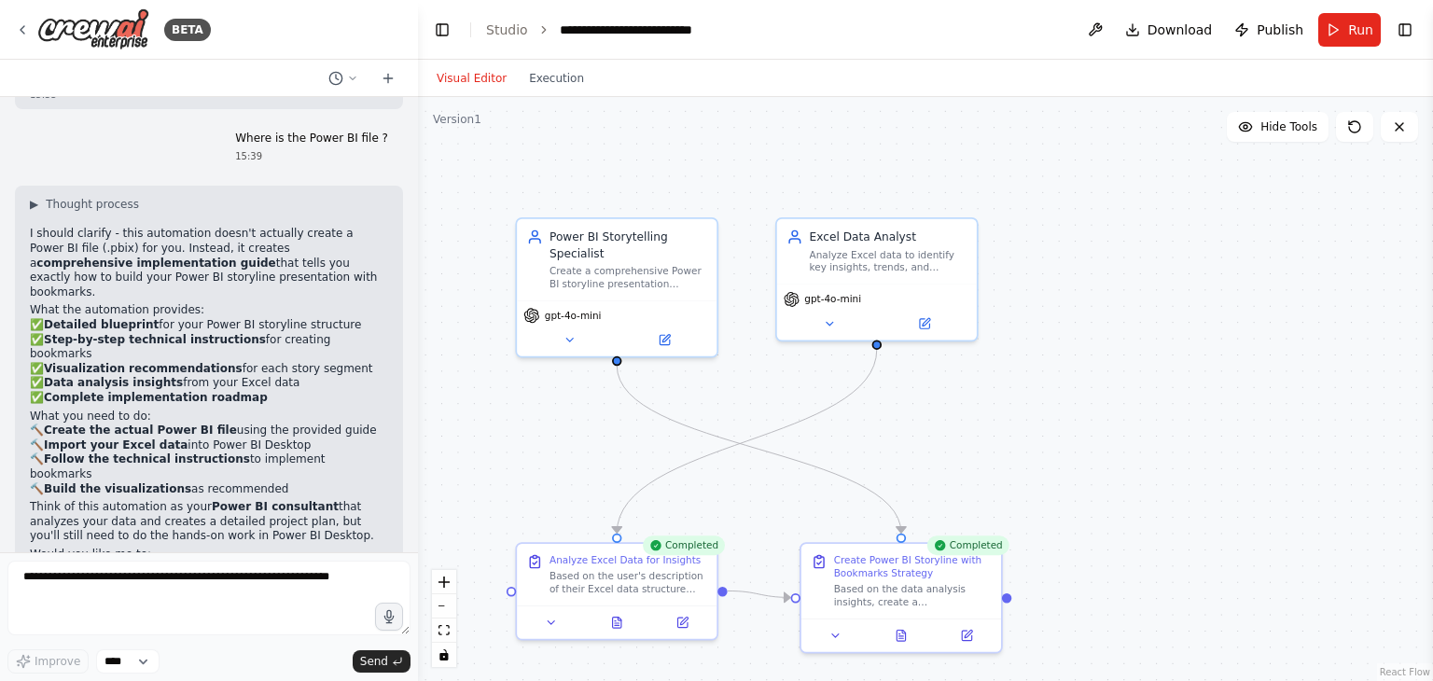
click at [161, 580] on li "Modify the automation to include additional guidance for specific Power BI feat…" at bounding box center [209, 594] width 358 height 29
click at [78, 624] on p "Or if you were looking for something that directly creates Power BI files, I'd …" at bounding box center [209, 646] width 358 height 44
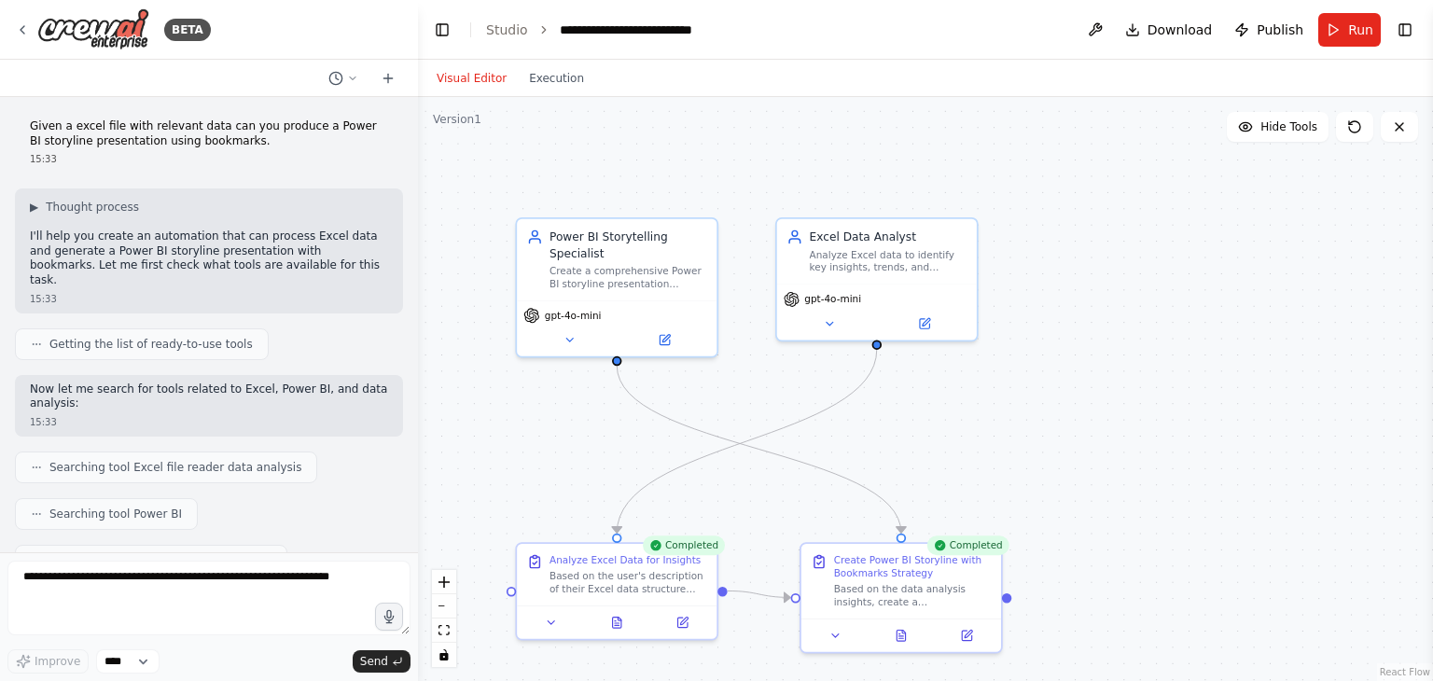
scroll to position [0, 0]
click at [22, 27] on icon at bounding box center [23, 29] width 4 height 7
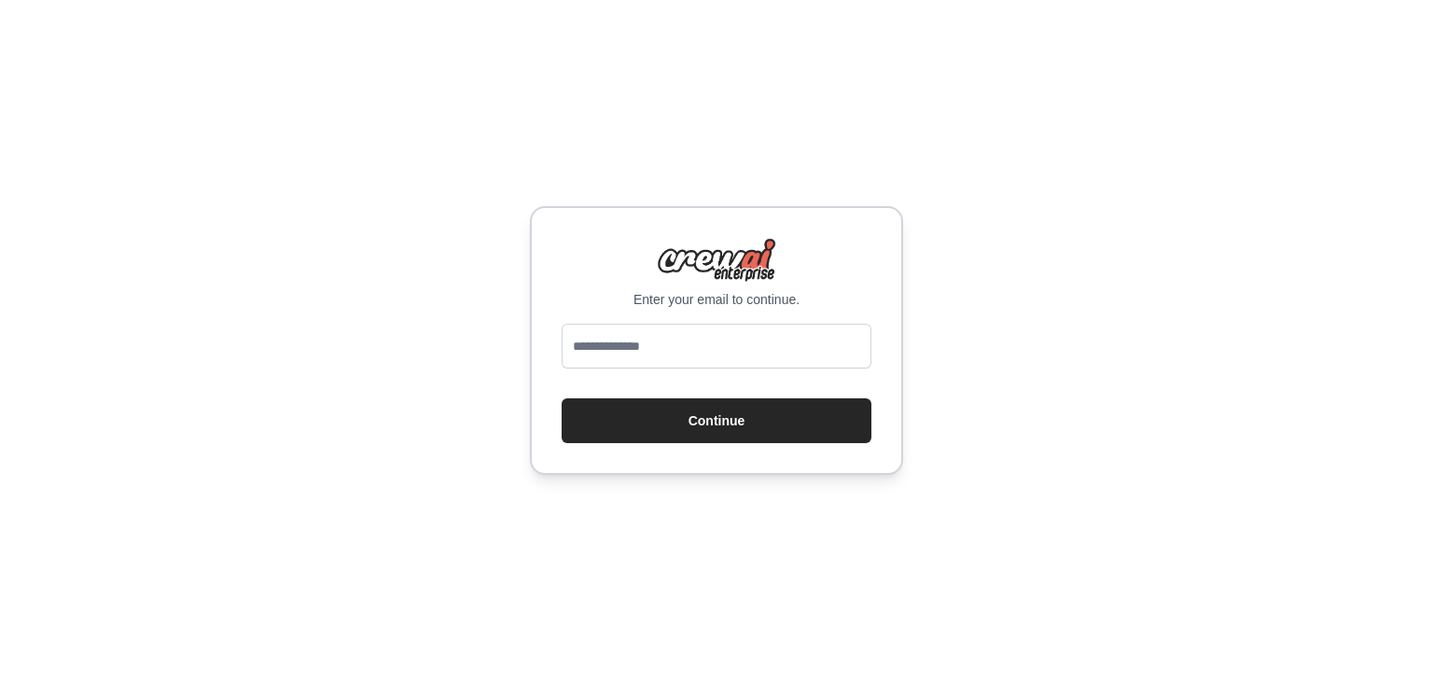
click at [1239, 260] on div "Enter your email to continue. Continue" at bounding box center [716, 340] width 1433 height 681
